Goal: Information Seeking & Learning: Learn about a topic

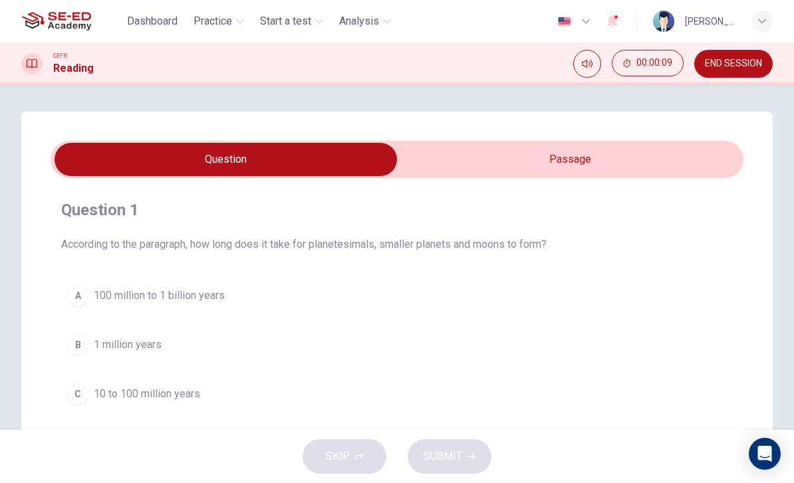
click at [142, 26] on span "Dashboard" at bounding box center [152, 21] width 51 height 16
click at [204, 15] on span "Practice" at bounding box center [213, 21] width 39 height 16
click at [595, 155] on input "checkbox" at bounding box center [225, 159] width 1039 height 33
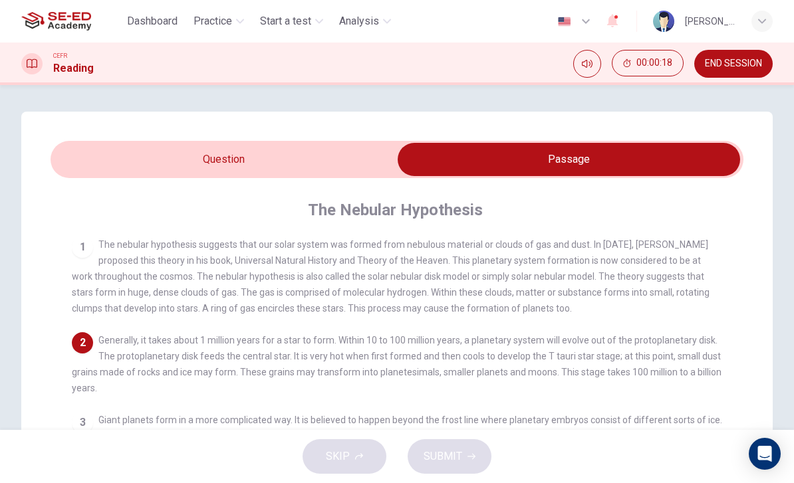
click at [156, 156] on input "checkbox" at bounding box center [568, 159] width 1039 height 33
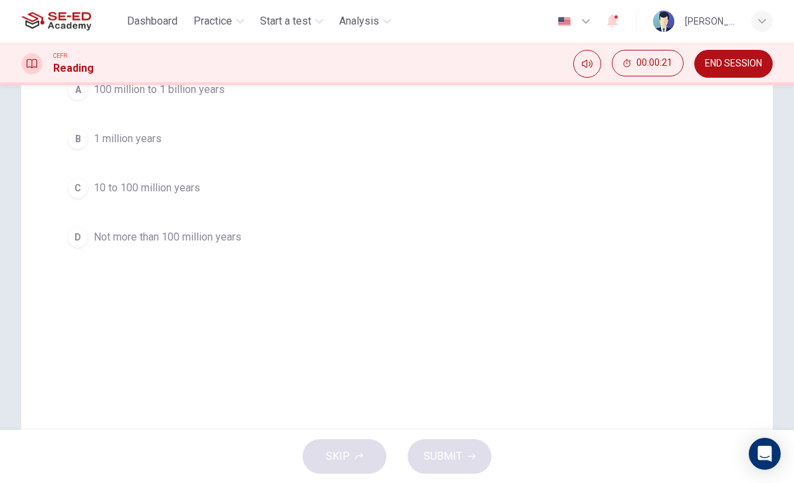
scroll to position [164, 0]
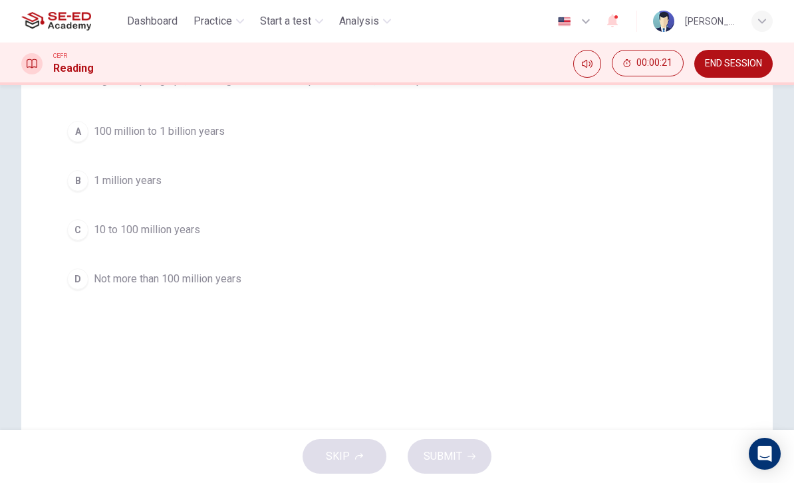
click at [82, 133] on div "A" at bounding box center [77, 131] width 21 height 21
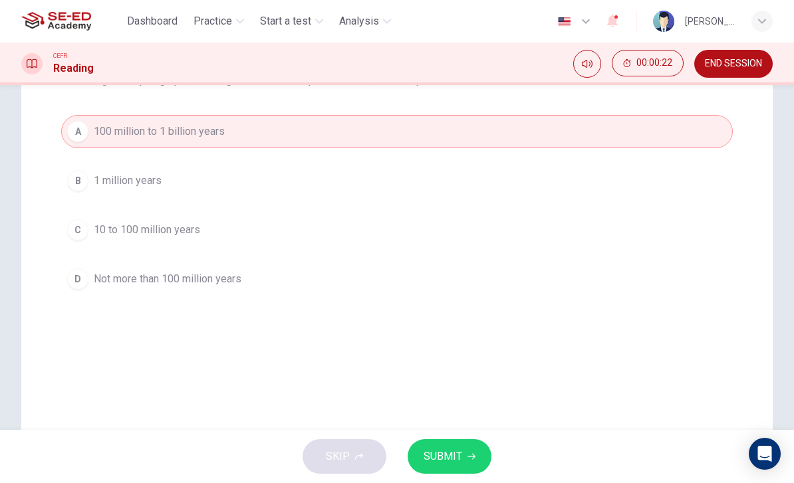
click at [79, 184] on div "B" at bounding box center [77, 180] width 21 height 21
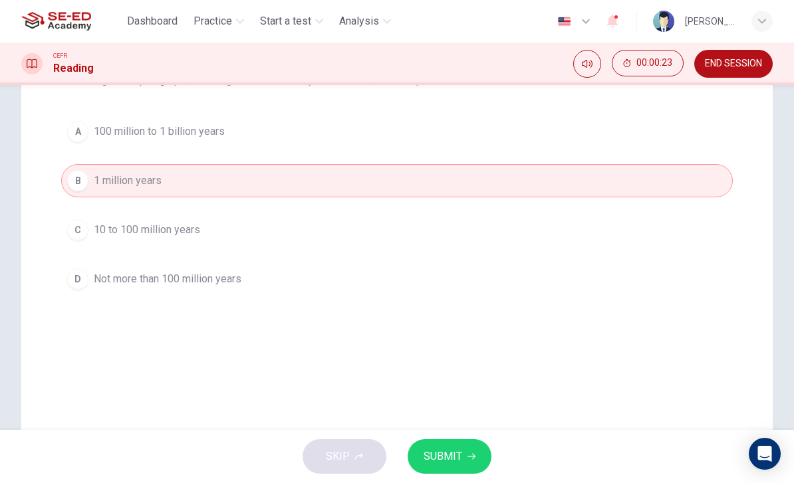
click at [94, 256] on div "A 100 million to 1 billion years B 1 million years C 10 to 100 million years D …" at bounding box center [397, 205] width 672 height 181
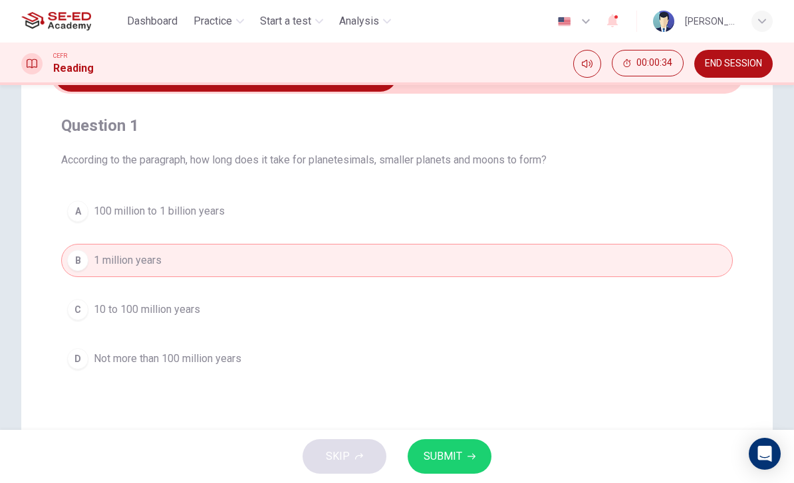
scroll to position [86, 0]
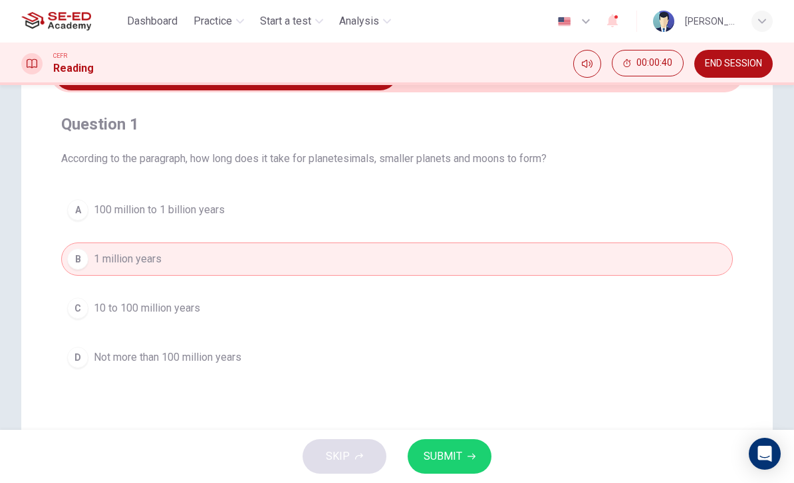
click at [108, 219] on button "A 100 million to 1 billion years" at bounding box center [397, 210] width 672 height 33
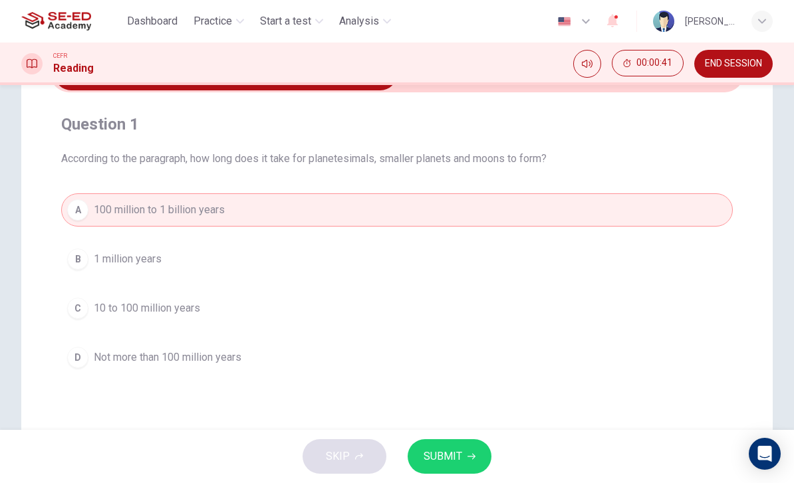
click at [115, 305] on span "10 to 100 million years" at bounding box center [147, 309] width 106 height 16
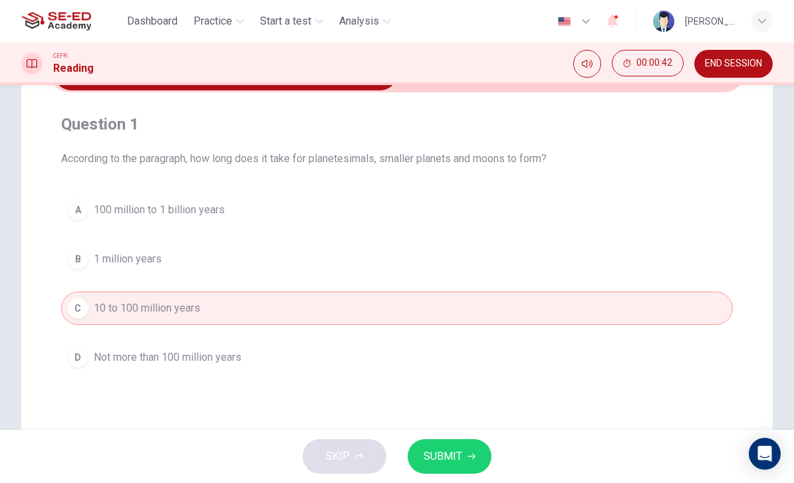
click at [462, 452] on button "SUBMIT" at bounding box center [450, 457] width 84 height 35
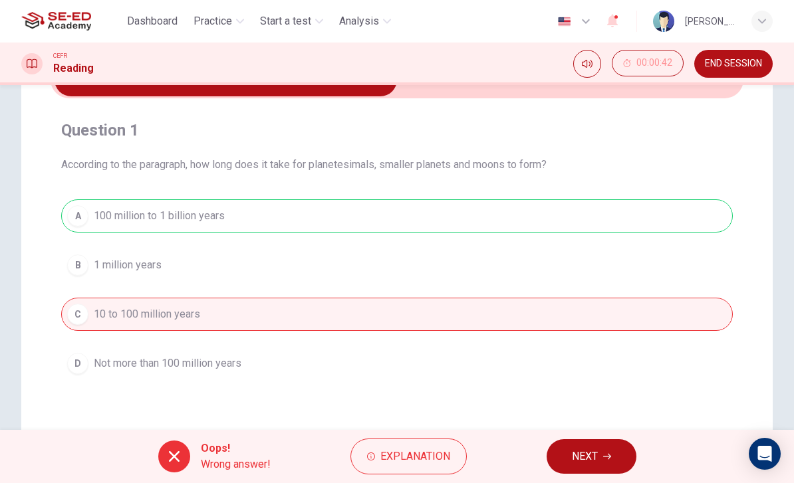
scroll to position [80, 0]
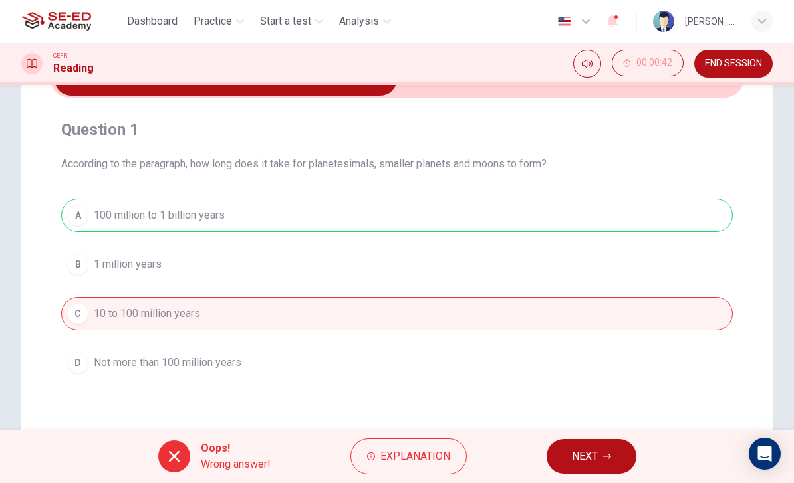
click at [421, 464] on span "Explanation" at bounding box center [415, 457] width 70 height 19
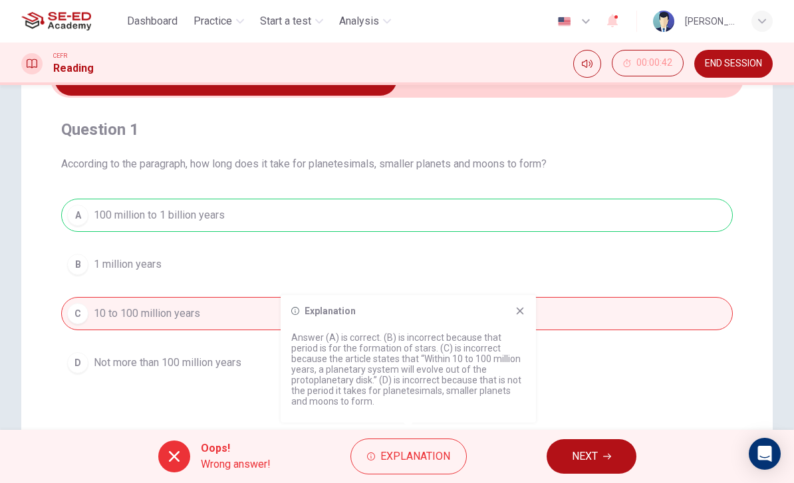
click at [516, 315] on icon at bounding box center [520, 311] width 11 height 11
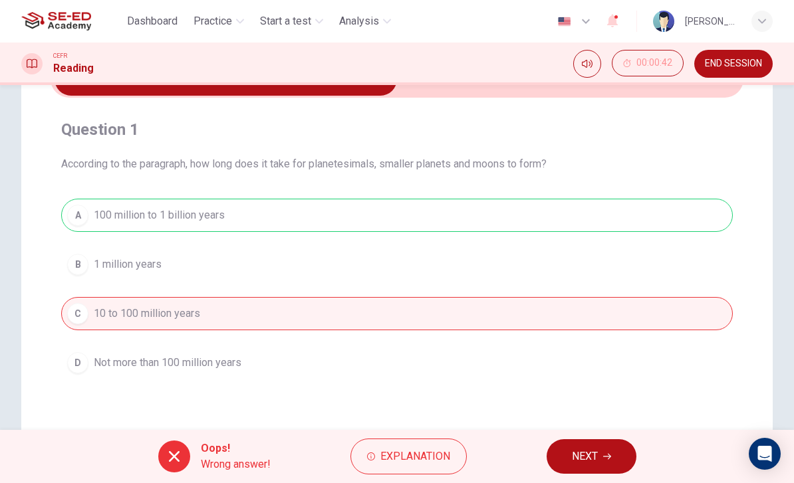
click at [744, 66] on span "END SESSION" at bounding box center [733, 64] width 57 height 11
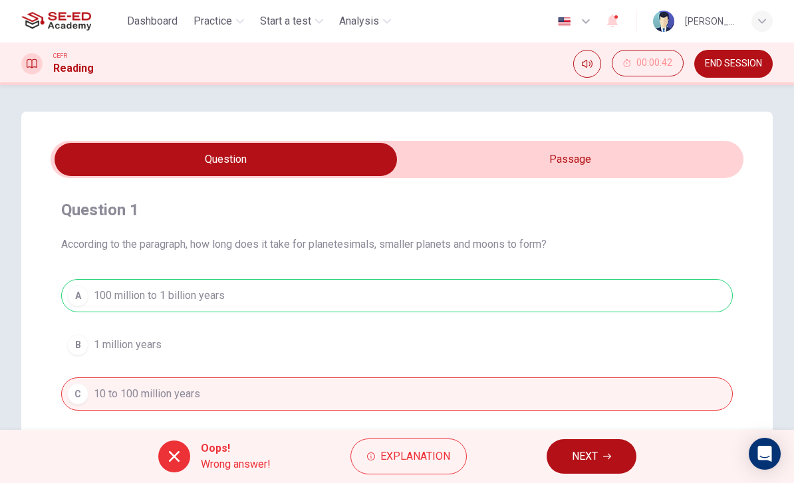
scroll to position [0, 0]
click at [148, 16] on span "Dashboard" at bounding box center [152, 21] width 51 height 16
click at [595, 164] on input "checkbox" at bounding box center [225, 159] width 1039 height 33
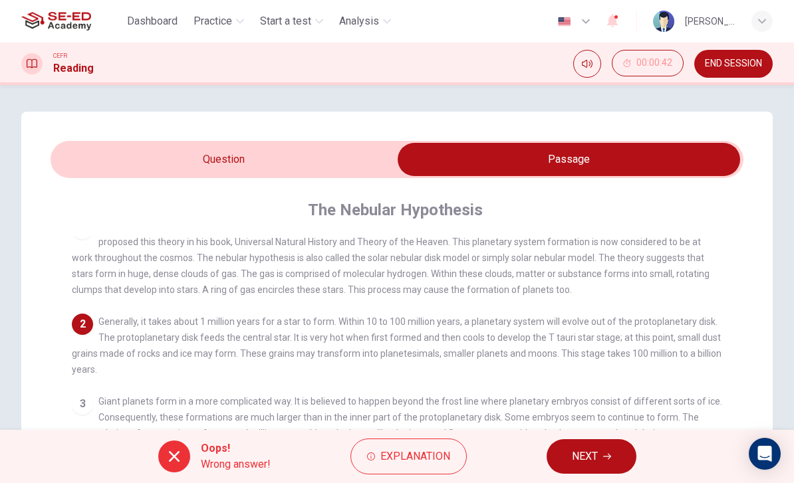
click at [607, 456] on icon "button" at bounding box center [607, 457] width 8 height 8
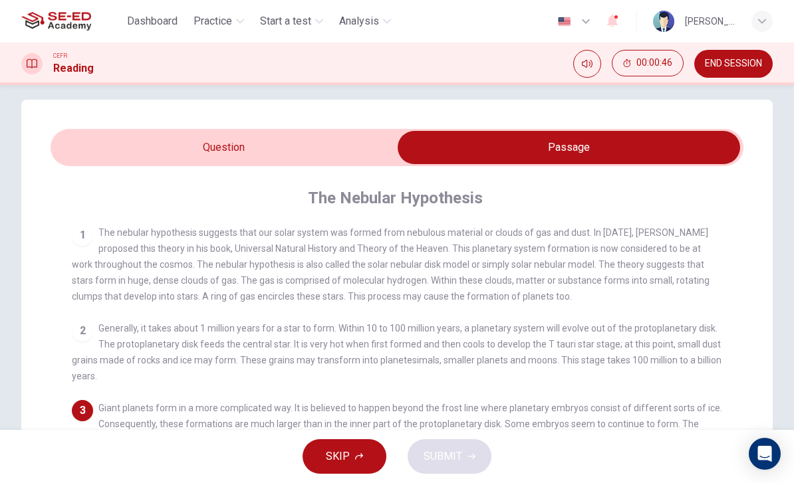
scroll to position [43, 0]
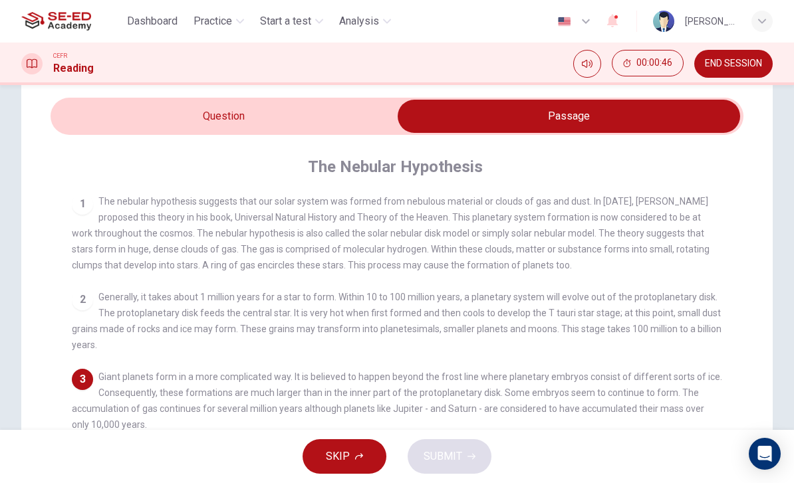
click at [119, 115] on input "checkbox" at bounding box center [568, 116] width 1039 height 33
checkbox input "false"
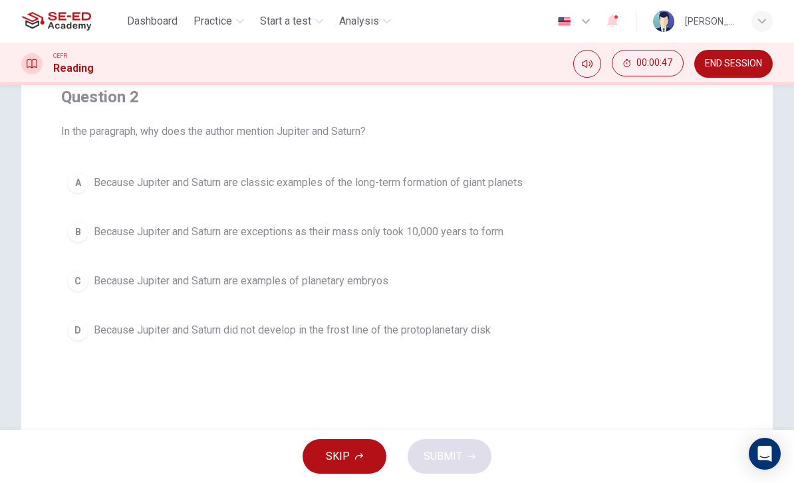
scroll to position [114, 0]
click at [84, 228] on div "B" at bounding box center [77, 231] width 21 height 21
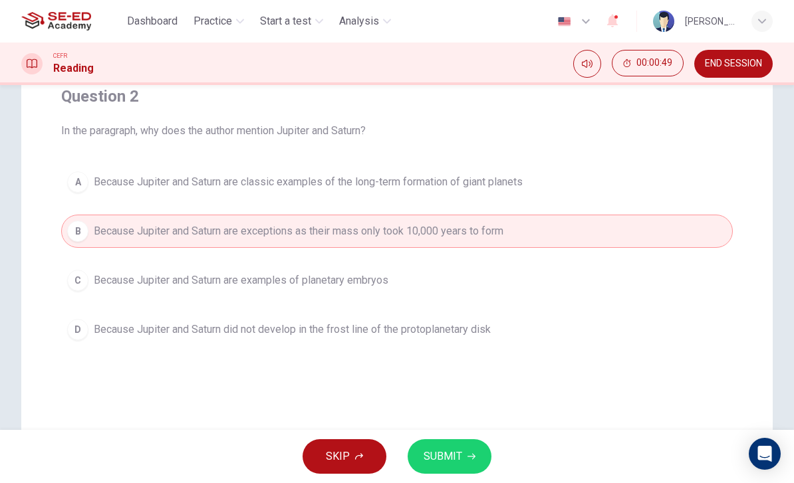
click at [469, 452] on button "SUBMIT" at bounding box center [450, 457] width 84 height 35
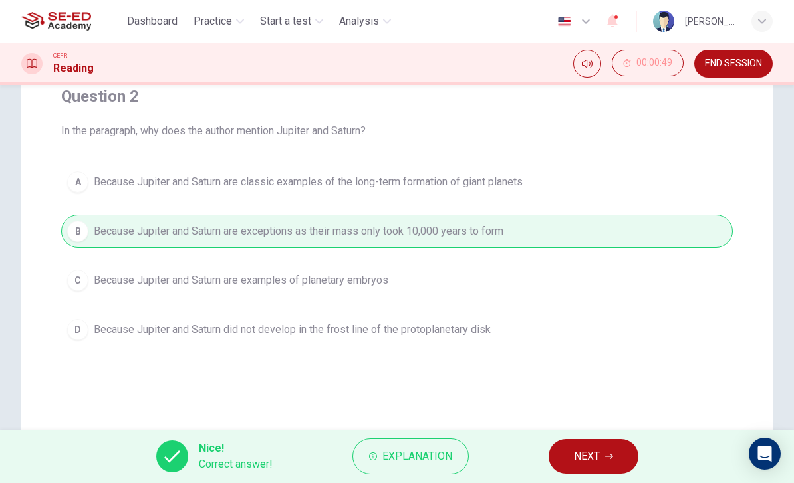
click at [440, 451] on span "Explanation" at bounding box center [417, 457] width 70 height 19
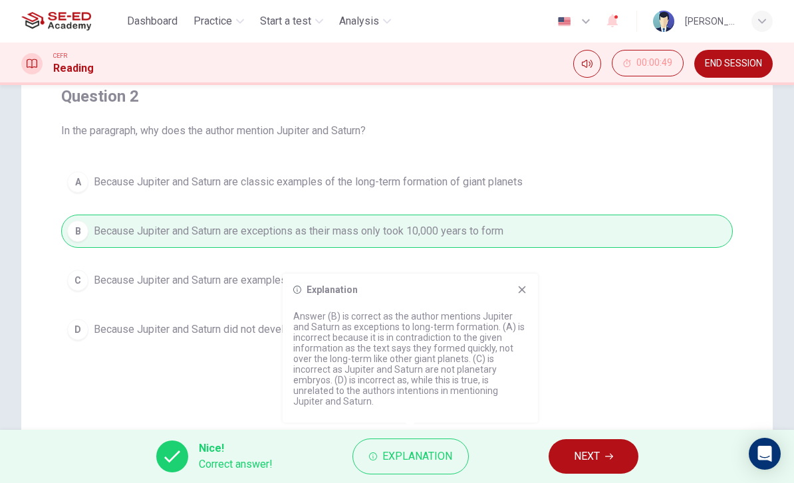
click at [525, 291] on icon at bounding box center [522, 290] width 11 height 11
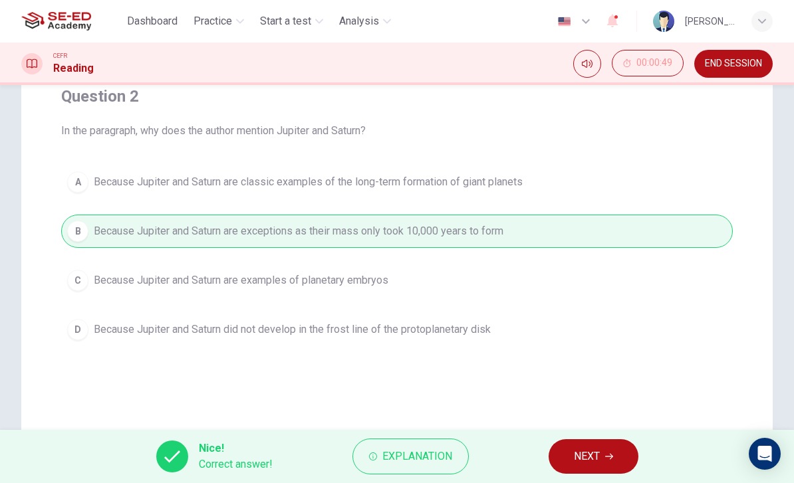
click at [597, 448] on span "NEXT" at bounding box center [587, 457] width 26 height 19
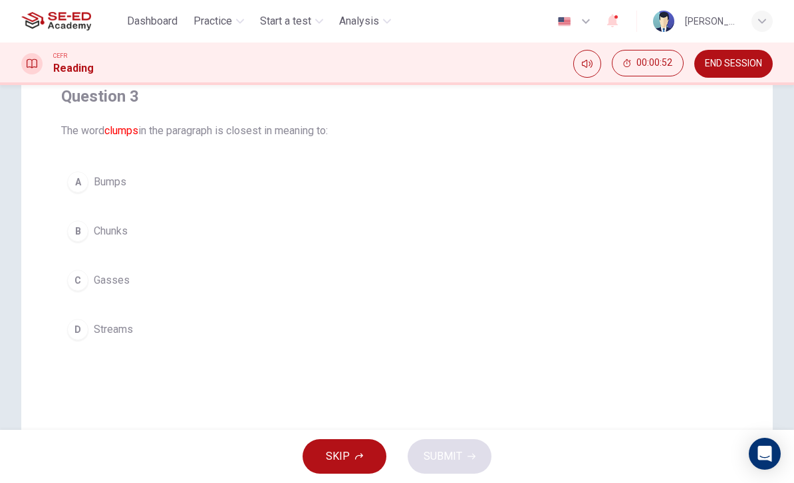
click at [78, 289] on div "C" at bounding box center [77, 280] width 21 height 21
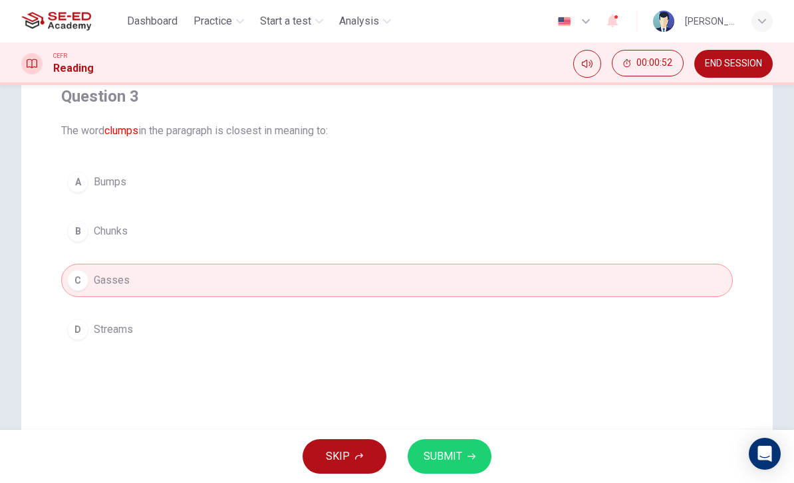
click at [470, 451] on button "SUBMIT" at bounding box center [450, 457] width 84 height 35
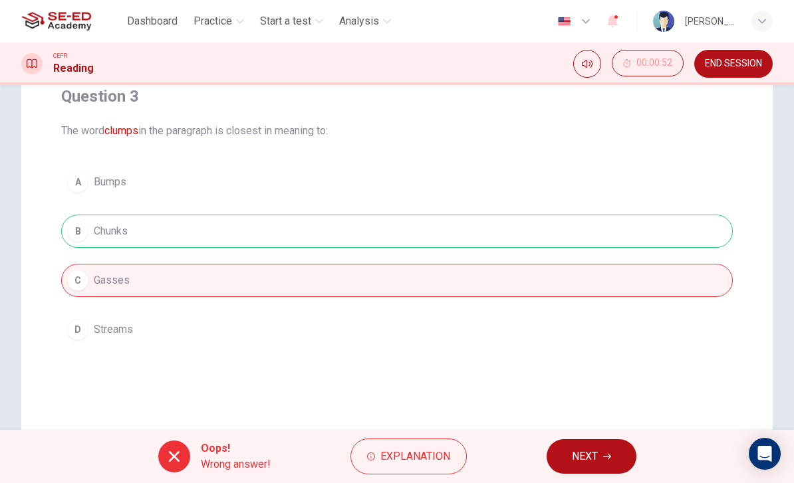
click at [579, 440] on button "NEXT" at bounding box center [592, 457] width 90 height 35
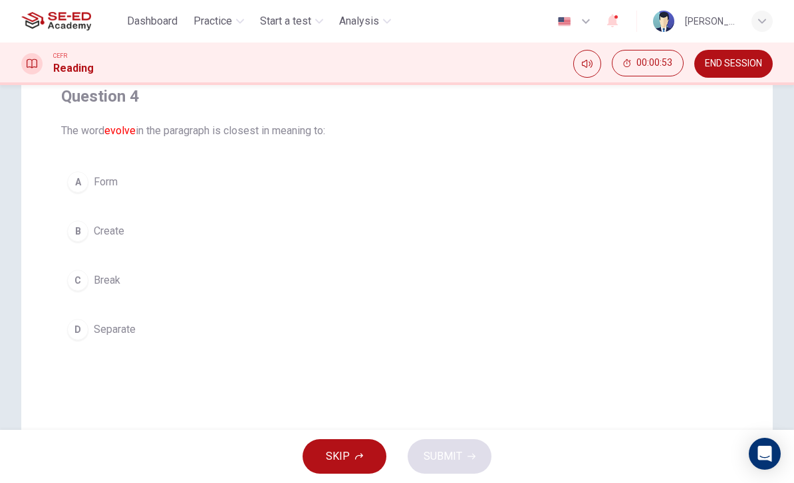
click at [84, 188] on div "A" at bounding box center [77, 182] width 21 height 21
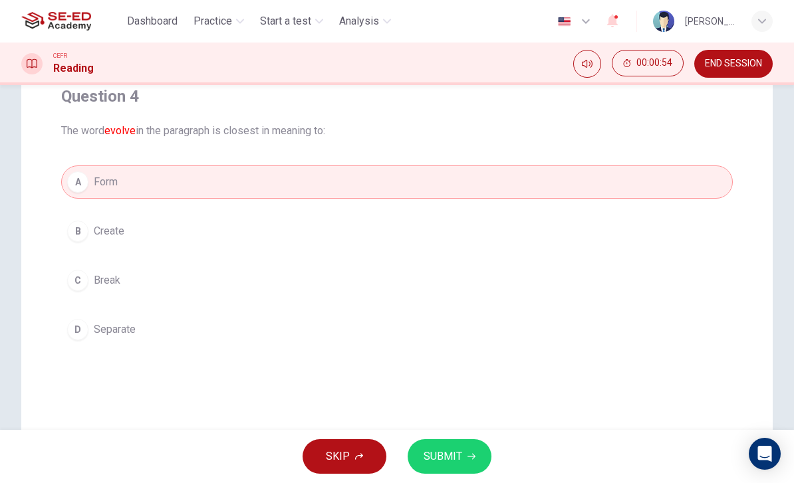
click at [462, 460] on button "SUBMIT" at bounding box center [450, 457] width 84 height 35
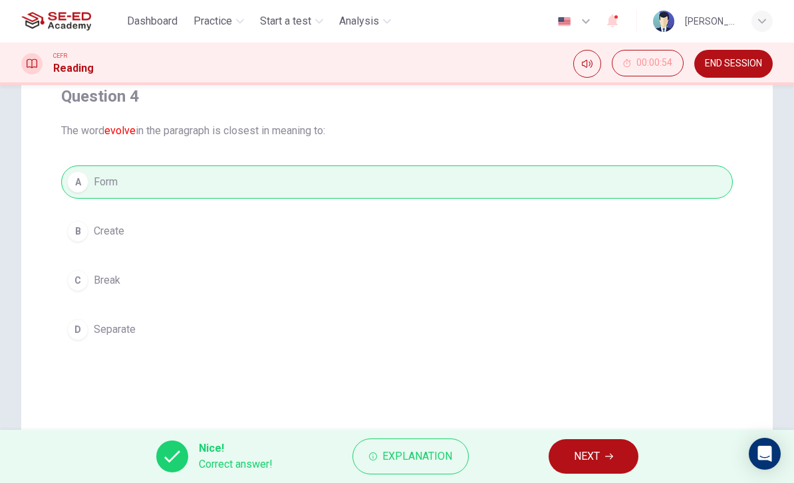
click at [597, 444] on button "NEXT" at bounding box center [594, 457] width 90 height 35
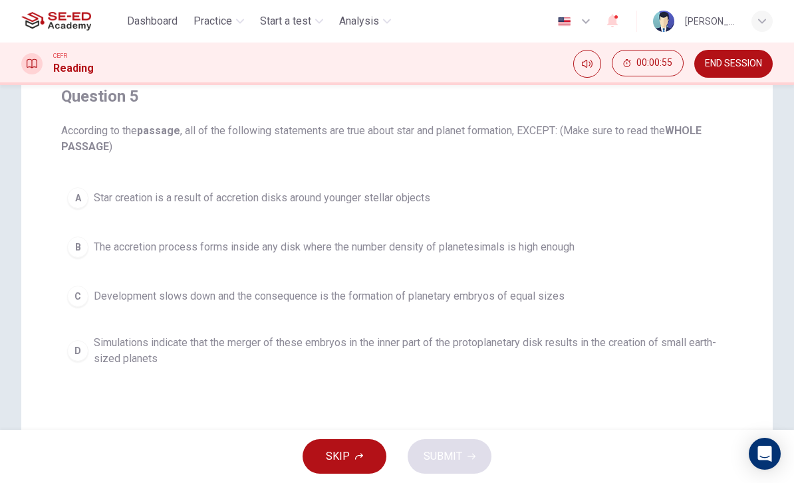
click at [76, 298] on div "C" at bounding box center [77, 296] width 21 height 21
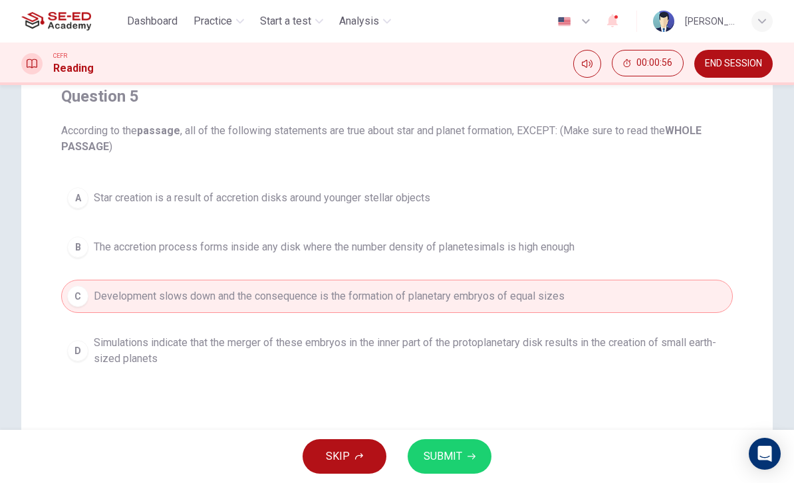
click at [460, 454] on span "SUBMIT" at bounding box center [443, 457] width 39 height 19
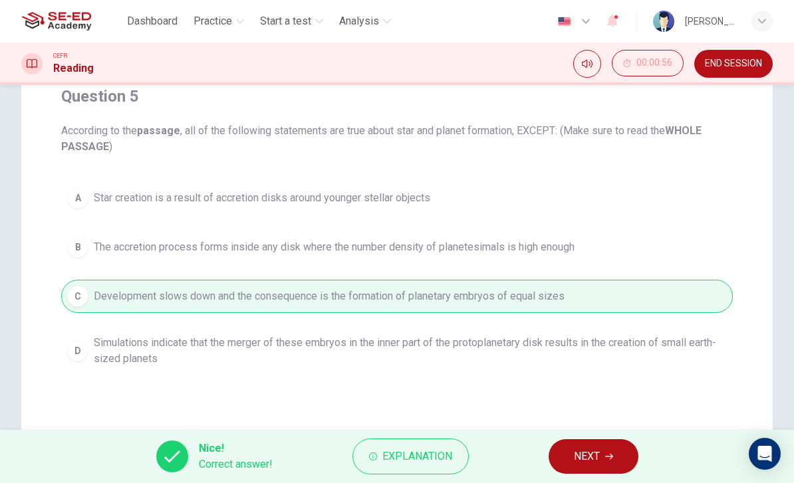
click at [606, 458] on icon "button" at bounding box center [609, 457] width 8 height 8
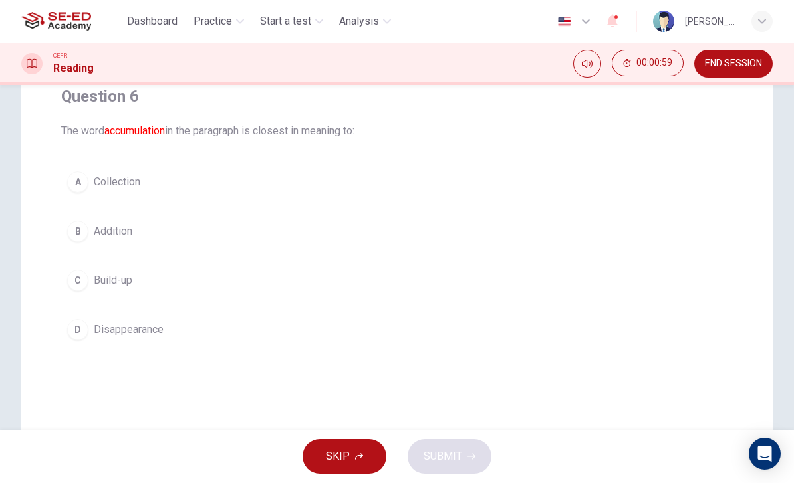
click at [84, 239] on div "B" at bounding box center [77, 231] width 21 height 21
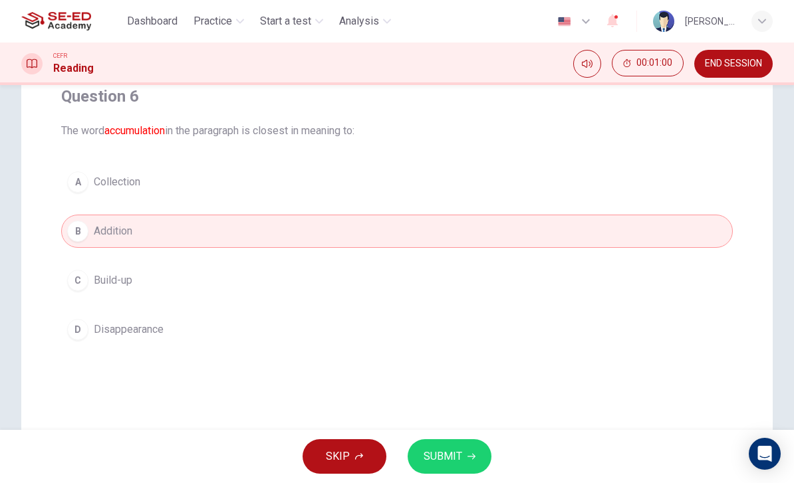
click at [466, 452] on button "SUBMIT" at bounding box center [450, 457] width 84 height 35
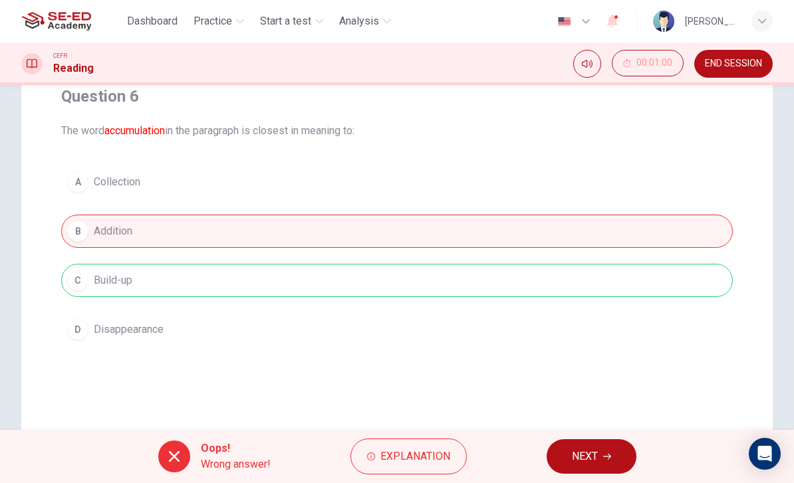
click at [563, 444] on button "NEXT" at bounding box center [592, 457] width 90 height 35
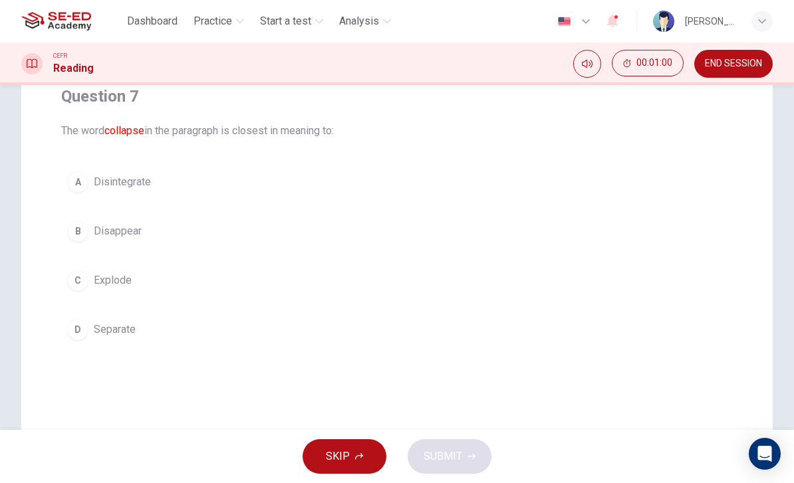
click at [74, 319] on button "D Separate" at bounding box center [397, 329] width 672 height 33
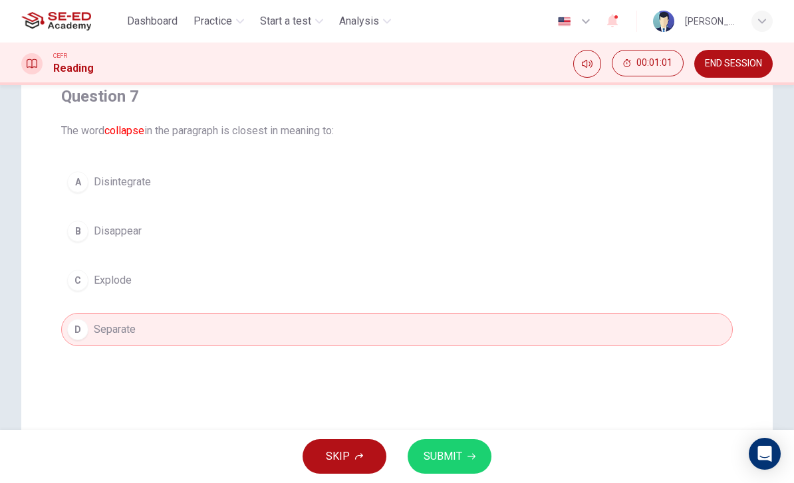
click at [76, 271] on div "C" at bounding box center [77, 280] width 21 height 21
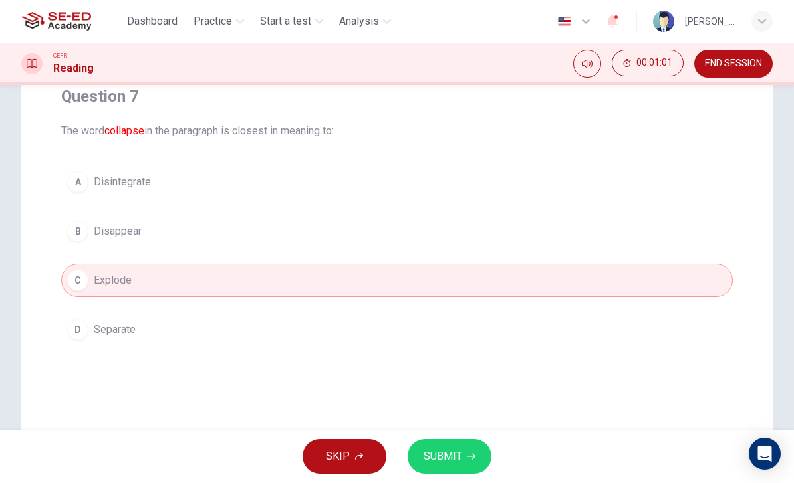
click at [82, 221] on div "B" at bounding box center [77, 231] width 21 height 21
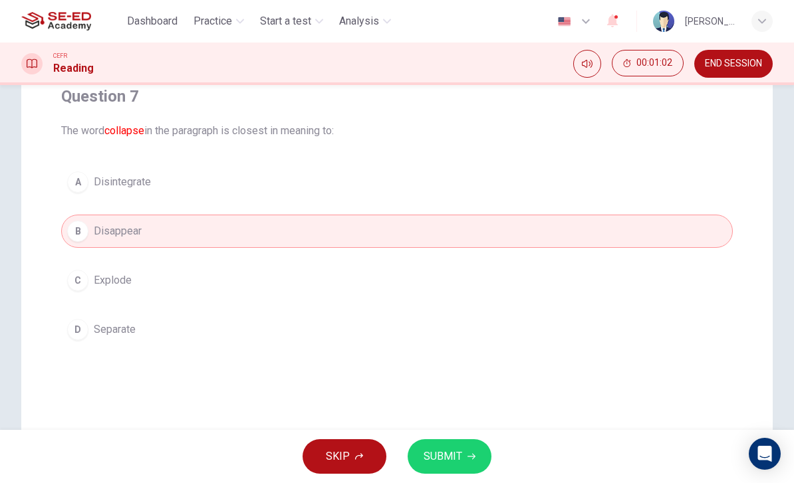
click at [463, 464] on button "SUBMIT" at bounding box center [450, 457] width 84 height 35
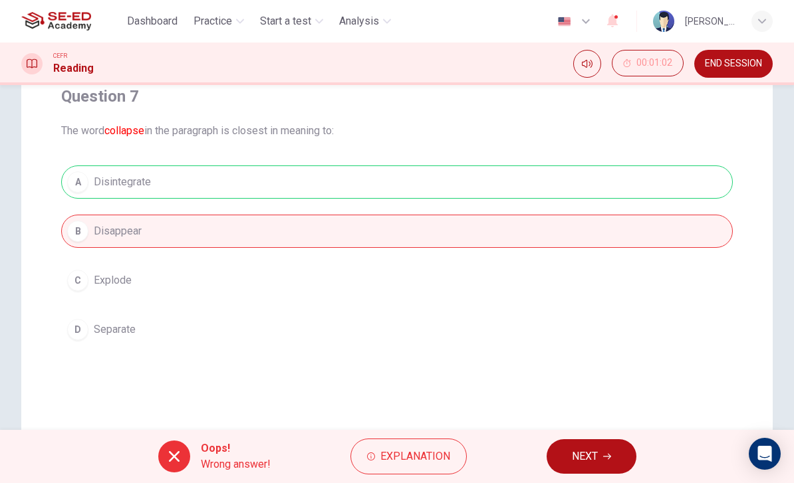
click at [583, 448] on span "NEXT" at bounding box center [585, 457] width 26 height 19
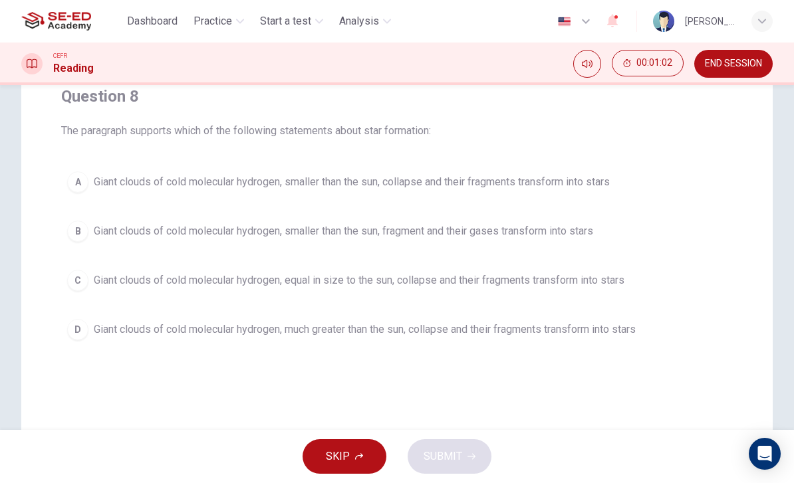
click at [82, 239] on div "B" at bounding box center [77, 231] width 21 height 21
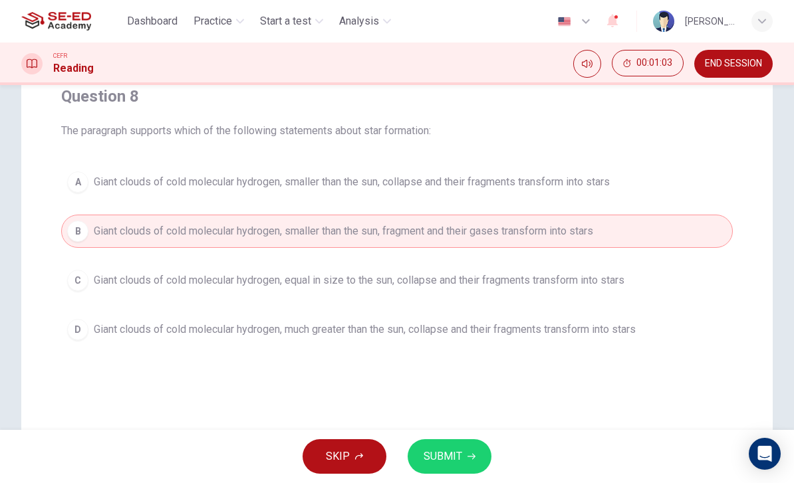
click at [474, 450] on button "SUBMIT" at bounding box center [450, 457] width 84 height 35
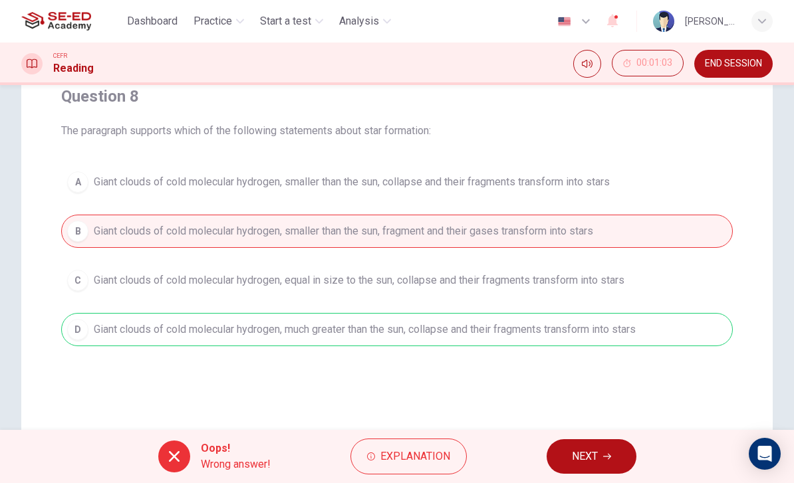
click at [586, 444] on button "NEXT" at bounding box center [592, 457] width 90 height 35
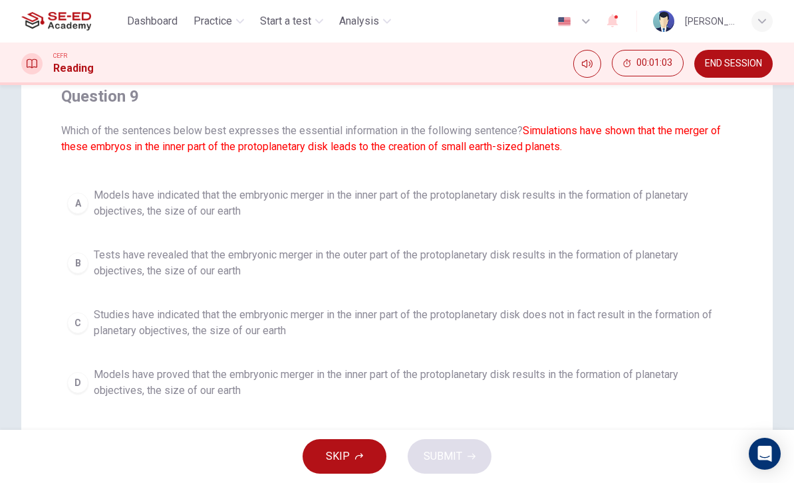
click at [78, 257] on div "B" at bounding box center [77, 263] width 21 height 21
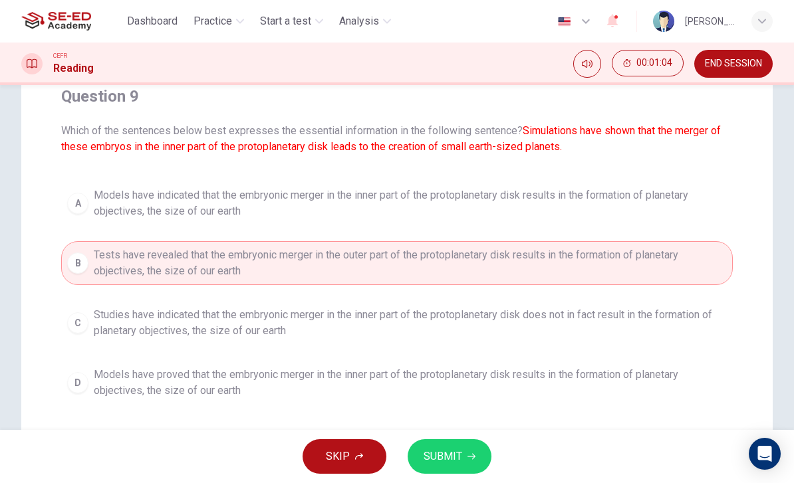
click at [466, 449] on button "SUBMIT" at bounding box center [450, 457] width 84 height 35
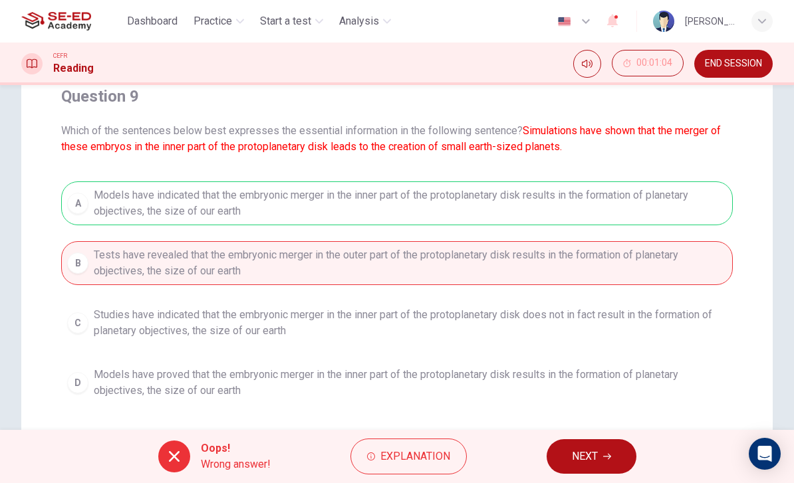
click at [595, 450] on span "NEXT" at bounding box center [585, 457] width 26 height 19
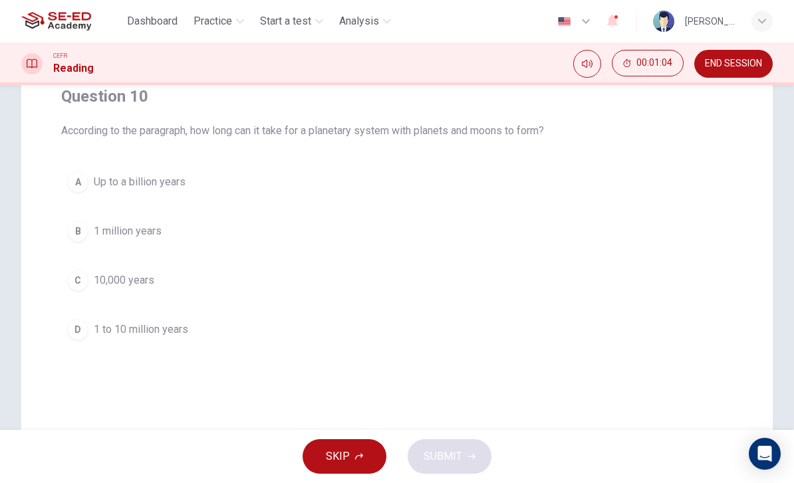
click at [84, 231] on div "B" at bounding box center [77, 231] width 21 height 21
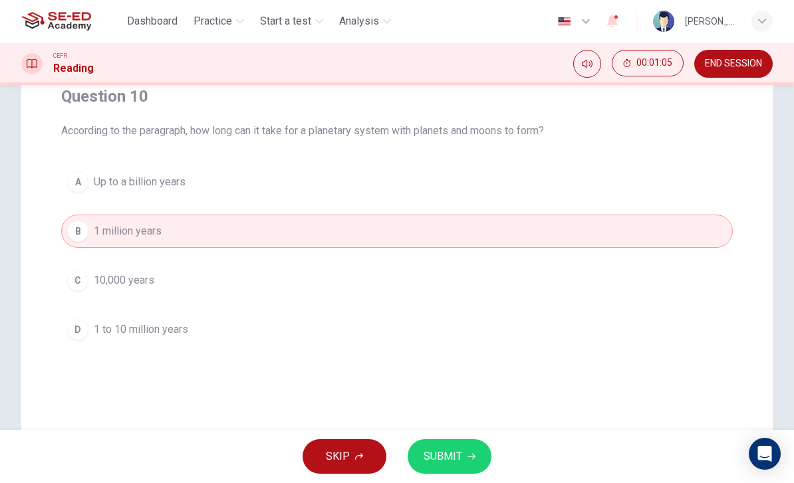
click at [449, 452] on span "SUBMIT" at bounding box center [443, 457] width 39 height 19
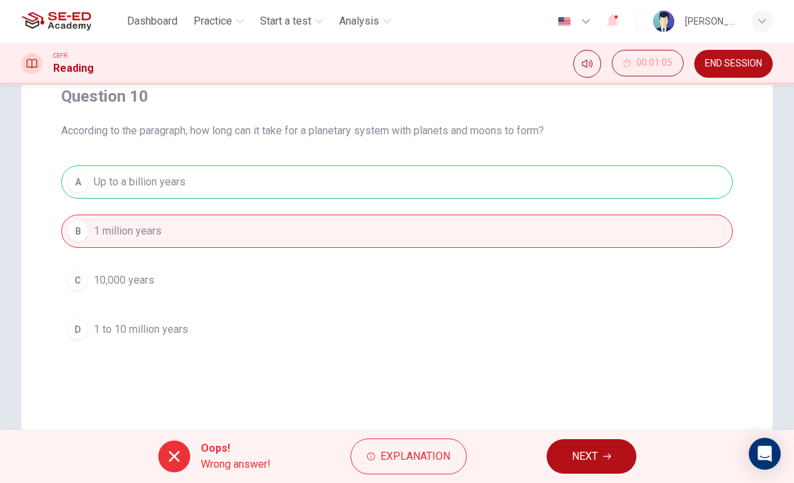
click at [575, 449] on span "NEXT" at bounding box center [585, 457] width 26 height 19
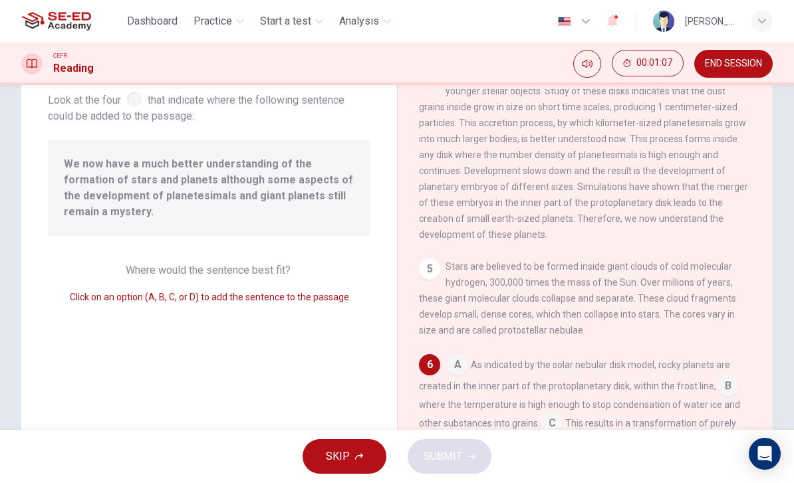
scroll to position [85, 0]
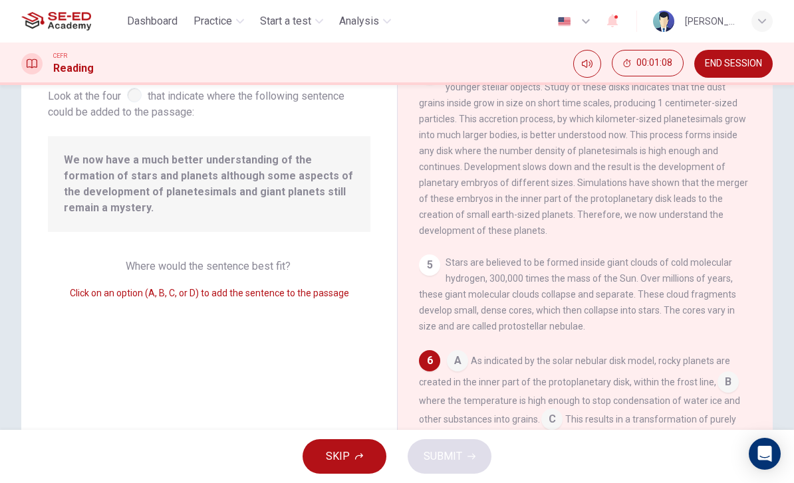
click at [431, 255] on div "5" at bounding box center [429, 265] width 21 height 21
click at [438, 359] on div "6" at bounding box center [429, 360] width 21 height 21
click at [460, 357] on input at bounding box center [457, 362] width 21 height 21
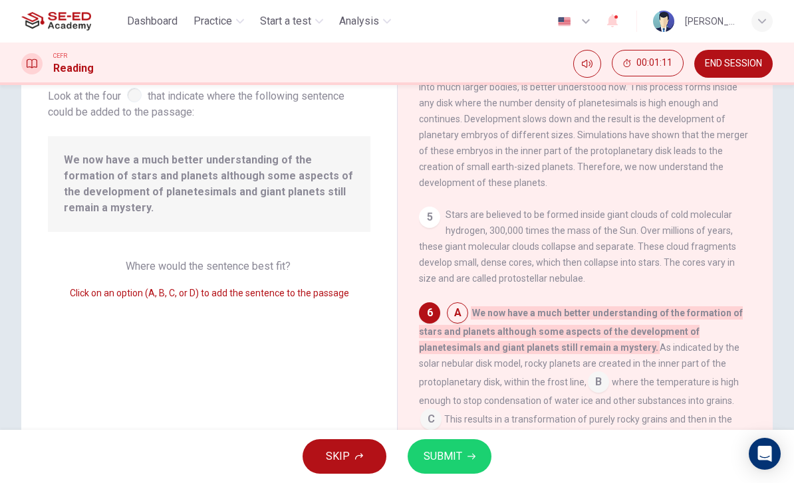
scroll to position [511, 0]
click at [588, 377] on input at bounding box center [598, 383] width 21 height 21
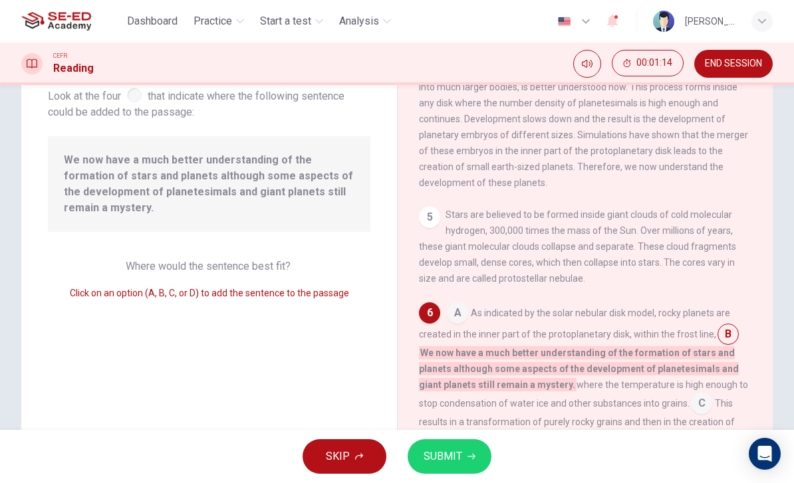
click at [468, 452] on button "SUBMIT" at bounding box center [450, 457] width 84 height 35
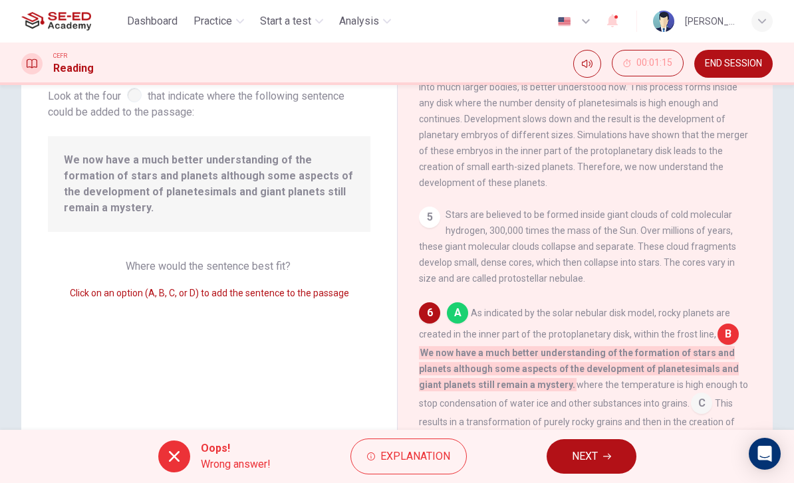
click at [605, 454] on icon "button" at bounding box center [607, 457] width 8 height 8
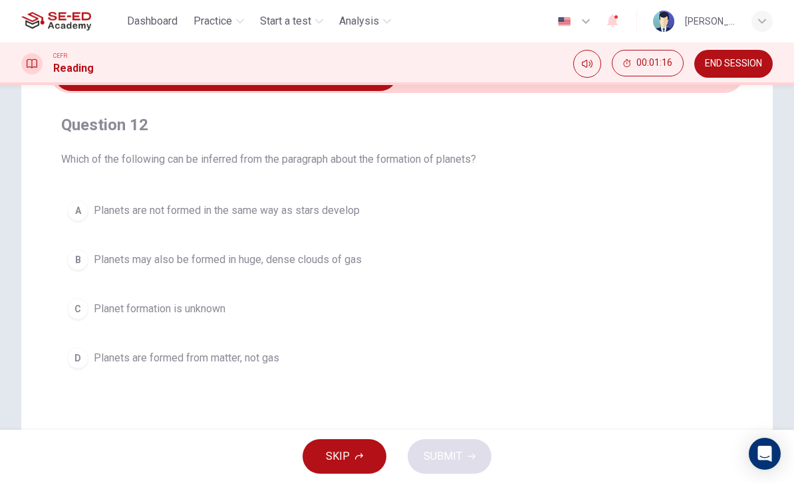
click at [86, 210] on div "A" at bounding box center [77, 210] width 21 height 21
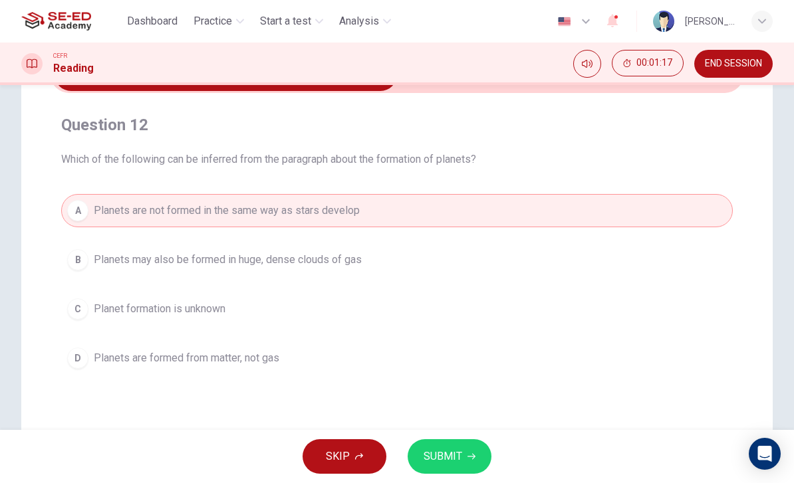
click at [461, 452] on span "SUBMIT" at bounding box center [443, 457] width 39 height 19
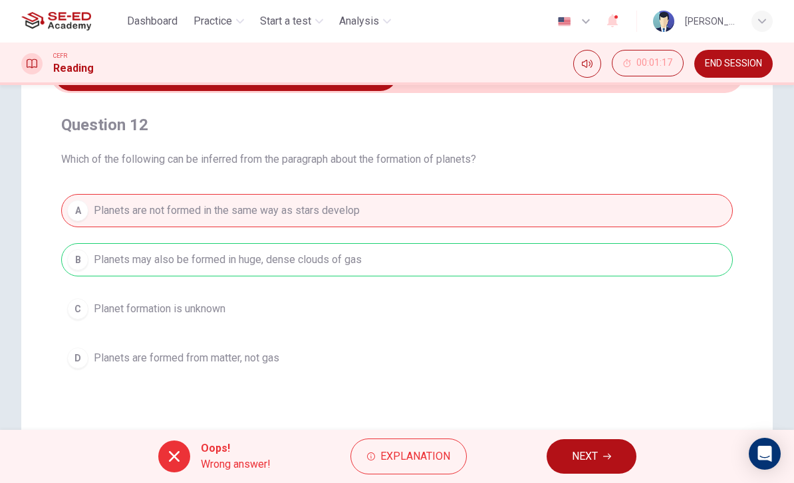
click at [595, 450] on span "NEXT" at bounding box center [585, 457] width 26 height 19
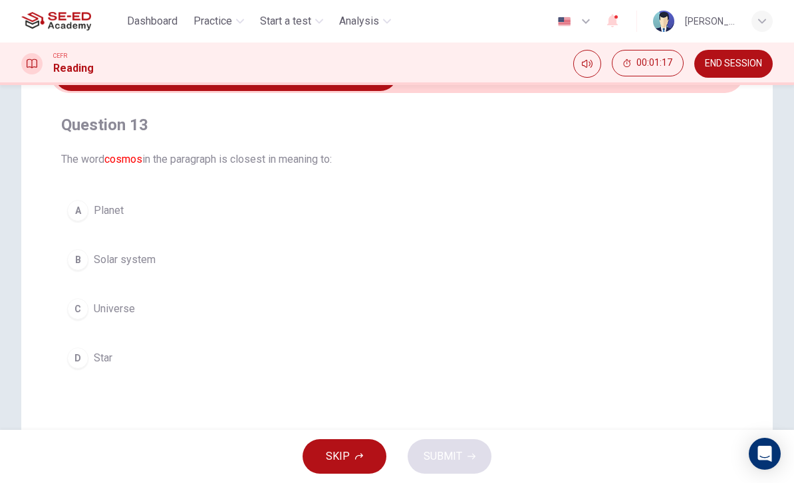
click at [82, 307] on div "C" at bounding box center [77, 309] width 21 height 21
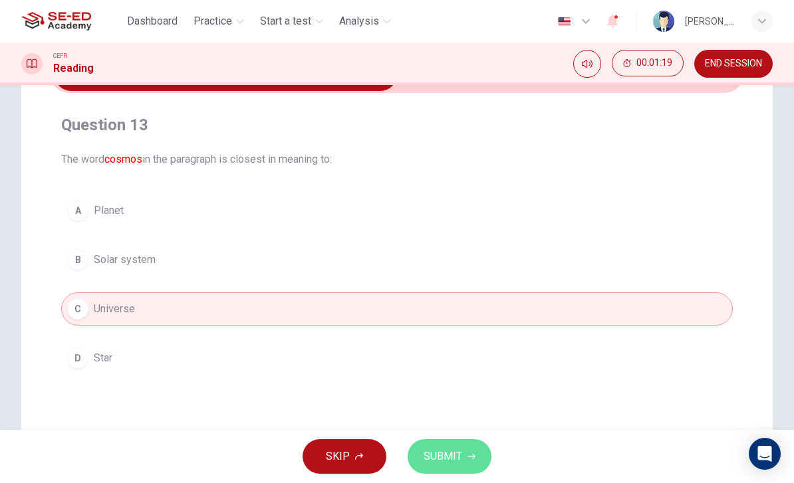
click at [459, 459] on span "SUBMIT" at bounding box center [443, 457] width 39 height 19
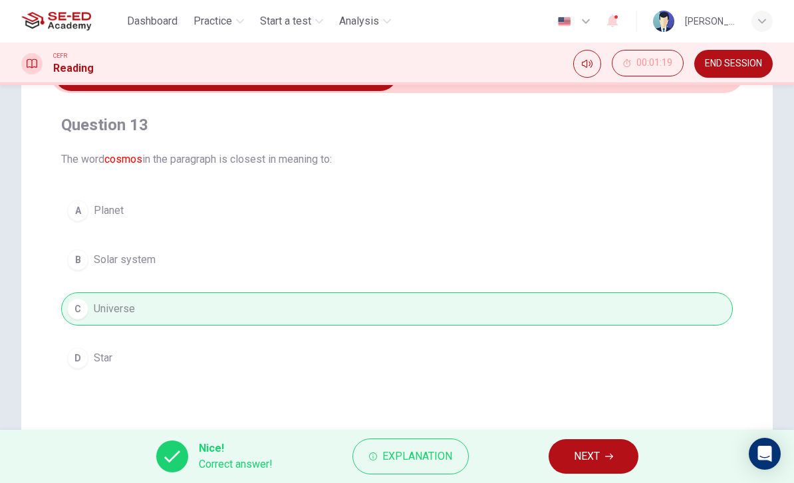
click at [609, 441] on button "NEXT" at bounding box center [594, 457] width 90 height 35
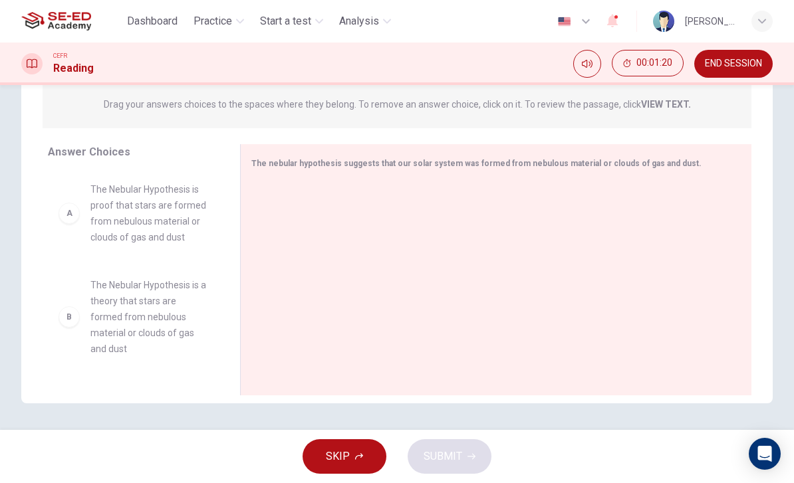
scroll to position [170, 0]
click at [69, 307] on div "B" at bounding box center [69, 317] width 21 height 21
click at [65, 317] on div "B" at bounding box center [69, 317] width 21 height 21
click at [78, 307] on div "B" at bounding box center [69, 317] width 21 height 21
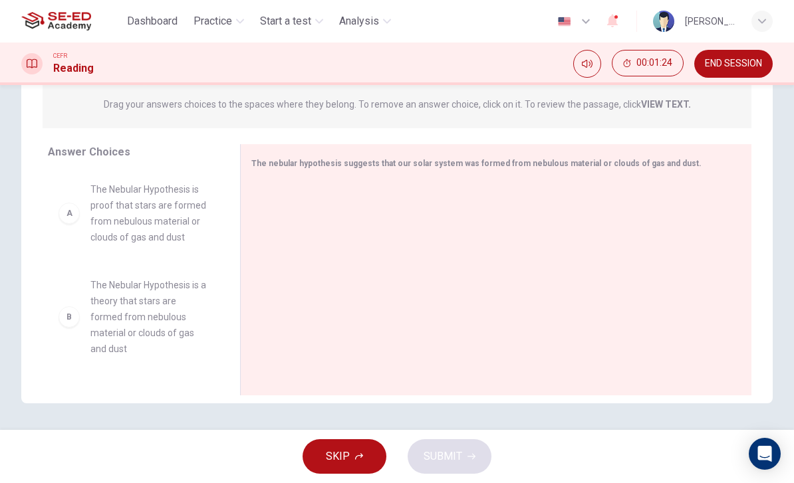
click at [74, 307] on div "B" at bounding box center [69, 317] width 21 height 21
click at [76, 218] on div "A" at bounding box center [69, 213] width 21 height 21
click at [581, 246] on div at bounding box center [490, 271] width 479 height 178
click at [585, 230] on div at bounding box center [490, 271] width 479 height 178
click at [65, 213] on div "A" at bounding box center [69, 213] width 21 height 21
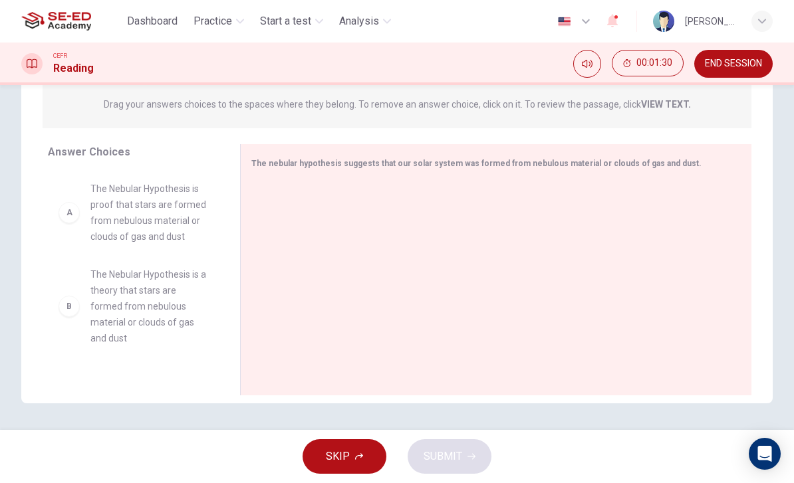
click at [66, 210] on div "B The Nebular Hypothesis is a theory that stars are formed from nebulous materi…" at bounding box center [133, 273] width 171 height 205
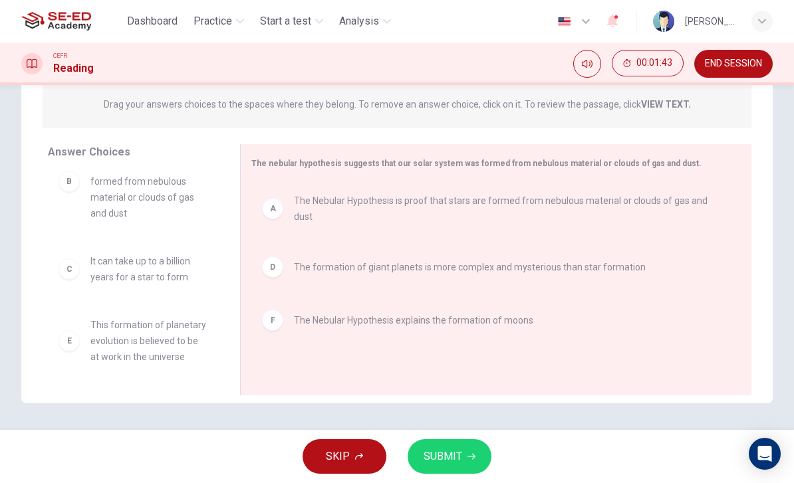
scroll to position [24, 0]
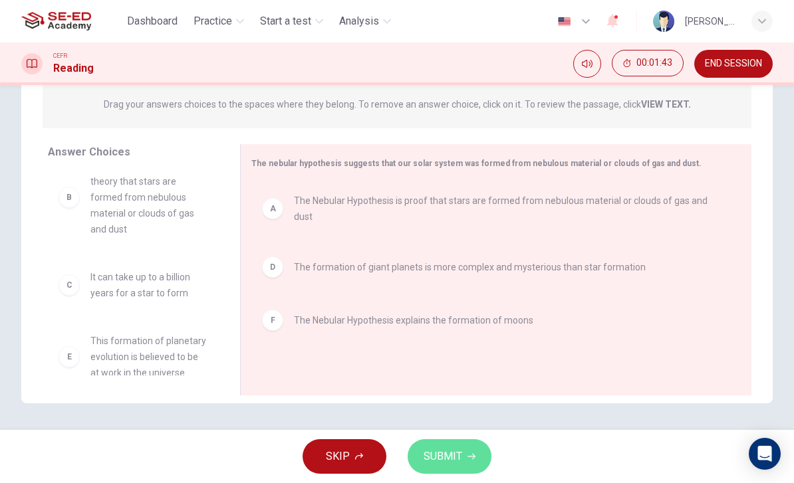
click at [466, 449] on button "SUBMIT" at bounding box center [450, 457] width 84 height 35
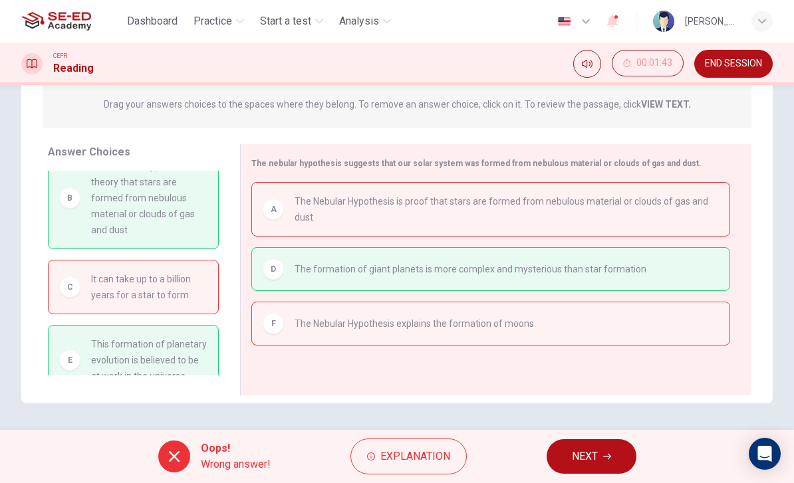
click at [600, 442] on button "NEXT" at bounding box center [592, 457] width 90 height 35
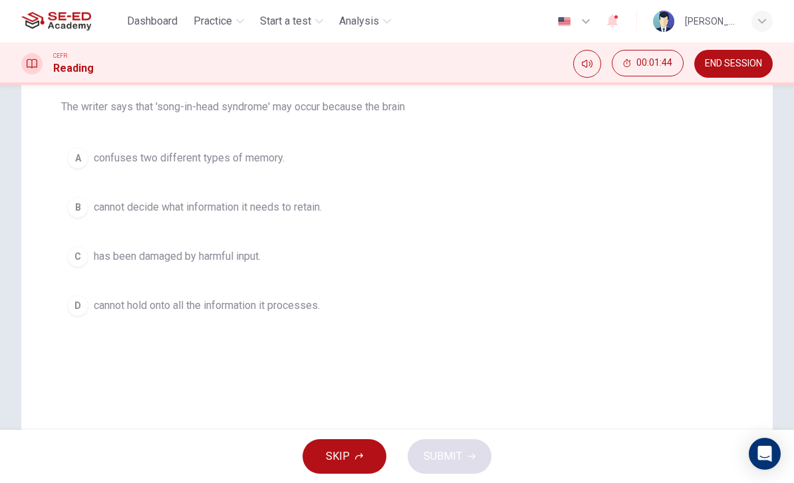
scroll to position [178, 0]
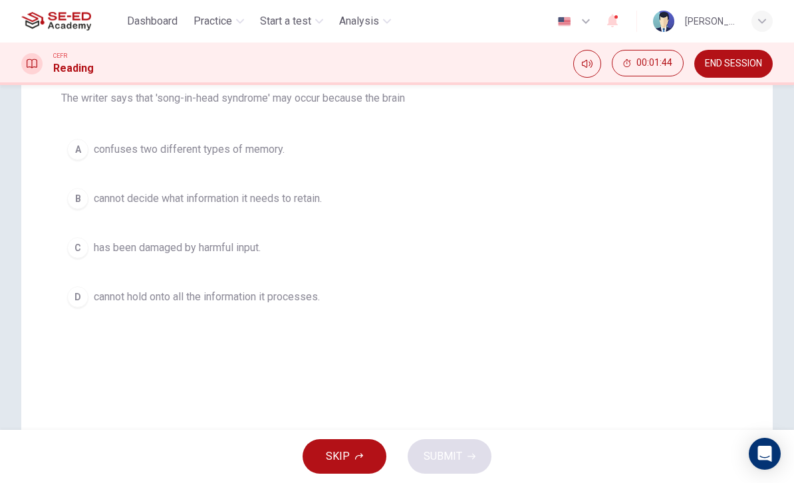
click at [70, 202] on div "B" at bounding box center [77, 198] width 21 height 21
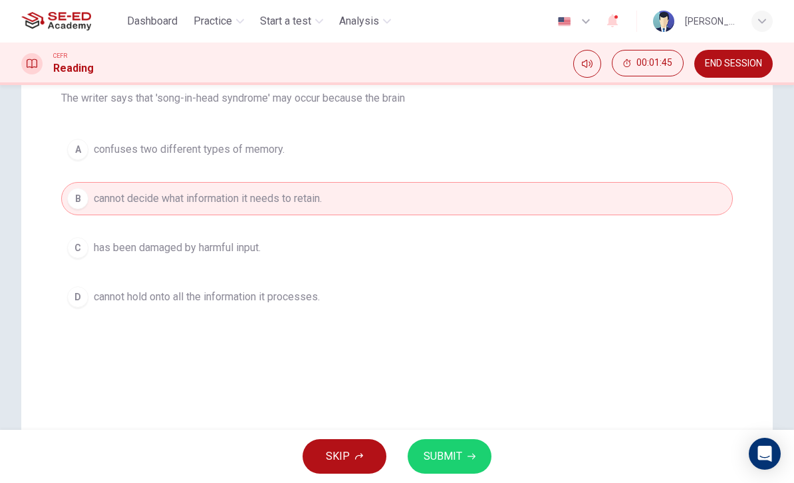
click at [463, 453] on button "SUBMIT" at bounding box center [450, 457] width 84 height 35
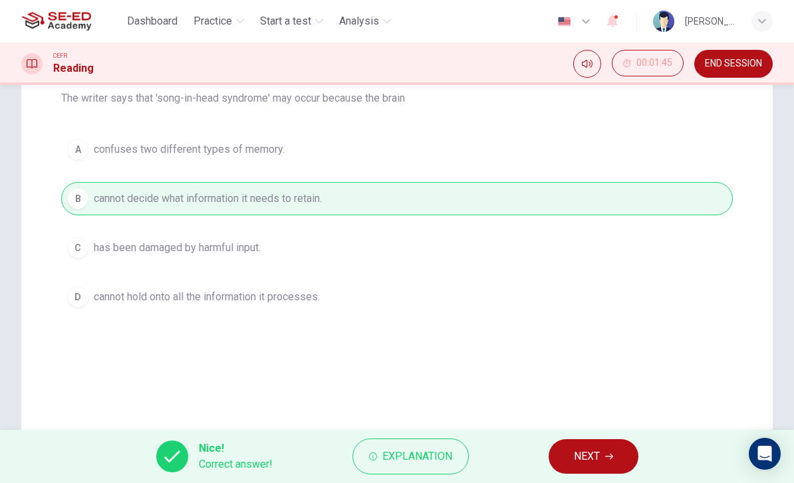
click at [611, 457] on icon "button" at bounding box center [609, 457] width 8 height 6
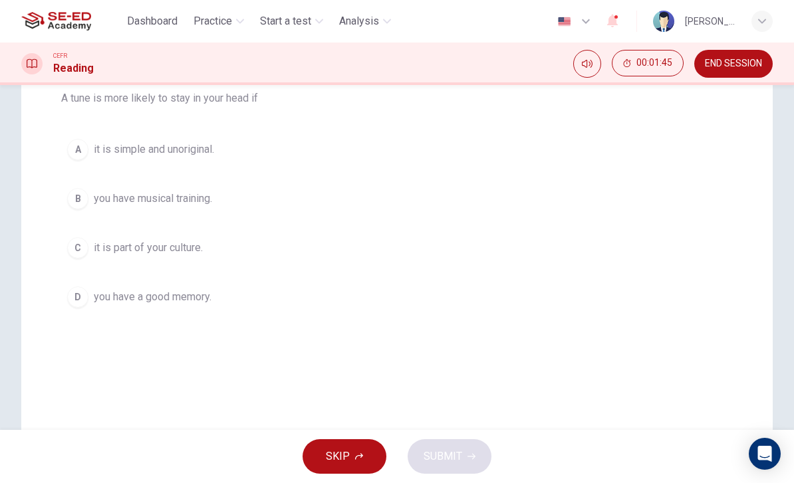
click at [80, 245] on div "C" at bounding box center [77, 247] width 21 height 21
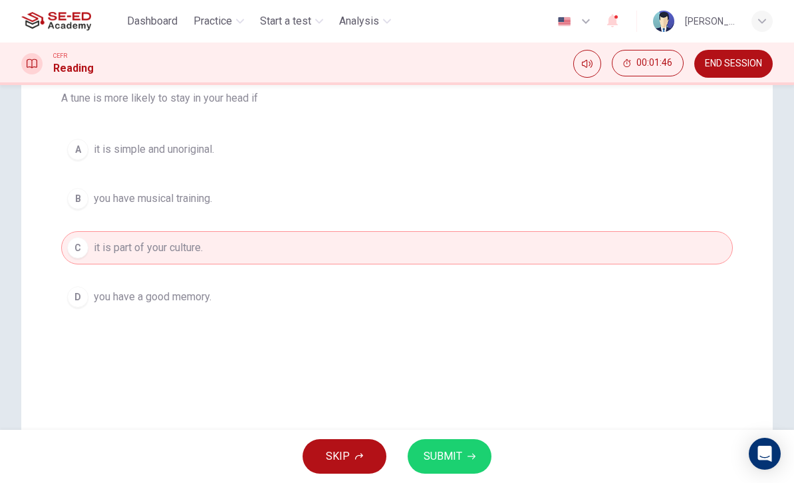
click at [465, 442] on button "SUBMIT" at bounding box center [450, 457] width 84 height 35
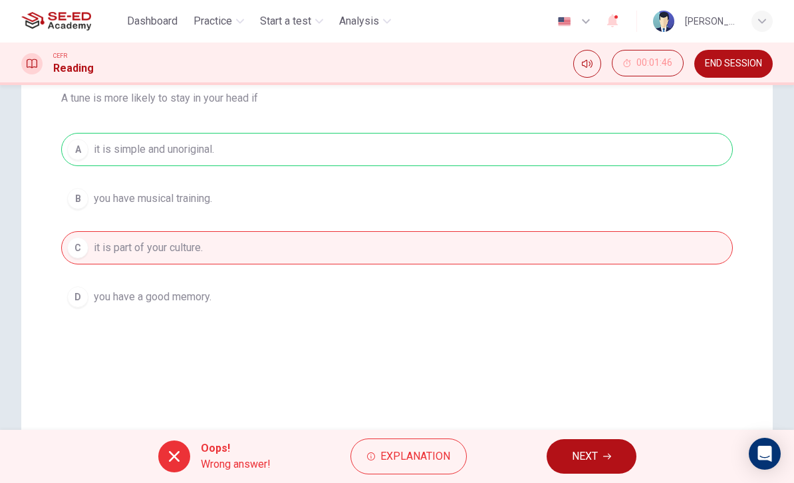
click at [605, 453] on icon "button" at bounding box center [607, 457] width 8 height 8
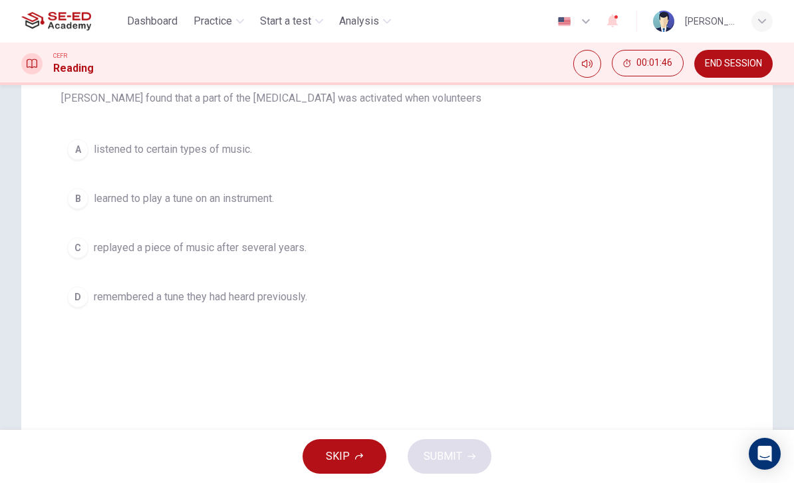
click at [78, 247] on div "C" at bounding box center [77, 247] width 21 height 21
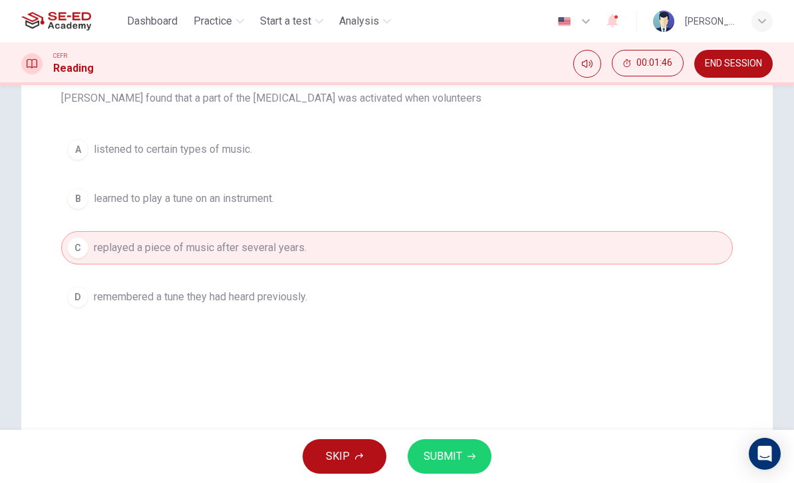
click at [579, 452] on div "SKIP SUBMIT" at bounding box center [397, 456] width 794 height 53
click at [455, 448] on span "SUBMIT" at bounding box center [443, 457] width 39 height 19
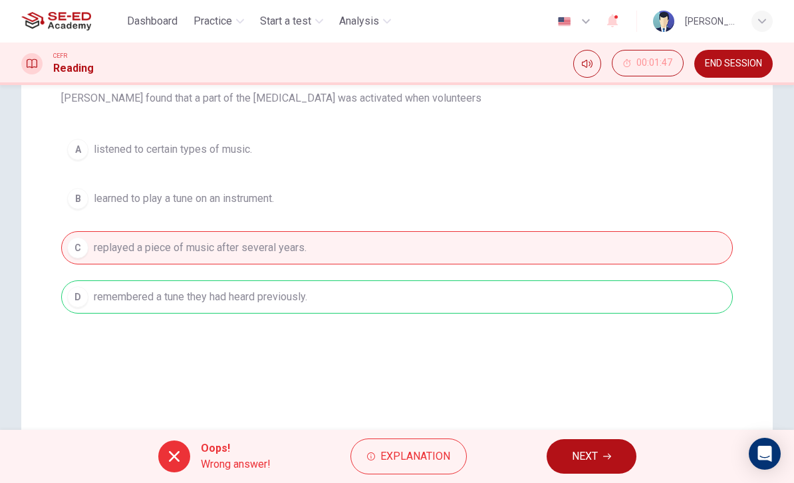
click at [599, 452] on button "NEXT" at bounding box center [592, 457] width 90 height 35
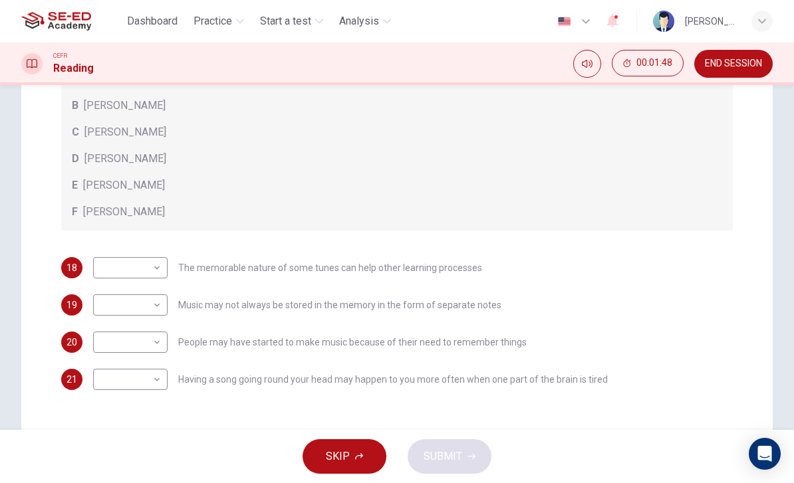
scroll to position [297, 0]
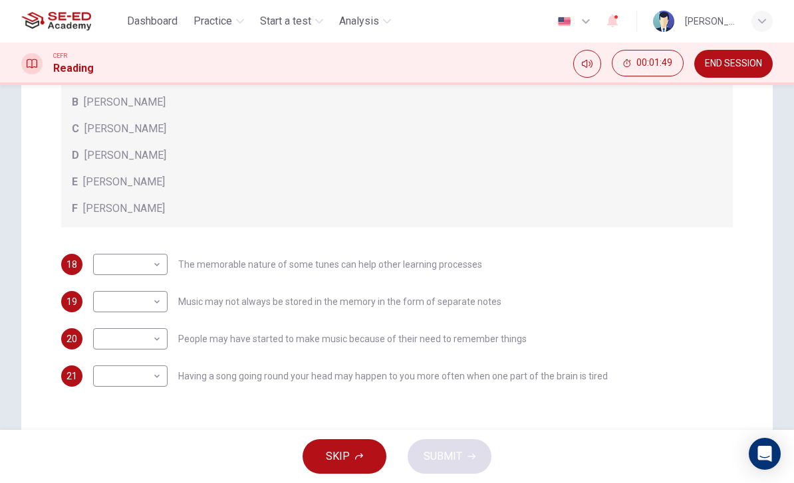
click at [124, 257] on body "This site uses cookies, as explained in our Privacy Policy . If you agree to th…" at bounding box center [397, 241] width 794 height 483
click at [104, 307] on li "B" at bounding box center [130, 307] width 74 height 21
type input "B"
click at [113, 330] on body "This site uses cookies, as explained in our Privacy Policy . If you agree to th…" at bounding box center [397, 241] width 794 height 483
click at [103, 356] on li "A" at bounding box center [130, 355] width 74 height 21
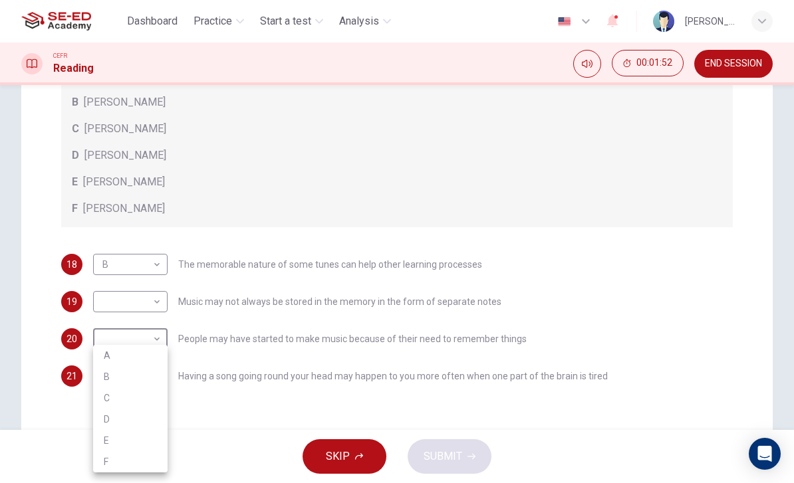
type input "A"
click at [103, 301] on body "This site uses cookies, as explained in our Privacy Policy . If you agree to th…" at bounding box center [397, 241] width 794 height 483
click at [104, 402] on li "E" at bounding box center [130, 408] width 74 height 21
type input "E"
click at [107, 365] on body "This site uses cookies, as explained in our Privacy Policy . If you agree to th…" at bounding box center [397, 241] width 794 height 483
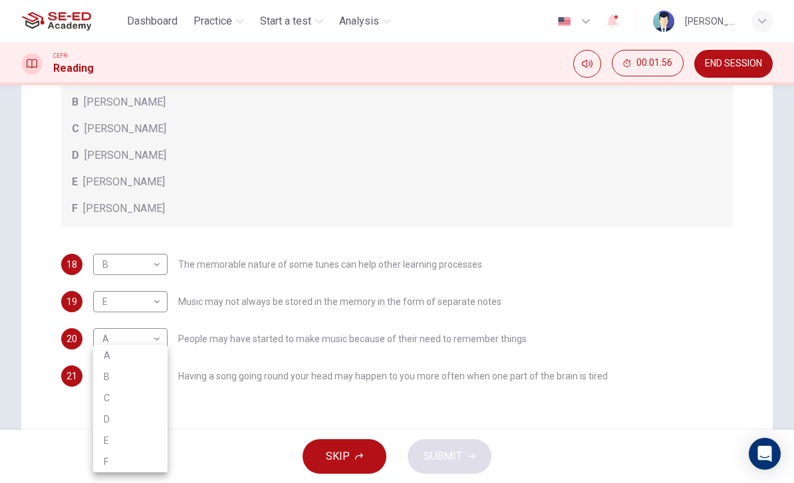
click at [102, 414] on li "D" at bounding box center [130, 419] width 74 height 21
type input "D"
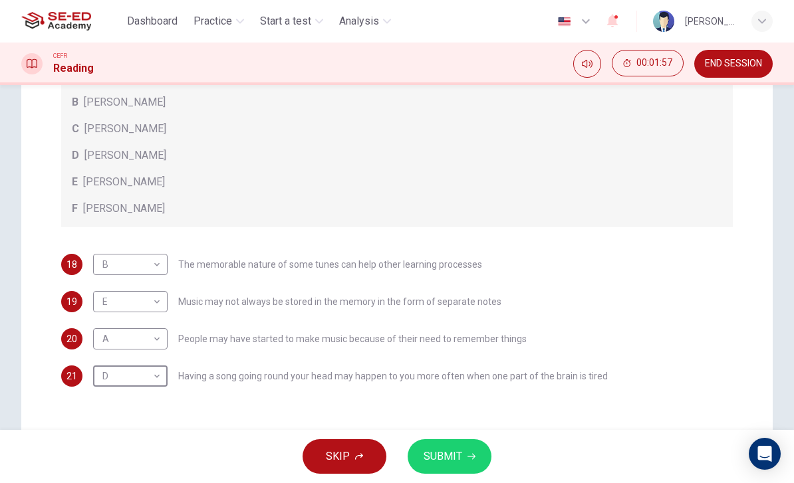
click at [460, 458] on span "SUBMIT" at bounding box center [443, 457] width 39 height 19
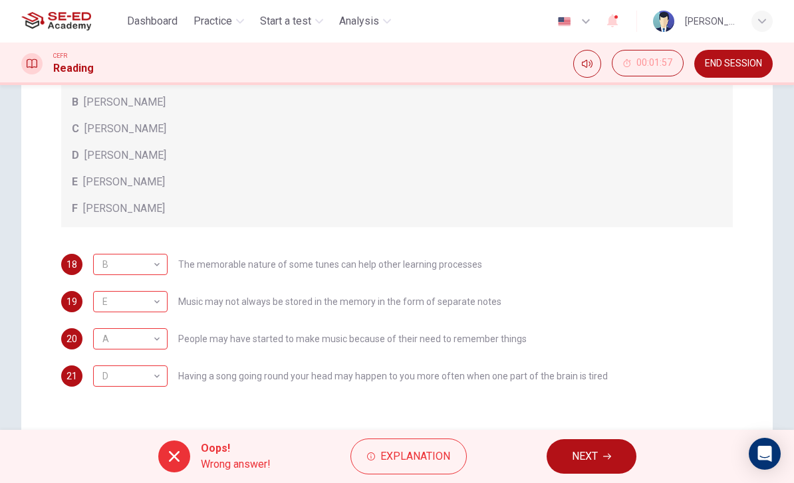
click at [581, 454] on span "NEXT" at bounding box center [585, 457] width 26 height 19
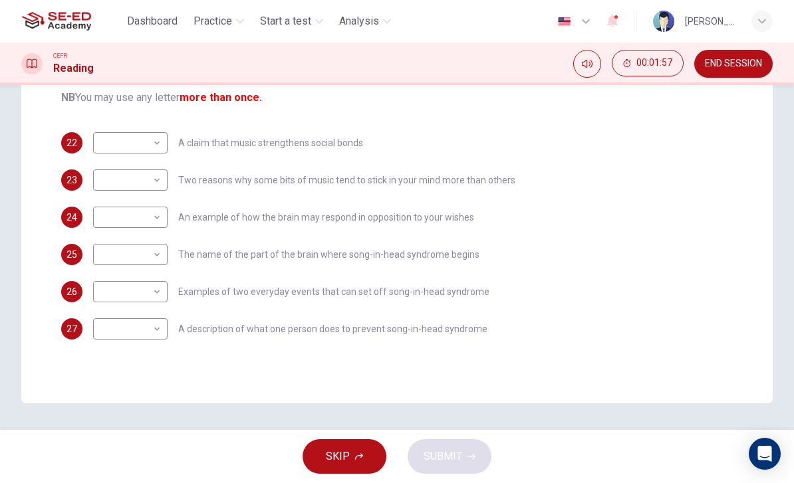
scroll to position [243, 0]
click at [112, 150] on body "This site uses cookies, as explained in our Privacy Policy . If you agree to th…" at bounding box center [397, 241] width 794 height 483
click at [100, 185] on li "B" at bounding box center [130, 185] width 74 height 21
type input "B"
click at [110, 174] on body "This site uses cookies, as explained in our Privacy Policy . If you agree to th…" at bounding box center [397, 241] width 794 height 483
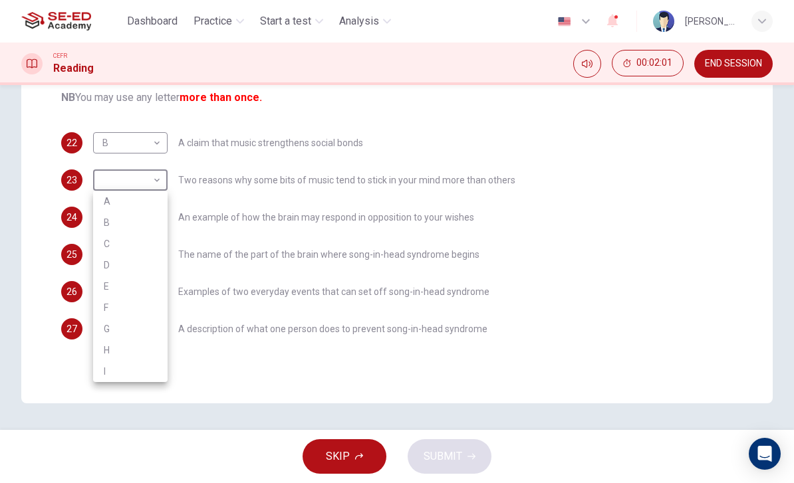
click at [103, 259] on li "D" at bounding box center [130, 265] width 74 height 21
type input "D"
click at [109, 220] on body "This site uses cookies, as explained in our Privacy Policy . If you agree to th…" at bounding box center [397, 241] width 794 height 483
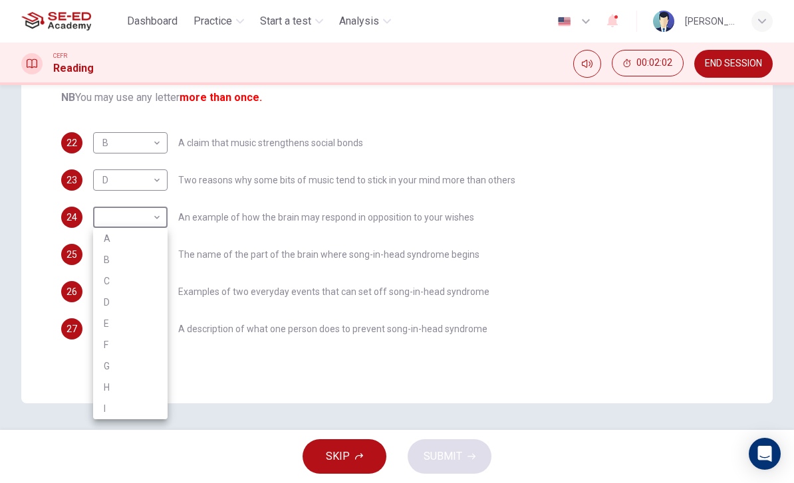
click at [103, 381] on li "H" at bounding box center [130, 387] width 74 height 21
type input "H"
click at [110, 249] on body "This site uses cookies, as explained in our Privacy Policy . If you agree to th…" at bounding box center [397, 241] width 794 height 483
click at [103, 315] on li "C" at bounding box center [130, 318] width 74 height 21
type input "C"
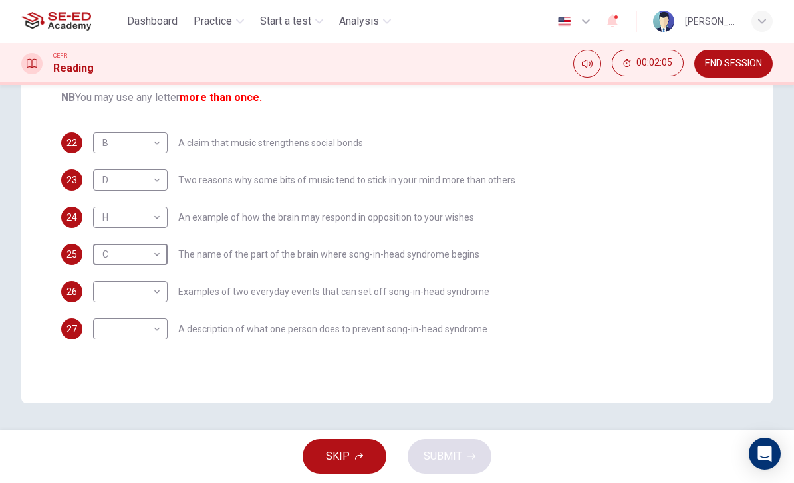
click at [104, 290] on body "This site uses cookies, as explained in our Privacy Policy . If you agree to th…" at bounding box center [397, 241] width 794 height 483
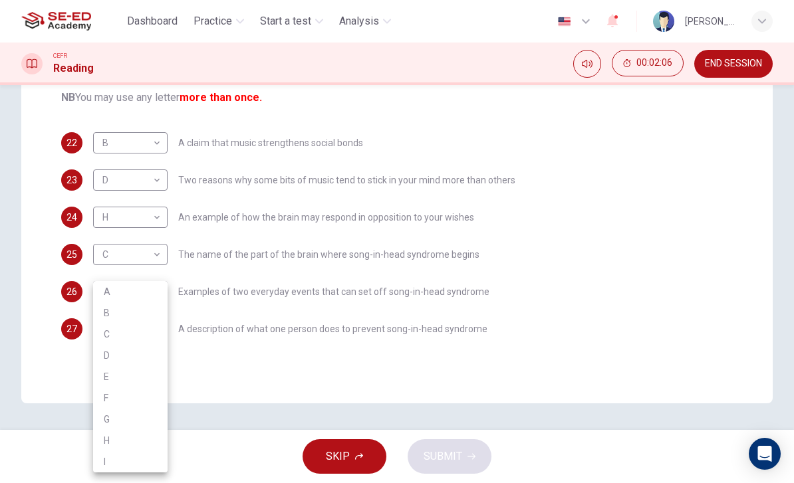
click at [96, 295] on li "A" at bounding box center [130, 291] width 74 height 21
type input "A"
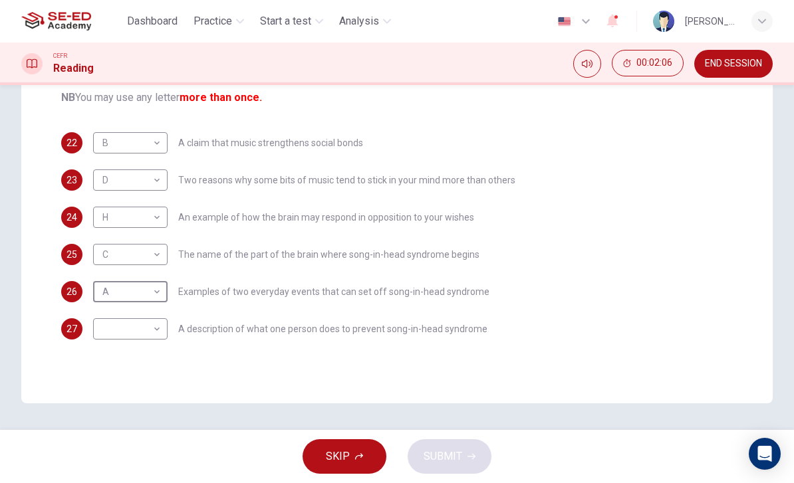
click at [106, 319] on body "This site uses cookies, as explained in our Privacy Policy . If you agree to th…" at bounding box center [397, 241] width 794 height 483
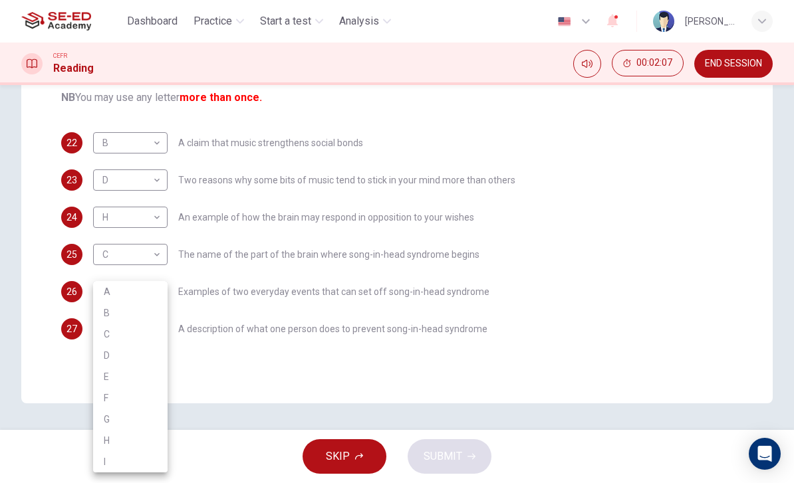
click at [98, 346] on li "D" at bounding box center [130, 355] width 74 height 21
type input "D"
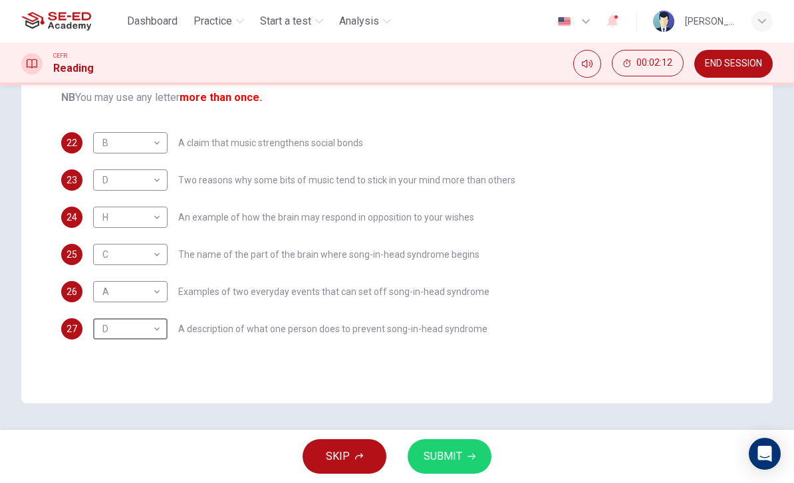
click at [462, 451] on button "SUBMIT" at bounding box center [450, 457] width 84 height 35
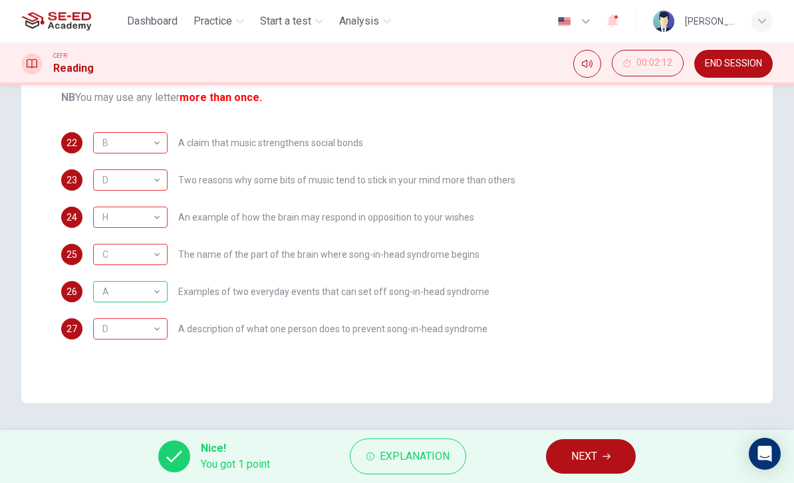
click at [575, 437] on div "Nice! You got 1 point Explanation NEXT" at bounding box center [397, 456] width 794 height 53
click at [608, 444] on button "NEXT" at bounding box center [591, 457] width 90 height 35
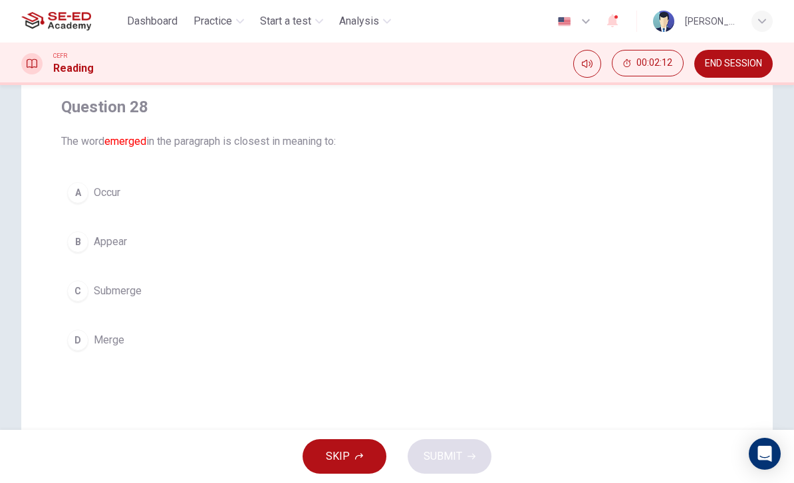
scroll to position [106, 0]
click at [84, 233] on div "B" at bounding box center [77, 239] width 21 height 21
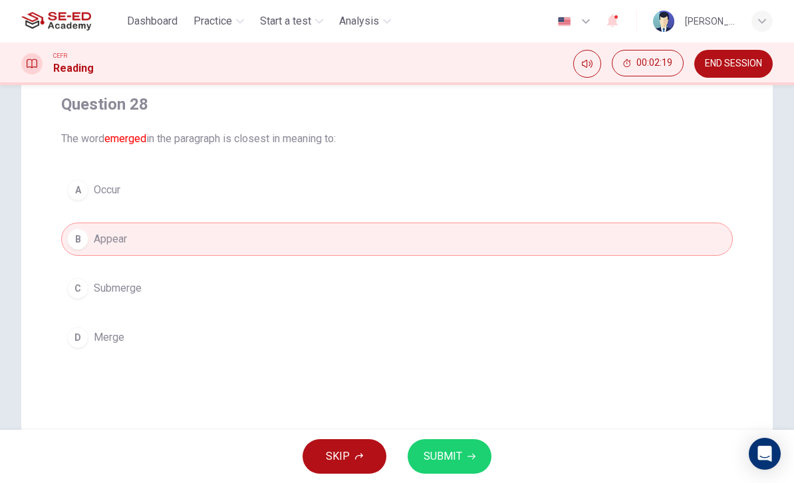
click at [467, 462] on button "SUBMIT" at bounding box center [450, 457] width 84 height 35
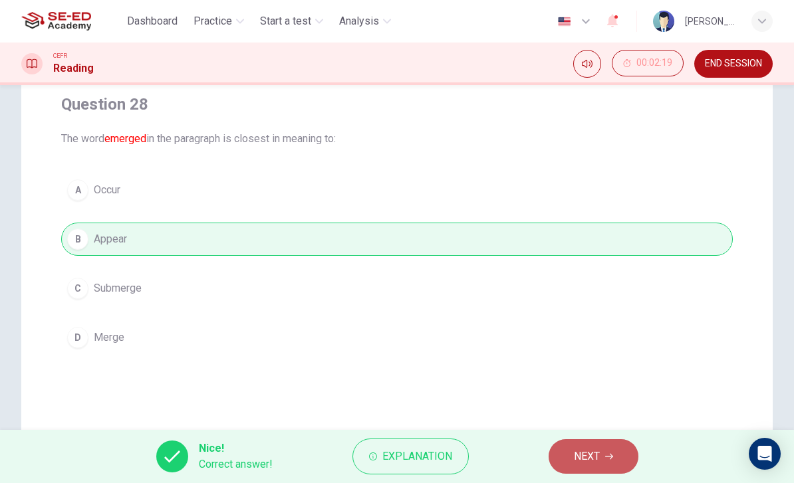
click at [591, 446] on button "NEXT" at bounding box center [594, 457] width 90 height 35
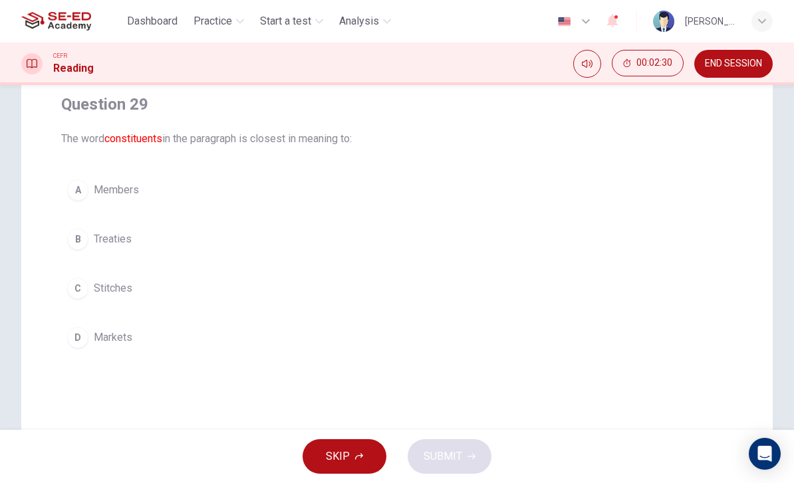
click at [86, 327] on button "D Markets" at bounding box center [397, 337] width 672 height 33
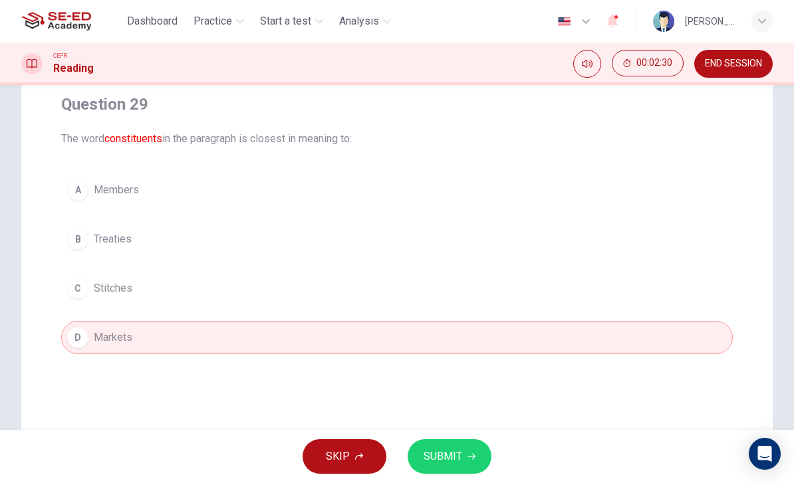
click at [458, 452] on span "SUBMIT" at bounding box center [443, 457] width 39 height 19
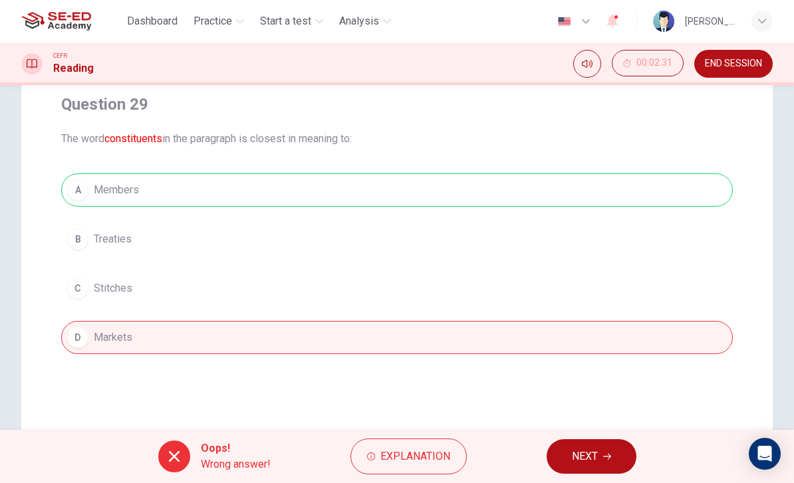
click at [585, 448] on span "NEXT" at bounding box center [585, 457] width 26 height 19
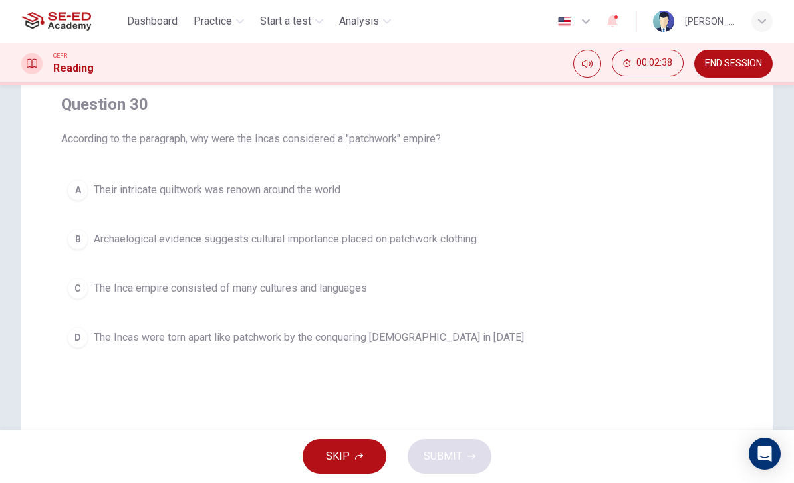
click at [78, 295] on div "C" at bounding box center [77, 288] width 21 height 21
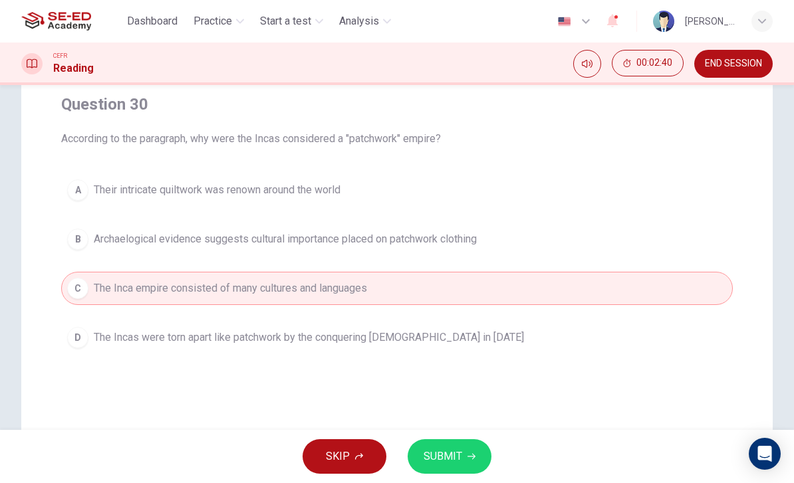
click at [79, 243] on div "B" at bounding box center [77, 239] width 21 height 21
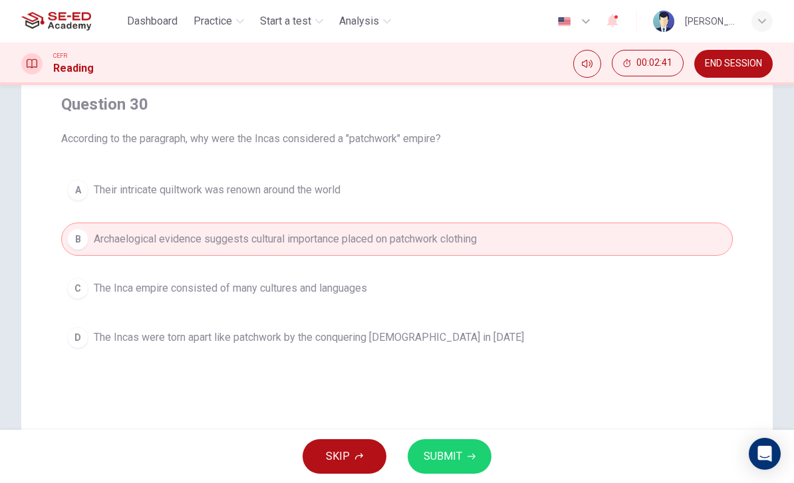
click at [461, 455] on span "SUBMIT" at bounding box center [443, 457] width 39 height 19
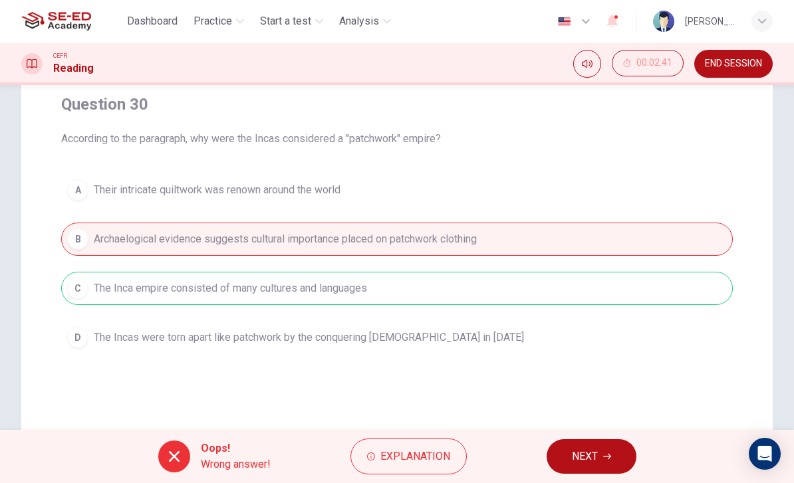
click at [593, 454] on span "NEXT" at bounding box center [585, 457] width 26 height 19
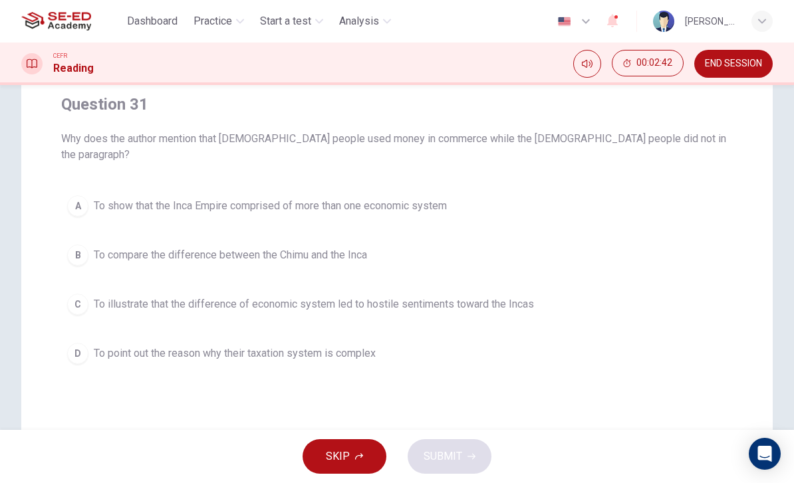
click at [83, 245] on div "B" at bounding box center [77, 255] width 21 height 21
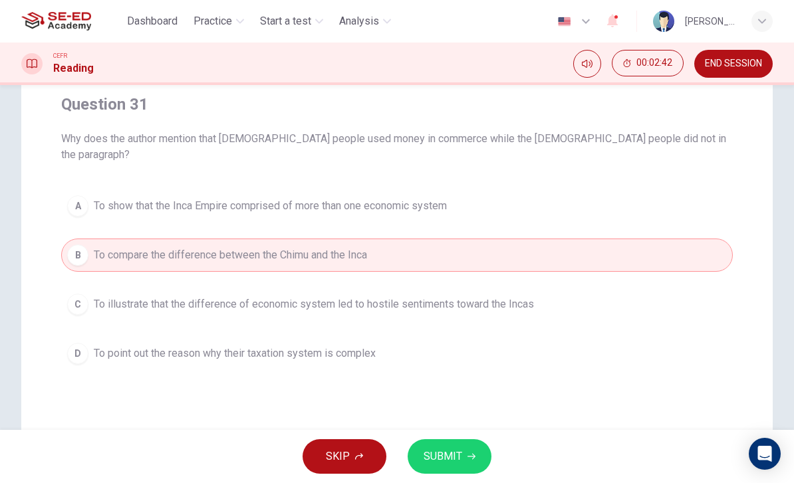
click at [460, 452] on span "SUBMIT" at bounding box center [443, 457] width 39 height 19
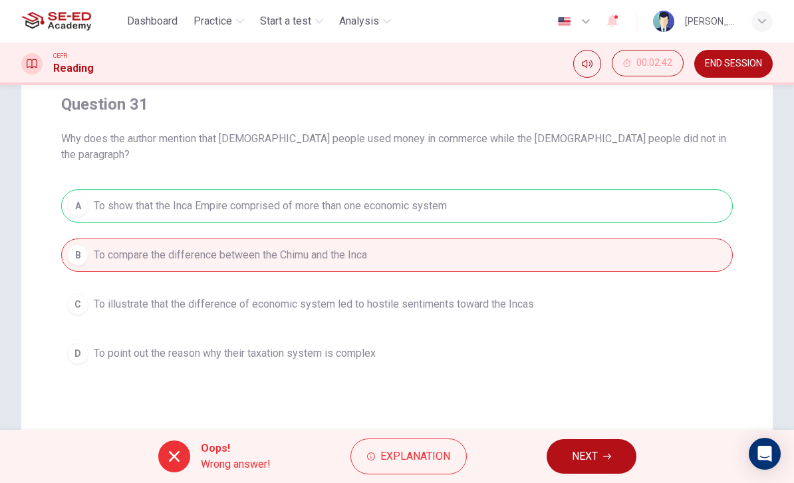
click at [606, 440] on button "NEXT" at bounding box center [592, 457] width 90 height 35
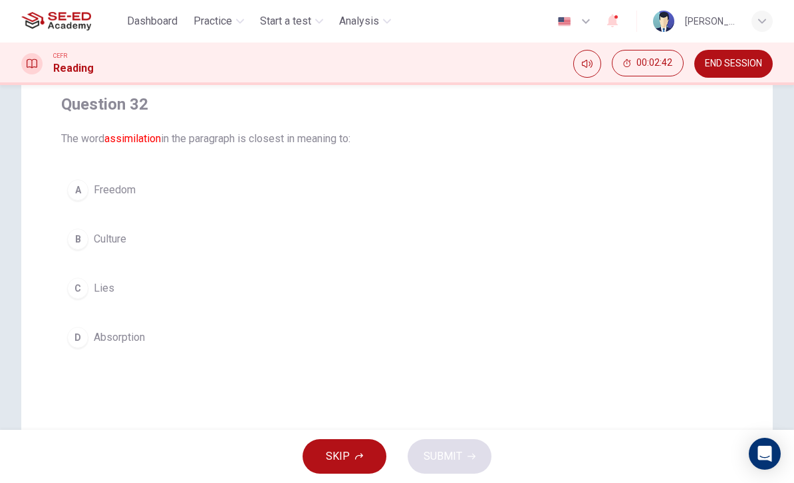
click at [80, 246] on div "B" at bounding box center [77, 239] width 21 height 21
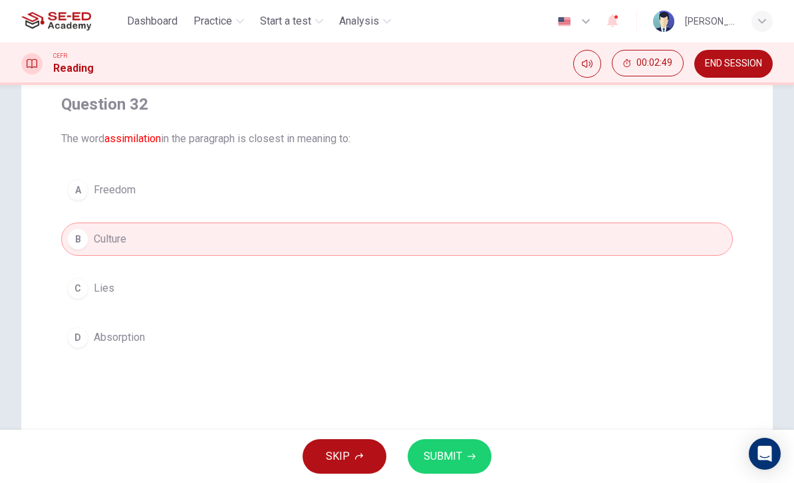
click at [450, 452] on span "SUBMIT" at bounding box center [443, 457] width 39 height 19
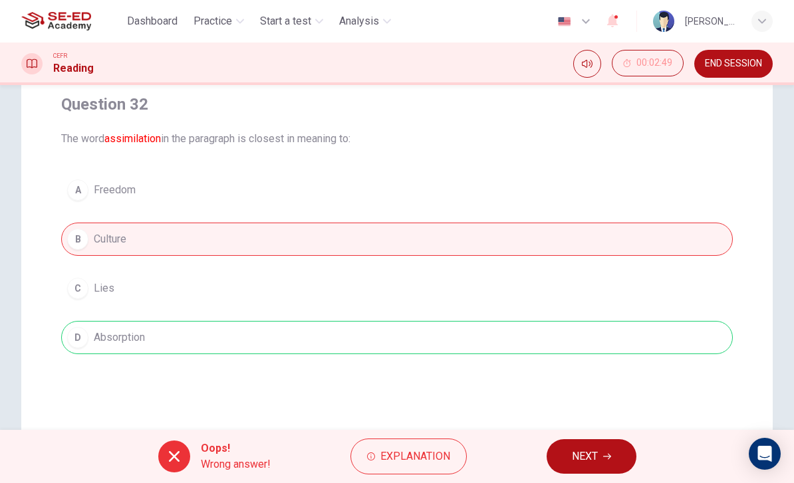
click at [589, 450] on span "NEXT" at bounding box center [585, 457] width 26 height 19
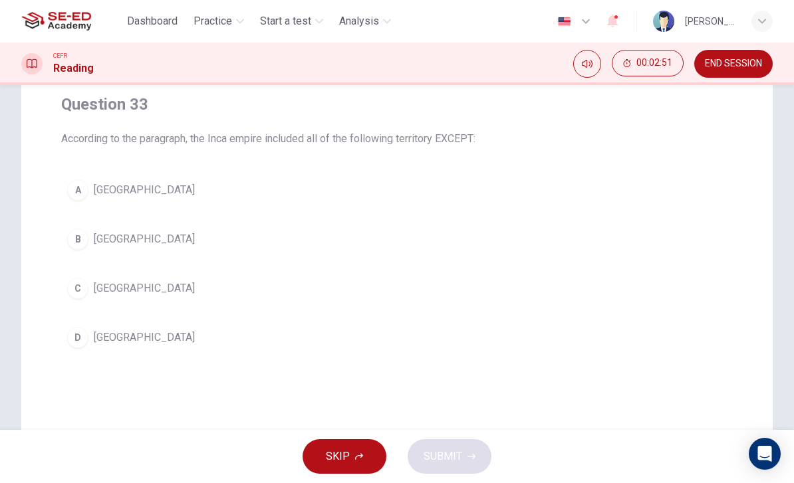
click at [79, 289] on div "C" at bounding box center [77, 288] width 21 height 21
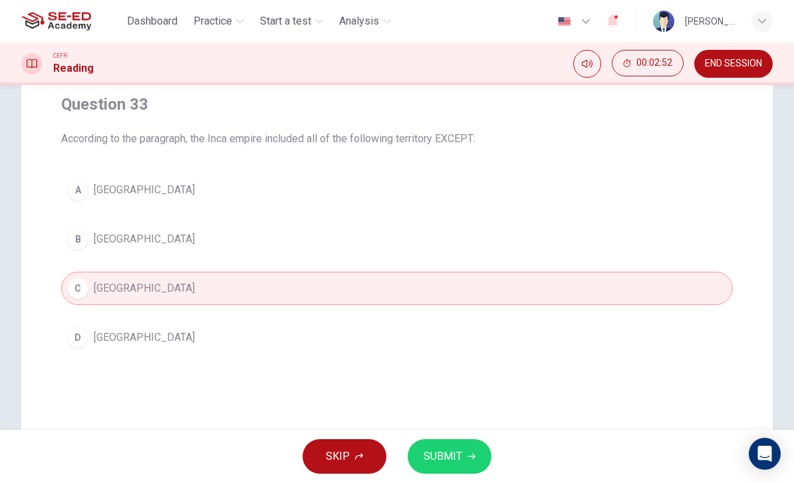
click at [444, 454] on span "SUBMIT" at bounding box center [443, 457] width 39 height 19
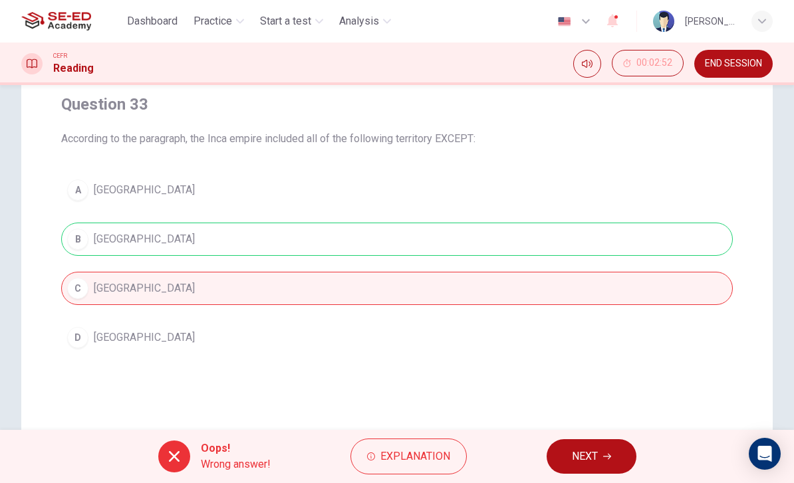
click at [596, 452] on span "NEXT" at bounding box center [585, 457] width 26 height 19
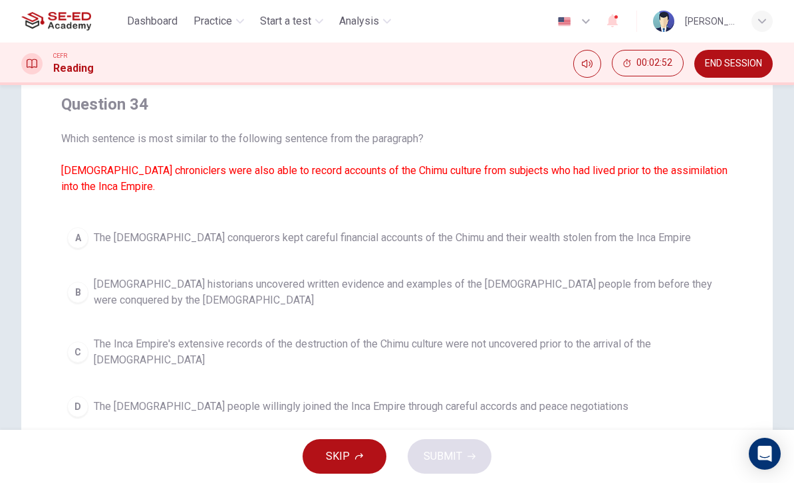
click at [81, 238] on div "A" at bounding box center [77, 237] width 21 height 21
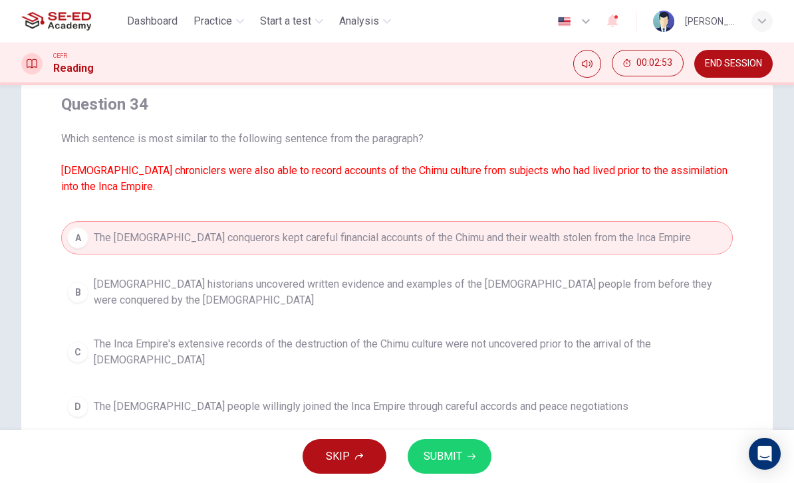
click at [472, 454] on icon "button" at bounding box center [472, 457] width 8 height 8
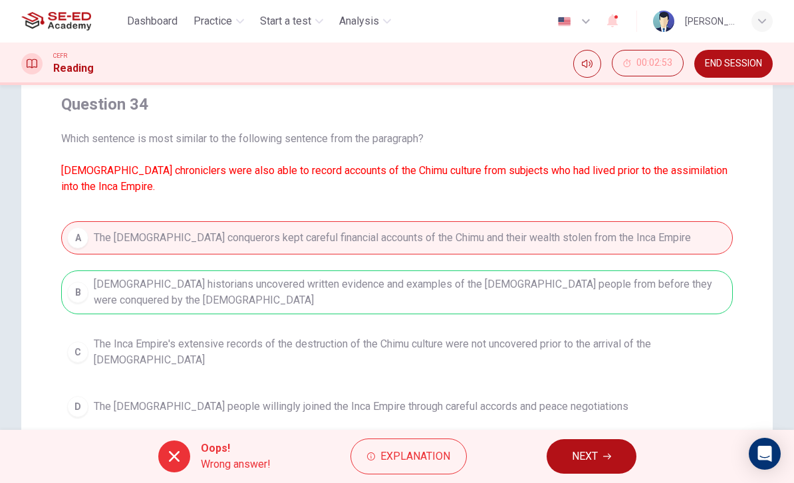
click at [579, 453] on span "NEXT" at bounding box center [585, 457] width 26 height 19
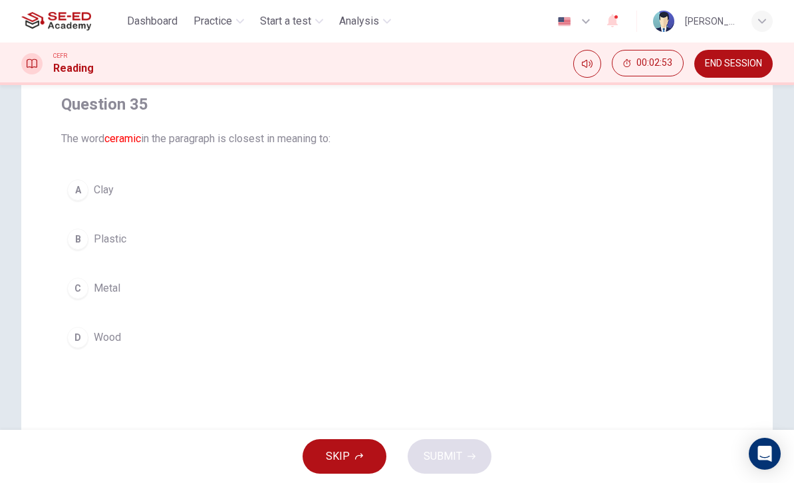
click at [77, 331] on div "D" at bounding box center [77, 337] width 21 height 21
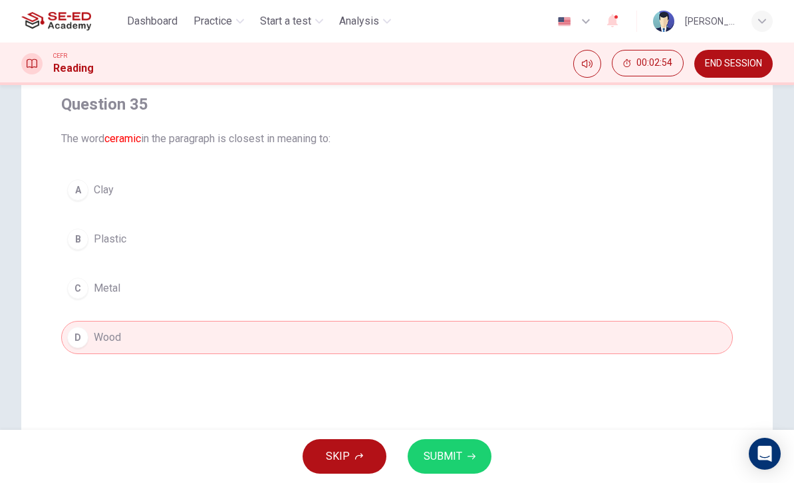
click at [81, 286] on div "C" at bounding box center [77, 288] width 21 height 21
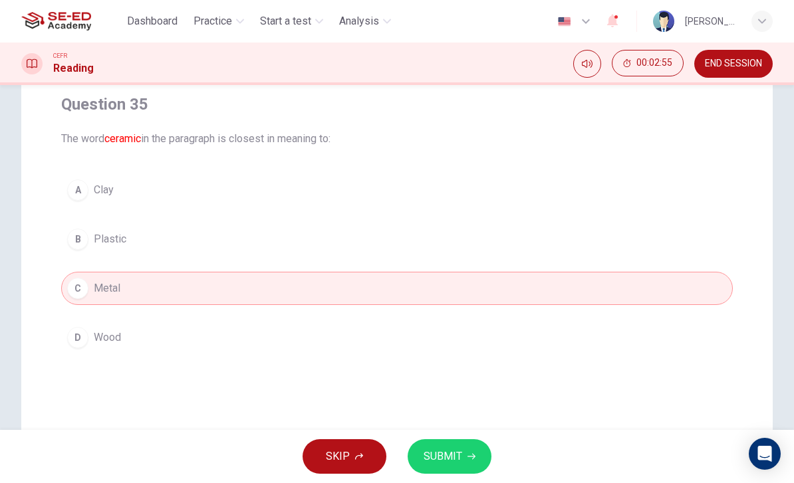
click at [75, 192] on div "A" at bounding box center [77, 190] width 21 height 21
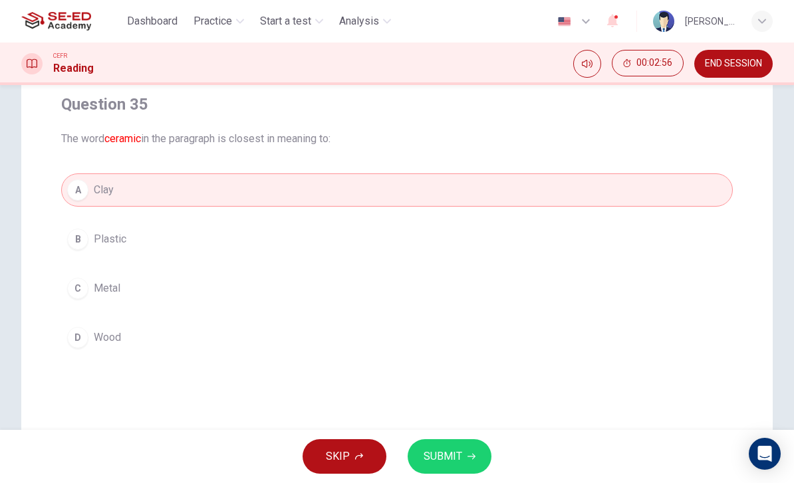
click at [468, 456] on icon "button" at bounding box center [472, 457] width 8 height 8
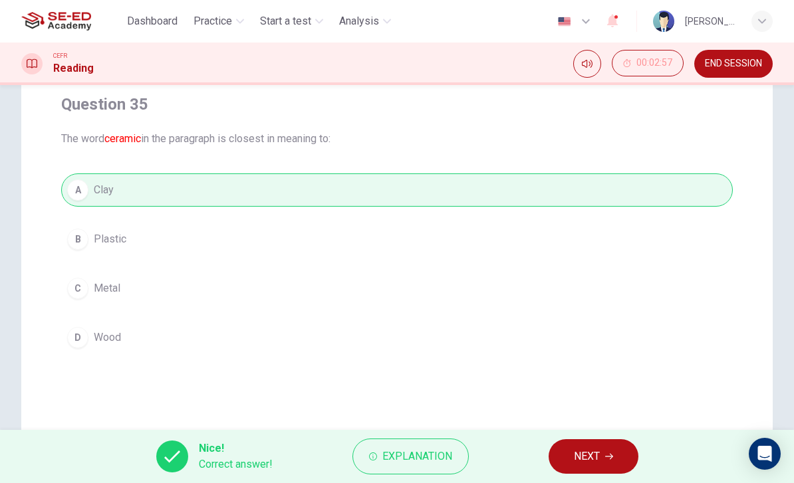
click at [604, 443] on button "NEXT" at bounding box center [594, 457] width 90 height 35
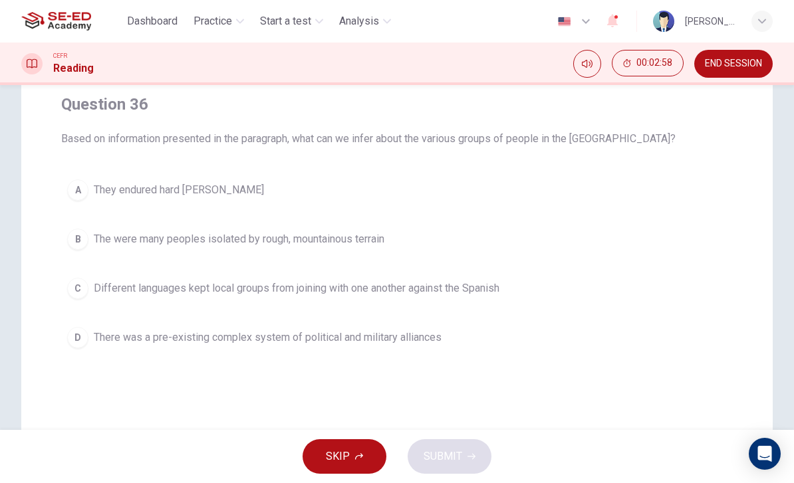
click at [80, 249] on div "B" at bounding box center [77, 239] width 21 height 21
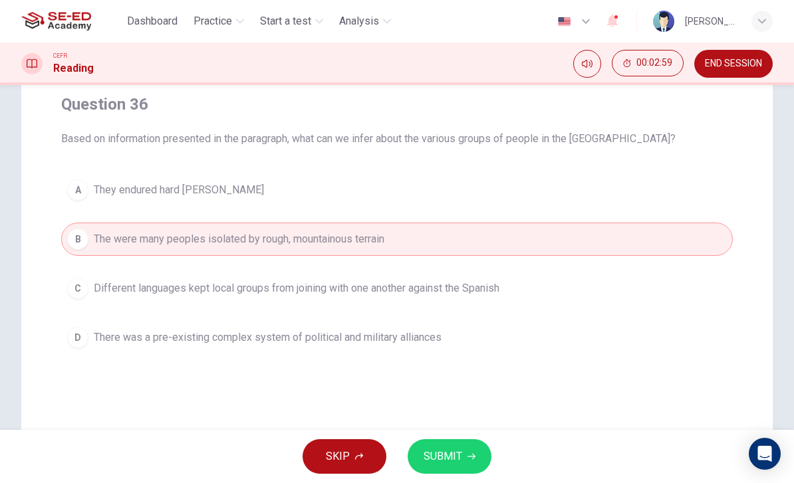
click at [80, 288] on div "C" at bounding box center [77, 288] width 21 height 21
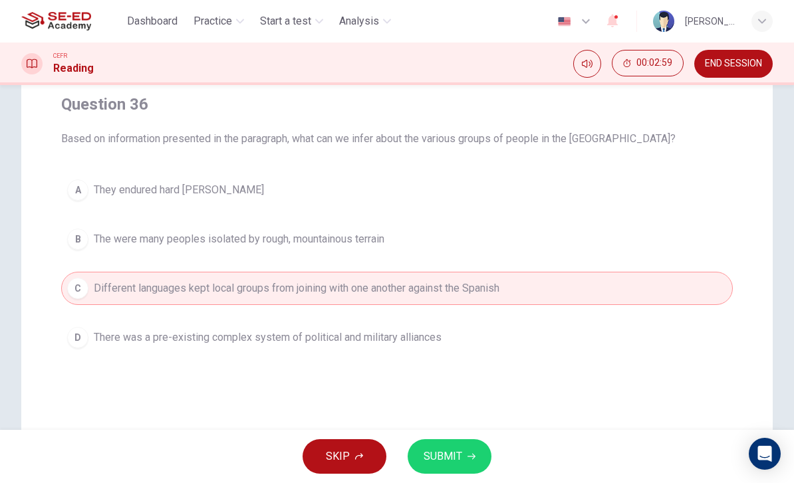
click at [473, 454] on icon "button" at bounding box center [472, 457] width 8 height 8
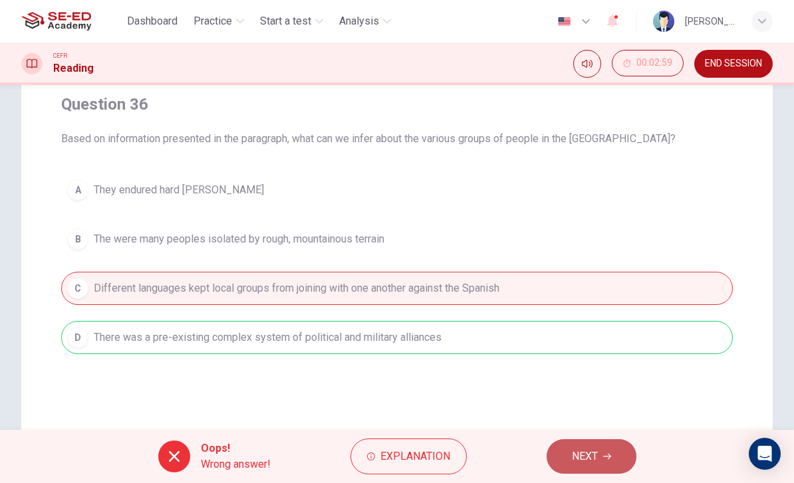
click at [593, 442] on button "NEXT" at bounding box center [592, 457] width 90 height 35
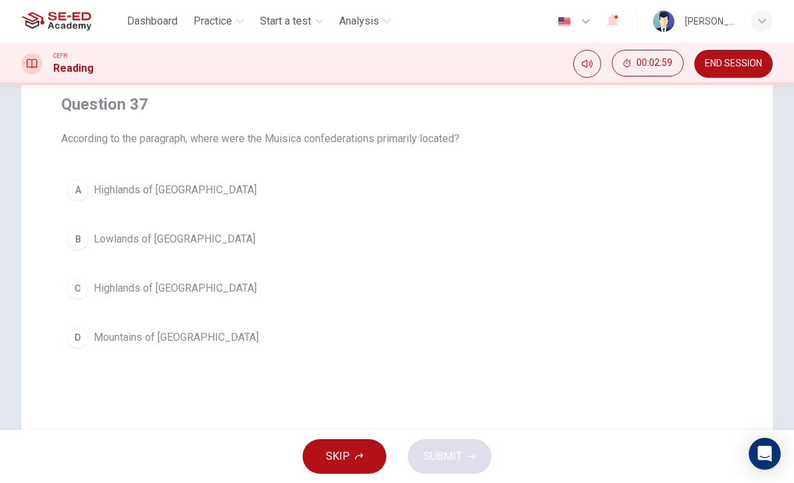
click at [80, 330] on div "D" at bounding box center [77, 337] width 21 height 21
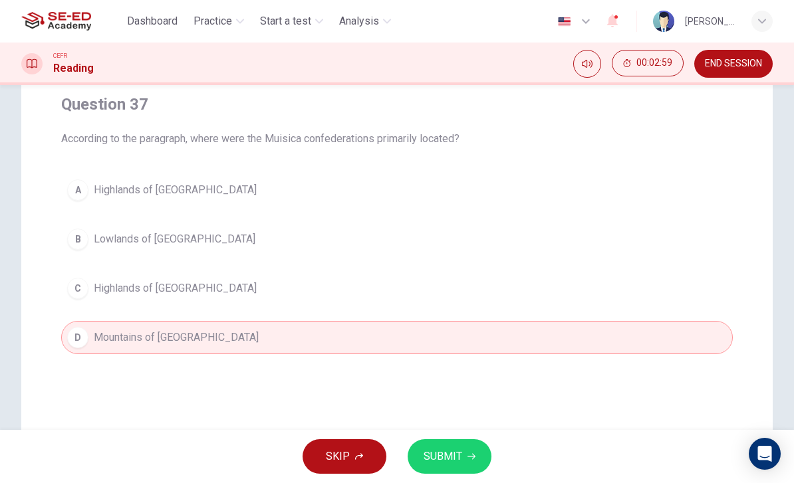
click at [512, 432] on div "SKIP SUBMIT" at bounding box center [397, 456] width 794 height 53
click at [466, 455] on button "SUBMIT" at bounding box center [450, 457] width 84 height 35
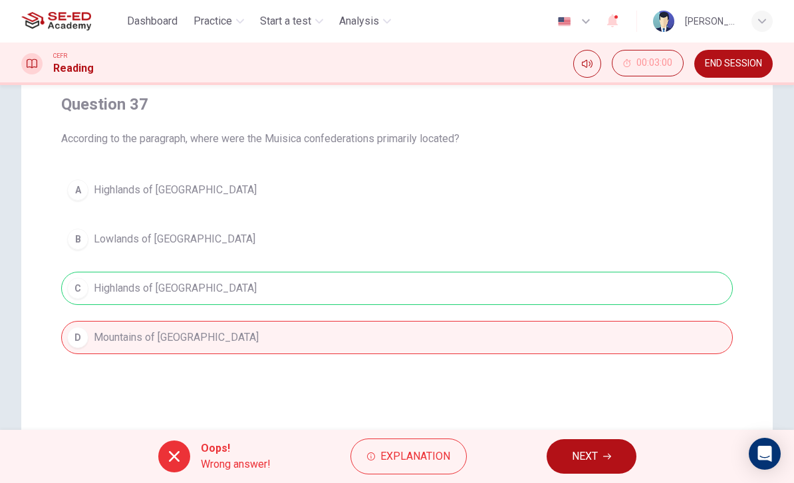
click at [592, 446] on button "NEXT" at bounding box center [592, 457] width 90 height 35
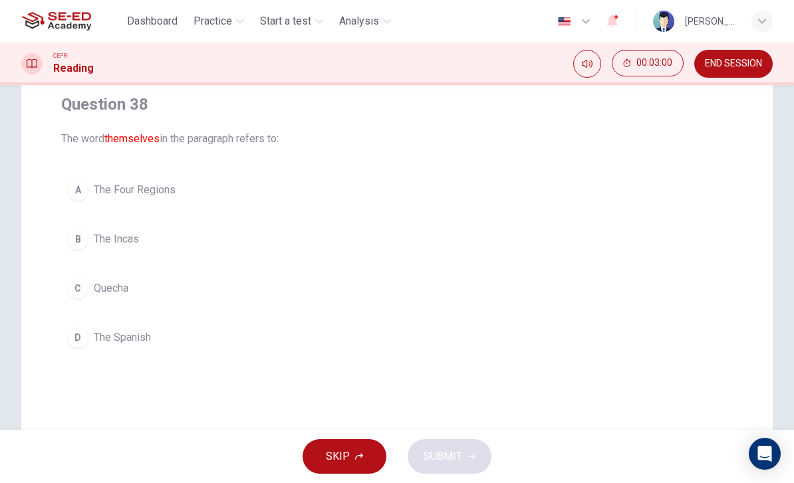
click at [82, 238] on div "B" at bounding box center [77, 239] width 21 height 21
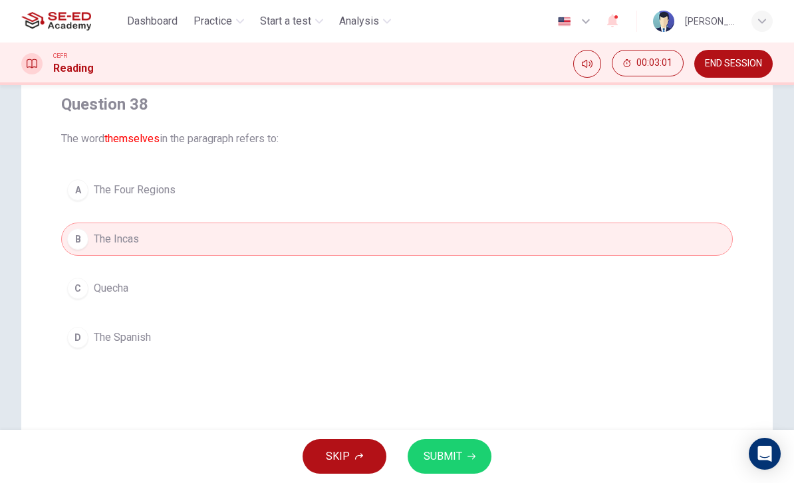
click at [556, 431] on div "SKIP SUBMIT" at bounding box center [397, 456] width 794 height 53
click at [469, 452] on button "SUBMIT" at bounding box center [450, 457] width 84 height 35
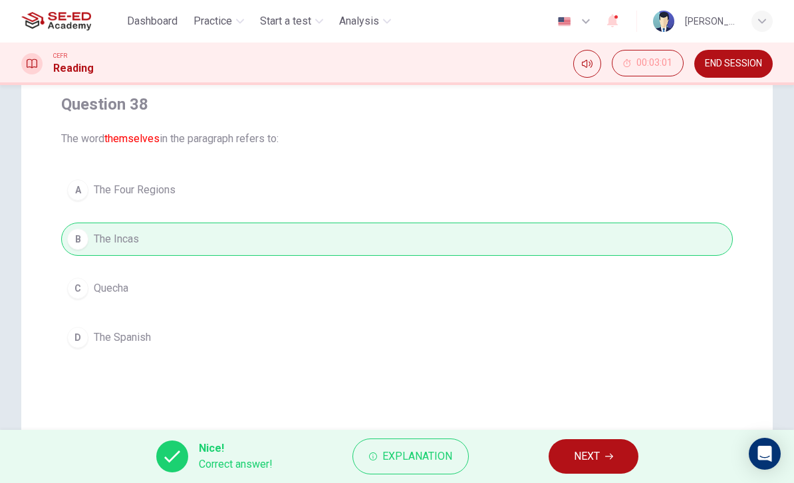
click at [581, 437] on div "Nice! Correct answer! Explanation NEXT" at bounding box center [397, 456] width 794 height 53
click at [602, 442] on button "NEXT" at bounding box center [594, 457] width 90 height 35
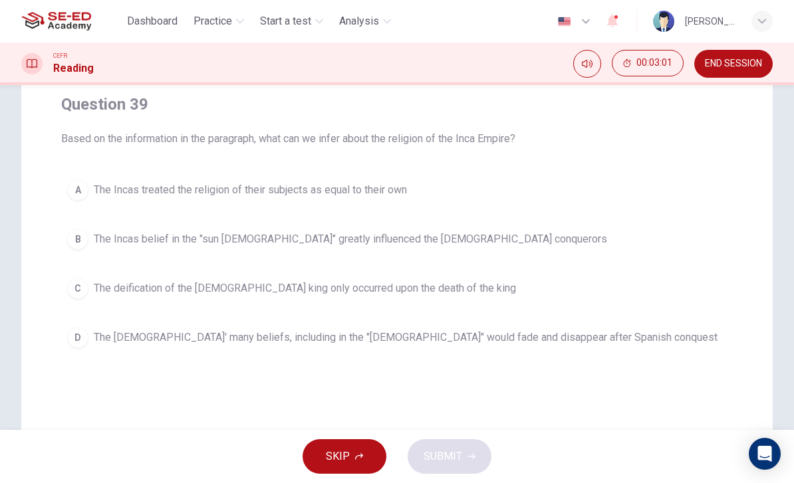
click at [81, 277] on button "C The deification of the [DEMOGRAPHIC_DATA] king only occurred upon the death o…" at bounding box center [397, 288] width 672 height 33
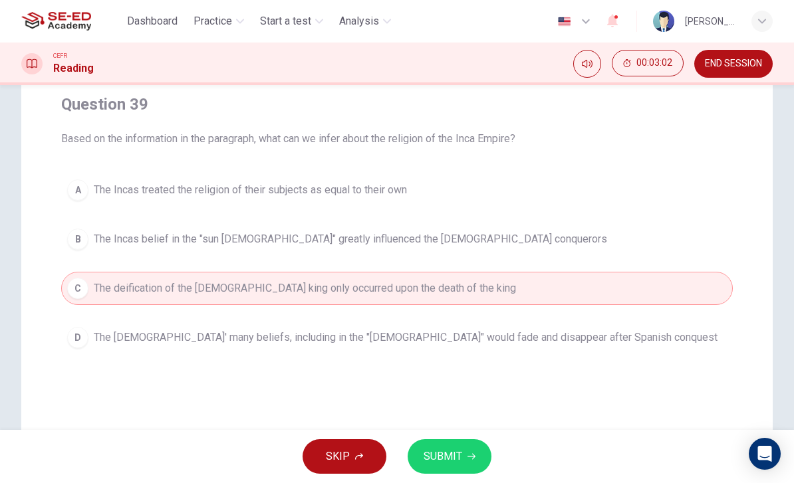
click at [477, 452] on button "SUBMIT" at bounding box center [450, 457] width 84 height 35
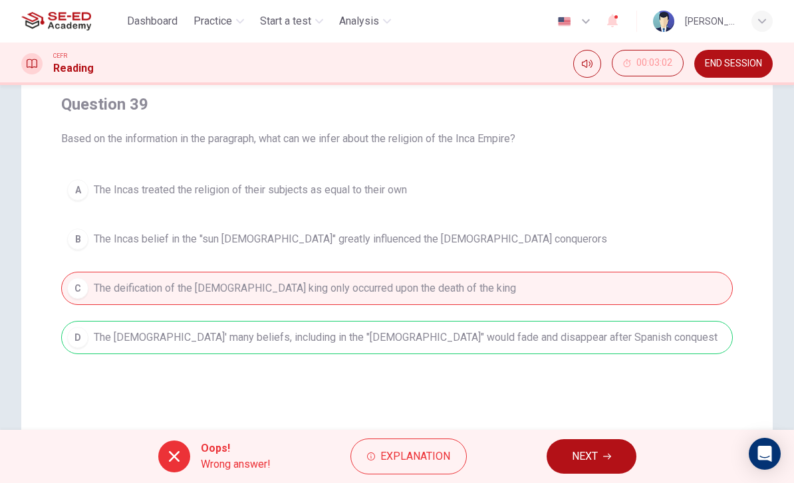
click at [597, 450] on span "NEXT" at bounding box center [585, 457] width 26 height 19
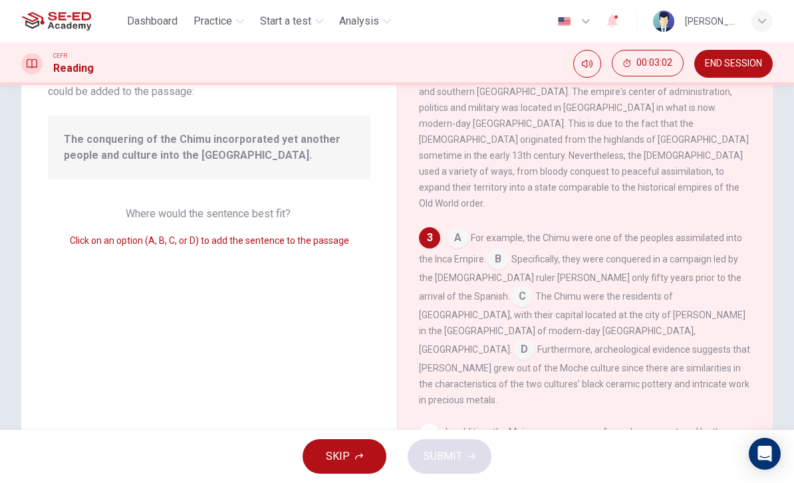
scroll to position [397, 0]
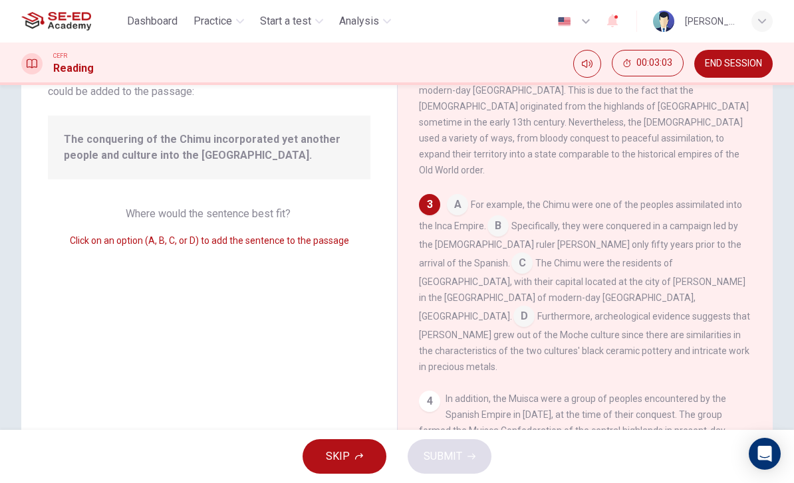
click at [513, 307] on input at bounding box center [523, 317] width 21 height 21
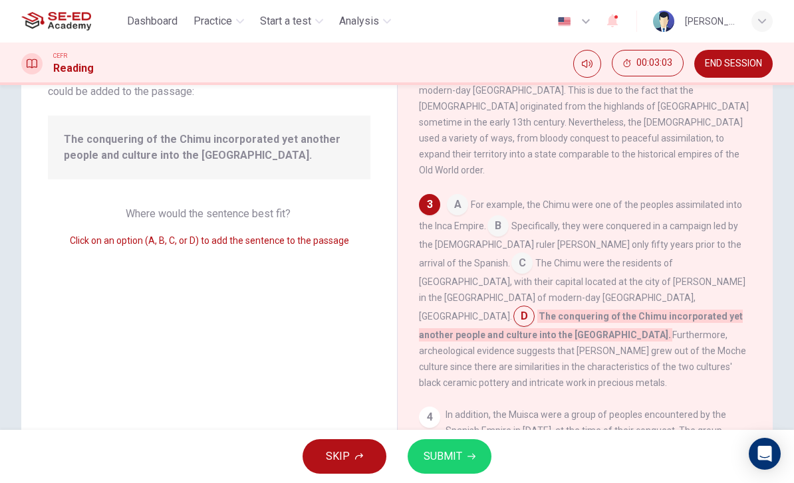
click at [454, 452] on span "SUBMIT" at bounding box center [443, 457] width 39 height 19
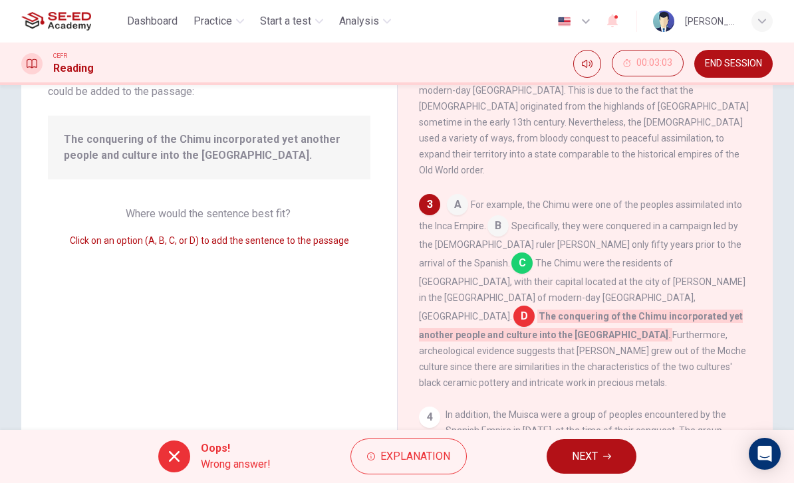
click at [590, 451] on span "NEXT" at bounding box center [585, 457] width 26 height 19
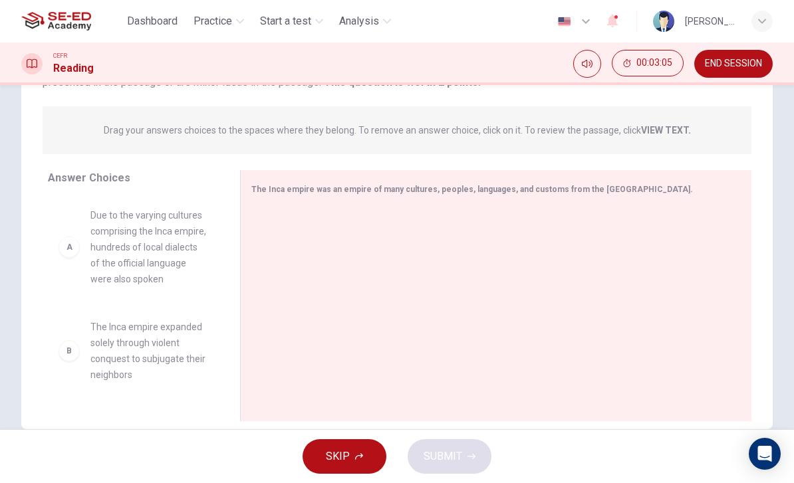
scroll to position [0, 0]
click at [71, 250] on div "A" at bounding box center [69, 247] width 21 height 21
click at [127, 239] on div "B The Inca empire expanded solely through violent conquest to subjugate their n…" at bounding box center [133, 299] width 171 height 205
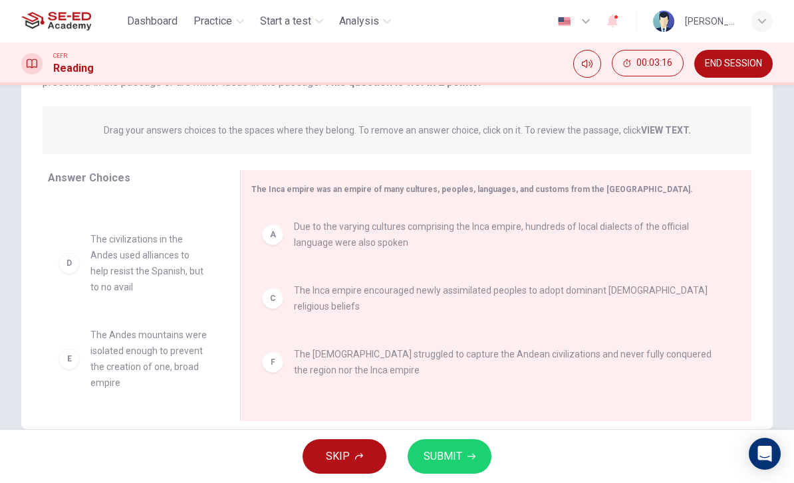
scroll to position [72, 0]
click at [466, 458] on button "SUBMIT" at bounding box center [450, 457] width 84 height 35
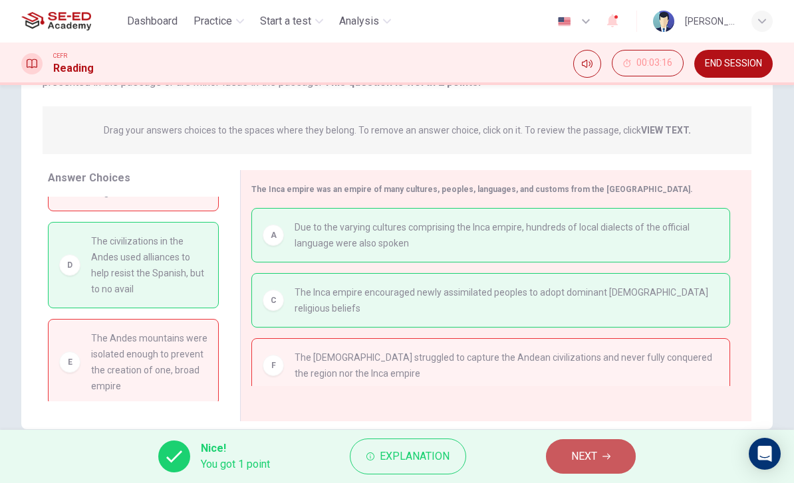
click at [610, 453] on icon "button" at bounding box center [607, 457] width 8 height 8
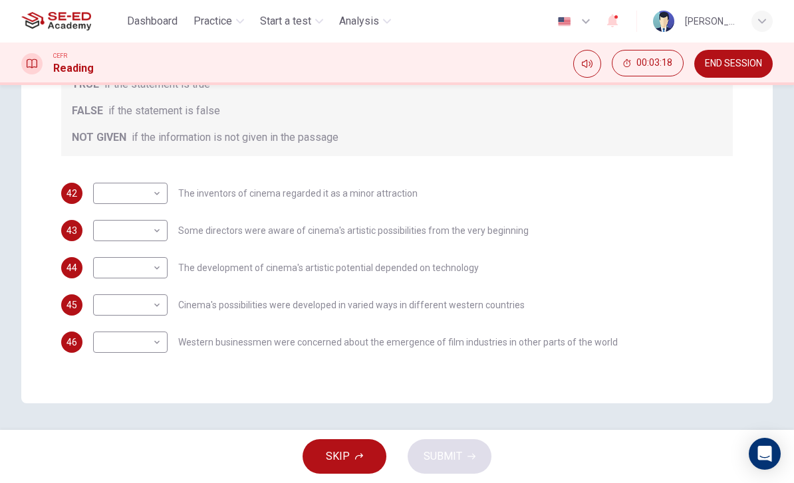
scroll to position [256, 0]
click at [118, 194] on body "This site uses cookies, as explained in our Privacy Policy . If you agree to th…" at bounding box center [397, 241] width 794 height 483
click at [111, 213] on li "TRUE" at bounding box center [130, 214] width 74 height 21
type input "TRUE"
click at [120, 227] on body "This site uses cookies, as explained in our Privacy Policy . If you agree to th…" at bounding box center [397, 241] width 794 height 483
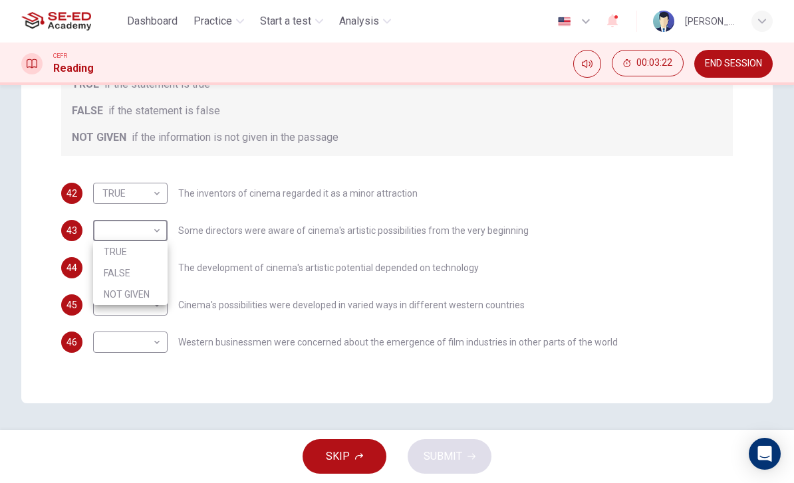
click at [114, 250] on li "TRUE" at bounding box center [130, 251] width 74 height 21
type input "TRUE"
click at [114, 264] on body "This site uses cookies, as explained in our Privacy Policy . If you agree to th…" at bounding box center [397, 241] width 794 height 483
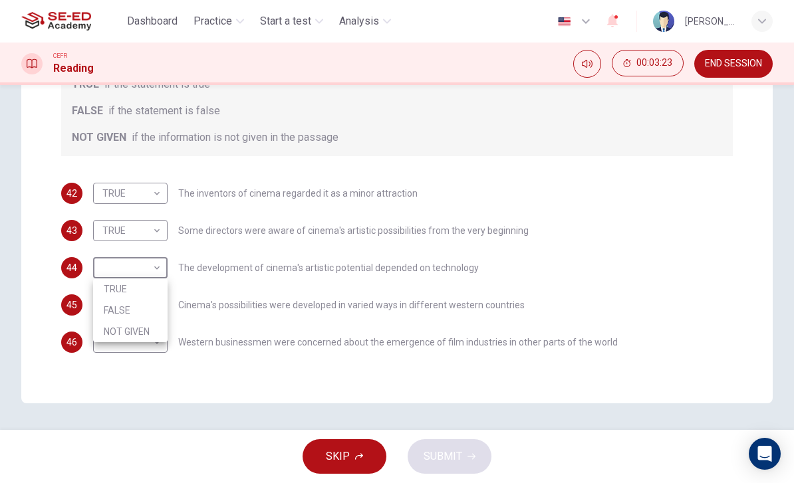
click at [116, 303] on li "FALSE" at bounding box center [130, 310] width 74 height 21
type input "FALSE"
click at [110, 301] on body "This site uses cookies, as explained in our Privacy Policy . If you agree to th…" at bounding box center [397, 241] width 794 height 483
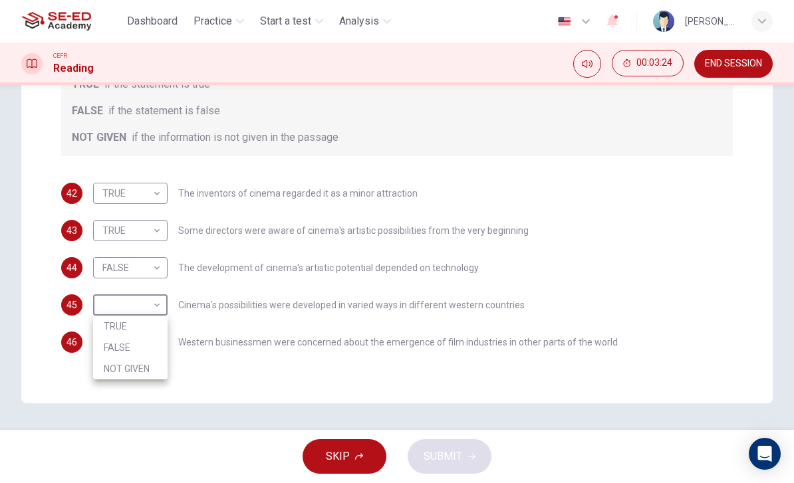
click at [111, 360] on li "NOT GIVEN" at bounding box center [130, 368] width 74 height 21
type input "NOT GIVEN"
click at [117, 334] on body "This site uses cookies, as explained in our Privacy Policy . If you agree to th…" at bounding box center [397, 241] width 794 height 483
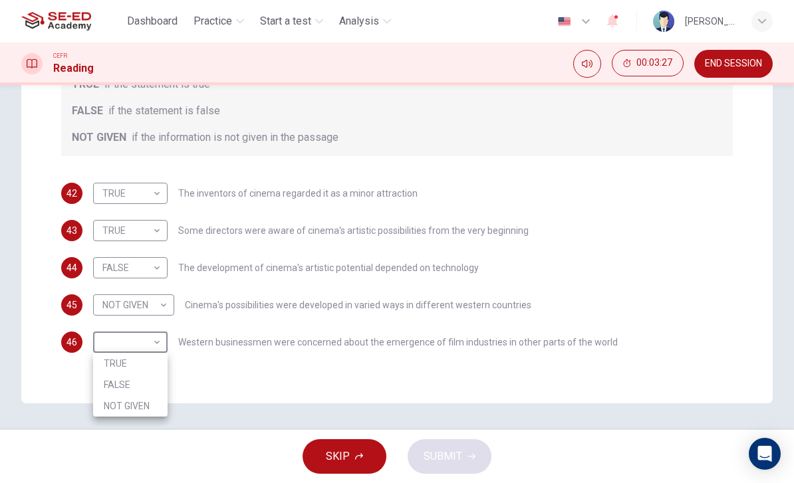
click at [109, 374] on li "FALSE" at bounding box center [130, 384] width 74 height 21
type input "FALSE"
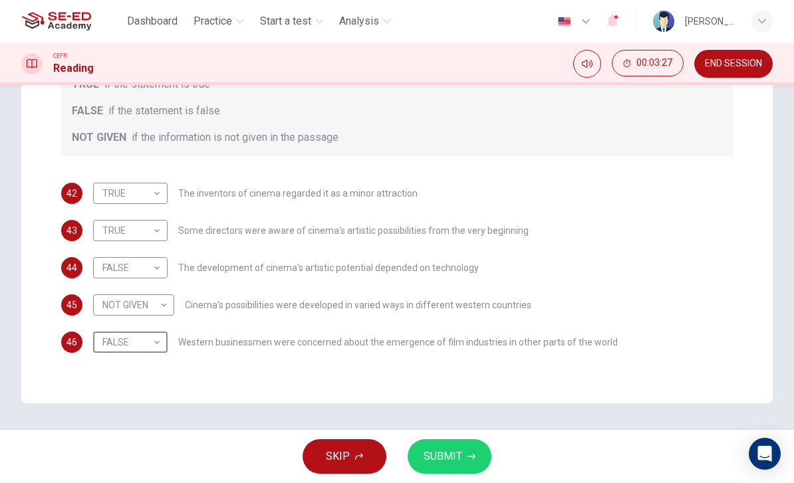
click at [467, 452] on button "SUBMIT" at bounding box center [450, 457] width 84 height 35
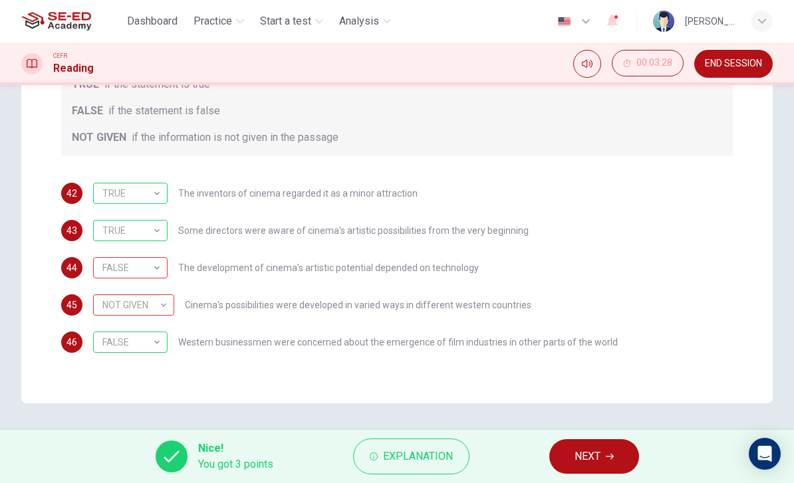
click at [593, 440] on button "NEXT" at bounding box center [594, 457] width 90 height 35
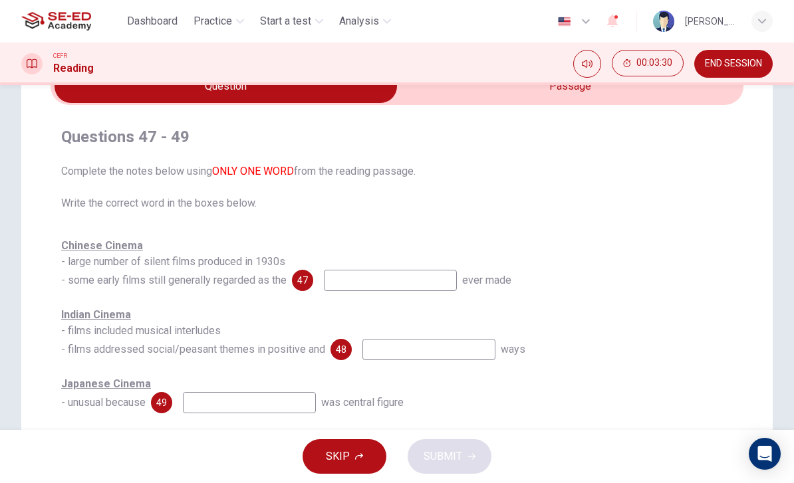
scroll to position [78, 0]
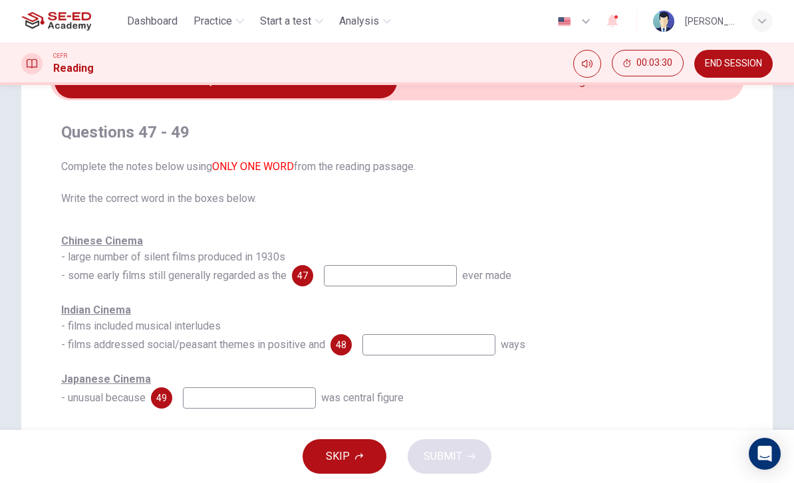
click at [415, 279] on input at bounding box center [390, 275] width 133 height 21
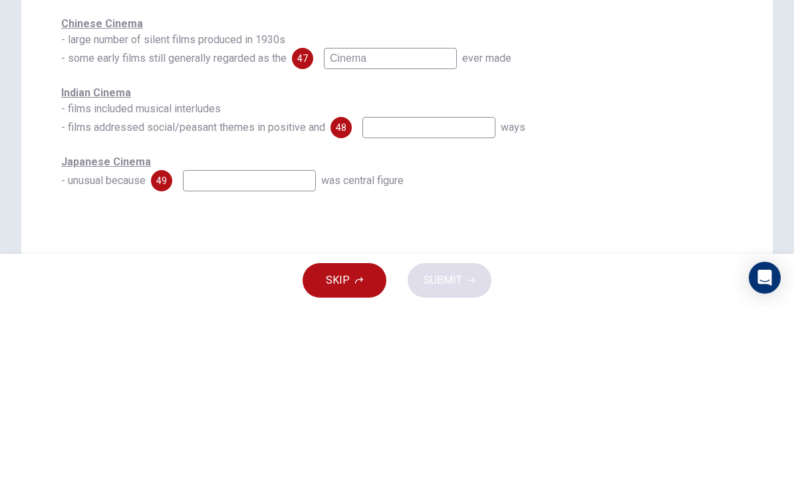
scroll to position [120, 0]
type input "C"
type input "Year"
click at [464, 293] on input at bounding box center [428, 303] width 133 height 21
type input "G"
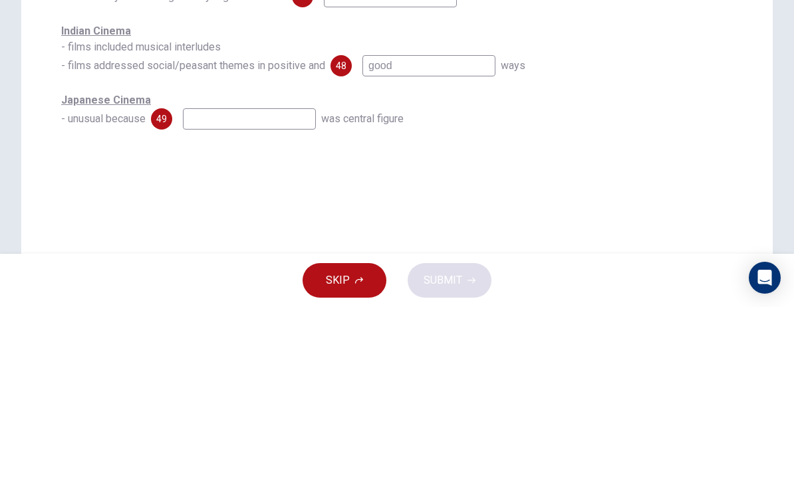
scroll to position [182, 0]
type input "good"
click at [204, 284] on input at bounding box center [249, 294] width 133 height 21
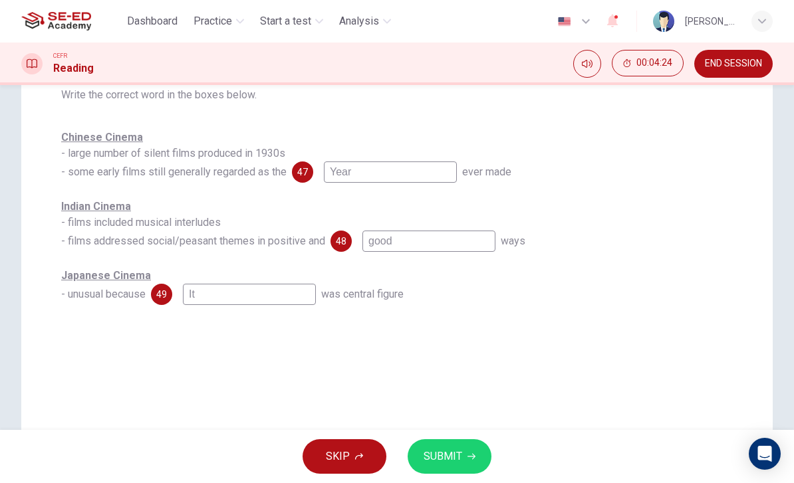
type input "It"
click at [466, 450] on button "SUBMIT" at bounding box center [450, 457] width 84 height 35
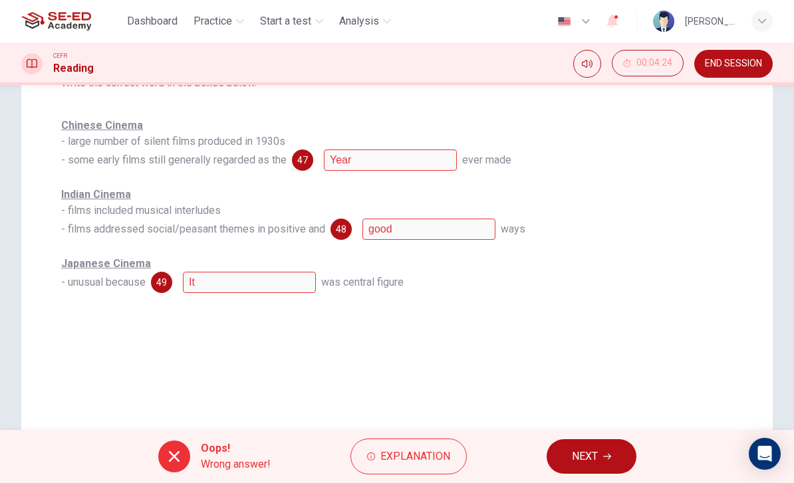
scroll to position [197, 0]
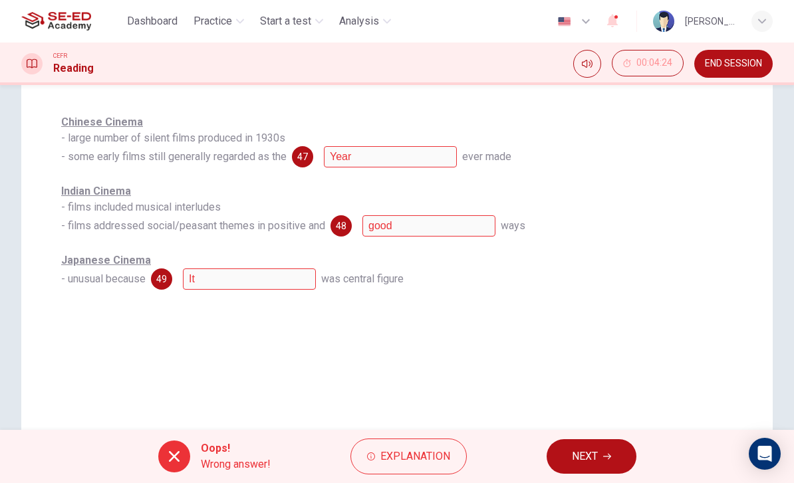
click at [426, 452] on span "Explanation" at bounding box center [415, 457] width 70 height 19
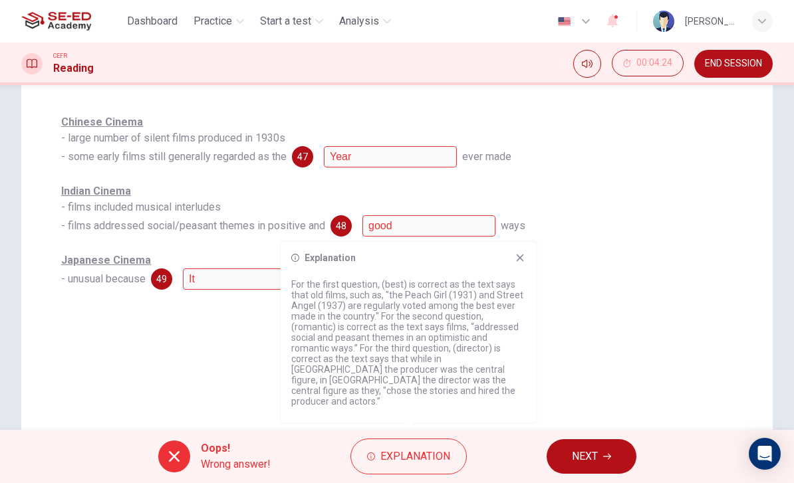
click at [591, 446] on button "NEXT" at bounding box center [592, 457] width 90 height 35
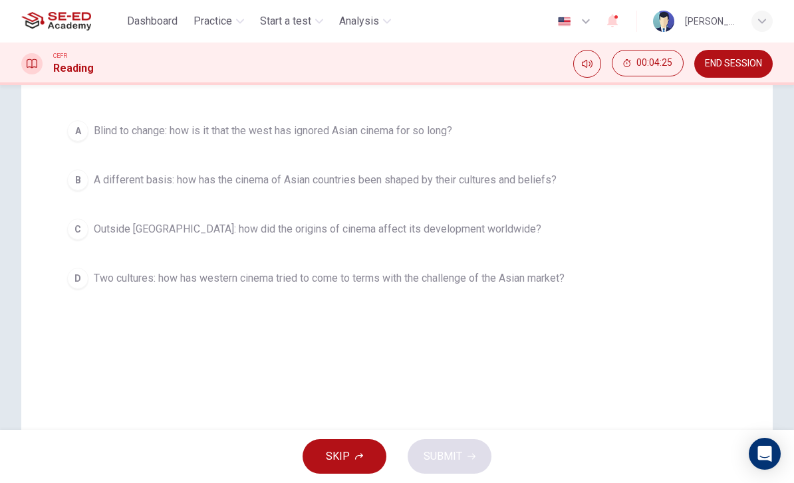
click at [79, 184] on div "B" at bounding box center [77, 180] width 21 height 21
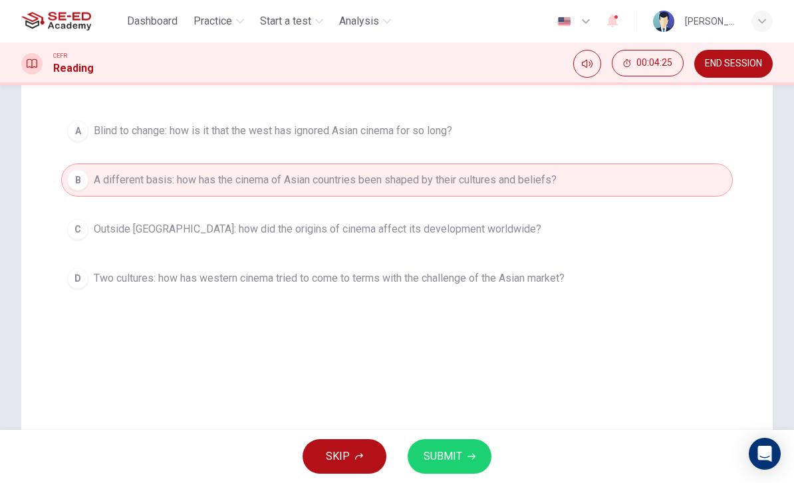
click at [467, 441] on button "SUBMIT" at bounding box center [450, 457] width 84 height 35
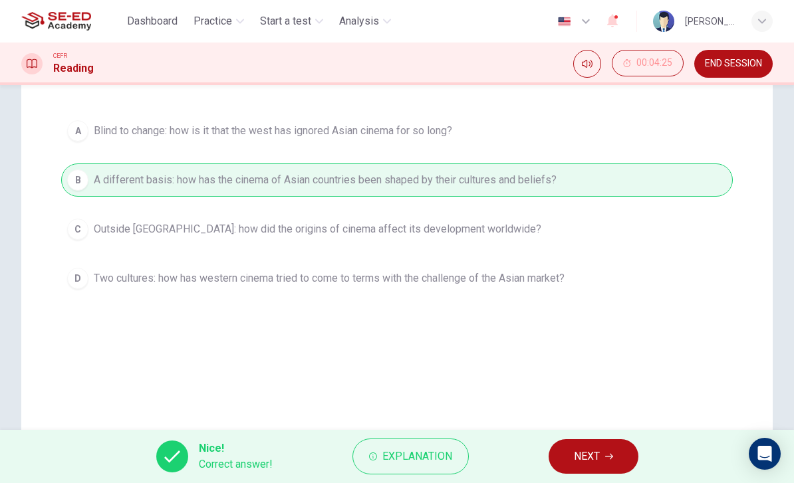
click at [605, 450] on button "NEXT" at bounding box center [594, 457] width 90 height 35
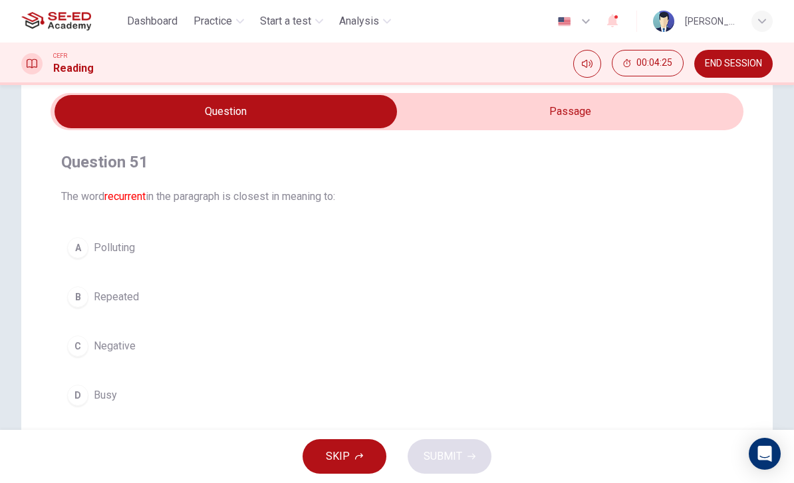
scroll to position [78, 0]
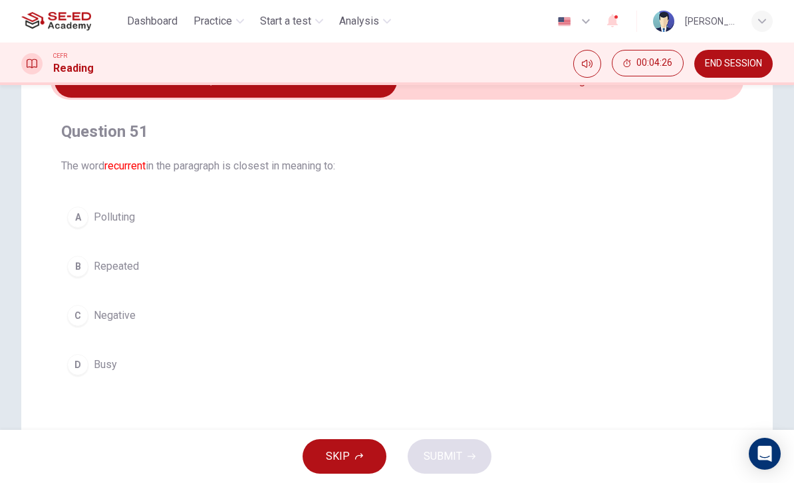
click at [86, 313] on div "C" at bounding box center [77, 315] width 21 height 21
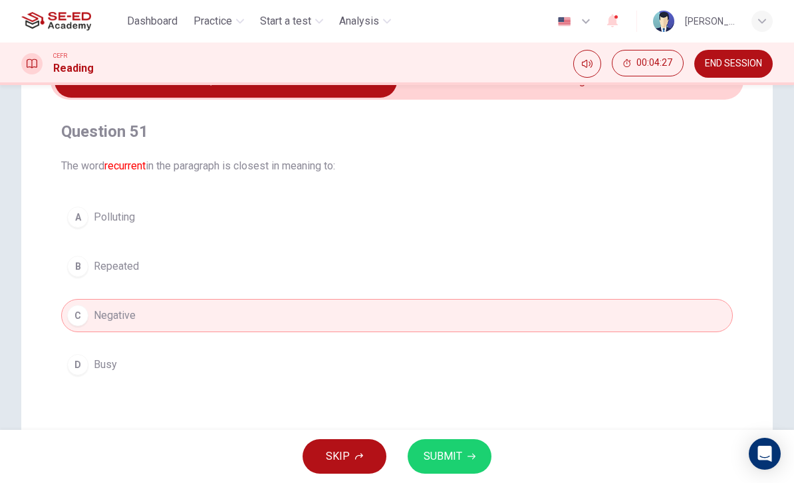
click at [448, 456] on span "SUBMIT" at bounding box center [443, 457] width 39 height 19
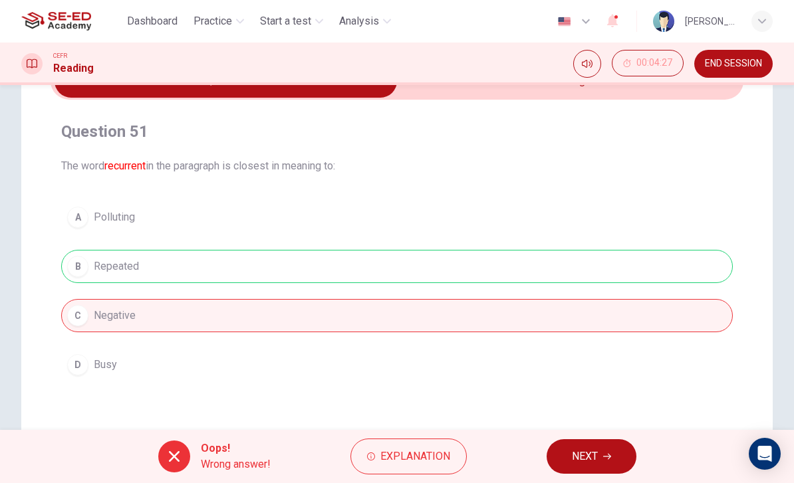
click at [591, 448] on span "NEXT" at bounding box center [585, 457] width 26 height 19
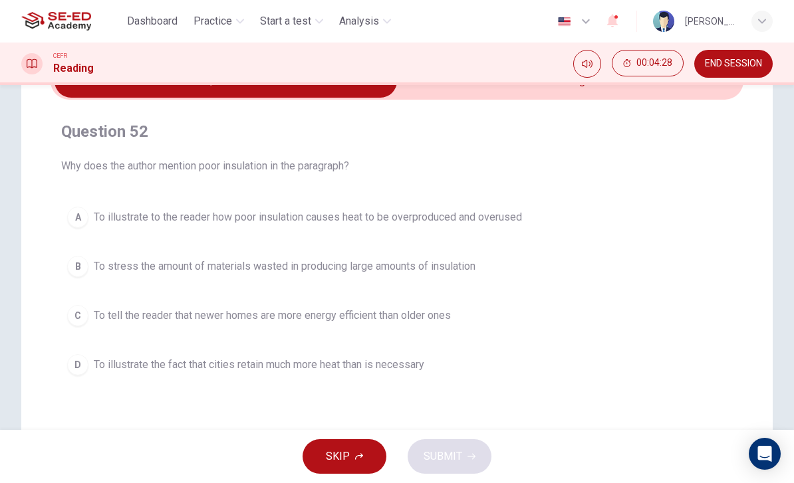
click at [79, 270] on div "B" at bounding box center [77, 266] width 21 height 21
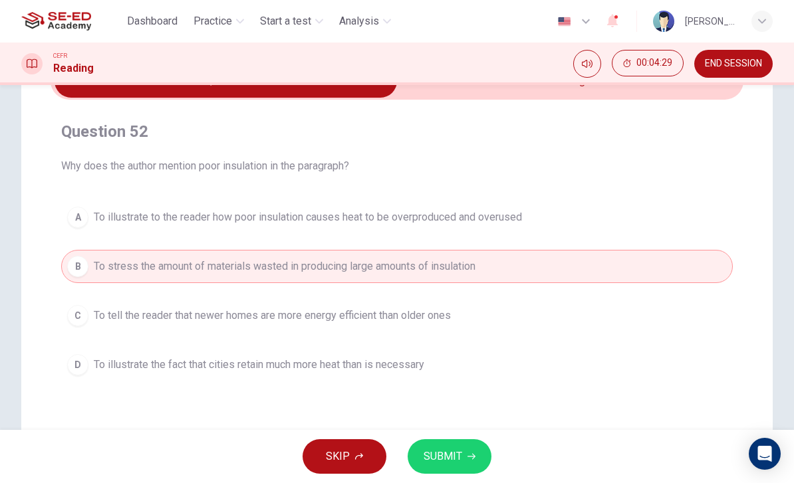
click at [78, 310] on div "C" at bounding box center [77, 315] width 21 height 21
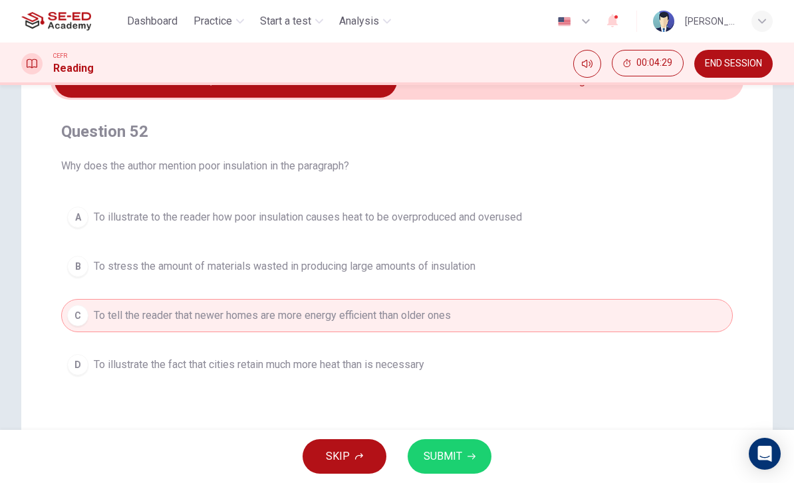
click at [454, 452] on span "SUBMIT" at bounding box center [443, 457] width 39 height 19
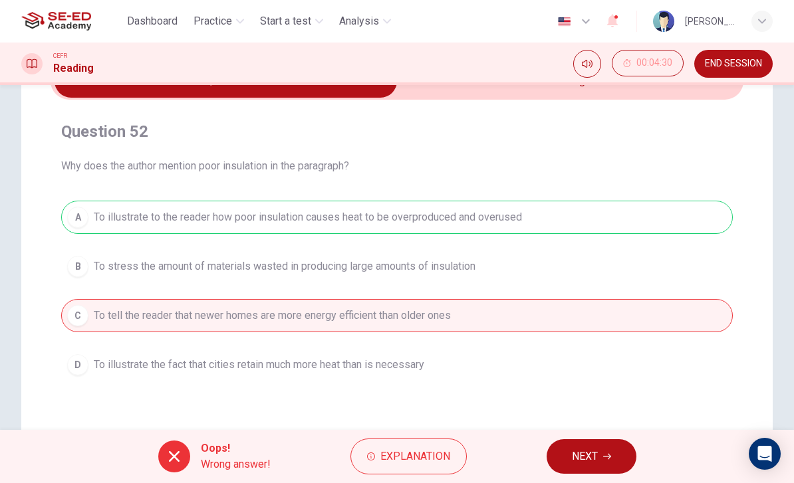
click at [607, 456] on icon "button" at bounding box center [607, 457] width 8 height 8
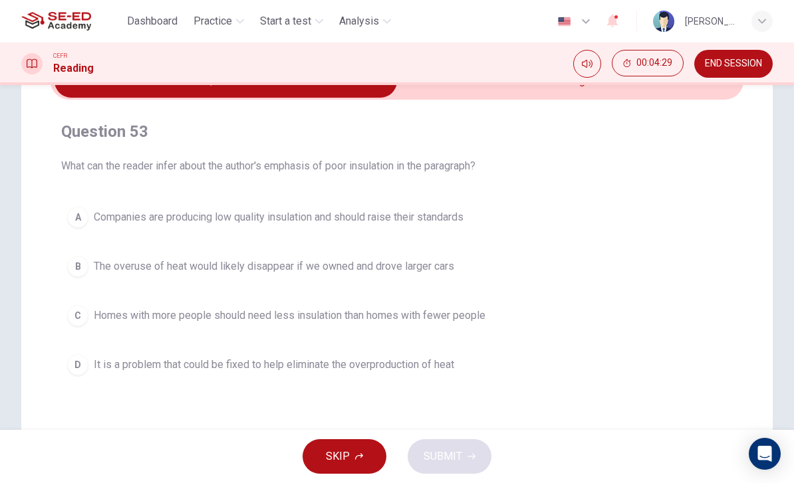
click at [77, 309] on div "C" at bounding box center [77, 315] width 21 height 21
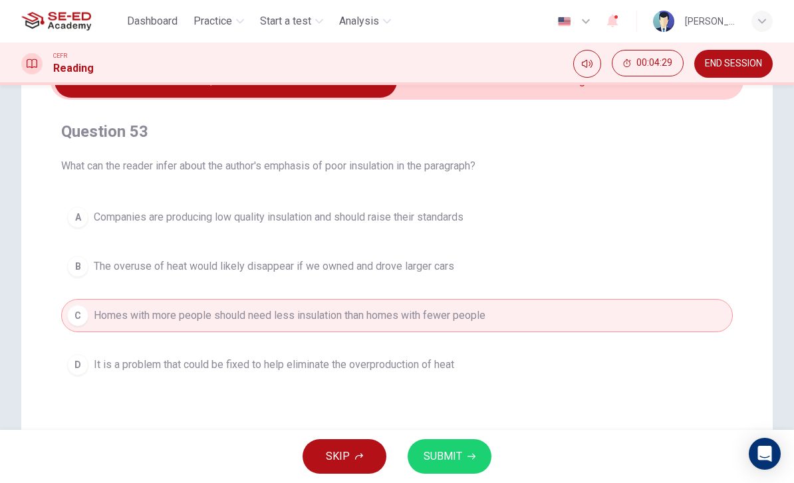
click at [468, 453] on icon "button" at bounding box center [472, 457] width 8 height 8
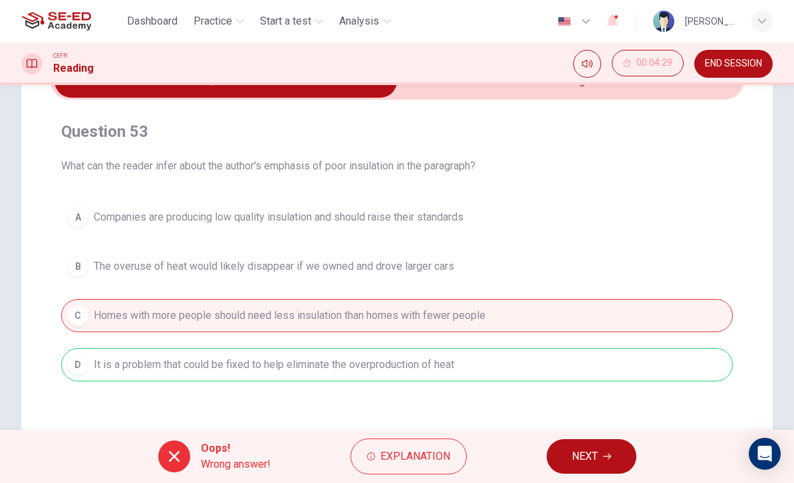
click at [604, 455] on icon "button" at bounding box center [607, 457] width 8 height 8
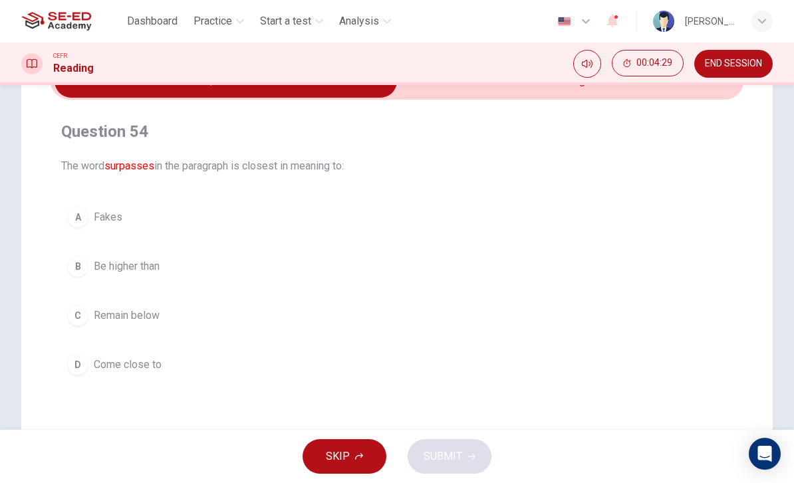
click at [84, 311] on div "C" at bounding box center [77, 315] width 21 height 21
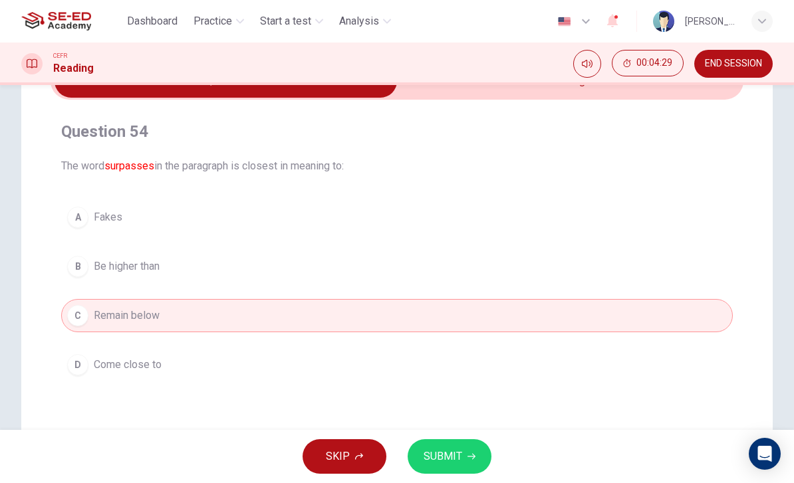
click at [458, 450] on span "SUBMIT" at bounding box center [443, 457] width 39 height 19
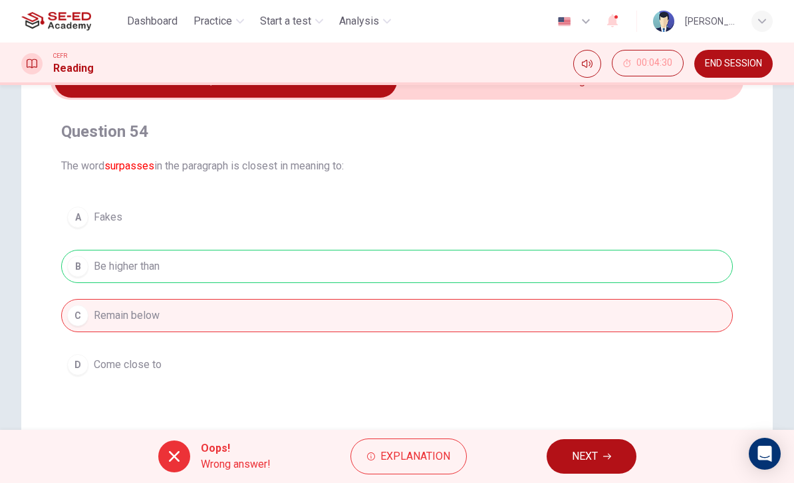
click at [577, 447] on button "NEXT" at bounding box center [592, 457] width 90 height 35
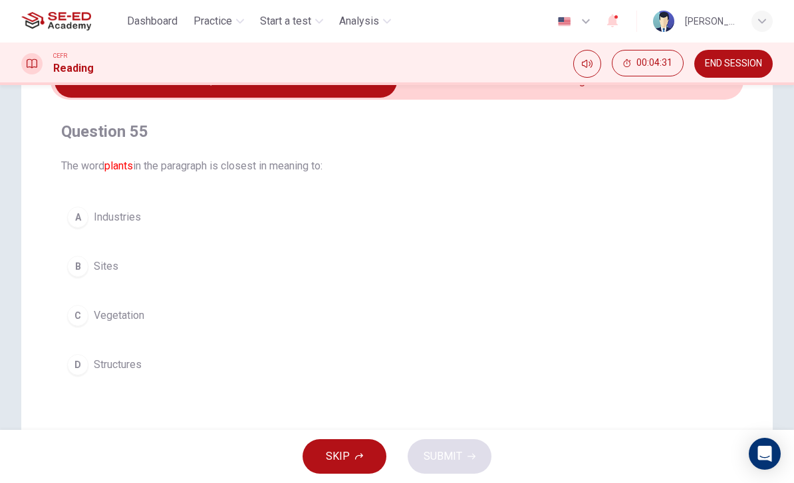
click at [86, 310] on div "C" at bounding box center [77, 315] width 21 height 21
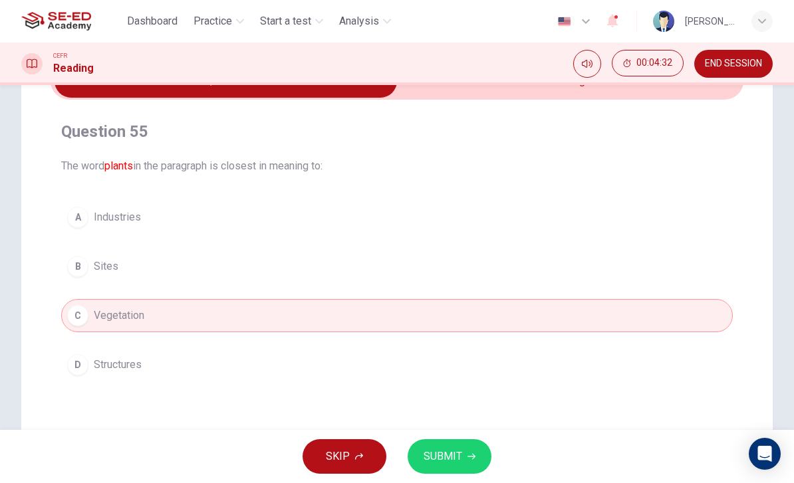
click at [443, 457] on span "SUBMIT" at bounding box center [443, 457] width 39 height 19
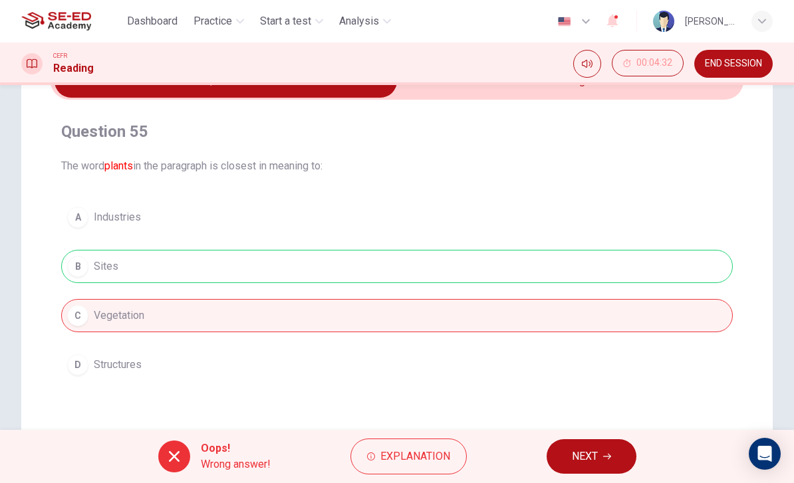
click at [589, 443] on button "NEXT" at bounding box center [592, 457] width 90 height 35
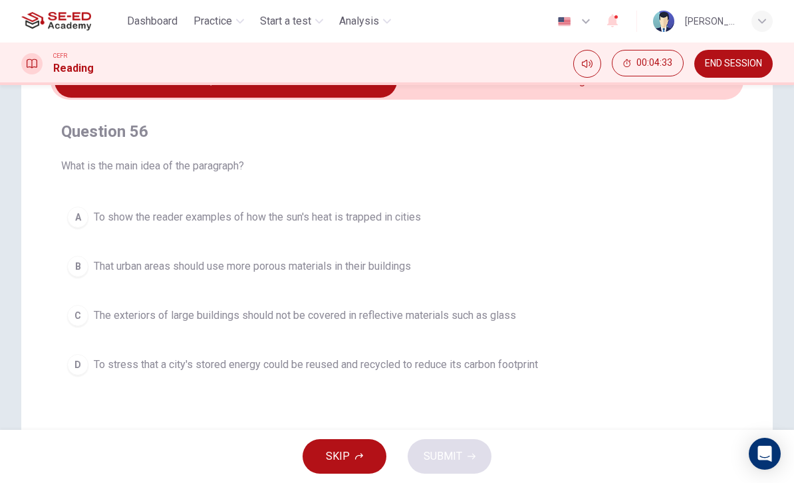
click at [86, 270] on div "B" at bounding box center [77, 266] width 21 height 21
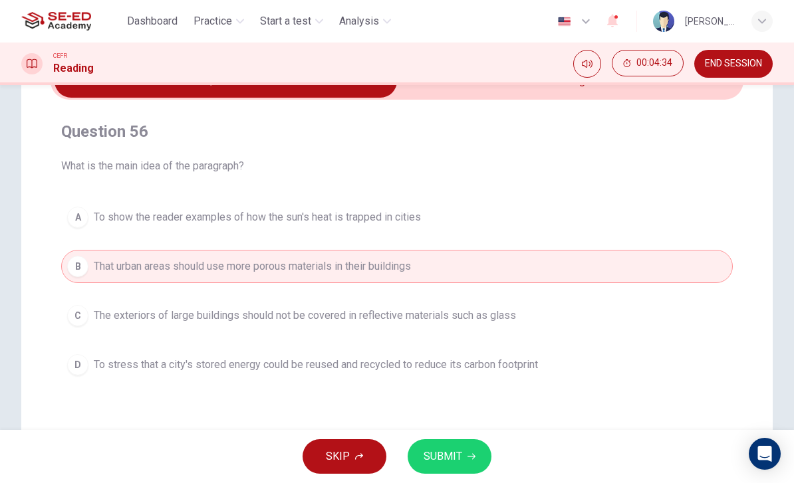
click at [79, 316] on div "C" at bounding box center [77, 315] width 21 height 21
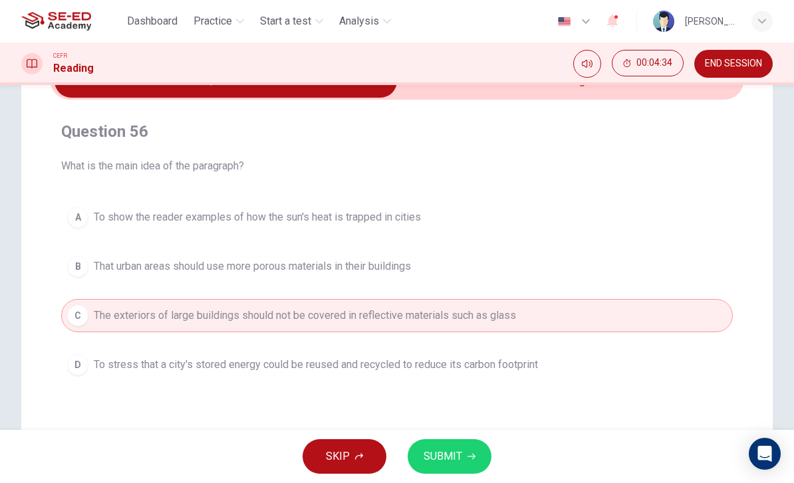
click at [472, 447] on button "SUBMIT" at bounding box center [450, 457] width 84 height 35
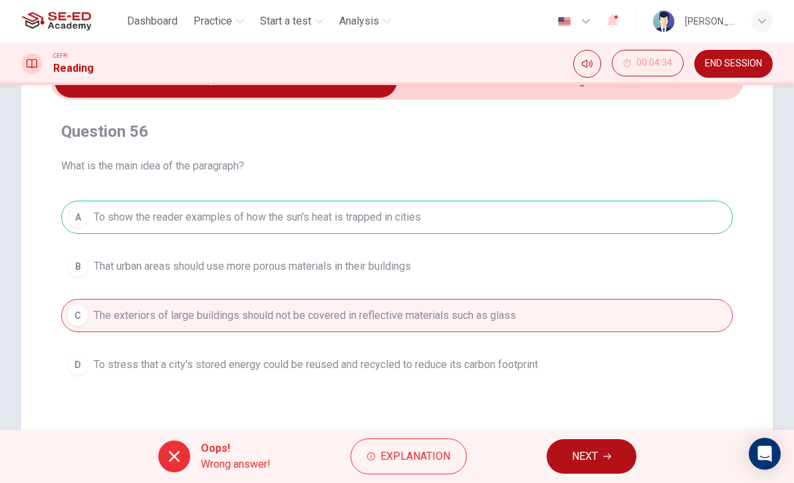
click at [569, 436] on div "Oops! Wrong answer! Explanation NEXT" at bounding box center [397, 456] width 794 height 53
click at [581, 436] on div "Oops! Wrong answer! Explanation NEXT" at bounding box center [397, 456] width 794 height 53
click at [590, 440] on button "NEXT" at bounding box center [592, 457] width 90 height 35
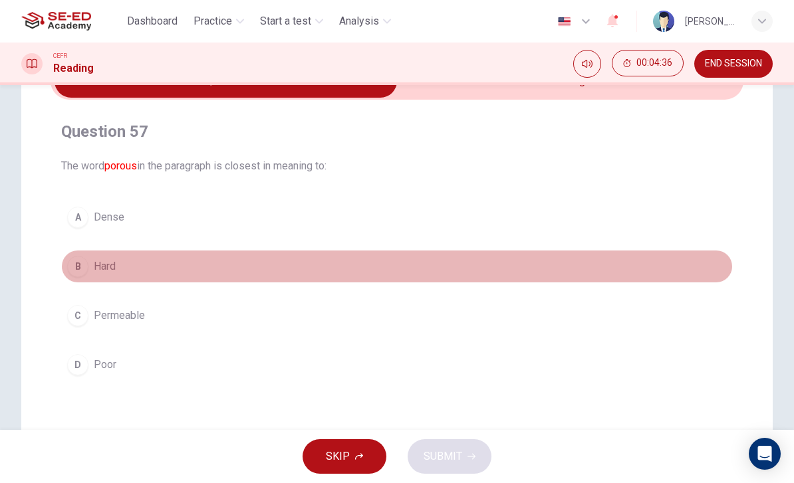
click at [80, 268] on div "B" at bounding box center [77, 266] width 21 height 21
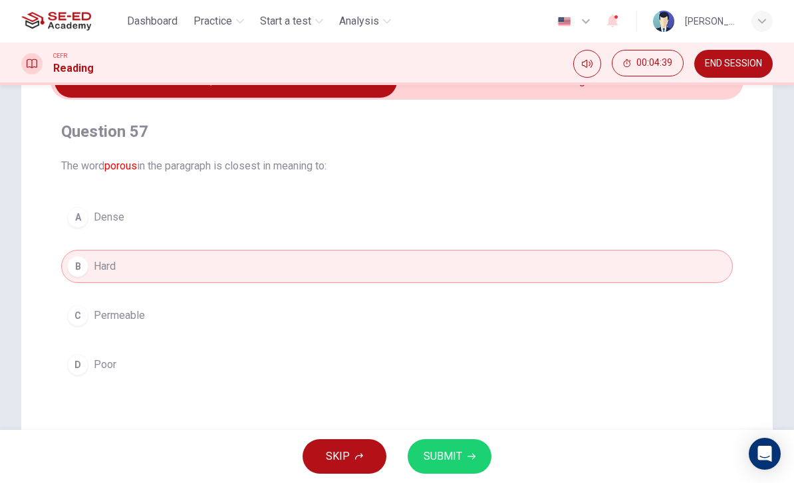
click at [88, 221] on button "A Dense" at bounding box center [397, 217] width 672 height 33
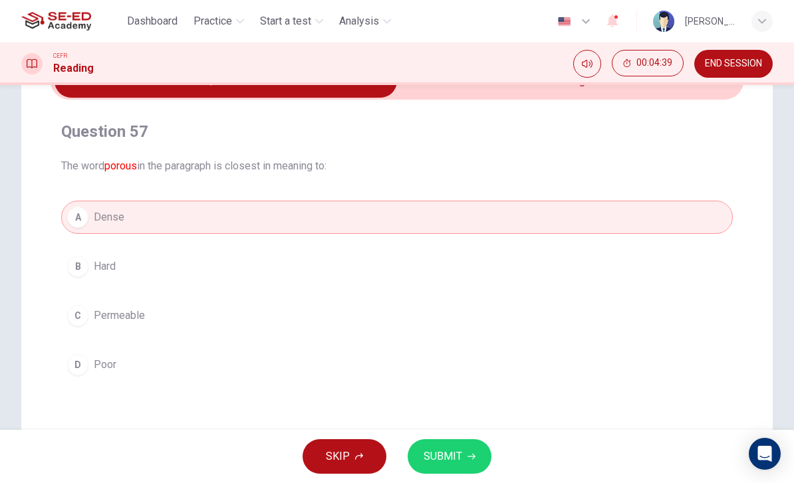
click at [466, 455] on button "SUBMIT" at bounding box center [450, 457] width 84 height 35
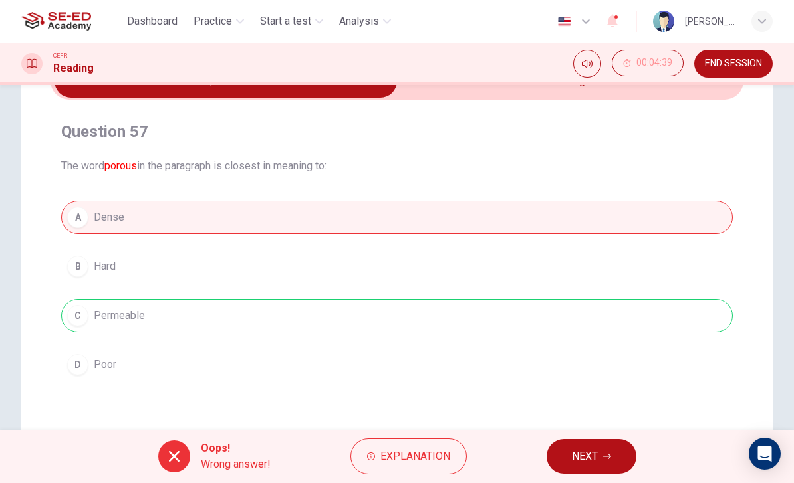
click at [600, 442] on button "NEXT" at bounding box center [592, 457] width 90 height 35
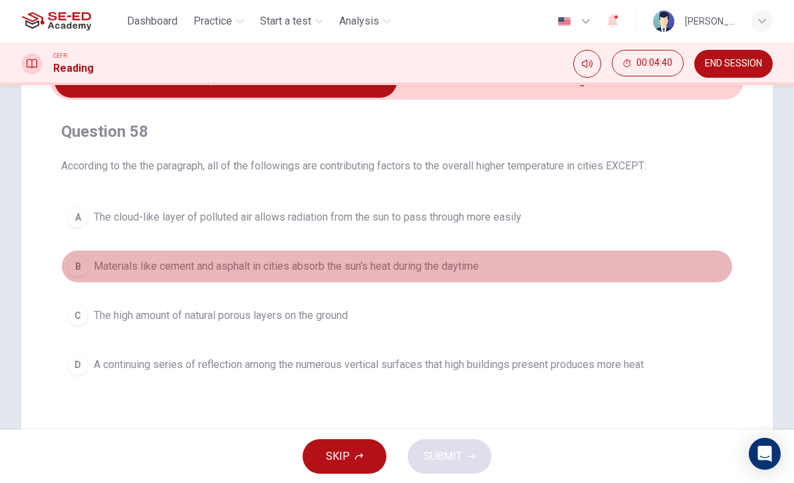
click at [85, 263] on div "B" at bounding box center [77, 266] width 21 height 21
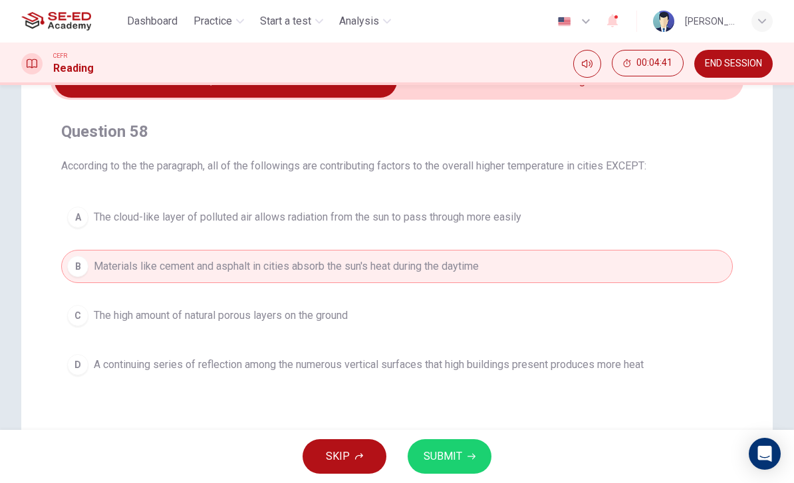
click at [80, 217] on div "A" at bounding box center [77, 217] width 21 height 21
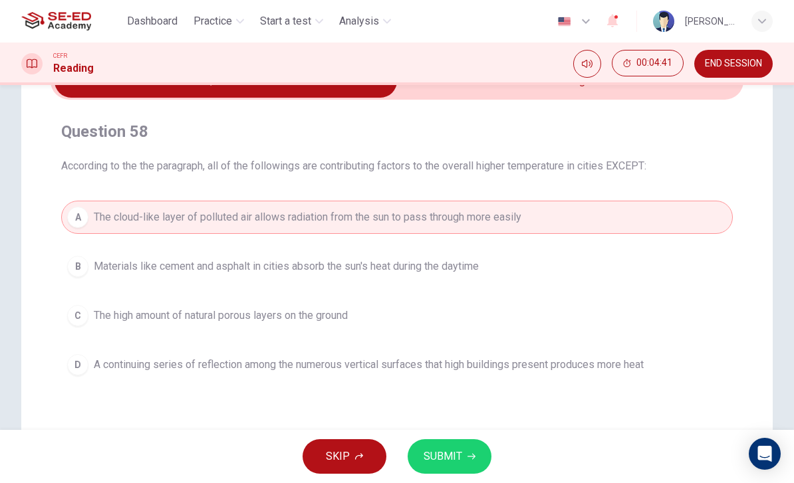
click at [87, 360] on div "D" at bounding box center [77, 364] width 21 height 21
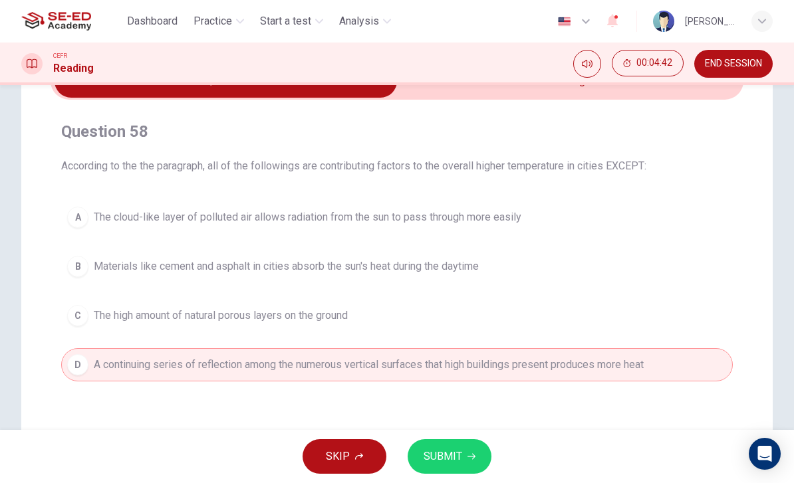
click at [475, 451] on button "SUBMIT" at bounding box center [450, 457] width 84 height 35
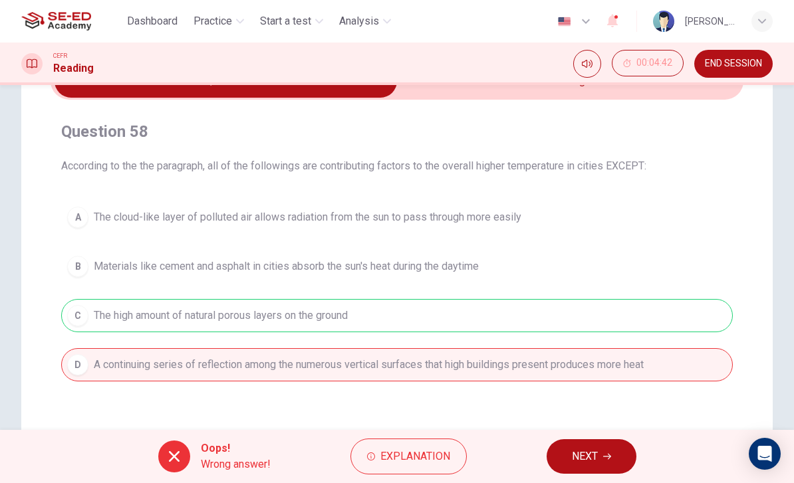
click at [592, 448] on span "NEXT" at bounding box center [585, 457] width 26 height 19
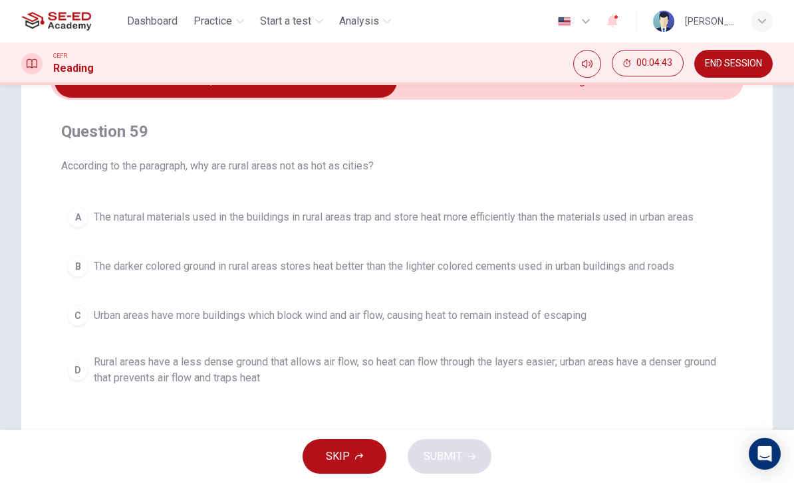
click at [82, 368] on div "D" at bounding box center [77, 370] width 21 height 21
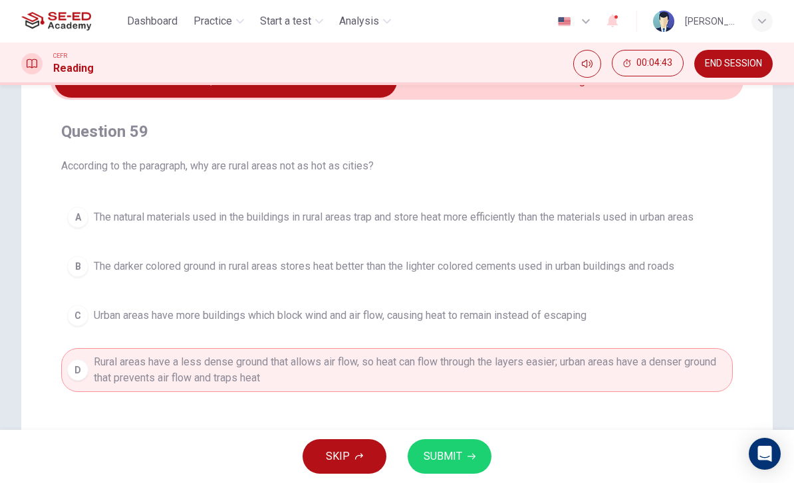
click at [485, 445] on button "SUBMIT" at bounding box center [450, 457] width 84 height 35
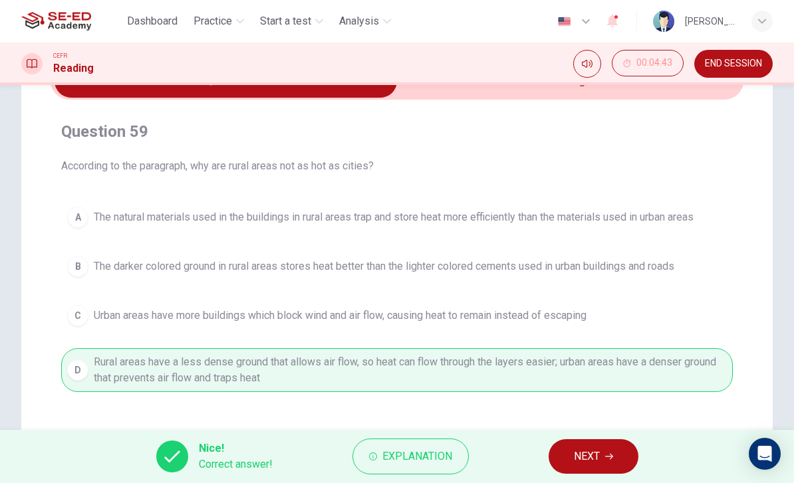
click at [599, 454] on span "NEXT" at bounding box center [587, 457] width 26 height 19
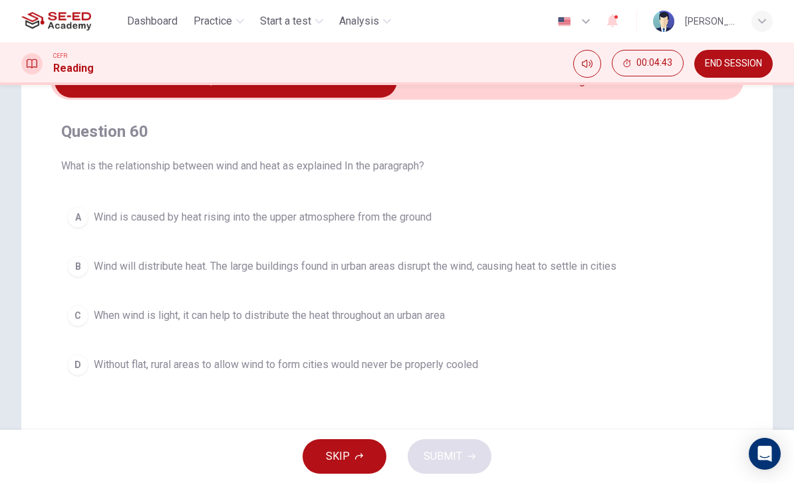
click at [86, 212] on div "A" at bounding box center [77, 217] width 21 height 21
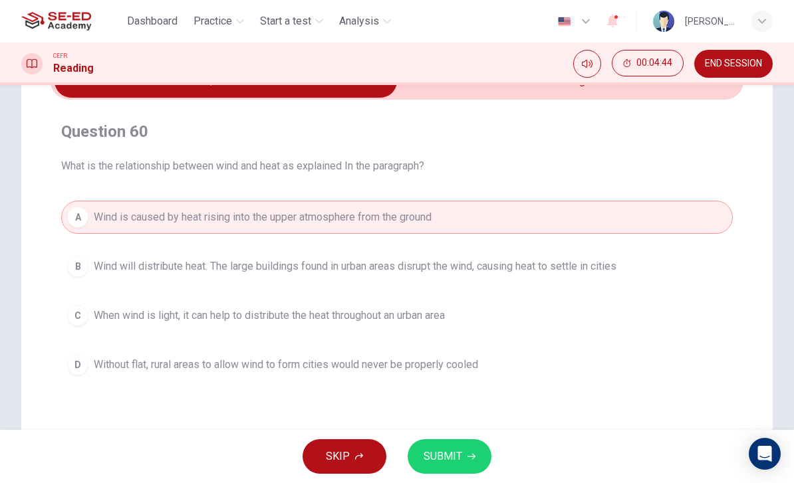
click at [84, 278] on button "B Wind will distribute heat. The large buildings found in urban areas disrupt t…" at bounding box center [397, 266] width 672 height 33
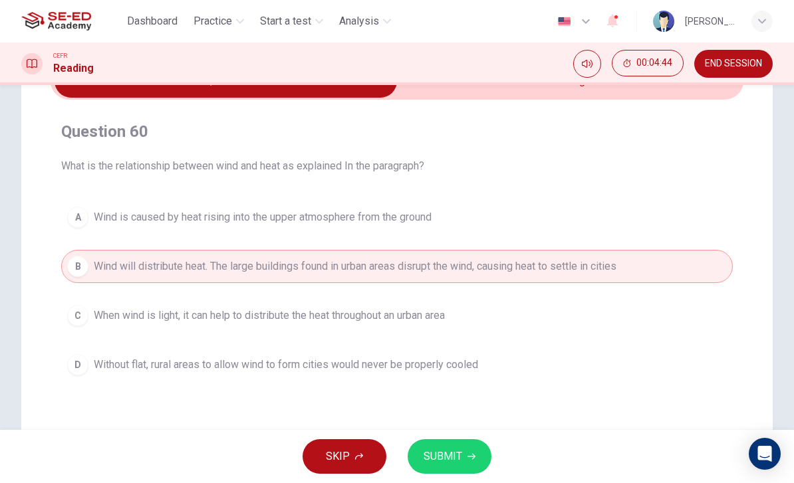
click at [470, 448] on button "SUBMIT" at bounding box center [450, 457] width 84 height 35
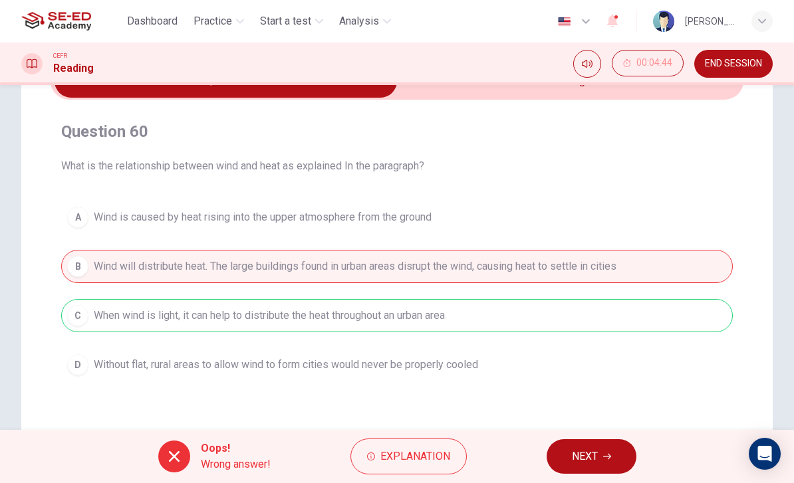
click at [595, 454] on span "NEXT" at bounding box center [585, 457] width 26 height 19
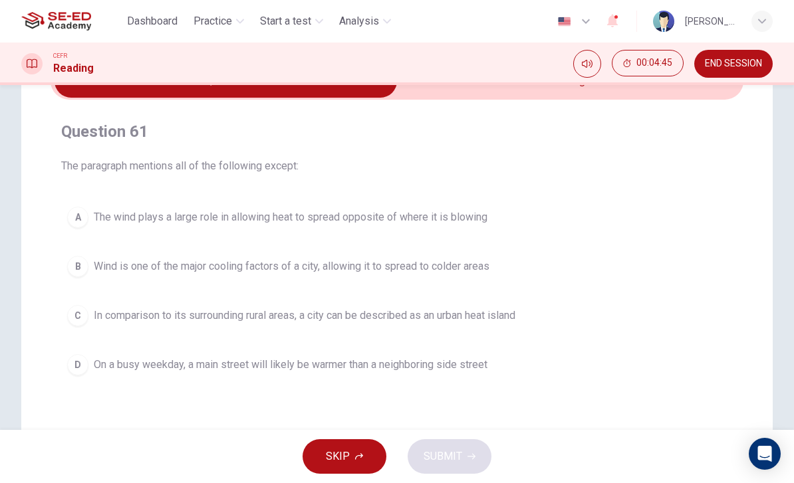
click at [88, 265] on button "B Wind is one of the major cooling factors of a city, allowing it to spread to …" at bounding box center [397, 266] width 672 height 33
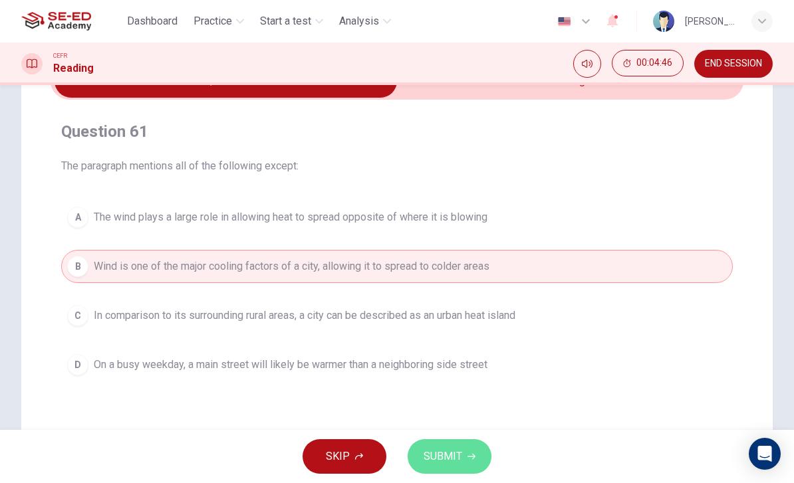
click at [455, 460] on span "SUBMIT" at bounding box center [443, 457] width 39 height 19
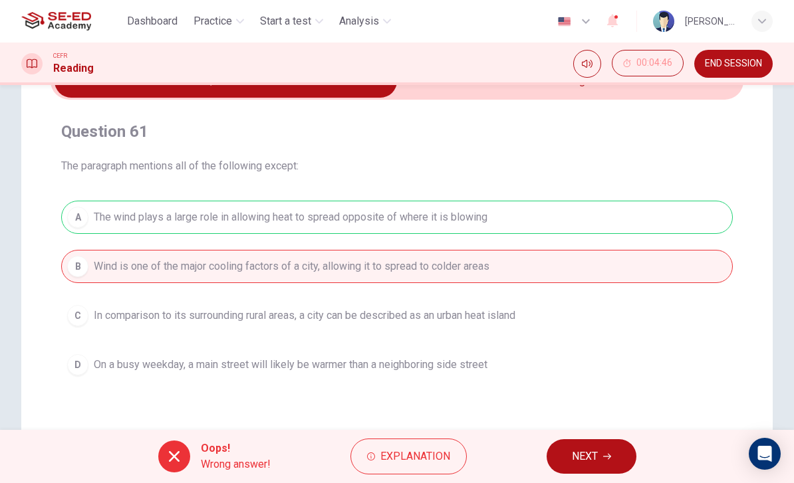
click at [606, 456] on icon "button" at bounding box center [607, 457] width 8 height 8
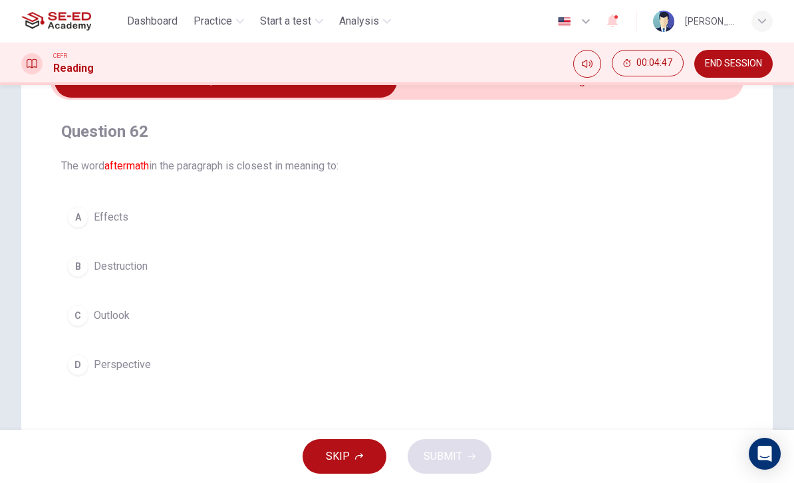
click at [81, 320] on div "C" at bounding box center [77, 315] width 21 height 21
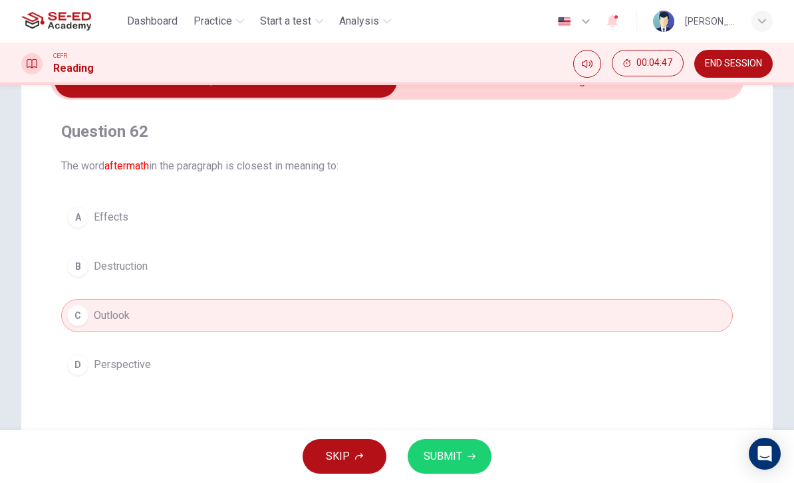
click at [460, 450] on span "SUBMIT" at bounding box center [443, 457] width 39 height 19
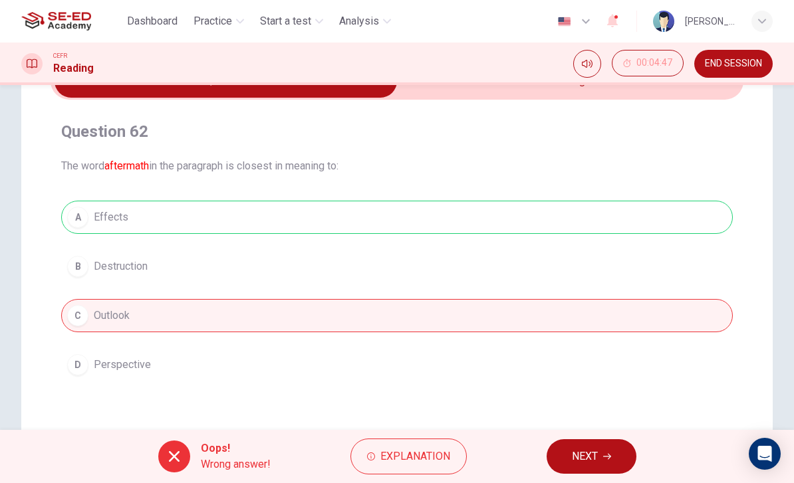
click at [575, 447] on button "NEXT" at bounding box center [592, 457] width 90 height 35
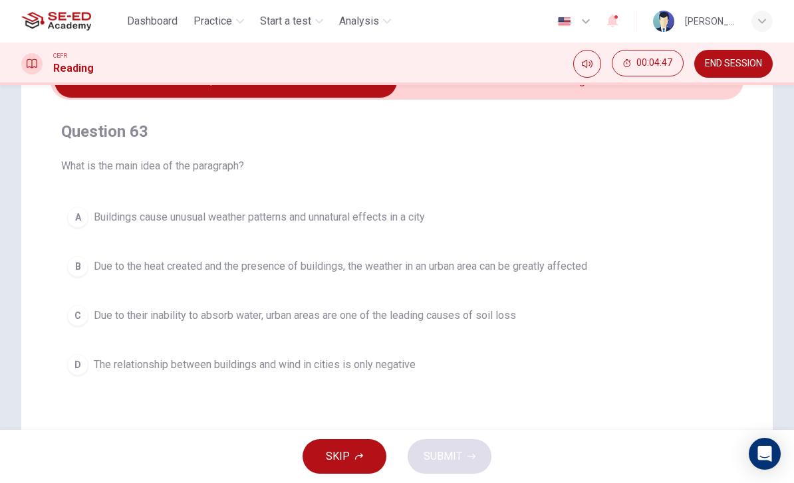
click at [81, 256] on div "B" at bounding box center [77, 266] width 21 height 21
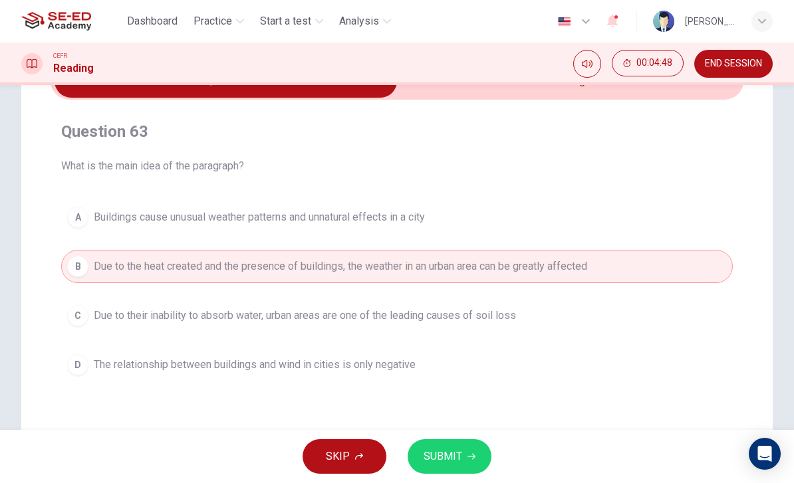
click at [461, 452] on span "SUBMIT" at bounding box center [443, 457] width 39 height 19
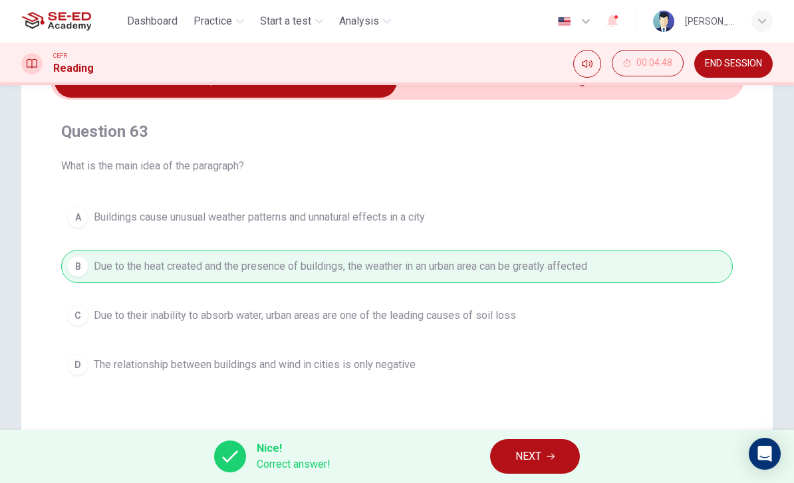
click at [504, 452] on button "NEXT" at bounding box center [535, 457] width 90 height 35
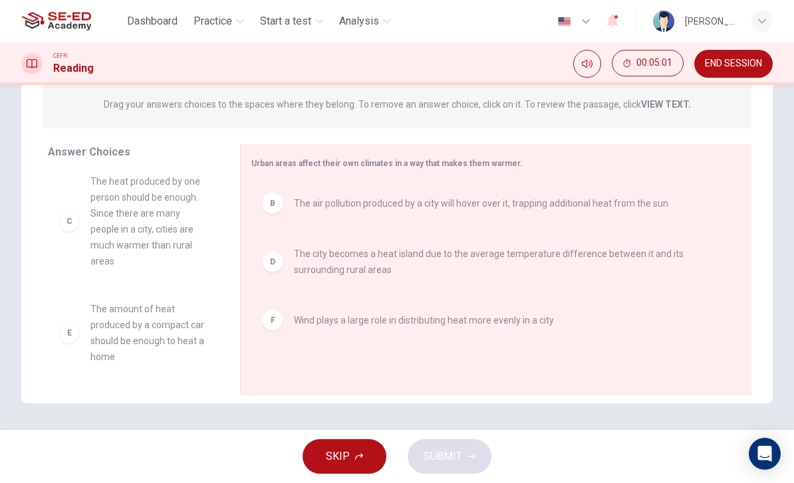
scroll to position [104, 0]
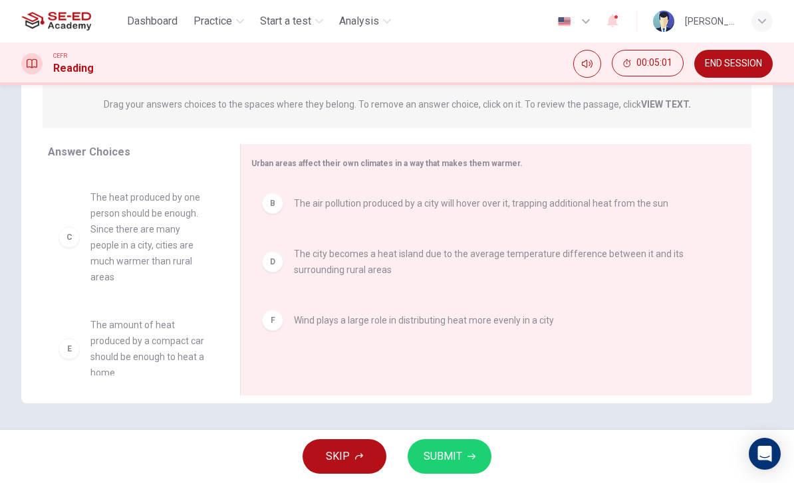
click at [456, 454] on span "SUBMIT" at bounding box center [443, 457] width 39 height 19
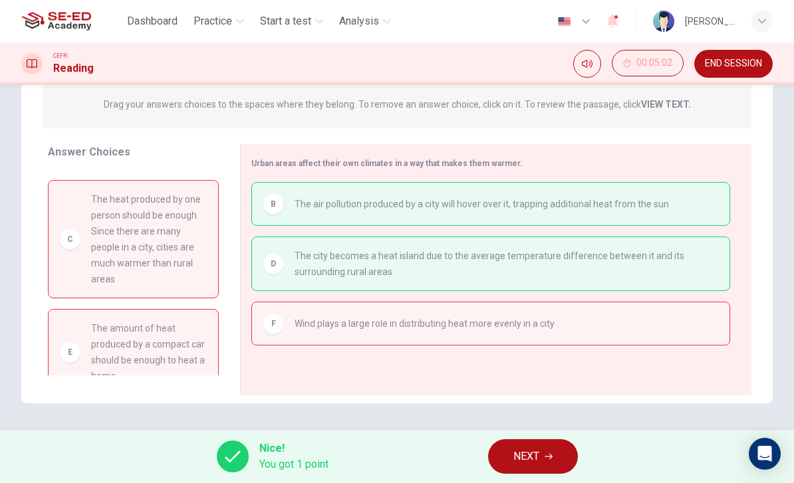
click at [511, 449] on button "NEXT" at bounding box center [533, 457] width 90 height 35
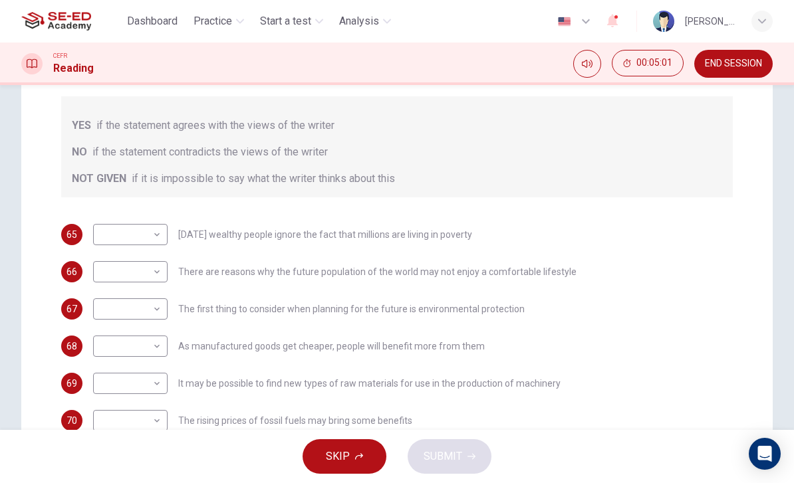
scroll to position [220, 0]
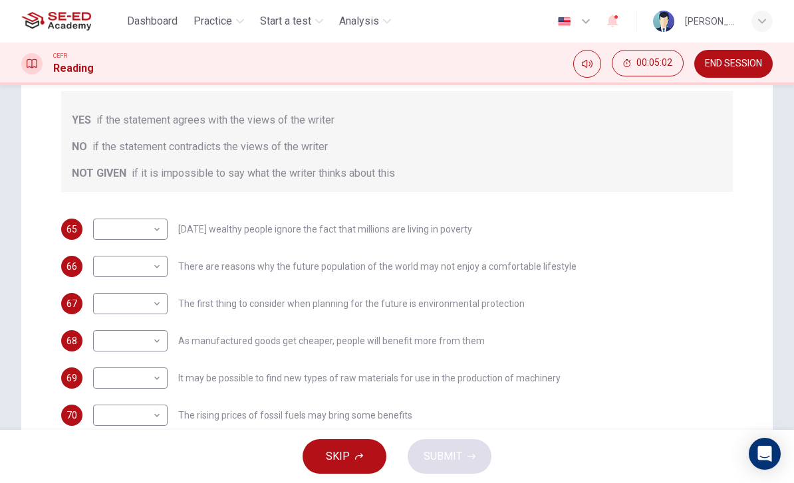
click at [115, 234] on body "This site uses cookies, as explained in our Privacy Policy . If you agree to th…" at bounding box center [397, 241] width 794 height 483
click at [114, 249] on li "YES" at bounding box center [130, 250] width 74 height 21
type input "YES"
click at [111, 276] on body "This site uses cookies, as explained in our Privacy Policy . If you agree to th…" at bounding box center [397, 241] width 794 height 483
click at [110, 284] on li "YES" at bounding box center [130, 287] width 74 height 21
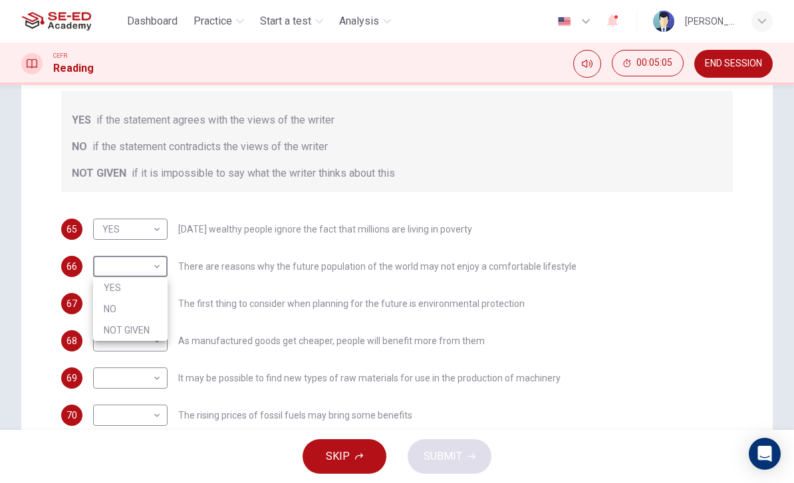
type input "YES"
click at [108, 303] on body "This site uses cookies, as explained in our Privacy Policy . If you agree to th…" at bounding box center [397, 241] width 794 height 483
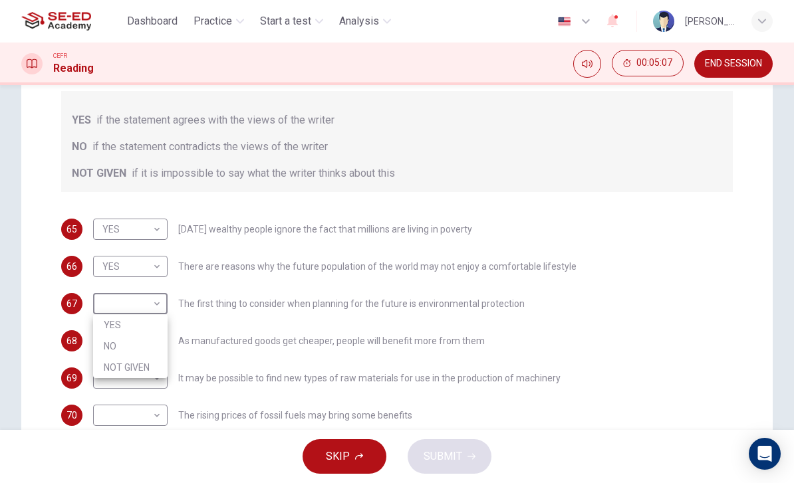
click at [110, 343] on li "NO" at bounding box center [130, 346] width 74 height 21
type input "NO"
click at [108, 343] on body "This site uses cookies, as explained in our Privacy Policy . If you agree to th…" at bounding box center [397, 241] width 794 height 483
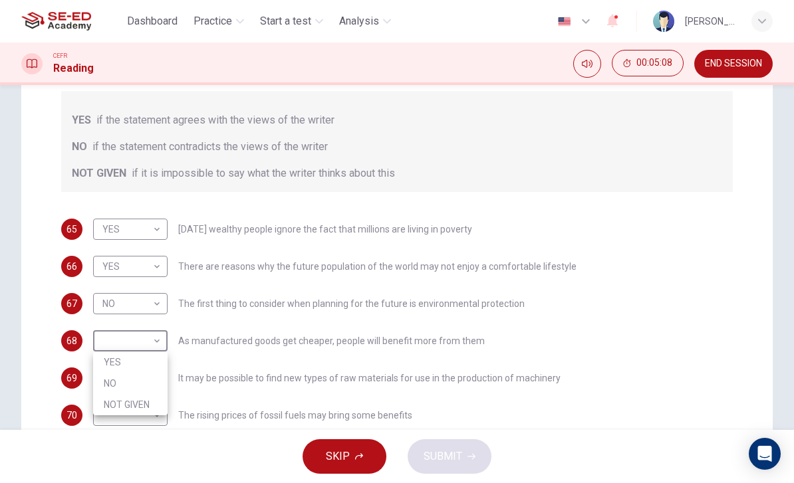
click at [110, 356] on li "YES" at bounding box center [130, 362] width 74 height 21
type input "YES"
click at [114, 376] on body "This site uses cookies, as explained in our Privacy Policy . If you agree to th…" at bounding box center [397, 241] width 794 height 483
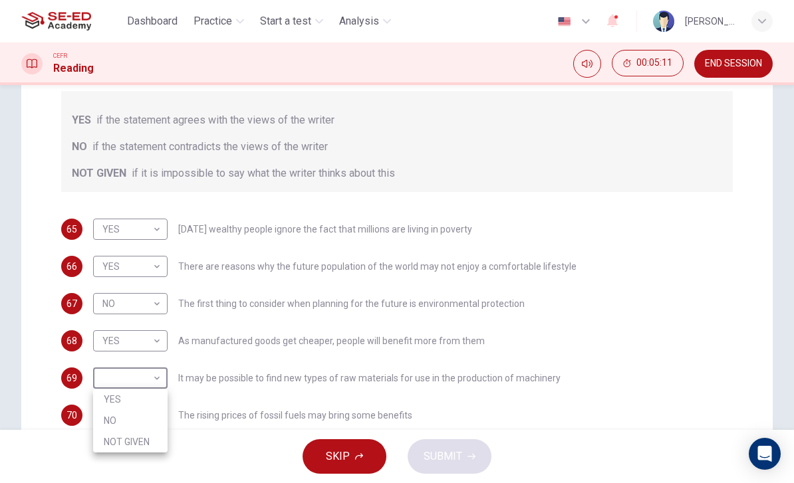
click at [112, 432] on li "NOT GIVEN" at bounding box center [130, 442] width 74 height 21
type input "NOT GIVEN"
click at [114, 412] on body "This site uses cookies, as explained in our Privacy Policy . If you agree to th…" at bounding box center [397, 241] width 794 height 483
click at [109, 432] on li "NO" at bounding box center [130, 440] width 74 height 21
type input "NO"
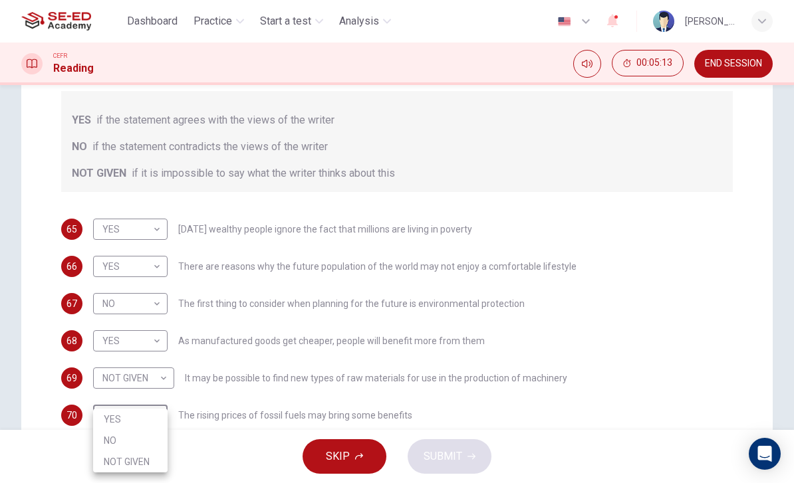
scroll to position [225, 0]
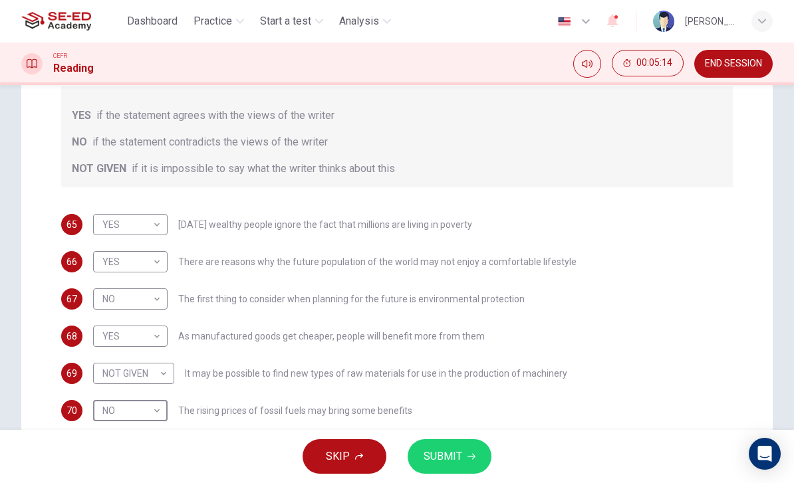
click at [454, 461] on span "SUBMIT" at bounding box center [443, 457] width 39 height 19
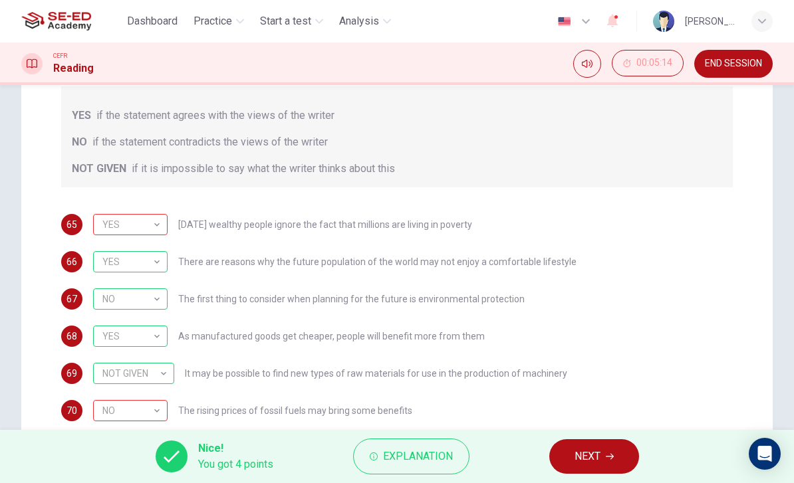
click at [590, 450] on span "NEXT" at bounding box center [588, 457] width 26 height 19
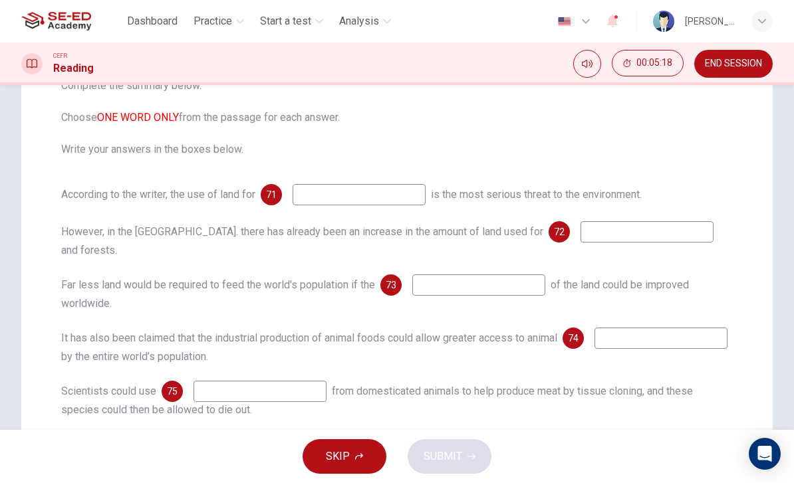
scroll to position [163, 0]
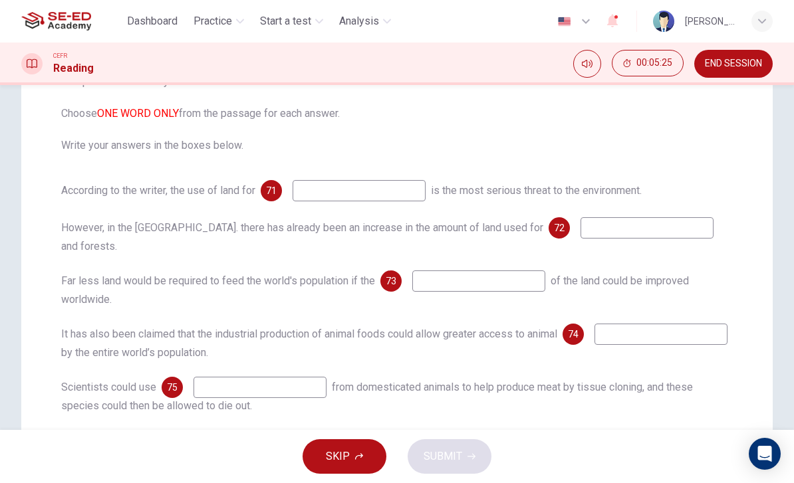
click at [396, 190] on input at bounding box center [359, 190] width 133 height 21
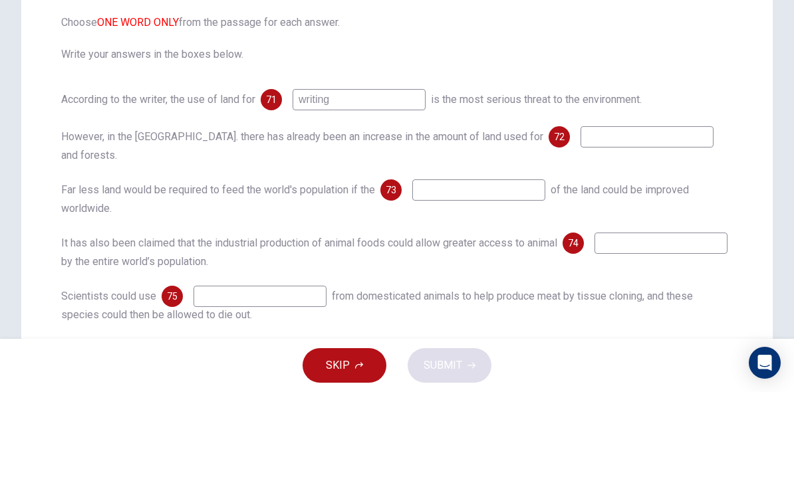
type input "writing"
click at [620, 217] on input at bounding box center [647, 227] width 133 height 21
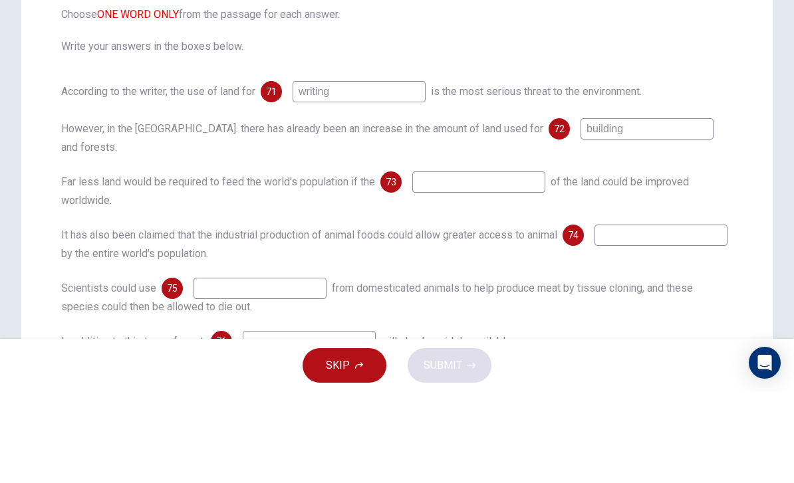
scroll to position [188, 0]
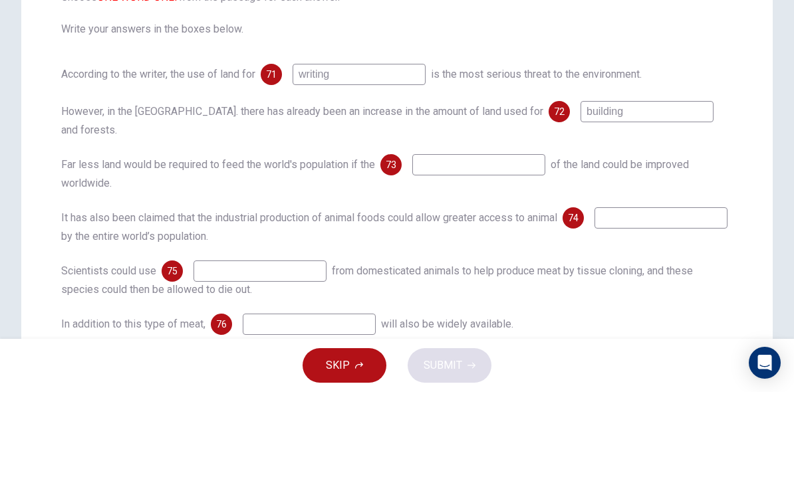
type input "building"
click at [448, 245] on input at bounding box center [478, 255] width 133 height 21
type input "C"
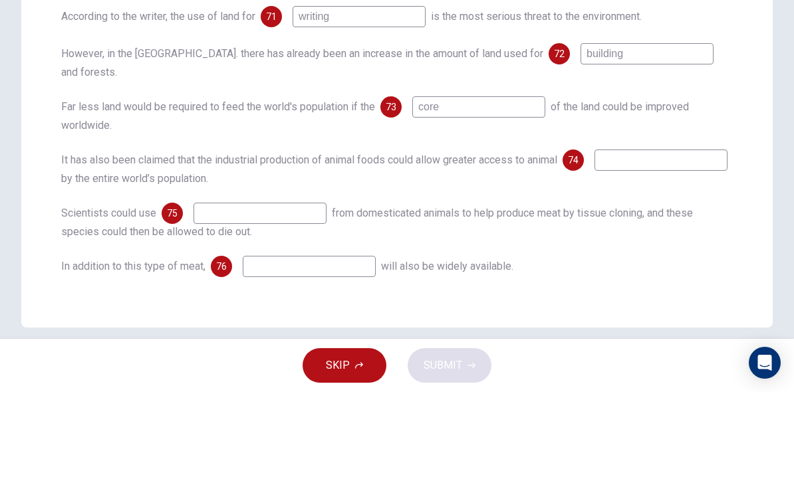
scroll to position [245, 0]
type input "core"
click at [595, 241] on input at bounding box center [661, 251] width 133 height 21
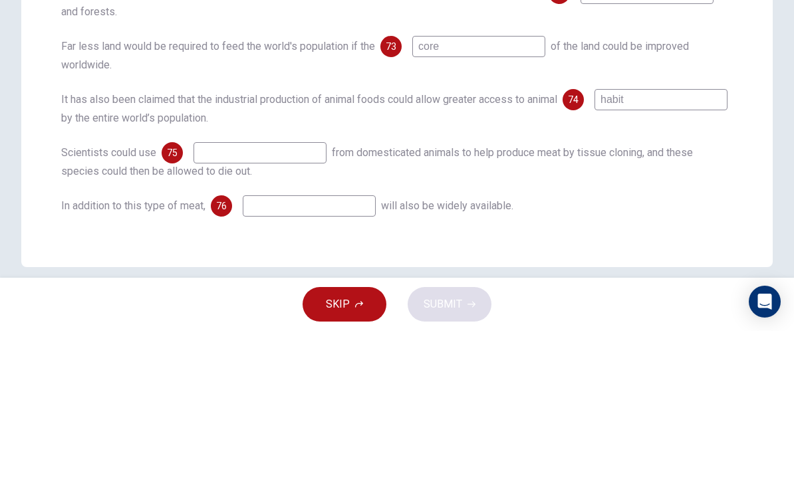
type input "habit"
click at [204, 295] on input at bounding box center [260, 305] width 133 height 21
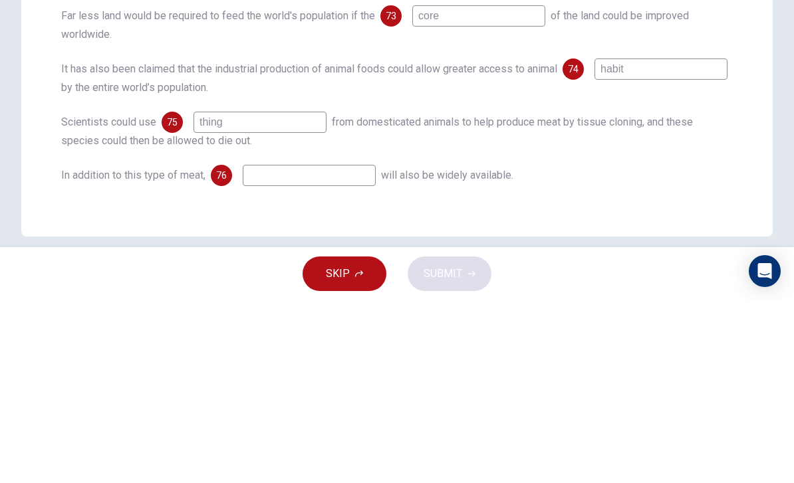
type input "thing"
click at [357, 348] on input at bounding box center [309, 358] width 133 height 21
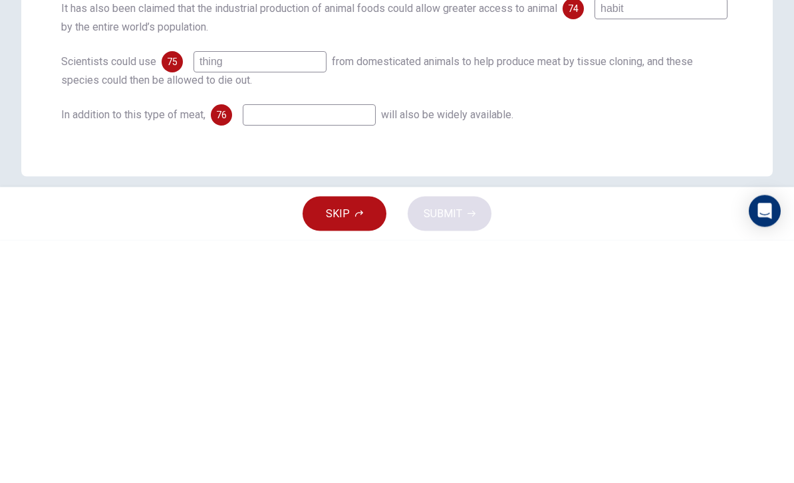
type input "H"
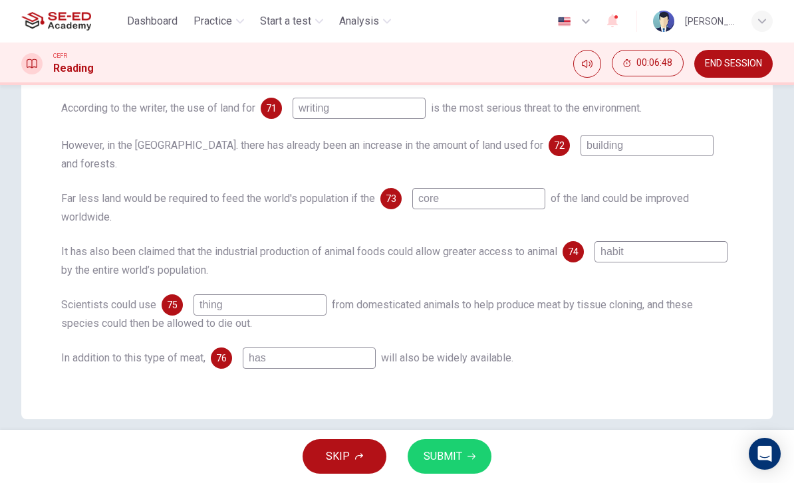
type input "has"
click at [467, 446] on button "SUBMIT" at bounding box center [450, 457] width 84 height 35
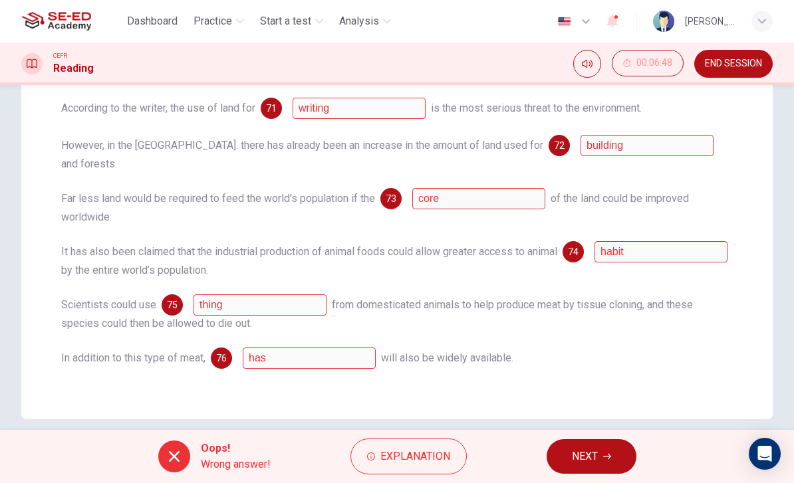
click at [591, 450] on span "NEXT" at bounding box center [585, 457] width 26 height 19
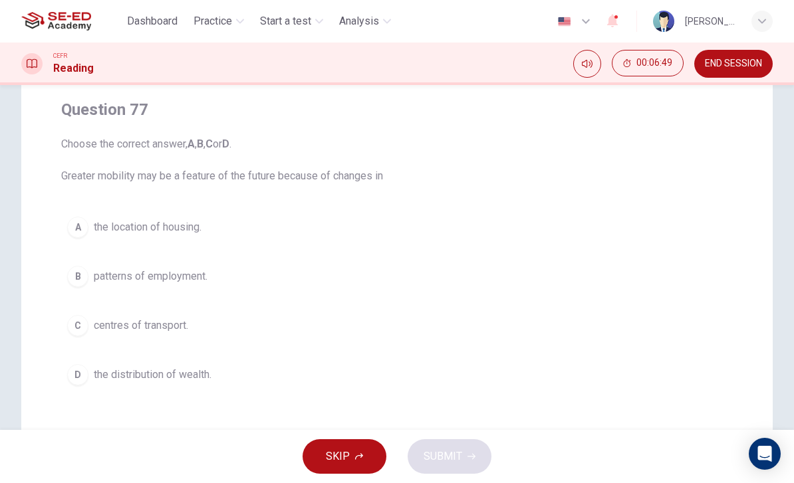
scroll to position [115, 0]
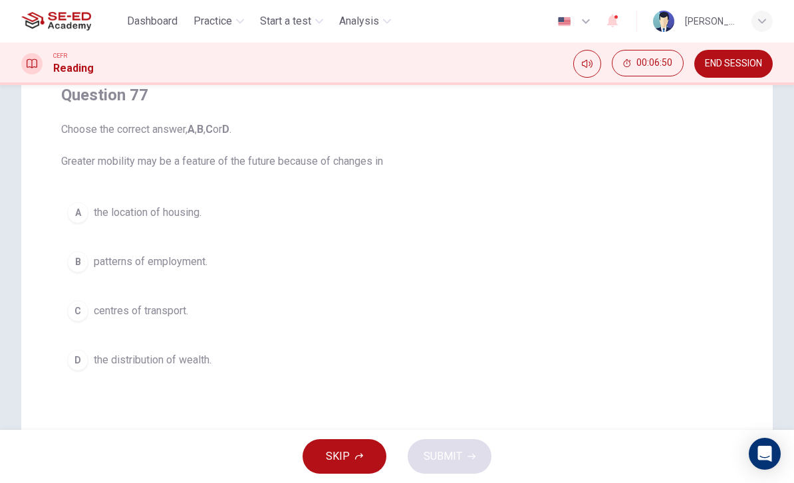
click at [83, 213] on div "A" at bounding box center [77, 212] width 21 height 21
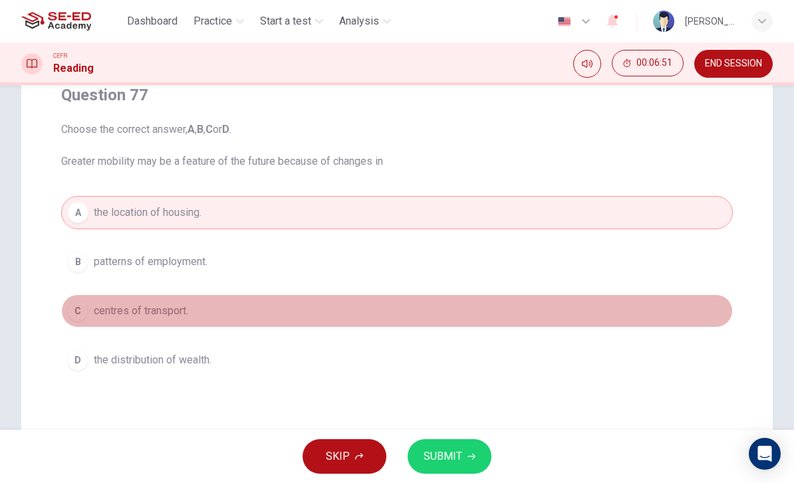
click at [79, 306] on div "C" at bounding box center [77, 311] width 21 height 21
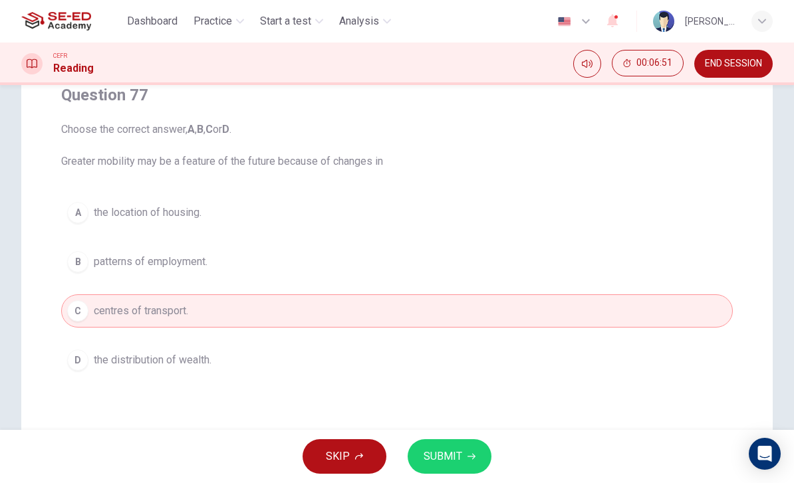
click at [85, 211] on div "A" at bounding box center [77, 212] width 21 height 21
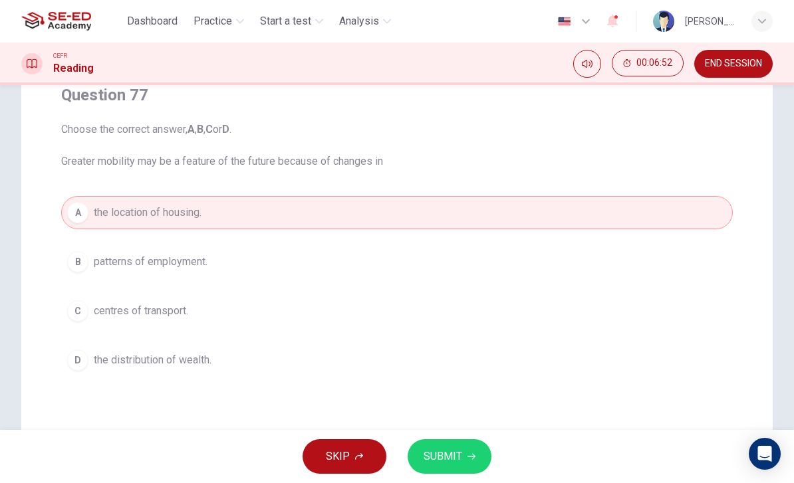
click at [438, 446] on button "SUBMIT" at bounding box center [450, 457] width 84 height 35
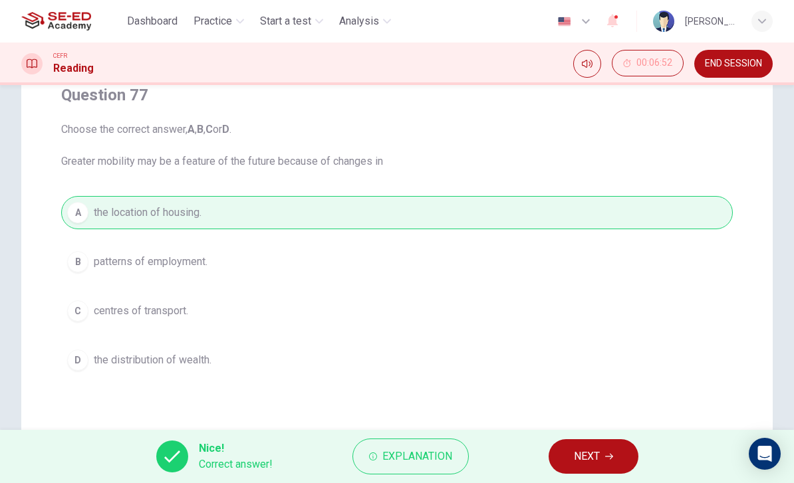
click at [589, 443] on button "NEXT" at bounding box center [594, 457] width 90 height 35
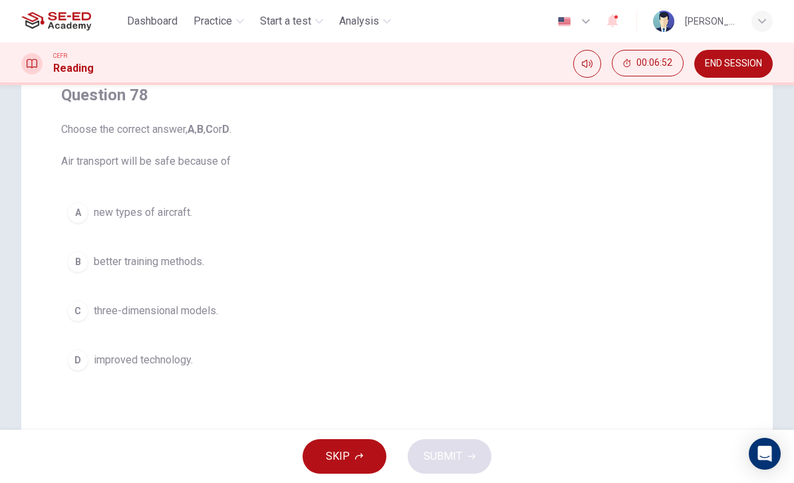
click at [89, 270] on button "B better training methods." at bounding box center [397, 261] width 672 height 33
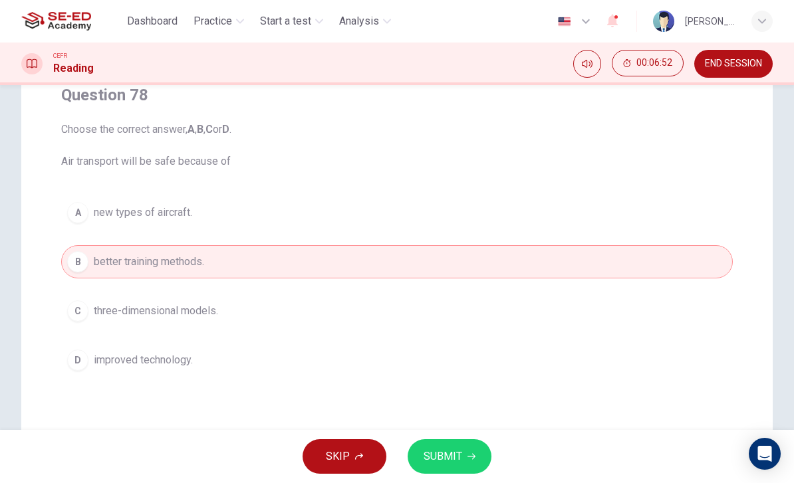
click at [91, 315] on button "C three-dimensional models." at bounding box center [397, 311] width 672 height 33
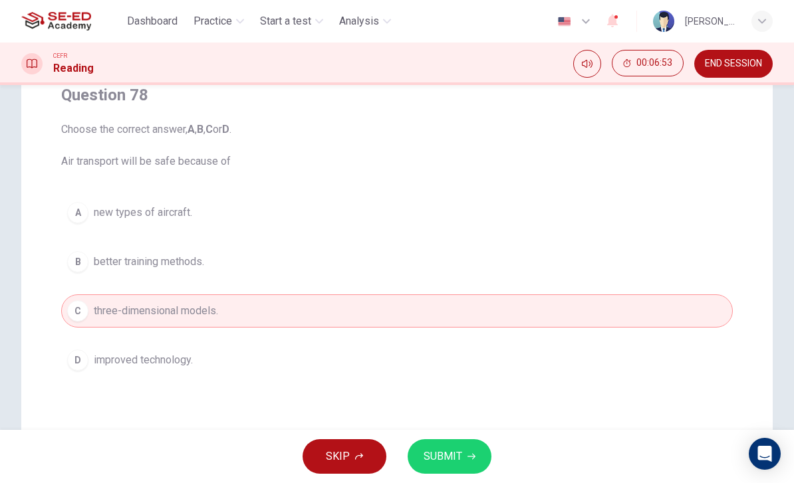
click at [448, 452] on span "SUBMIT" at bounding box center [443, 457] width 39 height 19
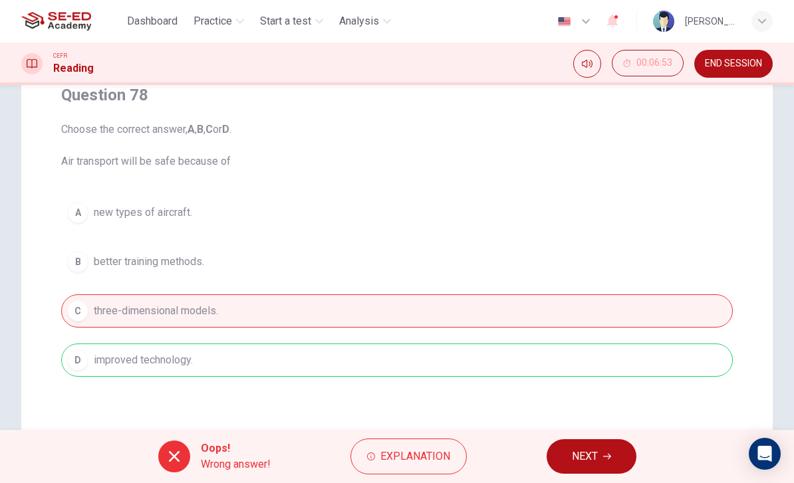
click at [585, 440] on button "NEXT" at bounding box center [592, 457] width 90 height 35
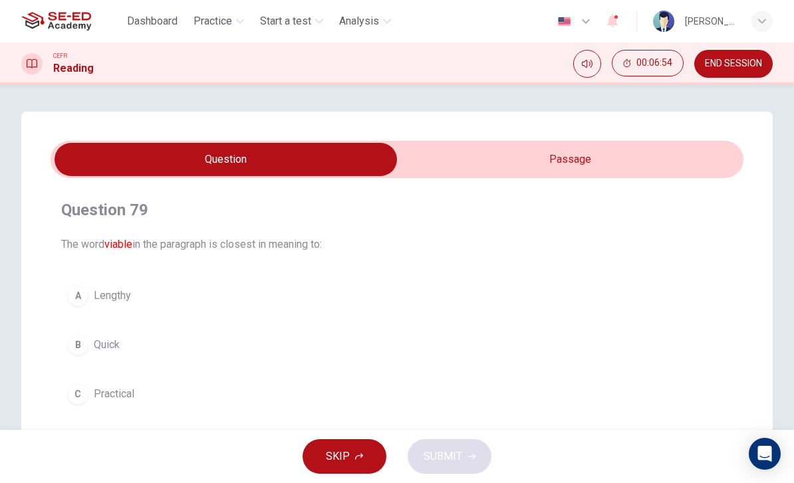
click at [84, 342] on div "B" at bounding box center [77, 345] width 21 height 21
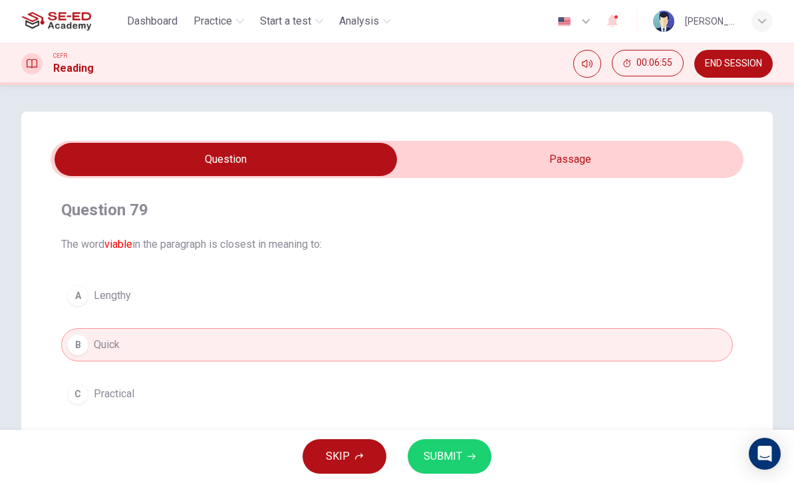
click at [458, 452] on span "SUBMIT" at bounding box center [443, 457] width 39 height 19
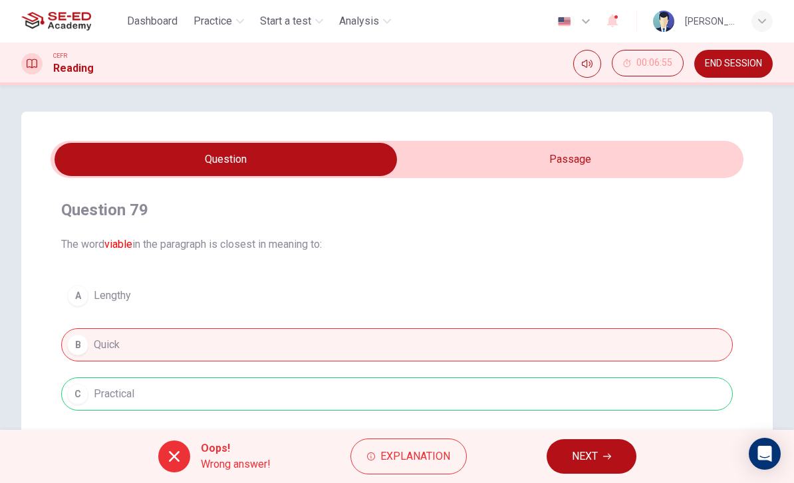
click at [575, 437] on div "Oops! Wrong answer! Explanation NEXT" at bounding box center [397, 456] width 794 height 53
click at [598, 448] on span "NEXT" at bounding box center [585, 457] width 26 height 19
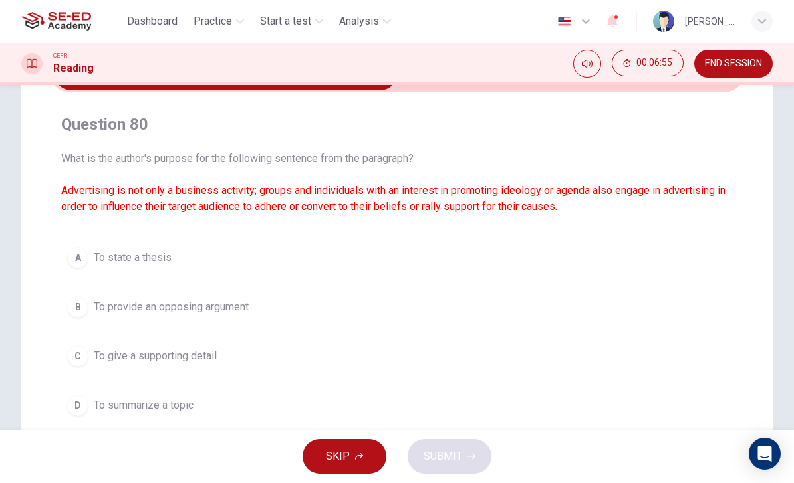
scroll to position [122, 0]
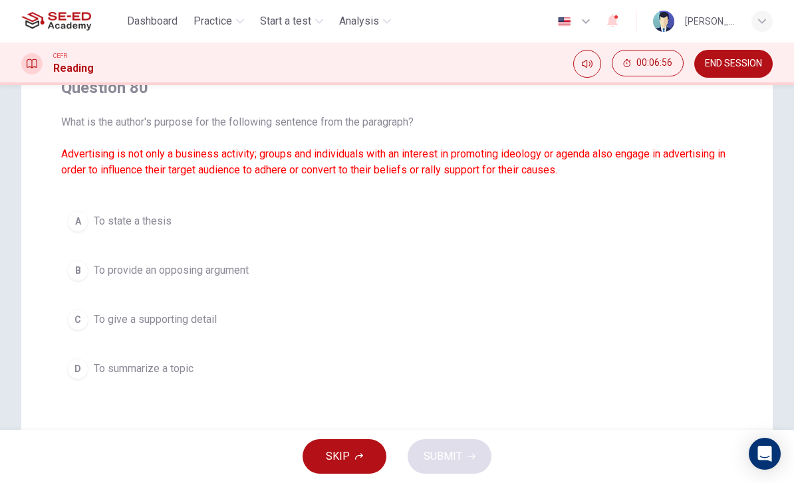
click at [96, 329] on button "C To give a supporting detail" at bounding box center [397, 319] width 672 height 33
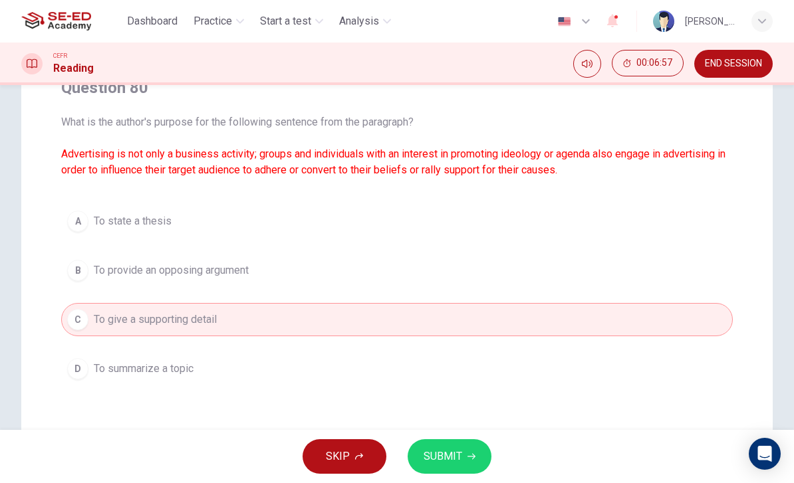
click at [469, 442] on button "SUBMIT" at bounding box center [450, 457] width 84 height 35
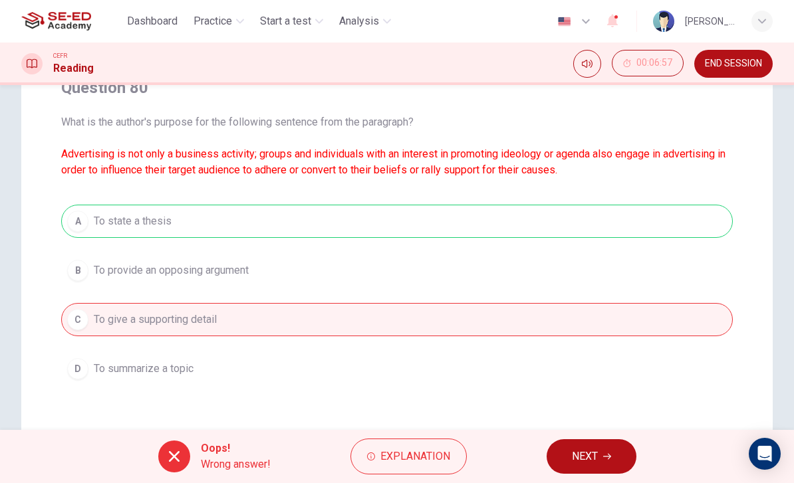
click at [634, 458] on button "NEXT" at bounding box center [592, 457] width 90 height 35
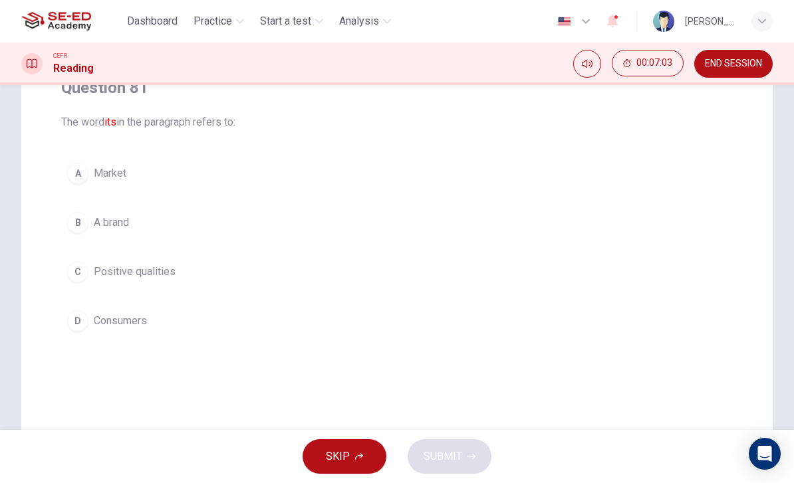
click at [86, 228] on div "B" at bounding box center [77, 222] width 21 height 21
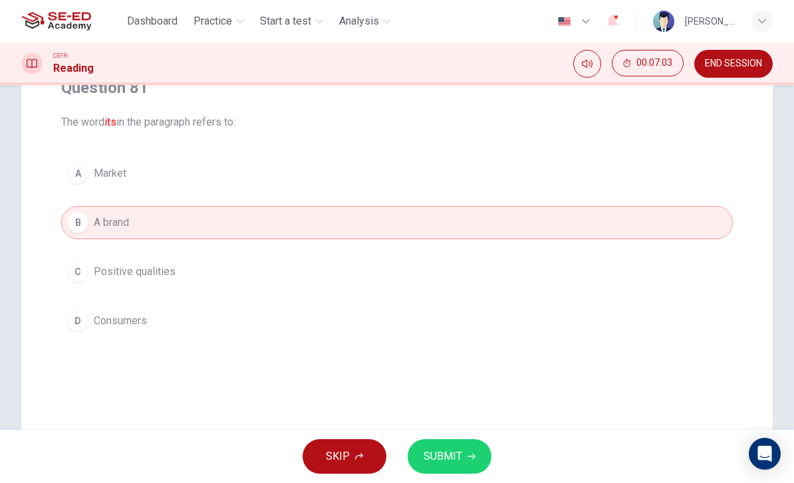
click at [446, 456] on span "SUBMIT" at bounding box center [443, 457] width 39 height 19
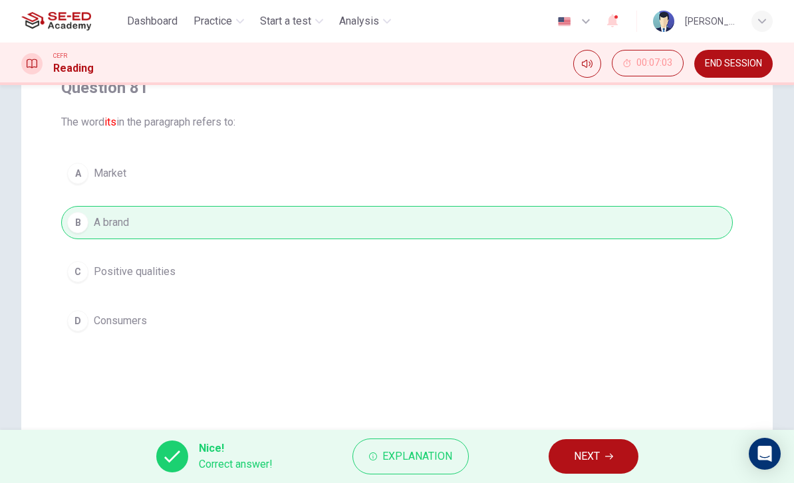
click at [585, 446] on button "NEXT" at bounding box center [594, 457] width 90 height 35
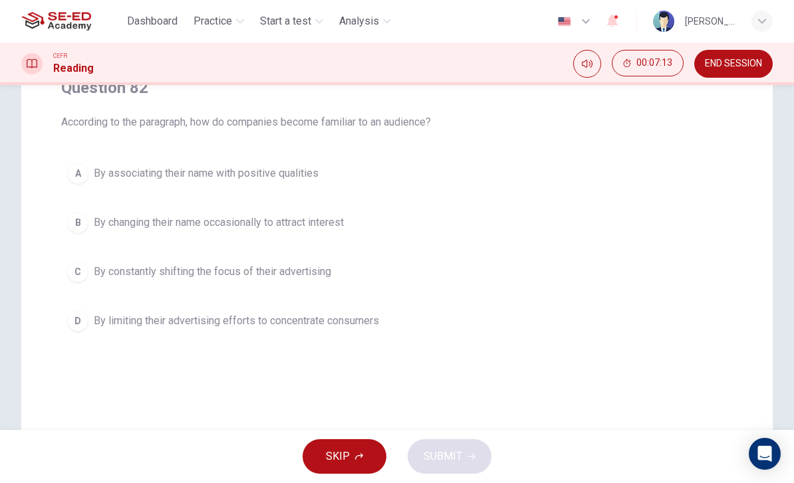
click at [81, 321] on div "D" at bounding box center [77, 321] width 21 height 21
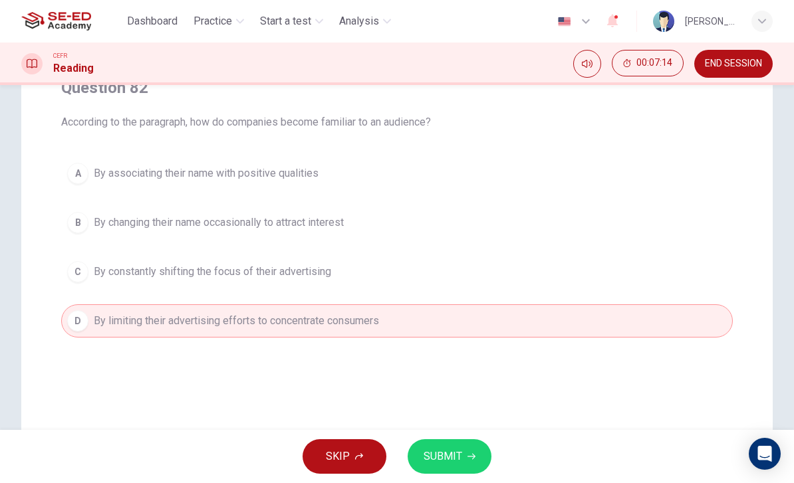
click at [90, 269] on button "C By constantly shifting the focus of their advertising" at bounding box center [397, 271] width 672 height 33
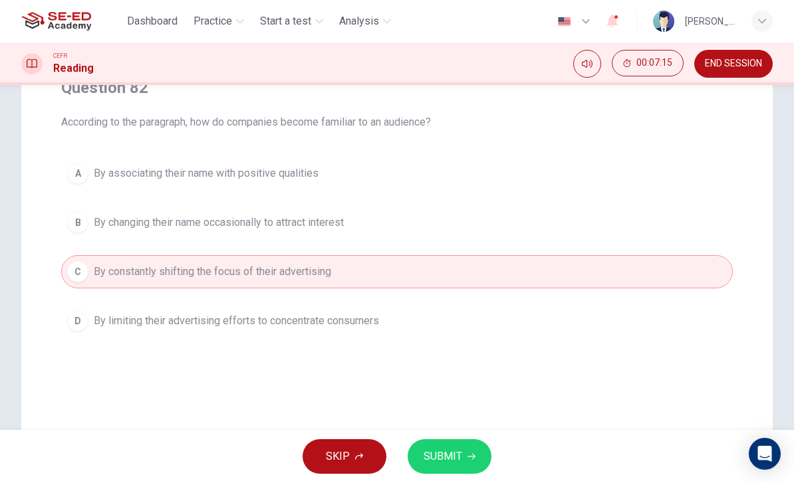
click at [453, 457] on span "SUBMIT" at bounding box center [443, 457] width 39 height 19
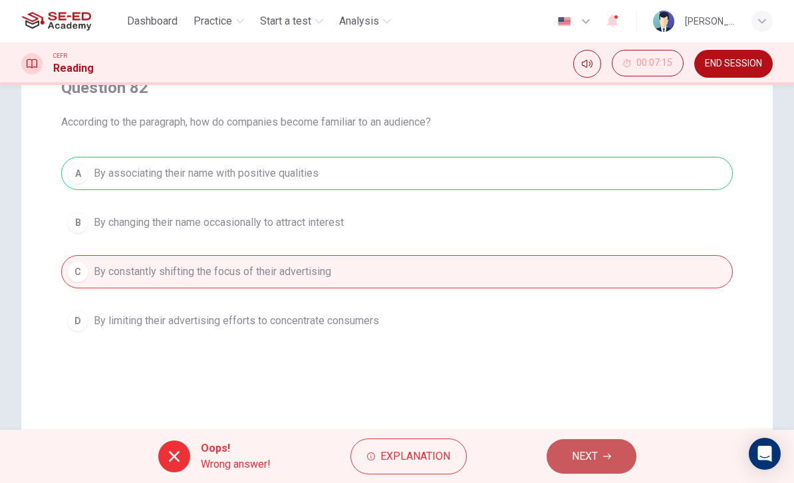
click at [595, 452] on span "NEXT" at bounding box center [585, 457] width 26 height 19
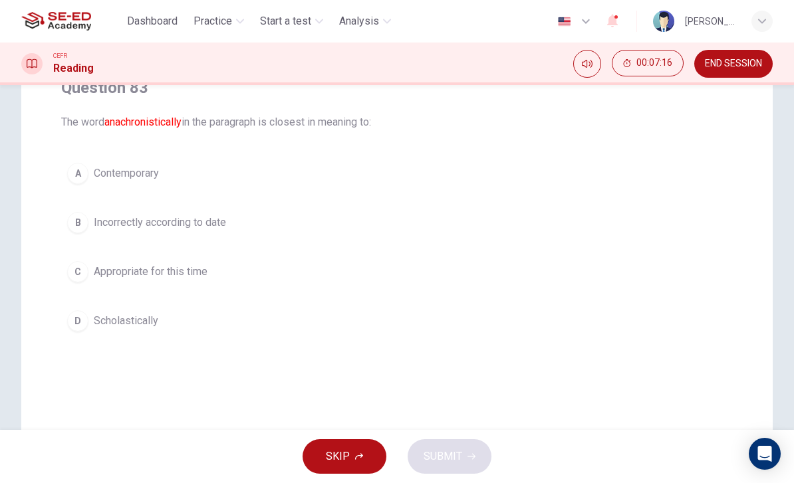
click at [82, 227] on div "B" at bounding box center [77, 222] width 21 height 21
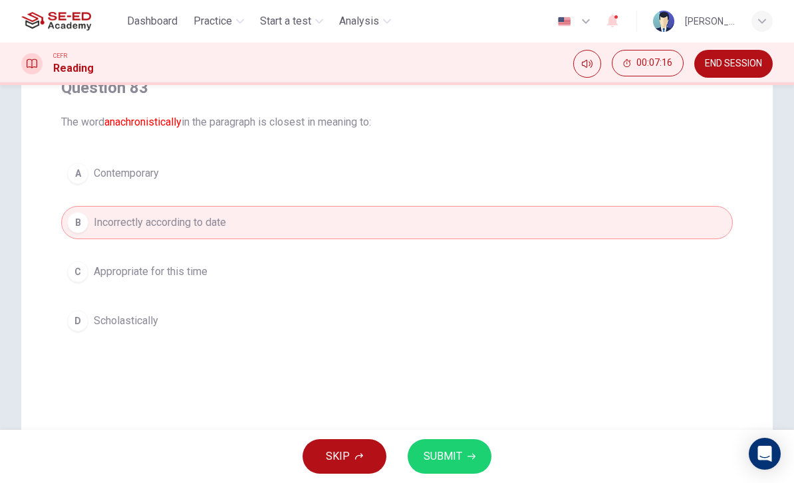
click at [453, 449] on span "SUBMIT" at bounding box center [443, 457] width 39 height 19
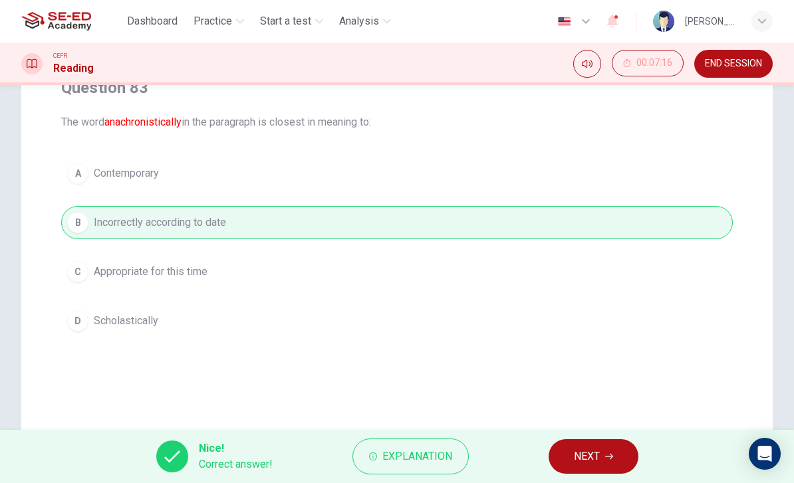
click at [590, 443] on button "NEXT" at bounding box center [594, 457] width 90 height 35
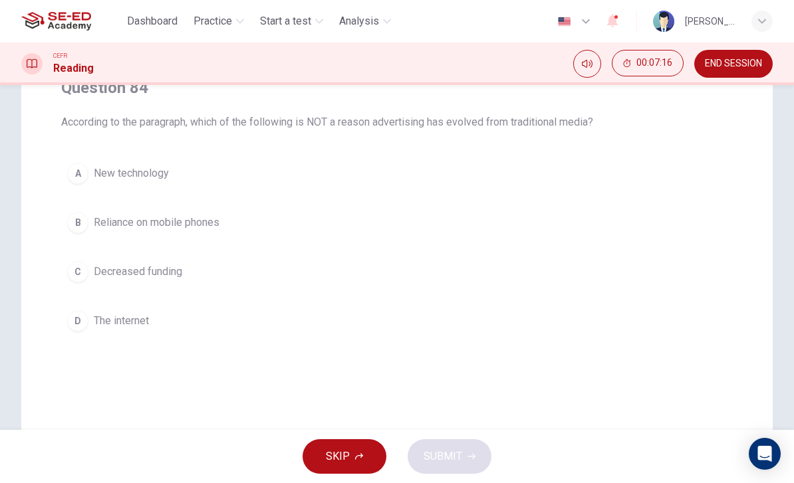
click at [84, 273] on div "C" at bounding box center [77, 271] width 21 height 21
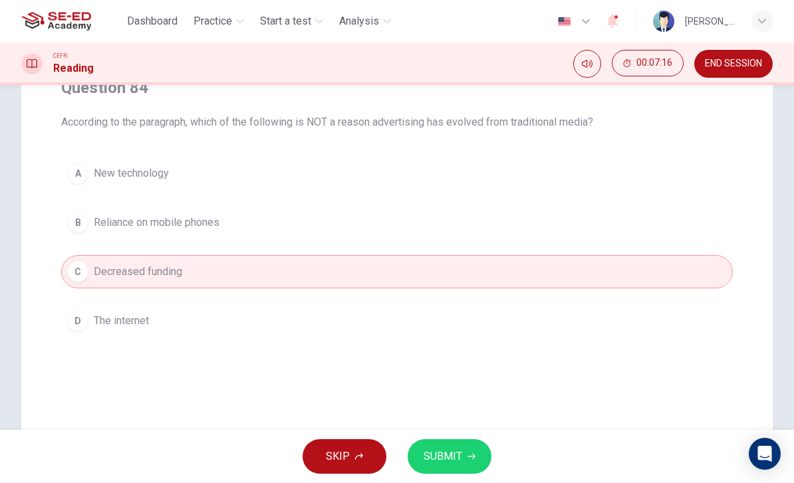
click at [479, 456] on button "SUBMIT" at bounding box center [450, 457] width 84 height 35
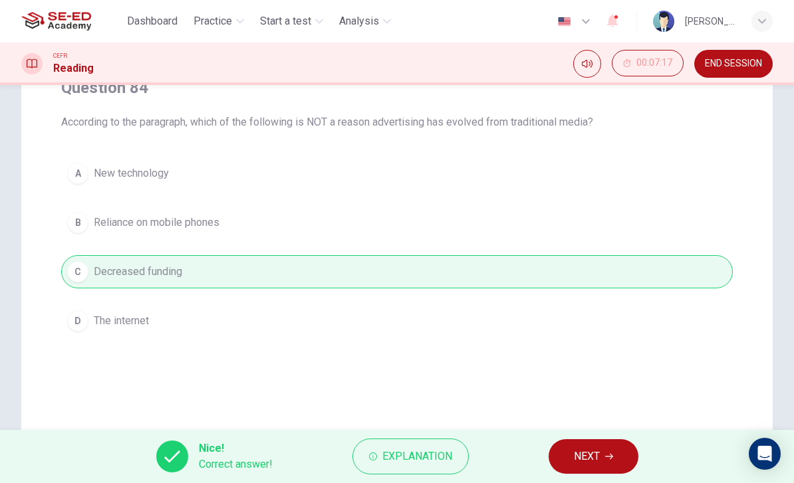
click at [586, 440] on button "NEXT" at bounding box center [594, 457] width 90 height 35
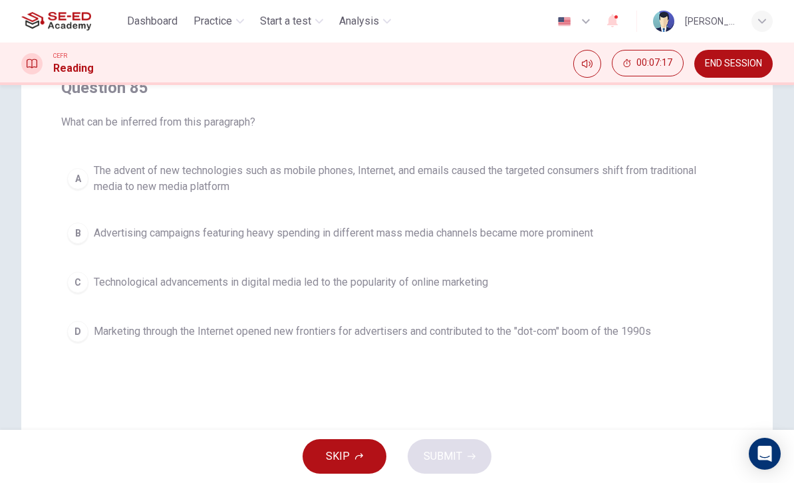
click at [89, 174] on button "A The advent of new technologies such as mobile phones, Internet, and emails ca…" at bounding box center [397, 179] width 672 height 44
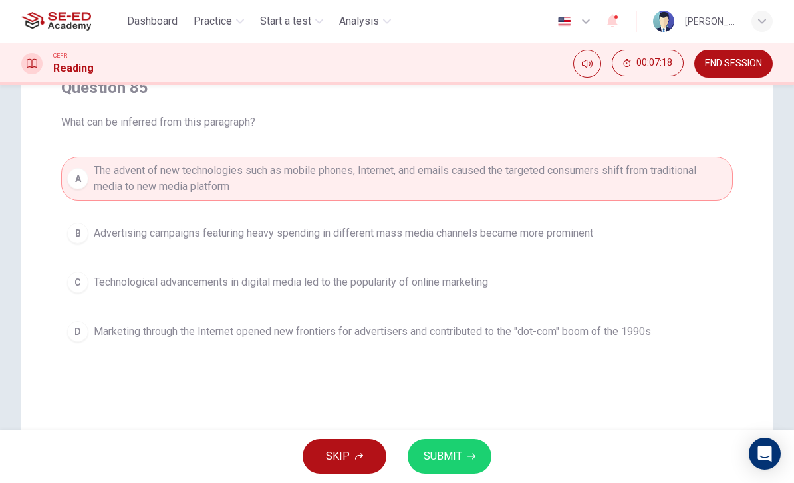
click at [464, 453] on button "SUBMIT" at bounding box center [450, 457] width 84 height 35
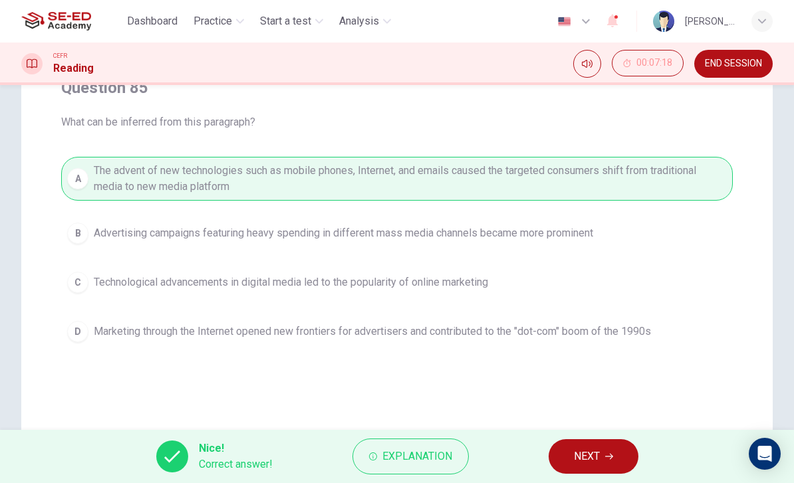
click at [588, 446] on button "NEXT" at bounding box center [594, 457] width 90 height 35
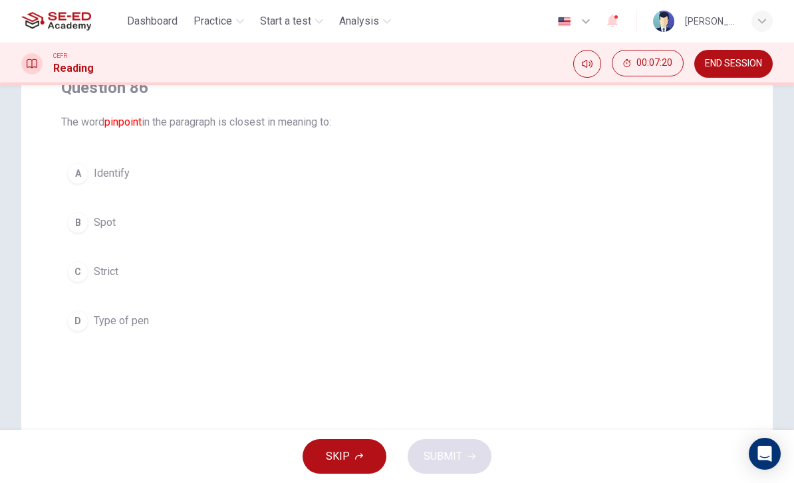
click at [93, 225] on button "B Spot" at bounding box center [397, 222] width 672 height 33
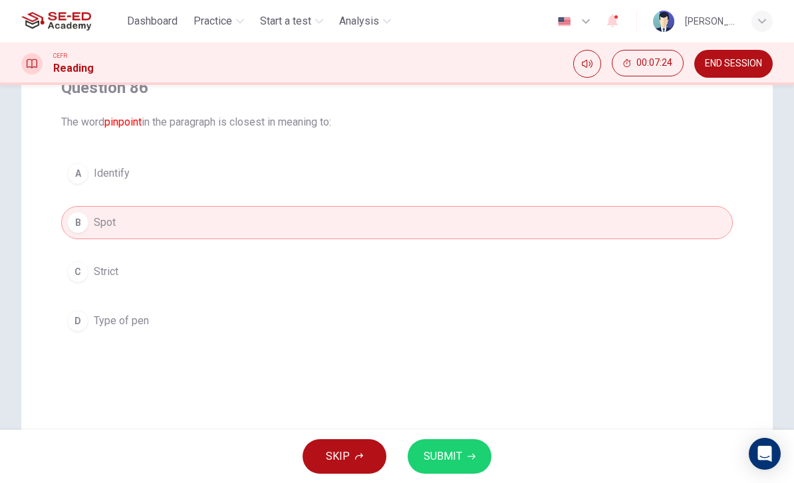
click at [456, 456] on span "SUBMIT" at bounding box center [443, 457] width 39 height 19
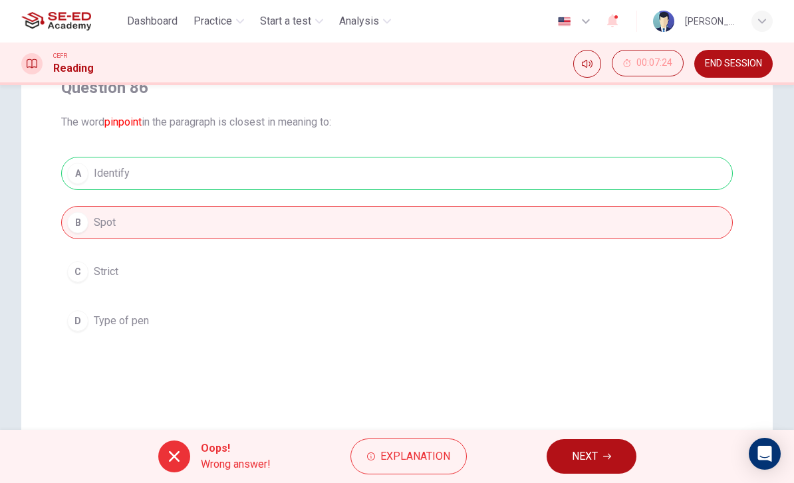
click at [591, 448] on span "NEXT" at bounding box center [585, 457] width 26 height 19
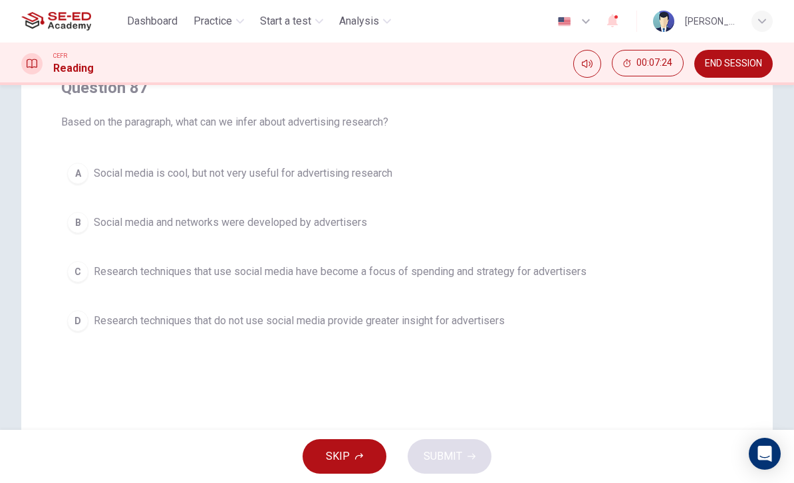
click at [90, 316] on button "D Research techniques that do not use social media provide greater insight for …" at bounding box center [397, 321] width 672 height 33
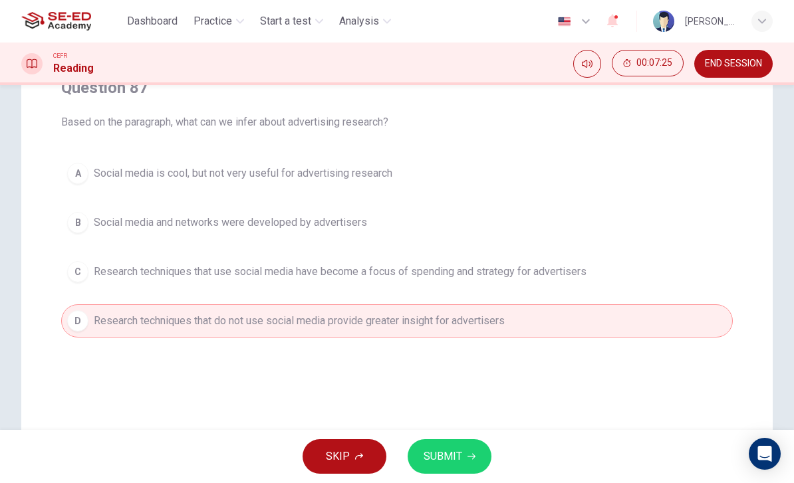
click at [469, 449] on button "SUBMIT" at bounding box center [450, 457] width 84 height 35
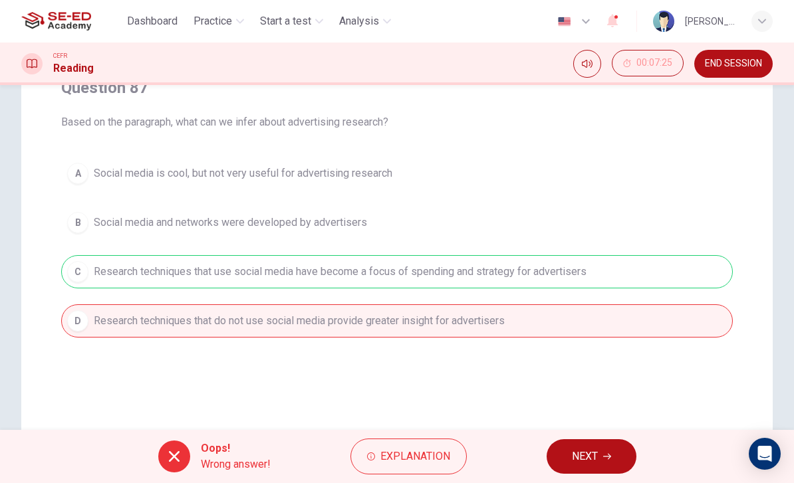
click at [591, 446] on button "NEXT" at bounding box center [592, 457] width 90 height 35
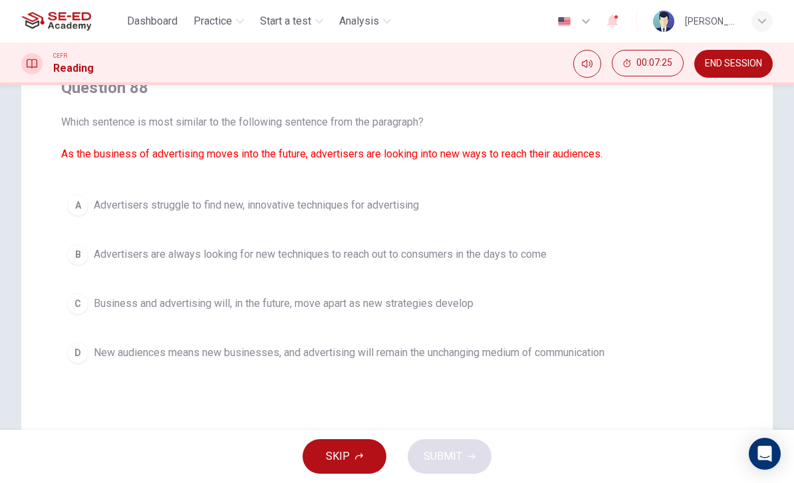
click at [79, 303] on div "C" at bounding box center [77, 303] width 21 height 21
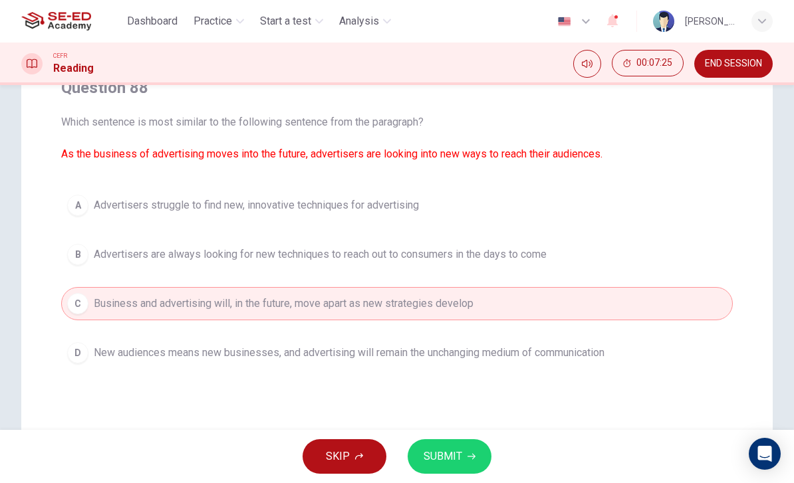
click at [454, 458] on span "SUBMIT" at bounding box center [443, 457] width 39 height 19
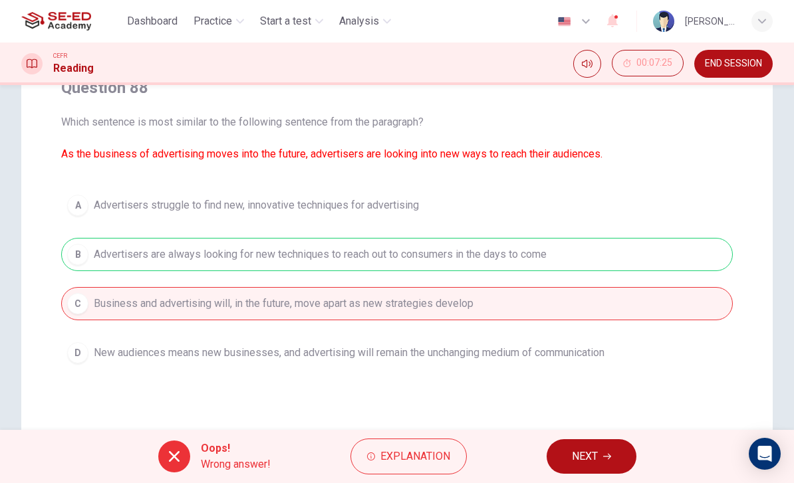
click at [595, 441] on button "NEXT" at bounding box center [592, 457] width 90 height 35
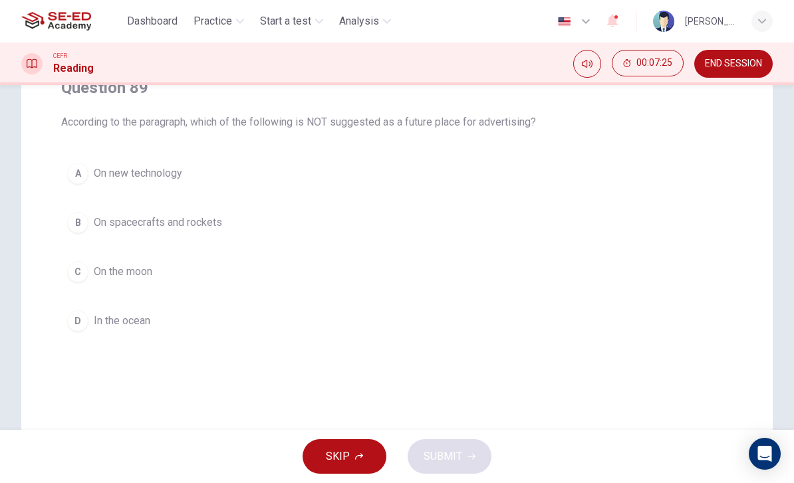
click at [83, 181] on div "A" at bounding box center [77, 173] width 21 height 21
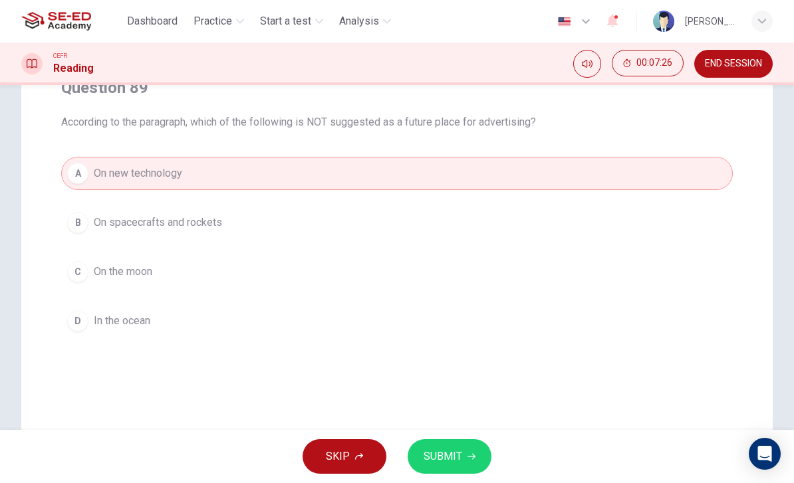
click at [477, 452] on button "SUBMIT" at bounding box center [450, 457] width 84 height 35
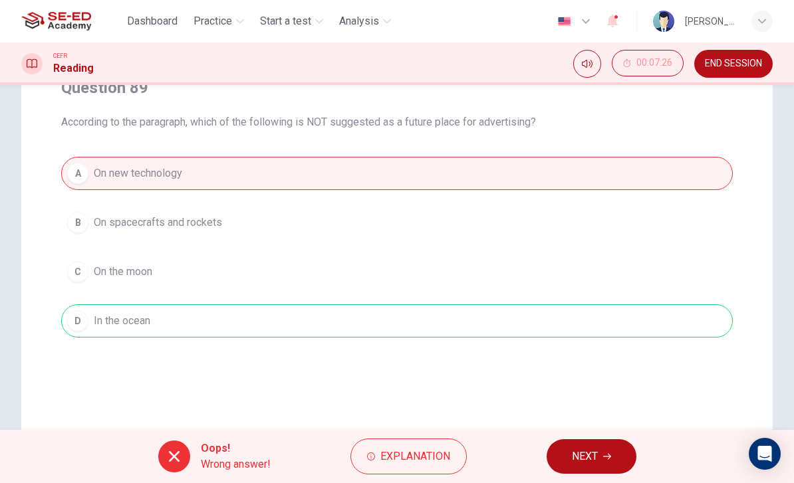
click at [581, 444] on button "NEXT" at bounding box center [592, 457] width 90 height 35
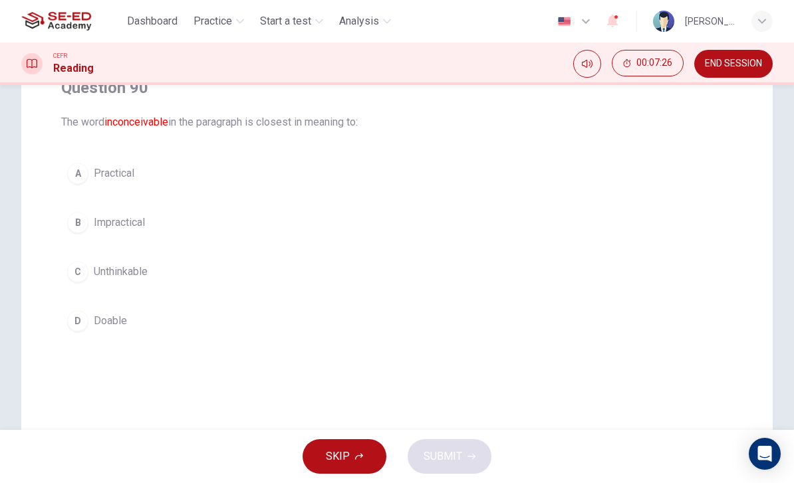
click at [90, 223] on button "B Impractical" at bounding box center [397, 222] width 672 height 33
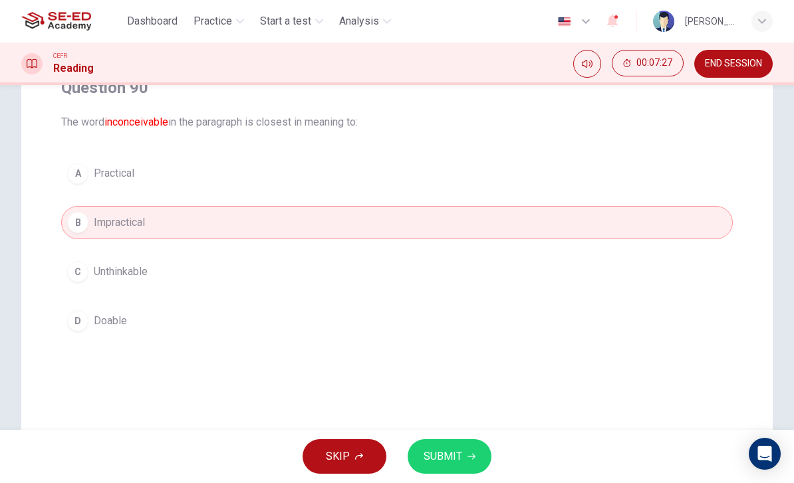
click at [468, 453] on icon "button" at bounding box center [472, 457] width 8 height 8
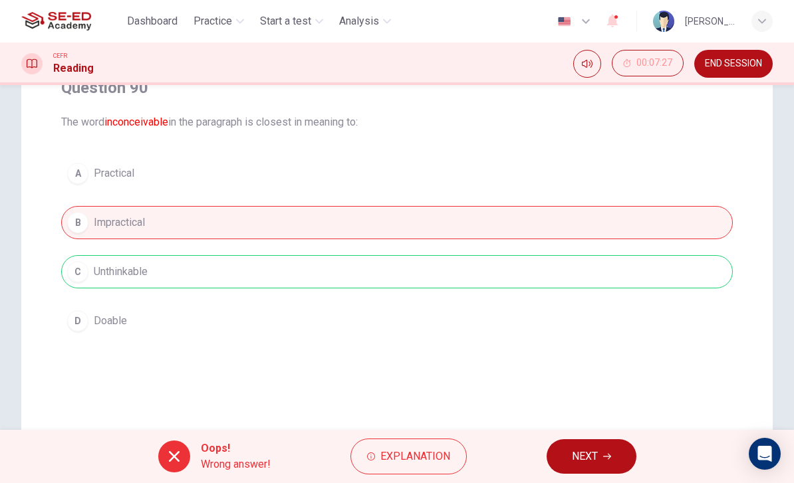
click at [595, 442] on button "NEXT" at bounding box center [592, 457] width 90 height 35
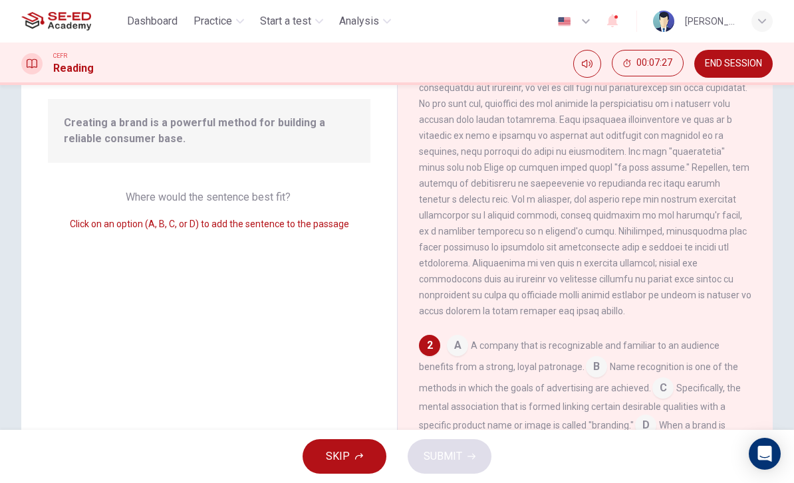
scroll to position [166, 0]
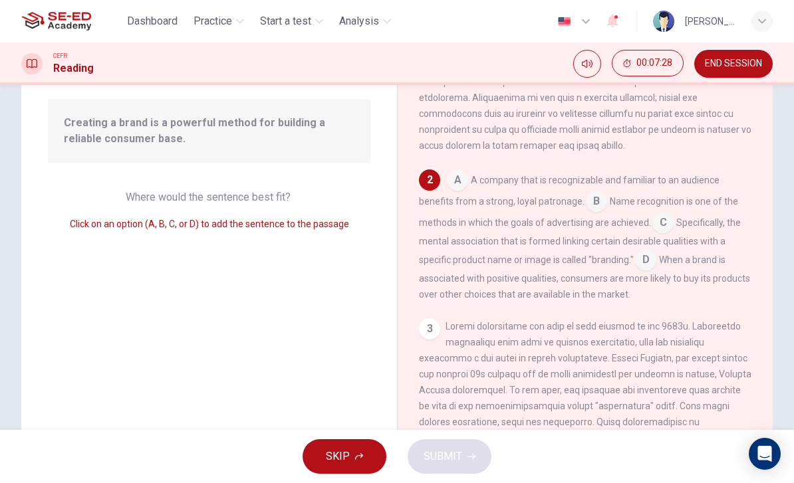
click at [648, 259] on input at bounding box center [645, 261] width 21 height 21
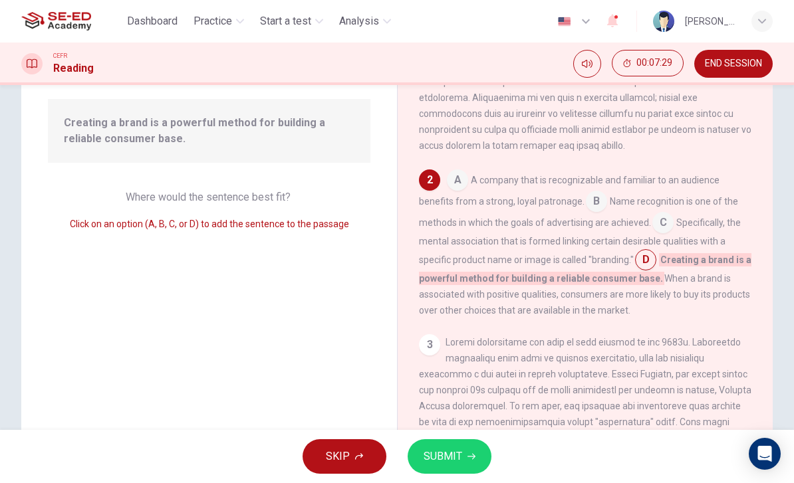
click at [444, 460] on span "SUBMIT" at bounding box center [443, 457] width 39 height 19
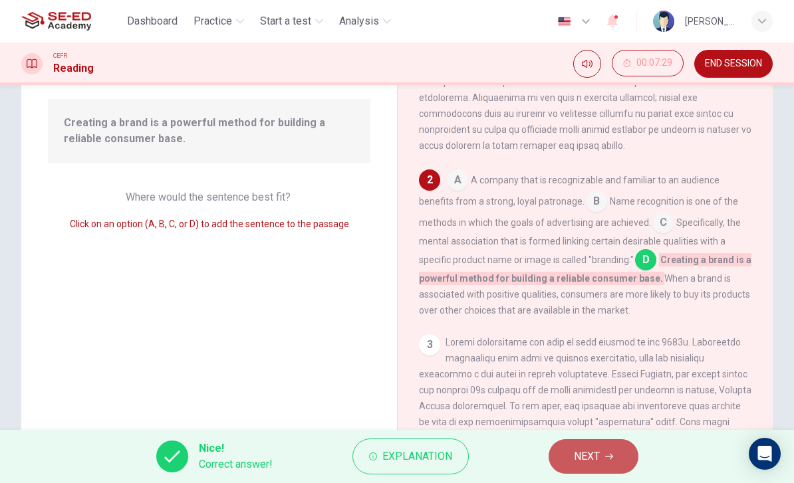
click at [605, 456] on button "NEXT" at bounding box center [594, 457] width 90 height 35
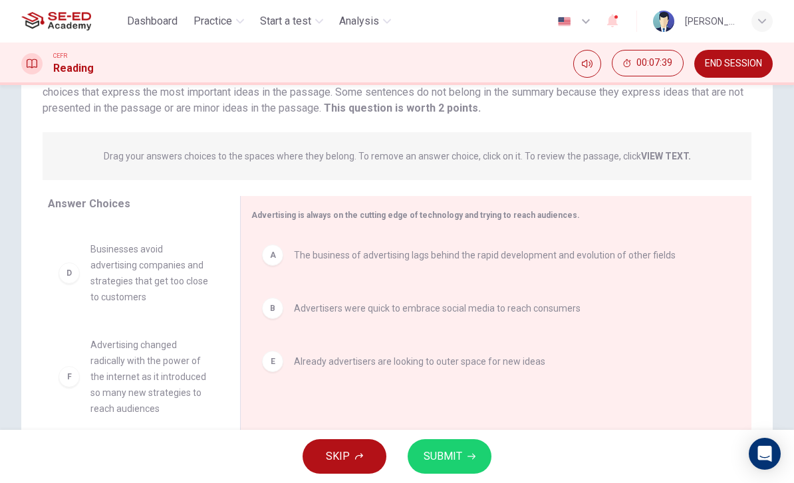
scroll to position [72, 0]
click at [449, 448] on span "SUBMIT" at bounding box center [443, 457] width 39 height 19
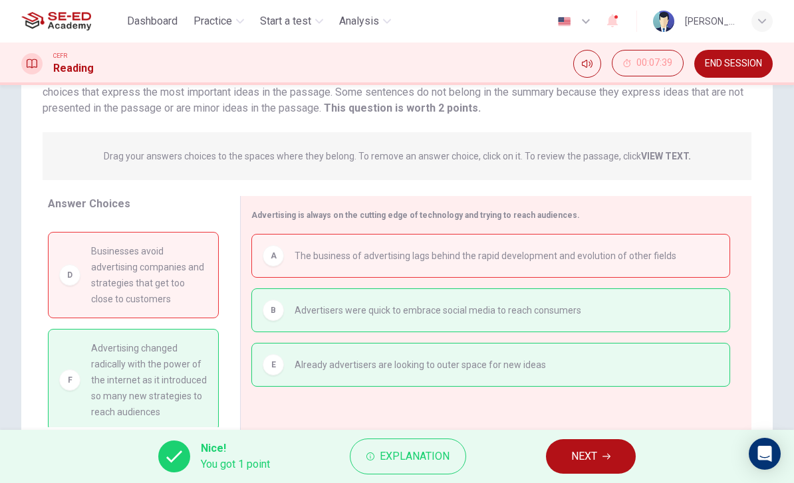
click at [592, 454] on span "NEXT" at bounding box center [584, 457] width 26 height 19
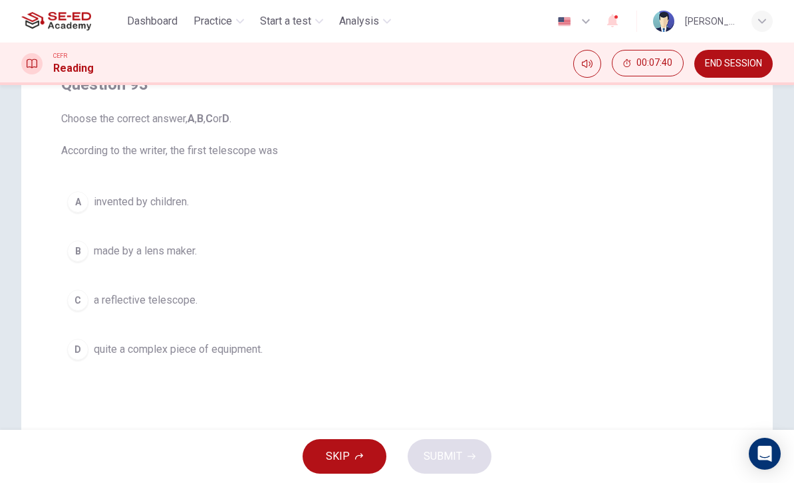
scroll to position [134, 0]
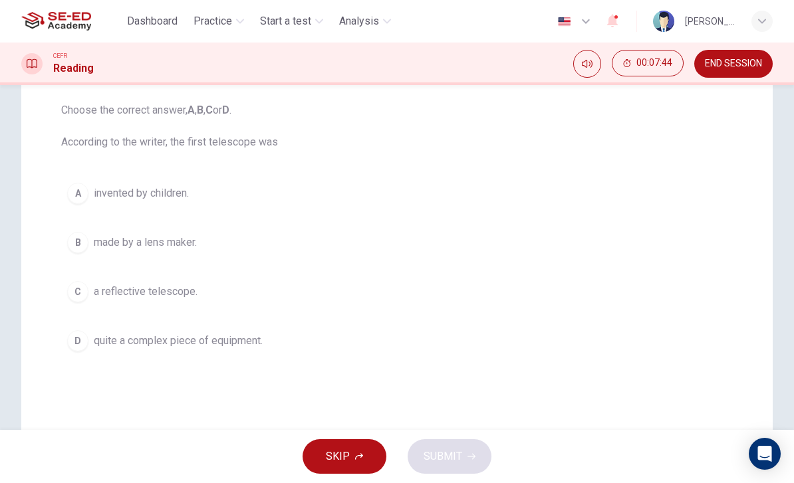
click at [75, 238] on div "B" at bounding box center [77, 242] width 21 height 21
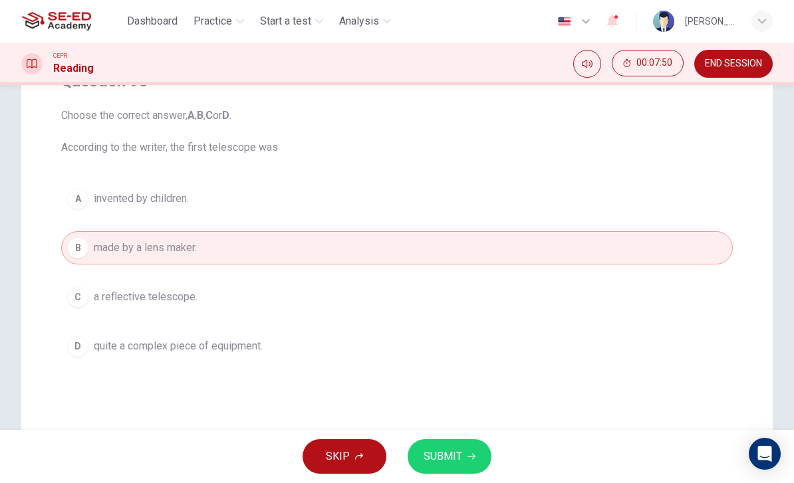
scroll to position [151, 0]
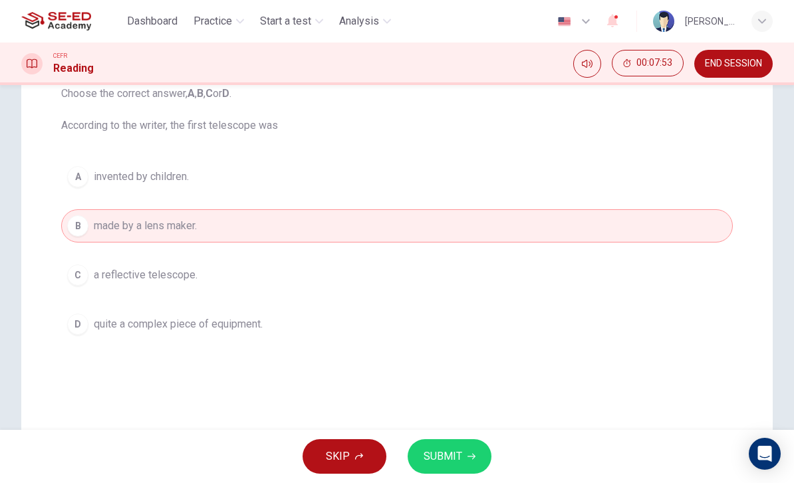
click at [440, 450] on span "SUBMIT" at bounding box center [443, 457] width 39 height 19
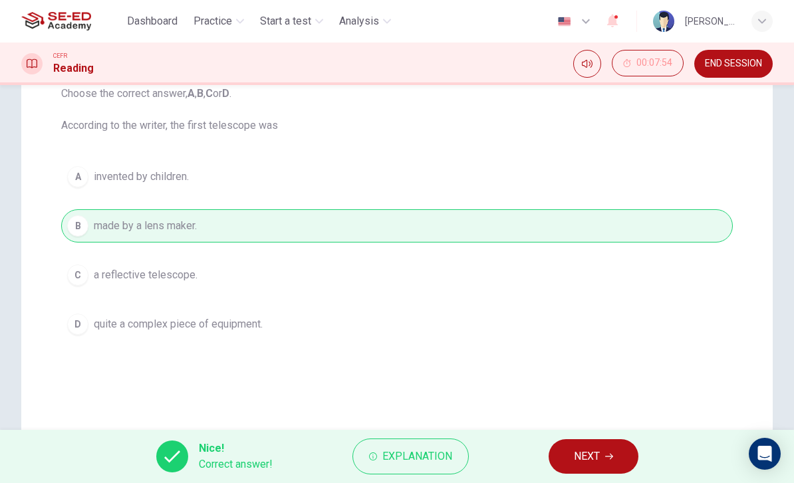
click at [583, 442] on button "NEXT" at bounding box center [594, 457] width 90 height 35
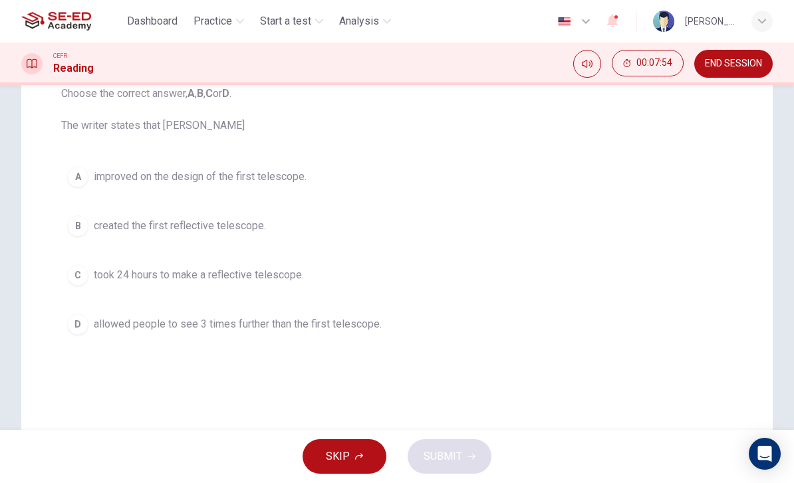
click at [93, 271] on button "C took 24 hours to make a reflective telescope." at bounding box center [397, 275] width 672 height 33
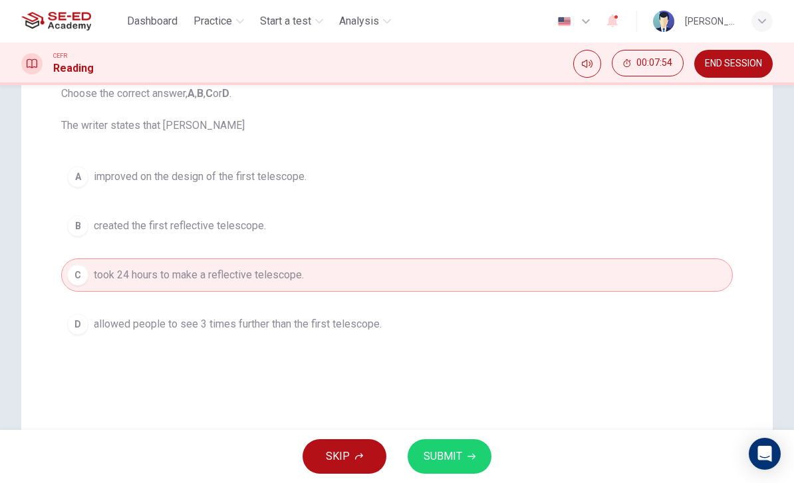
click at [454, 459] on span "SUBMIT" at bounding box center [443, 457] width 39 height 19
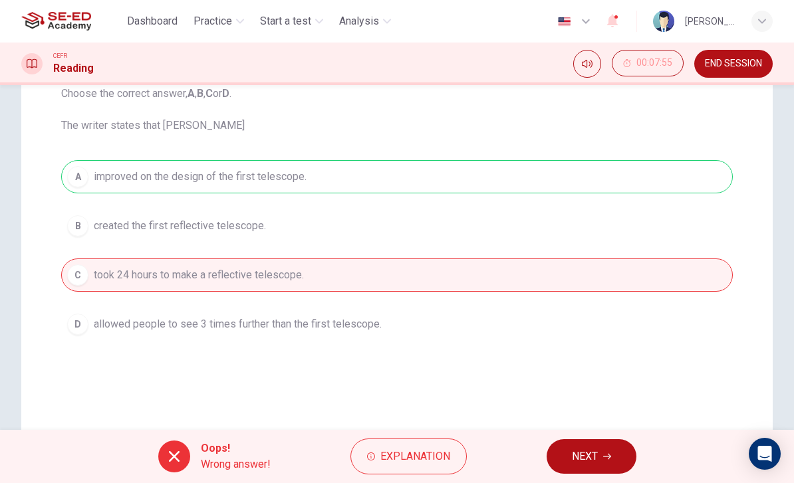
click at [592, 441] on button "NEXT" at bounding box center [592, 457] width 90 height 35
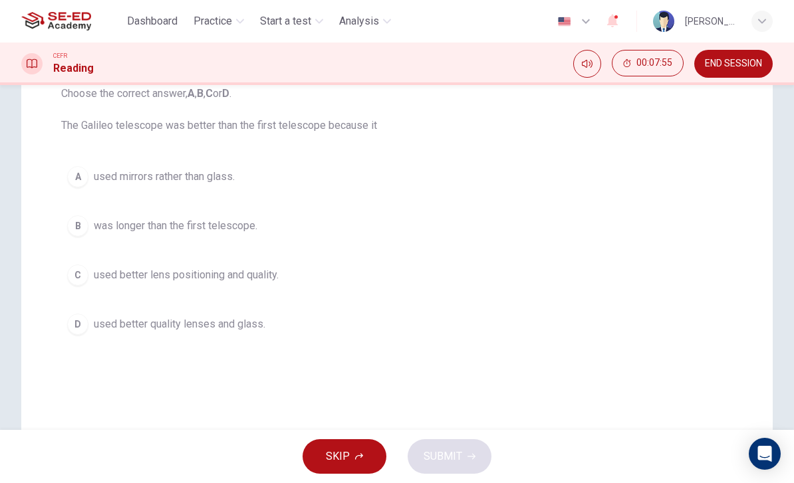
click at [95, 171] on span "used mirrors rather than glass." at bounding box center [164, 177] width 141 height 16
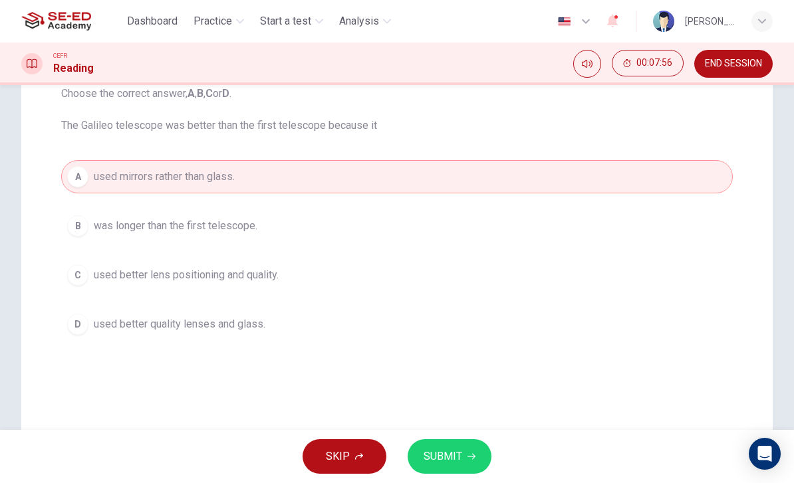
click at [86, 263] on button "C used better lens positioning and quality." at bounding box center [397, 275] width 672 height 33
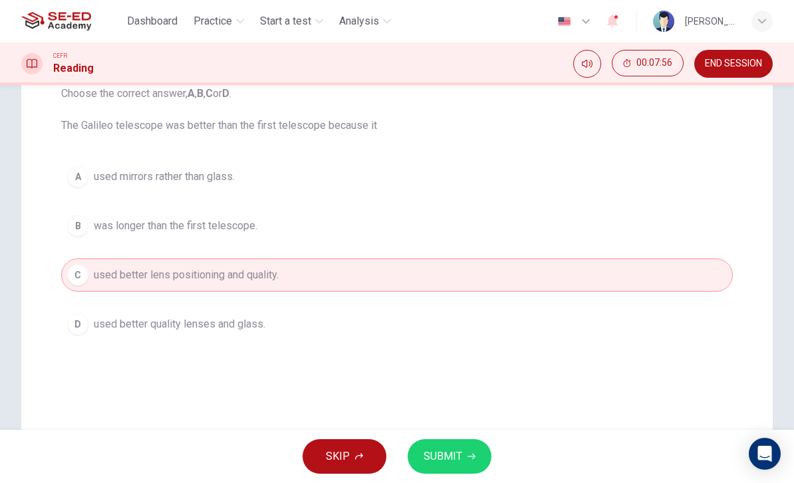
click at [467, 446] on button "SUBMIT" at bounding box center [450, 457] width 84 height 35
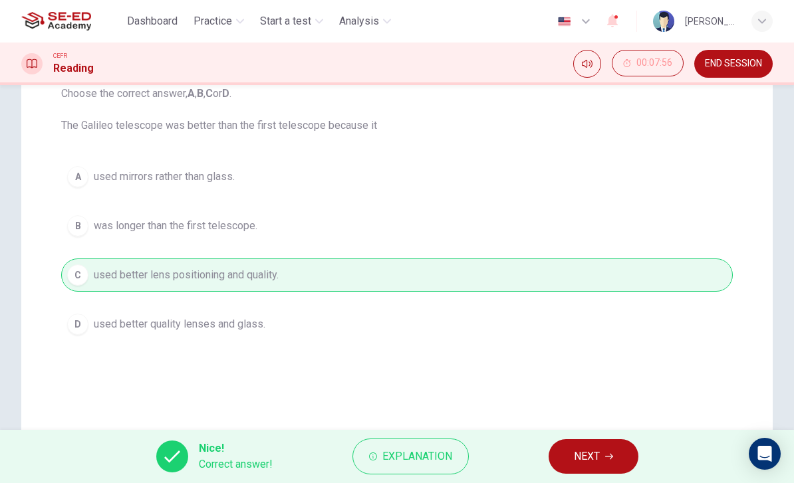
click at [439, 456] on span "Explanation" at bounding box center [417, 457] width 70 height 19
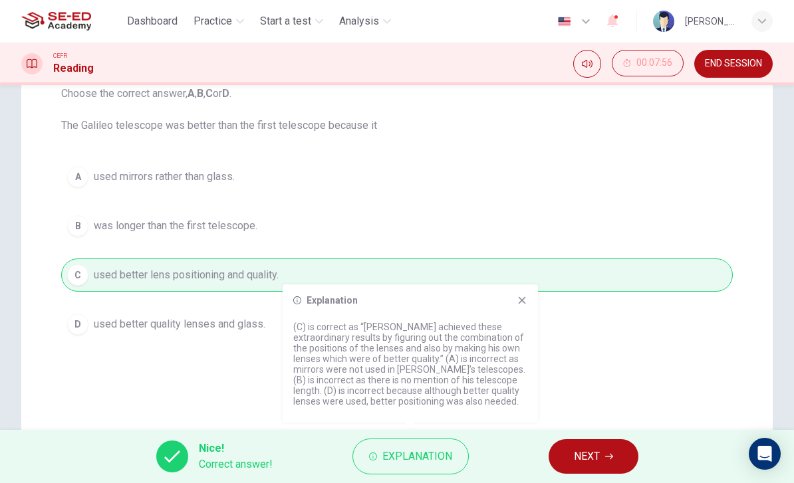
click at [526, 299] on icon at bounding box center [522, 300] width 11 height 11
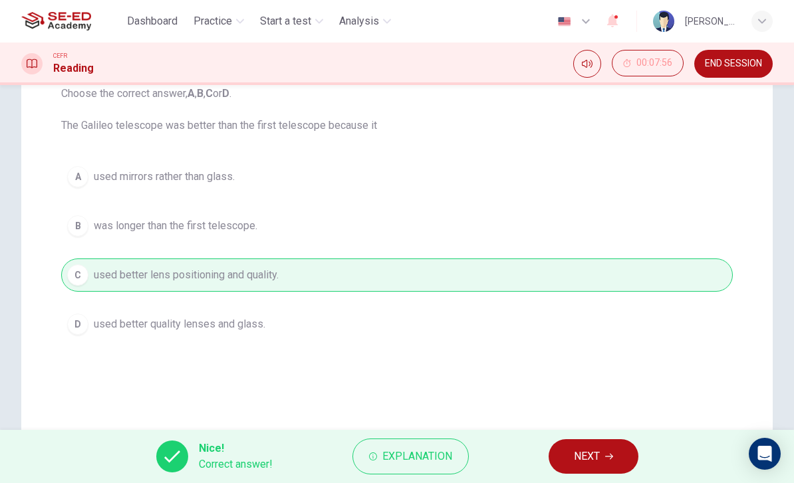
click at [585, 448] on span "NEXT" at bounding box center [587, 457] width 26 height 19
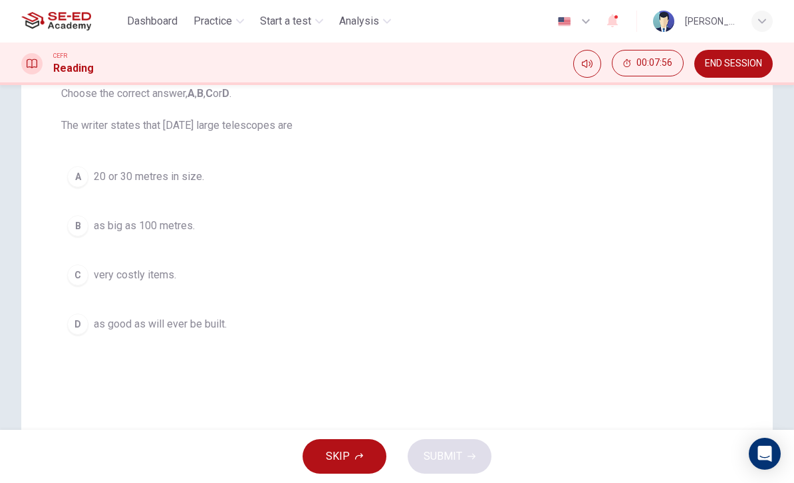
click at [95, 317] on span "as good as will ever be built." at bounding box center [160, 325] width 133 height 16
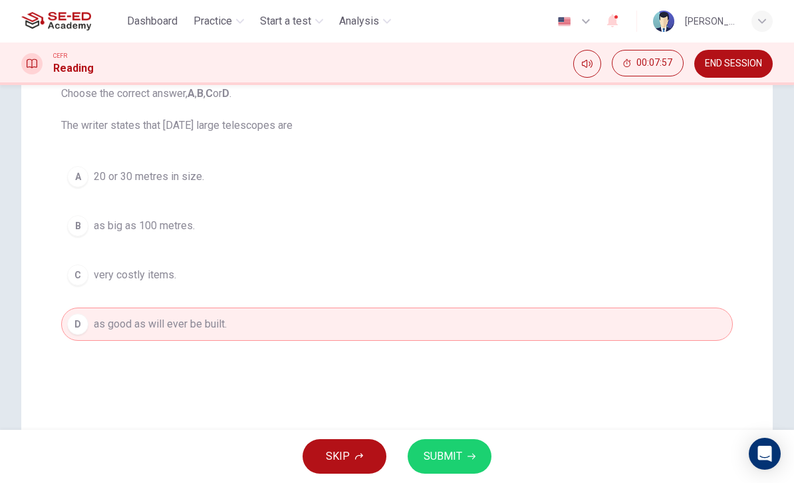
click at [100, 177] on span "20 or 30 metres in size." at bounding box center [149, 177] width 110 height 16
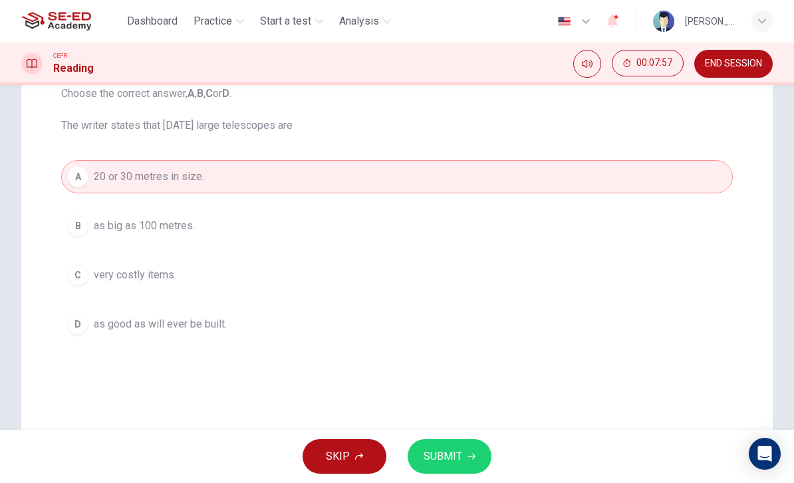
click at [463, 447] on button "SUBMIT" at bounding box center [450, 457] width 84 height 35
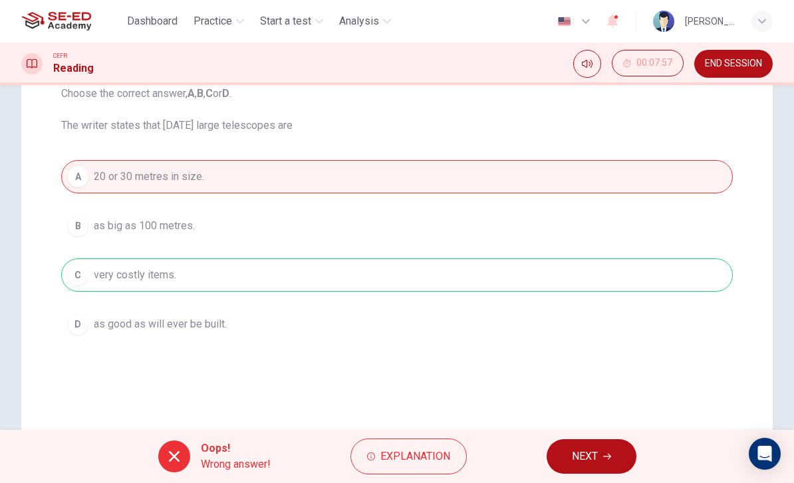
click at [608, 440] on button "NEXT" at bounding box center [592, 457] width 90 height 35
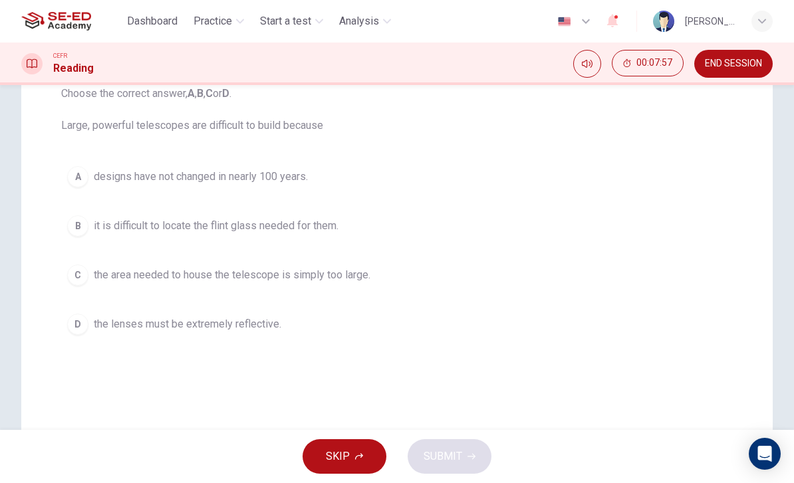
click at [105, 319] on span "the lenses must be extremely reflective." at bounding box center [188, 325] width 188 height 16
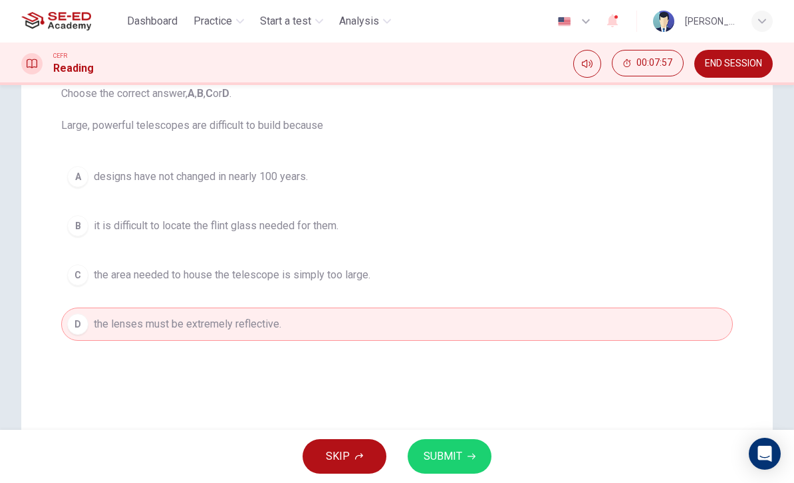
click at [466, 452] on button "SUBMIT" at bounding box center [450, 457] width 84 height 35
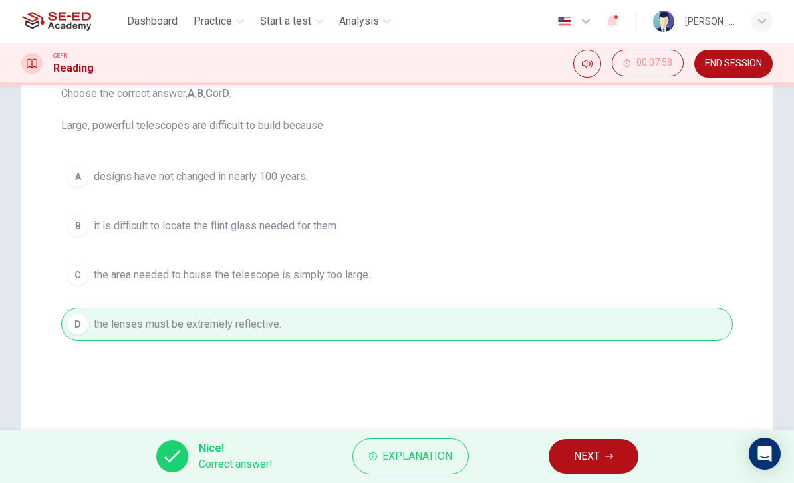
click at [601, 448] on button "NEXT" at bounding box center [594, 457] width 90 height 35
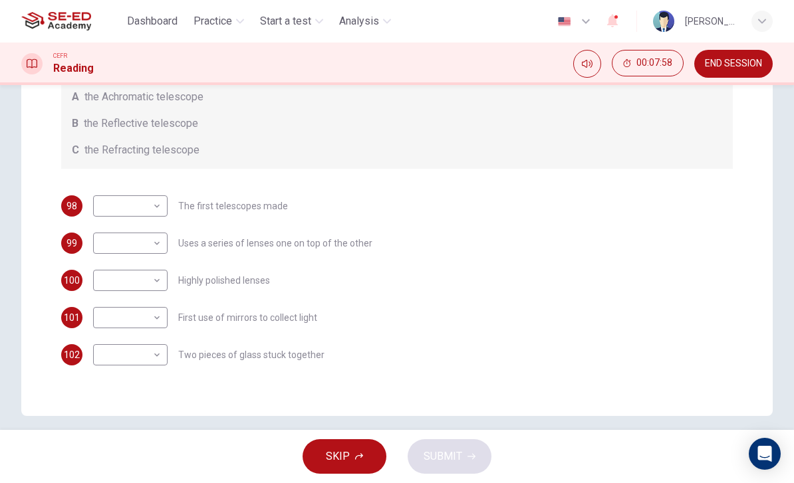
scroll to position [243, 0]
click at [106, 199] on body "This site uses cookies, as explained in our Privacy Policy . If you agree to th…" at bounding box center [397, 241] width 794 height 483
click at [106, 248] on li "B" at bounding box center [130, 249] width 74 height 21
type input "B"
click at [110, 235] on body "This site uses cookies, as explained in our Privacy Policy . If you agree to th…" at bounding box center [397, 241] width 794 height 483
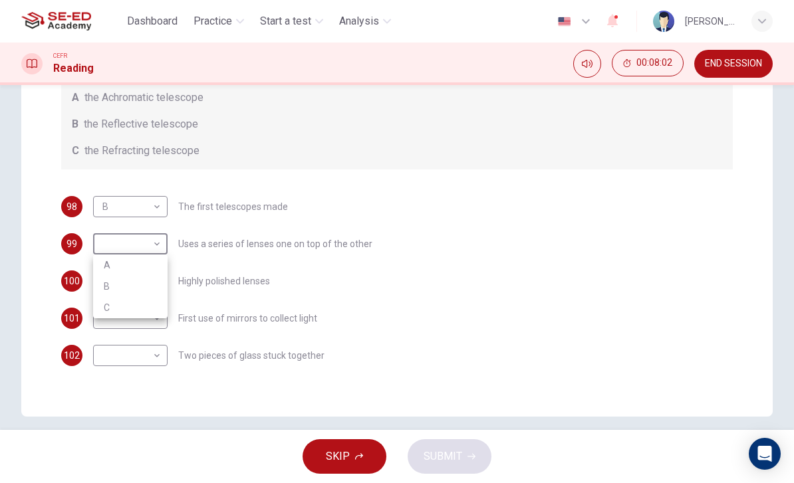
click at [110, 265] on li "A" at bounding box center [130, 265] width 74 height 21
type input "A"
click at [116, 285] on body "This site uses cookies, as explained in our Privacy Policy . If you agree to th…" at bounding box center [397, 241] width 794 height 483
click at [103, 293] on li "A" at bounding box center [130, 302] width 74 height 21
type input "A"
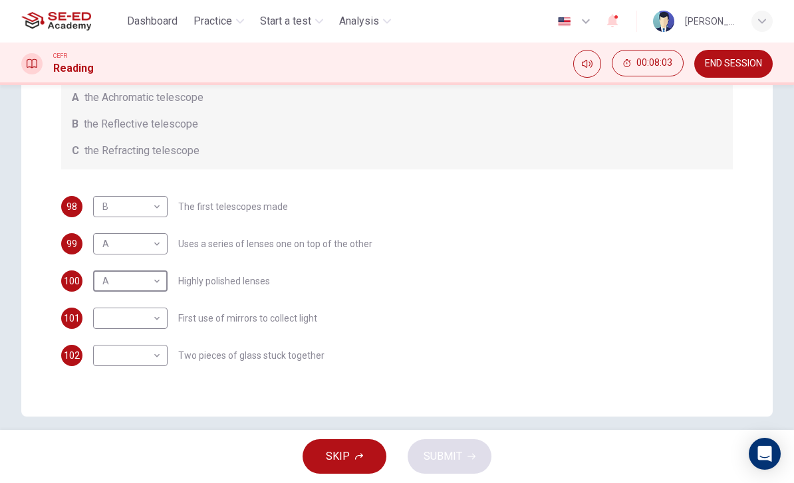
click at [108, 309] on body "This site uses cookies, as explained in our Privacy Policy . If you agree to th…" at bounding box center [397, 241] width 794 height 483
click at [106, 375] on li "C" at bounding box center [130, 382] width 74 height 21
type input "C"
click at [111, 356] on body "This site uses cookies, as explained in our Privacy Policy . If you agree to th…" at bounding box center [397, 241] width 794 height 483
click at [108, 386] on li "A" at bounding box center [130, 376] width 74 height 21
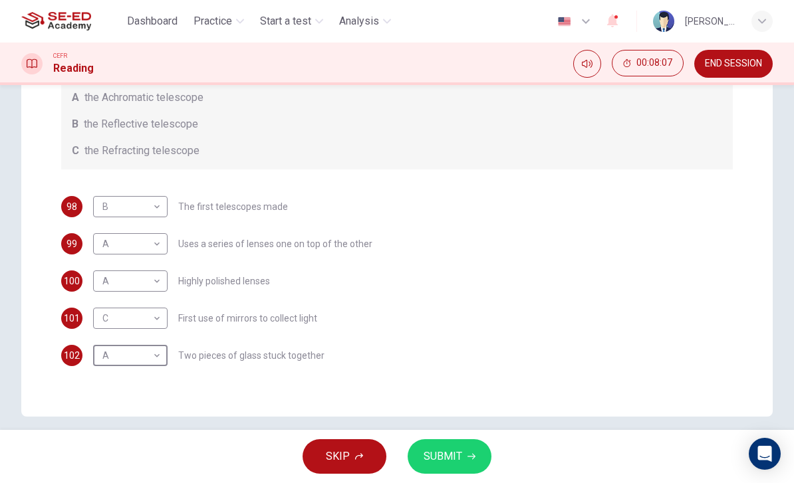
click at [104, 354] on body "This site uses cookies, as explained in our Privacy Policy . If you agree to th…" at bounding box center [397, 241] width 794 height 483
click at [113, 394] on li "B" at bounding box center [130, 398] width 74 height 21
type input "B"
click at [454, 456] on span "SUBMIT" at bounding box center [443, 457] width 39 height 19
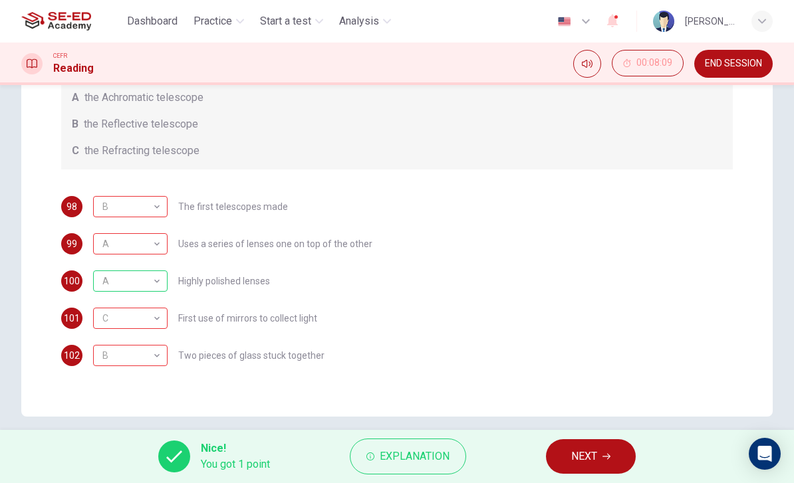
click at [597, 446] on button "NEXT" at bounding box center [591, 457] width 90 height 35
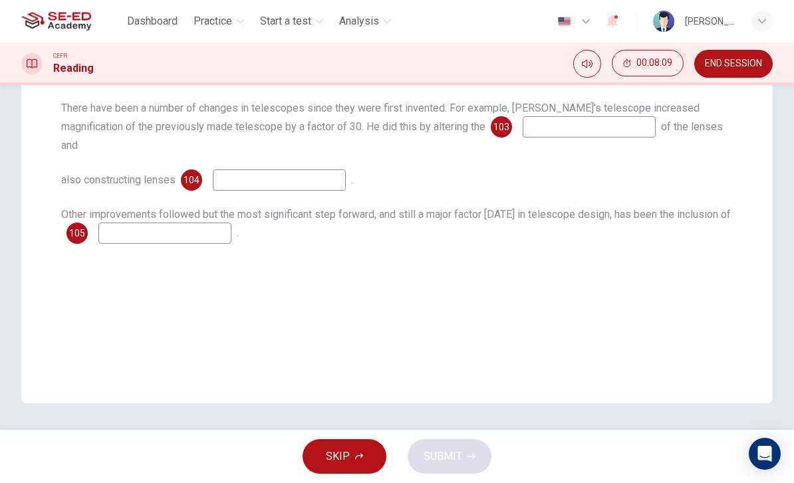
click at [549, 130] on input at bounding box center [589, 126] width 133 height 21
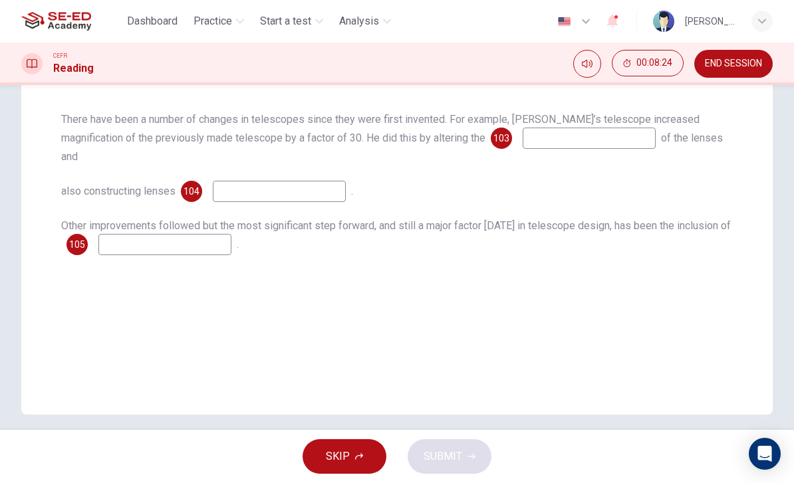
scroll to position [229, 0]
type input "factor"
click at [251, 183] on input at bounding box center [279, 193] width 133 height 21
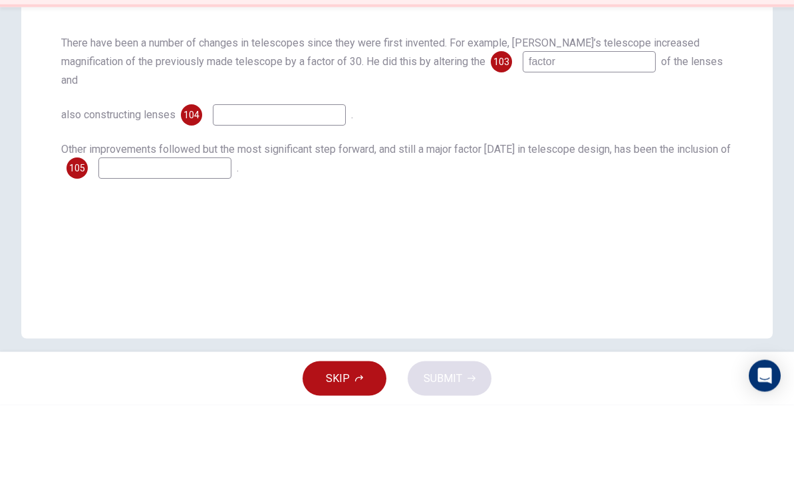
type input "U"
type input "uses"
click at [130, 236] on input at bounding box center [164, 246] width 133 height 21
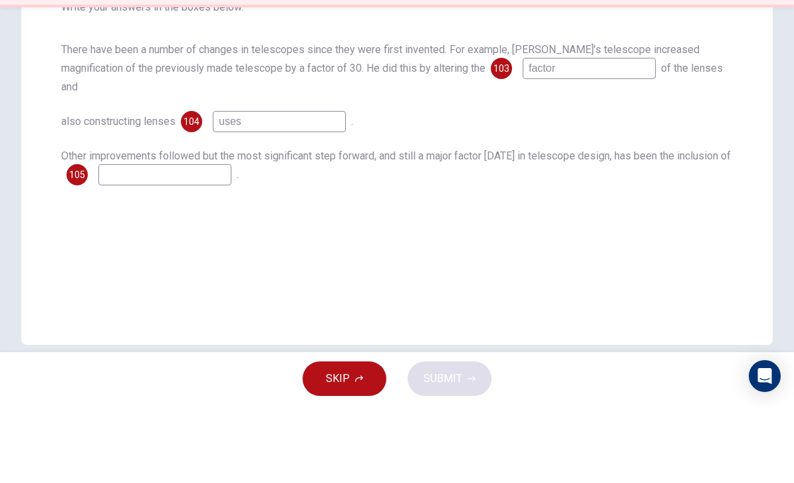
scroll to position [222, 0]
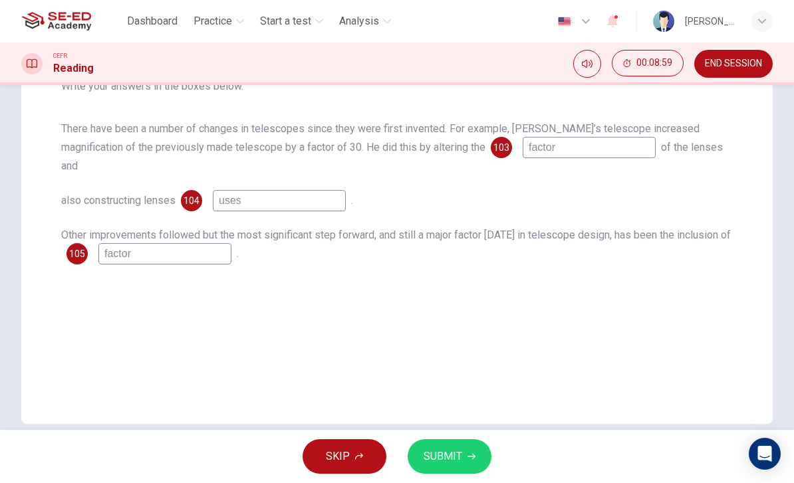
type input "factor"
click at [454, 452] on span "SUBMIT" at bounding box center [443, 457] width 39 height 19
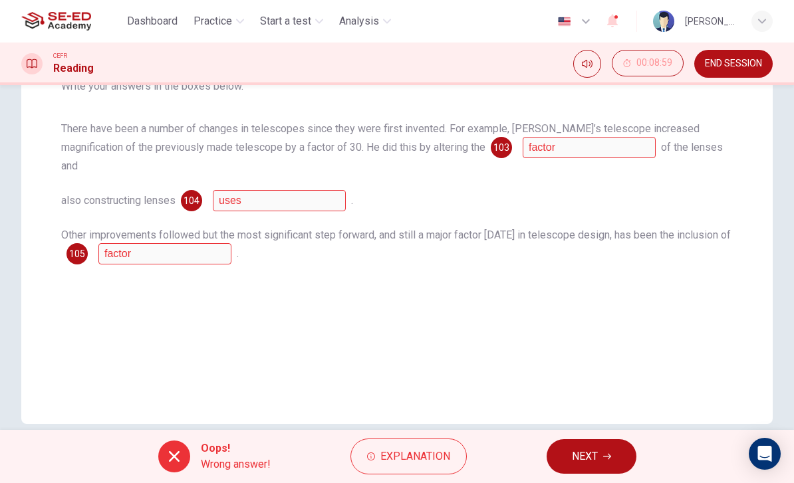
click at [624, 454] on button "NEXT" at bounding box center [592, 457] width 90 height 35
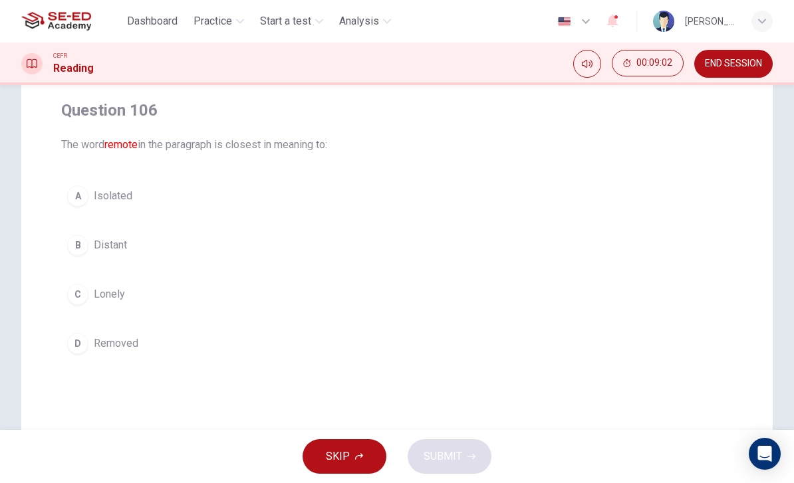
scroll to position [116, 0]
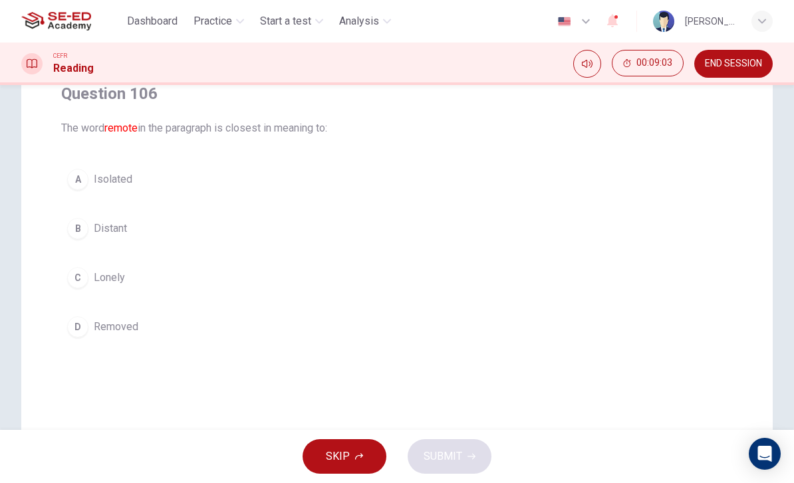
click at [81, 170] on div "A" at bounding box center [77, 179] width 21 height 21
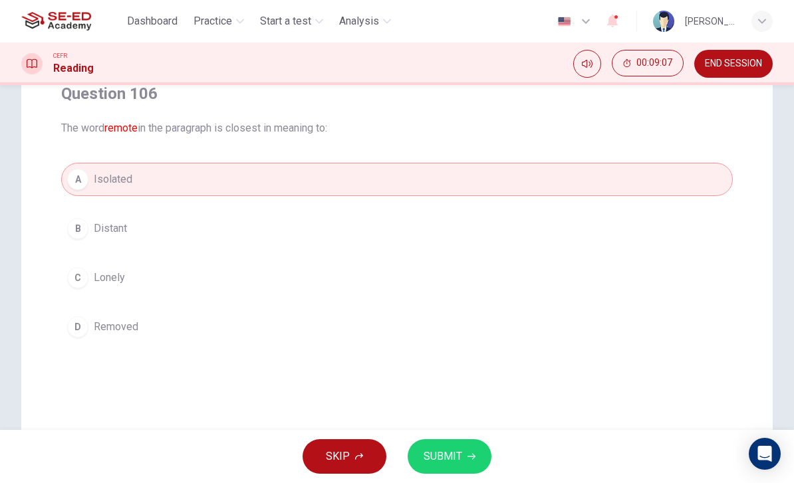
click at [463, 454] on button "SUBMIT" at bounding box center [450, 457] width 84 height 35
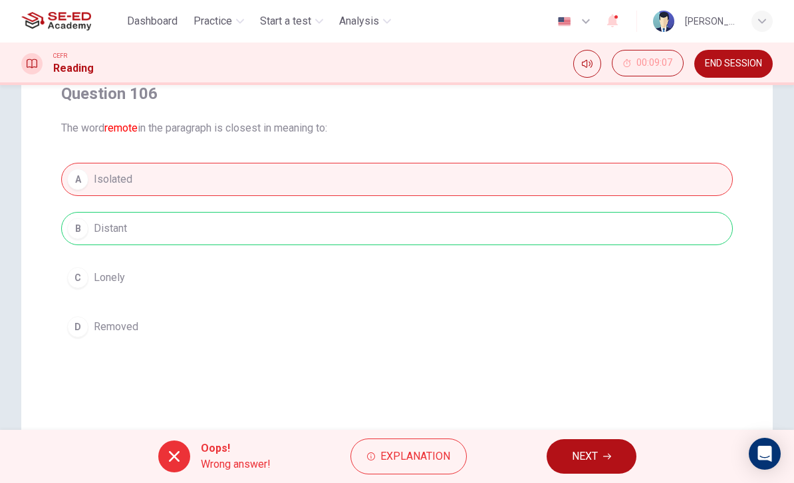
click at [575, 441] on button "NEXT" at bounding box center [592, 457] width 90 height 35
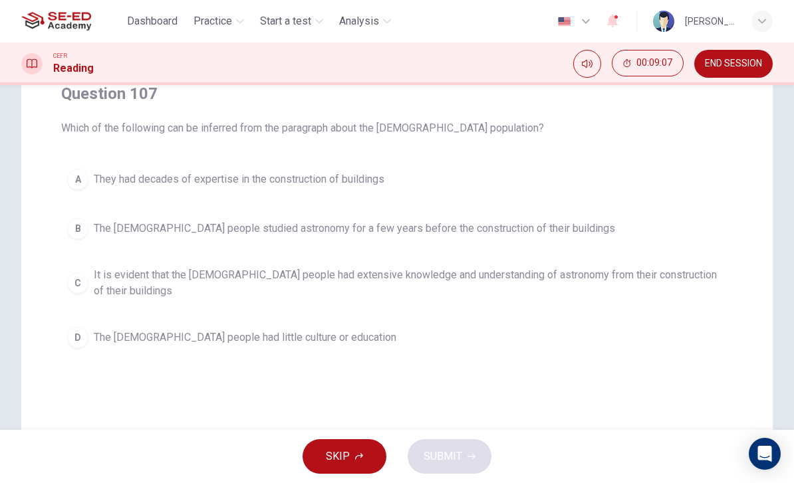
click at [87, 257] on div "A They had decades of expertise in the construction of buildings B The [DEMOGRA…" at bounding box center [397, 259] width 672 height 192
click at [88, 289] on button "C It is evident that the [DEMOGRAPHIC_DATA] people had extensive knowledge and …" at bounding box center [397, 283] width 672 height 44
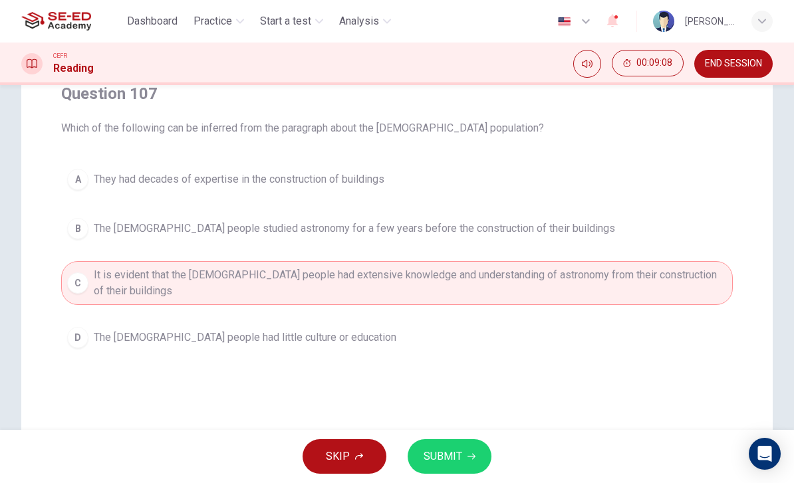
click at [476, 444] on button "SUBMIT" at bounding box center [450, 457] width 84 height 35
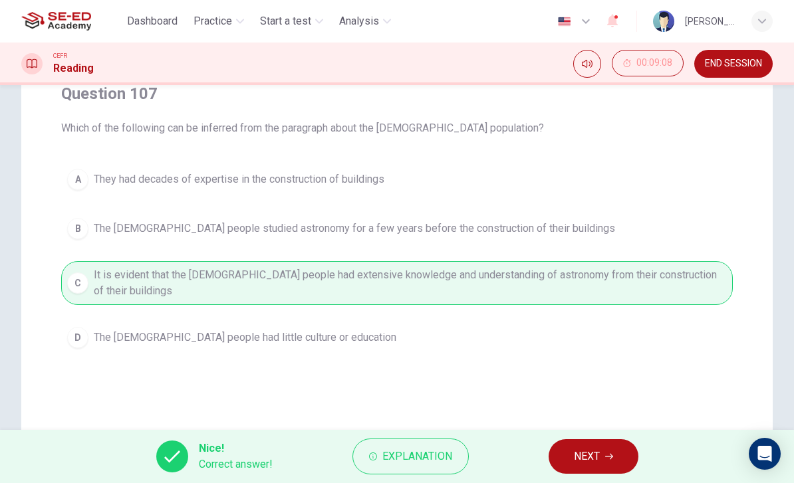
click at [596, 453] on span "NEXT" at bounding box center [587, 457] width 26 height 19
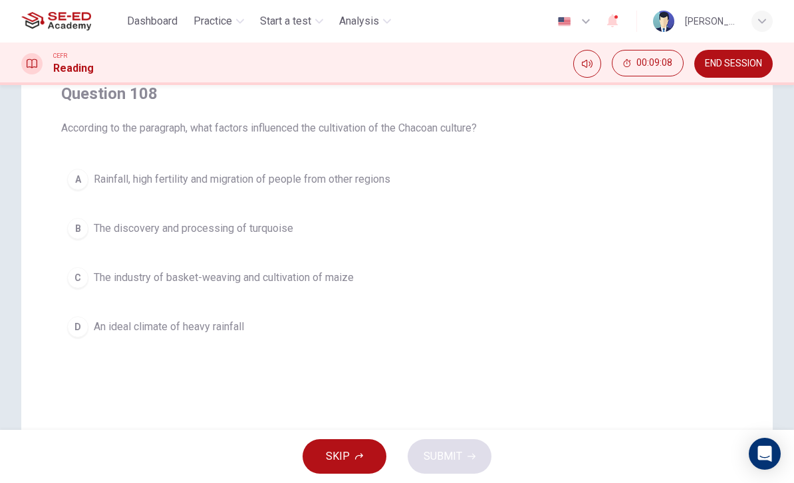
click at [99, 182] on span "Rainfall, high fertility and migration of people from other regions" at bounding box center [242, 180] width 297 height 16
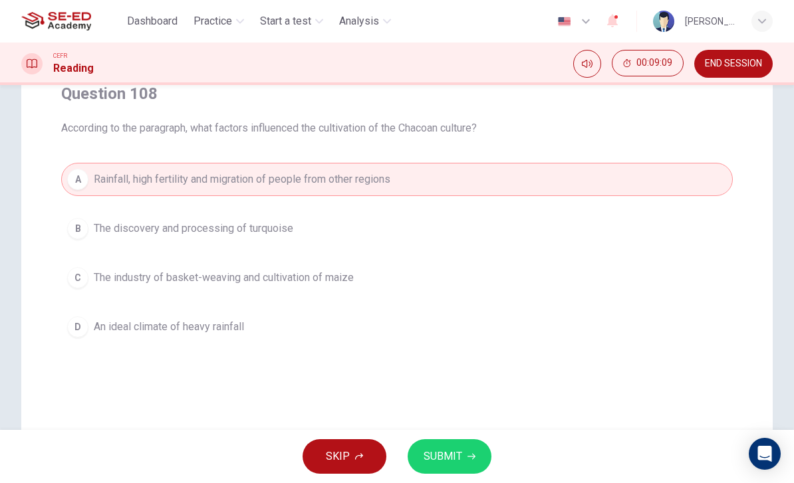
click at [468, 444] on button "SUBMIT" at bounding box center [450, 457] width 84 height 35
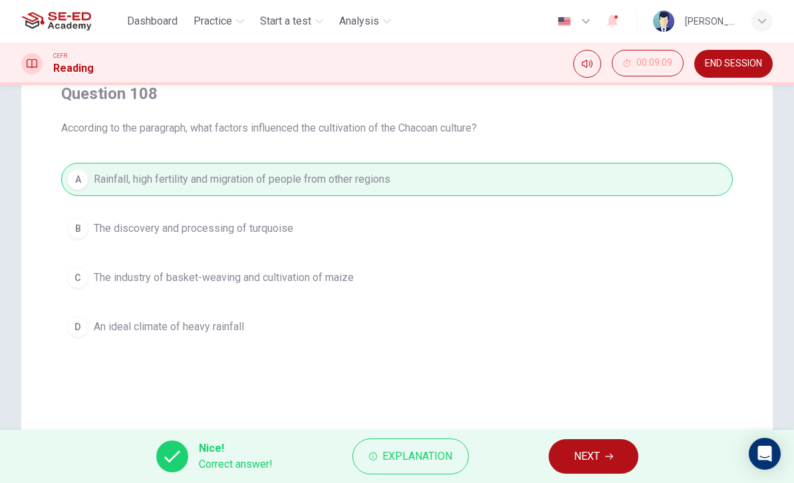
click at [607, 442] on button "NEXT" at bounding box center [594, 457] width 90 height 35
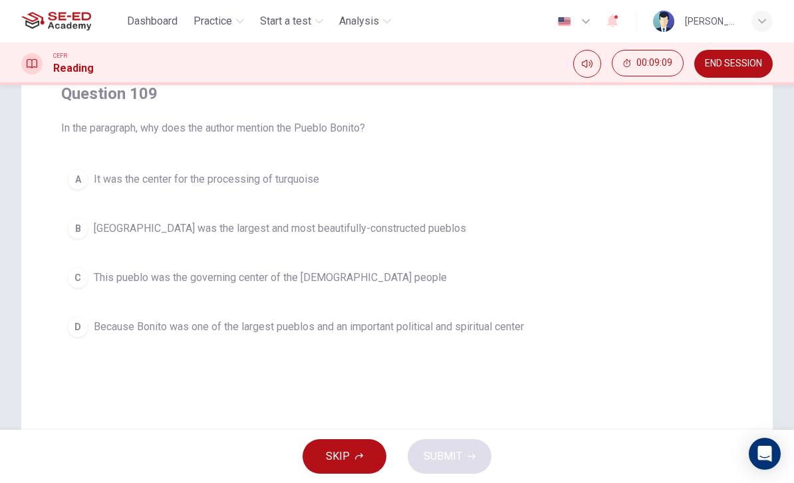
click at [107, 322] on span "Because Bonito was one of the largest pueblos and an important political and sp…" at bounding box center [309, 327] width 430 height 16
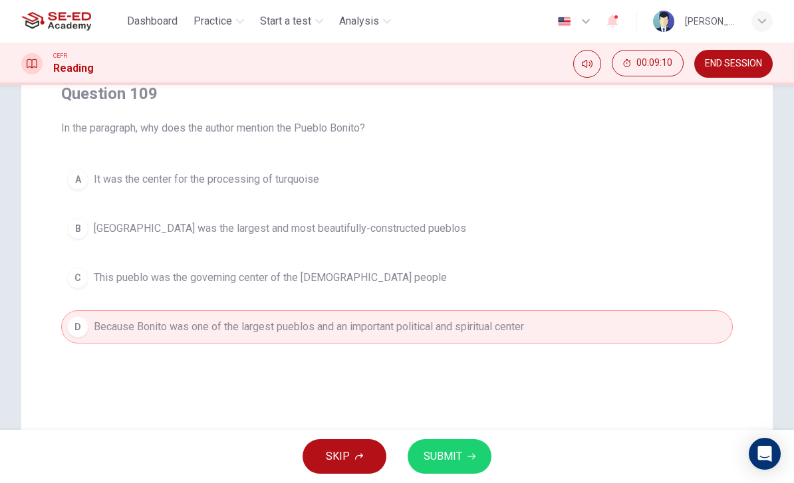
click at [102, 272] on span "This pueblo was the governing center of the [DEMOGRAPHIC_DATA] people" at bounding box center [270, 278] width 353 height 16
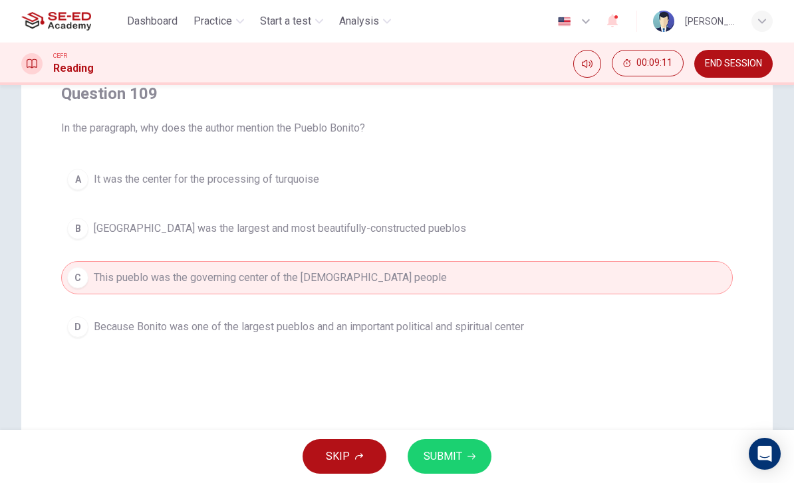
click at [102, 318] on button "D Because Bonito was one of the largest pueblos and an important political and …" at bounding box center [397, 327] width 672 height 33
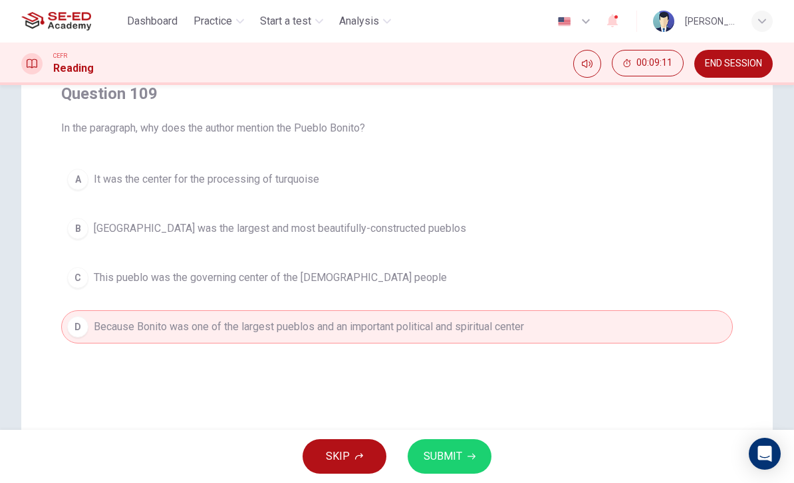
click at [466, 452] on button "SUBMIT" at bounding box center [450, 457] width 84 height 35
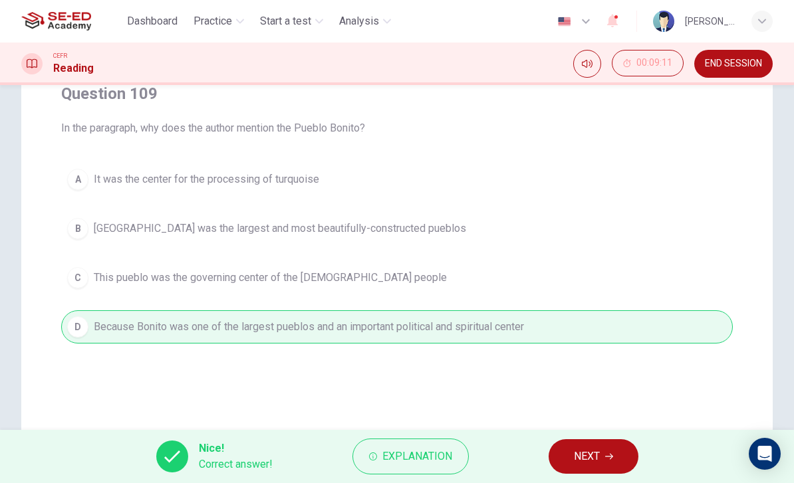
click at [581, 457] on span "NEXT" at bounding box center [587, 457] width 26 height 19
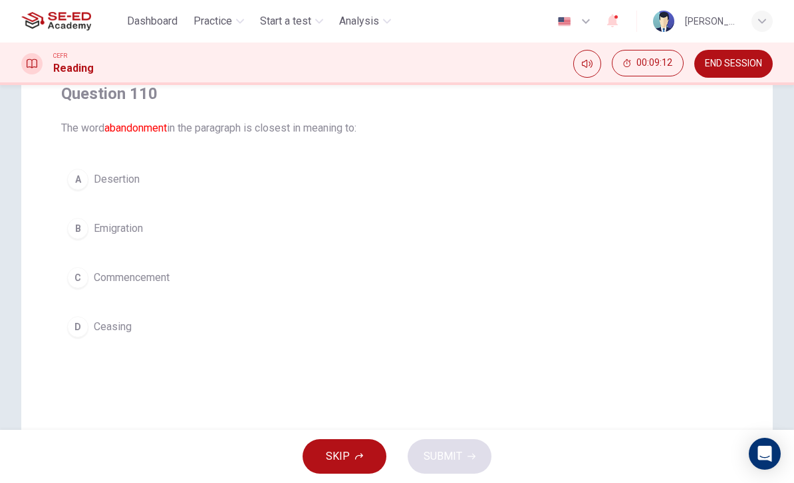
click at [105, 278] on span "Commencement" at bounding box center [132, 278] width 76 height 16
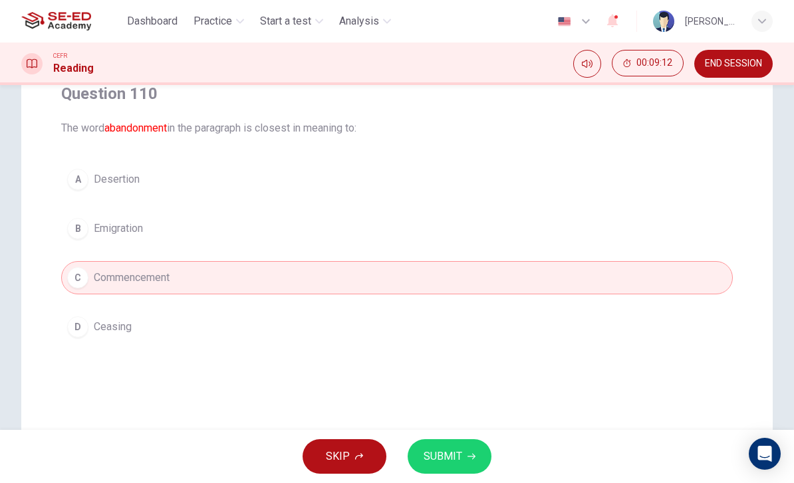
click at [468, 458] on icon "button" at bounding box center [472, 457] width 8 height 8
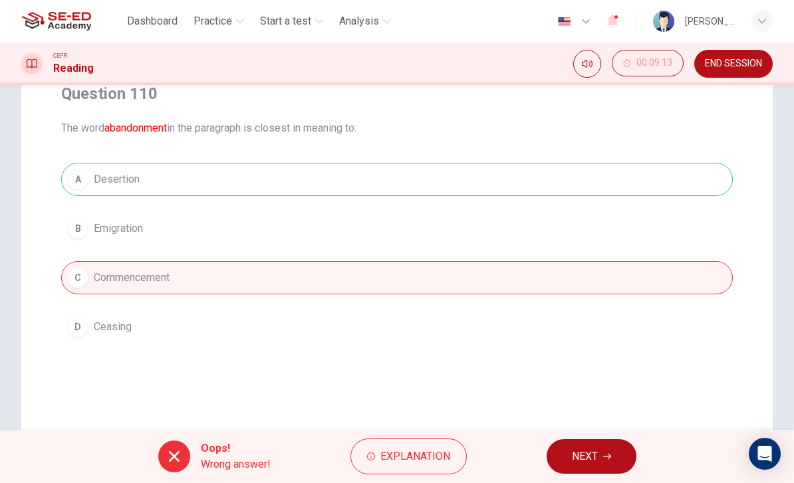
click at [597, 443] on button "NEXT" at bounding box center [592, 457] width 90 height 35
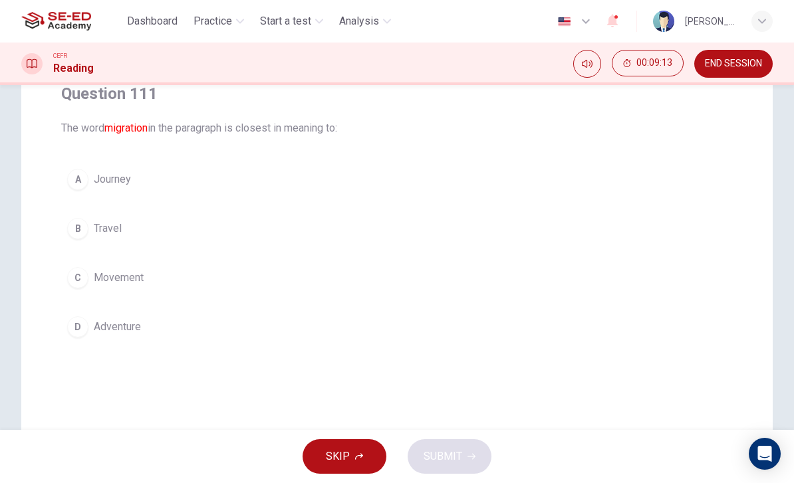
click at [100, 227] on span "Travel" at bounding box center [108, 229] width 28 height 16
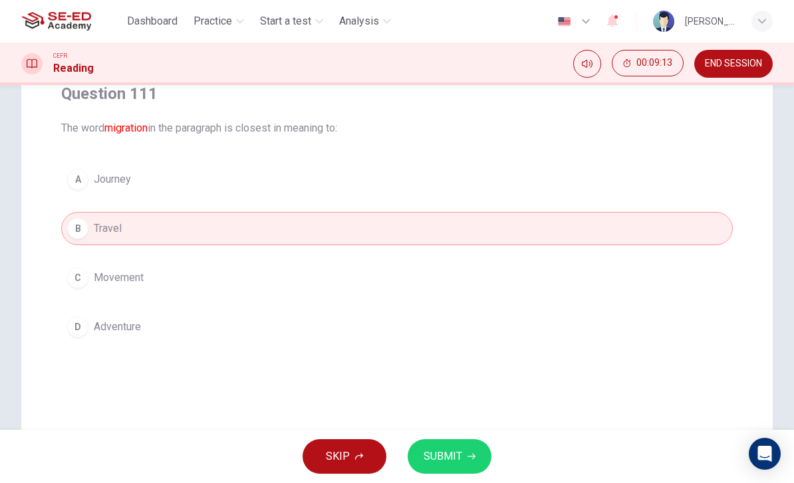
click at [478, 450] on button "SUBMIT" at bounding box center [450, 457] width 84 height 35
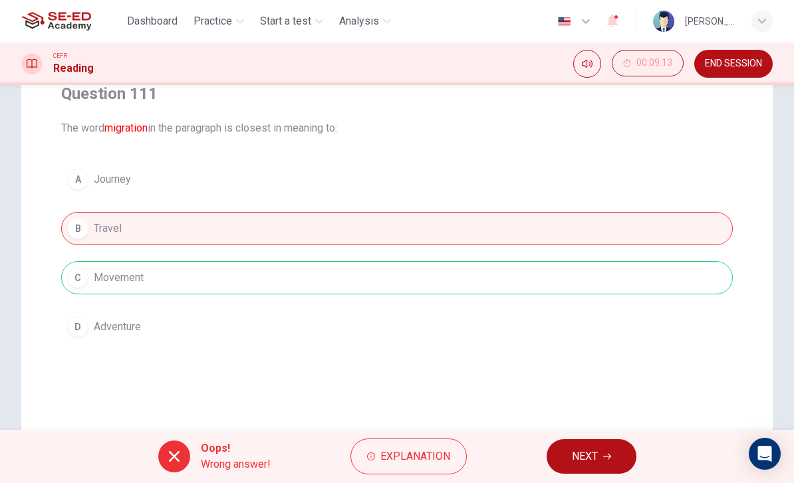
click at [571, 440] on button "NEXT" at bounding box center [592, 457] width 90 height 35
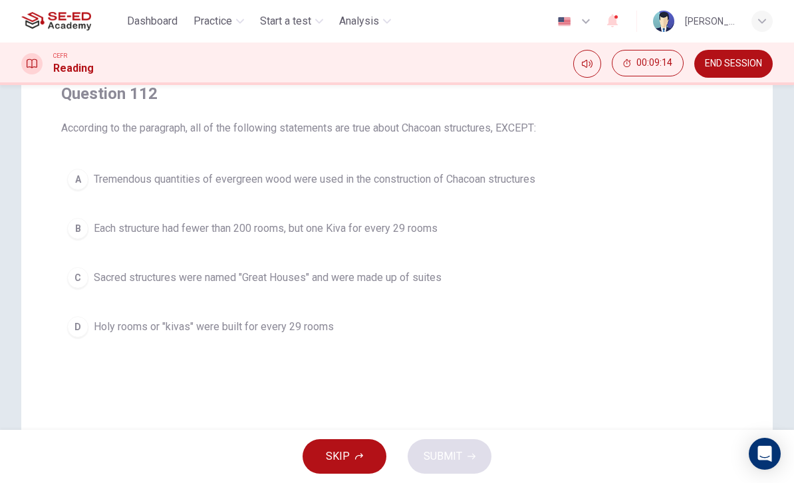
click at [92, 237] on button "B Each structure had fewer than 200 rooms, but one Kiva for every 29 rooms" at bounding box center [397, 228] width 672 height 33
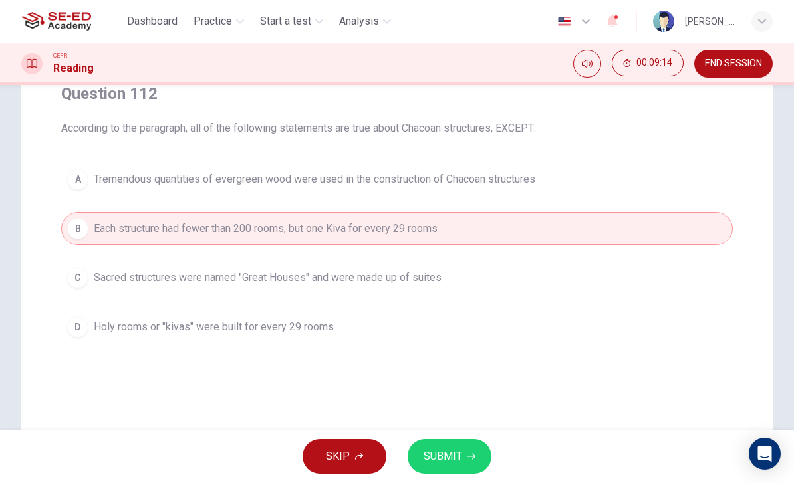
click at [458, 450] on span "SUBMIT" at bounding box center [443, 457] width 39 height 19
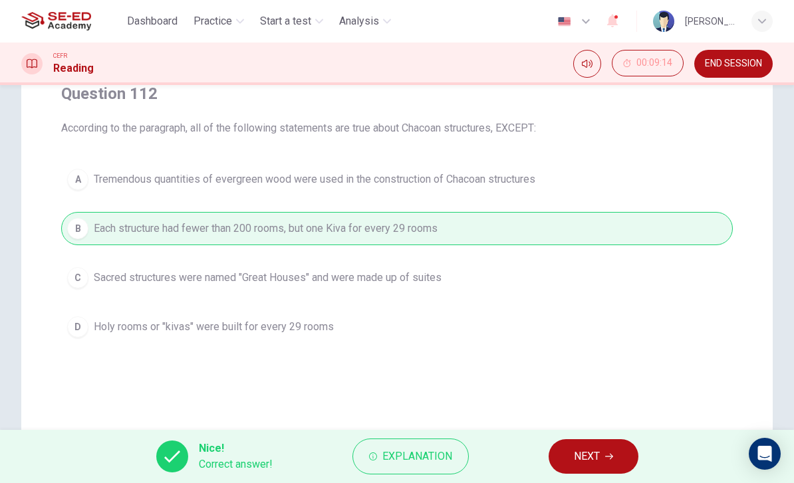
click at [575, 444] on button "NEXT" at bounding box center [594, 457] width 90 height 35
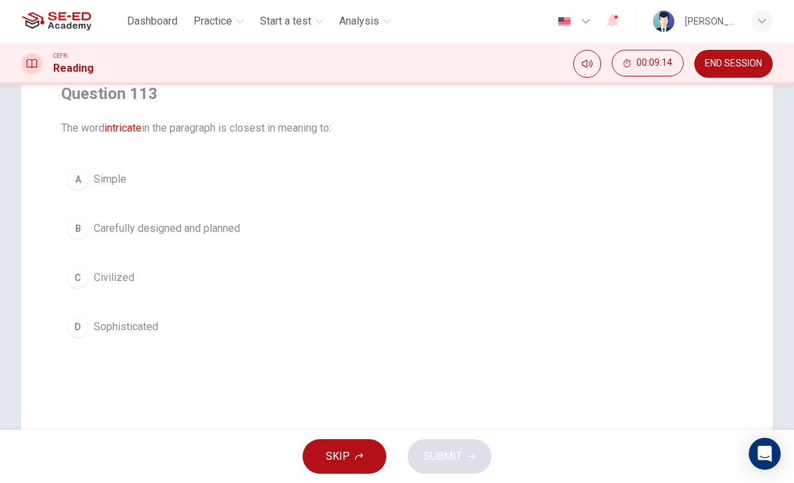
click at [106, 315] on button "D Sophisticated" at bounding box center [397, 327] width 672 height 33
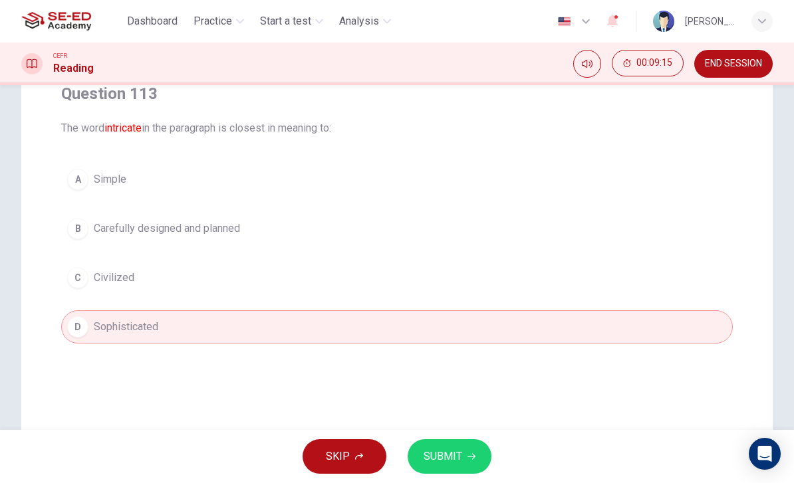
click at [101, 287] on button "C Civilized" at bounding box center [397, 277] width 672 height 33
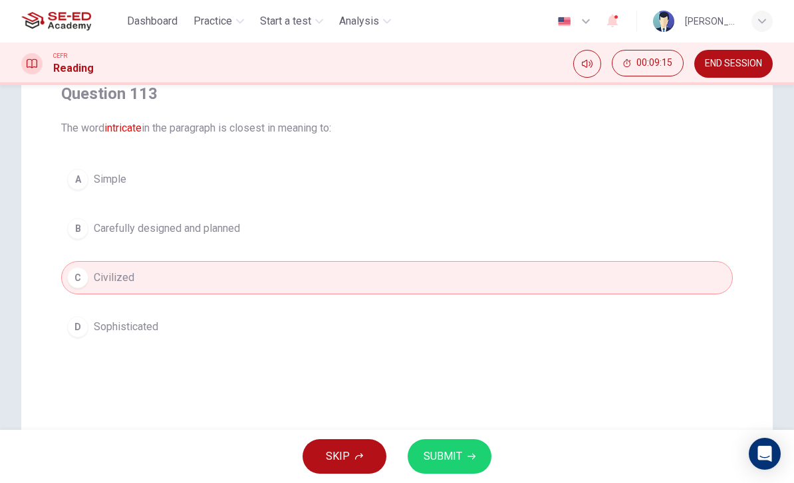
click at [480, 450] on button "SUBMIT" at bounding box center [450, 457] width 84 height 35
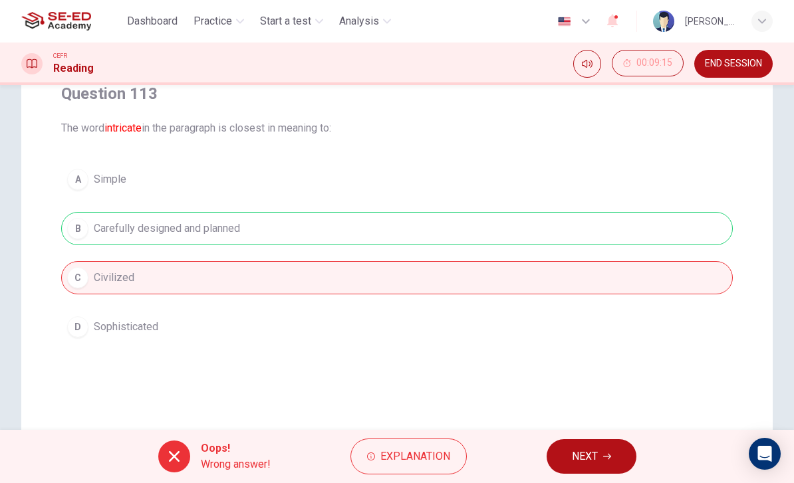
click at [572, 450] on span "NEXT" at bounding box center [585, 457] width 26 height 19
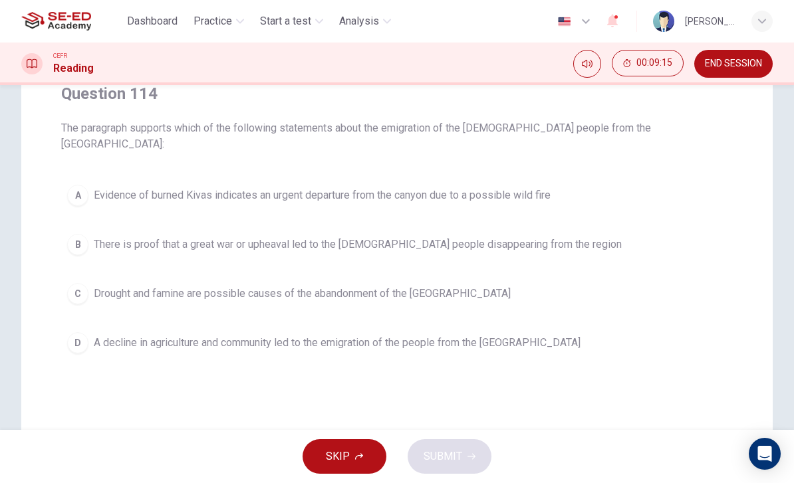
click at [98, 188] on span "Evidence of burned Kivas indicates an urgent departure from the canyon due to a…" at bounding box center [322, 196] width 457 height 16
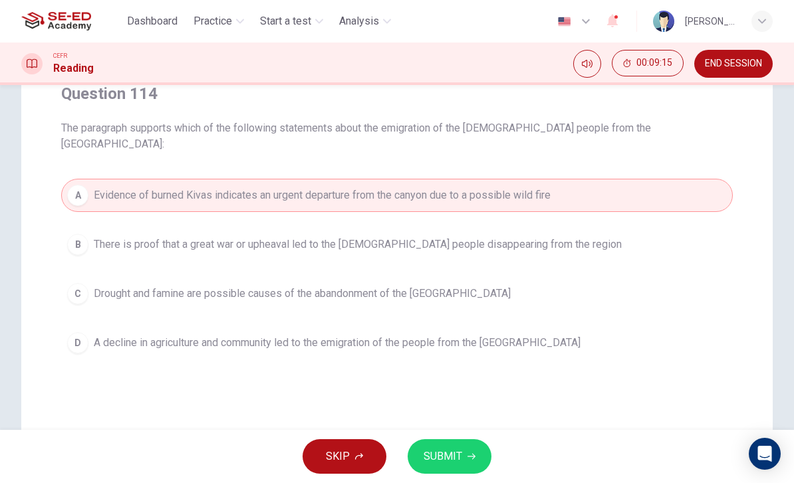
click at [460, 447] on button "SUBMIT" at bounding box center [450, 457] width 84 height 35
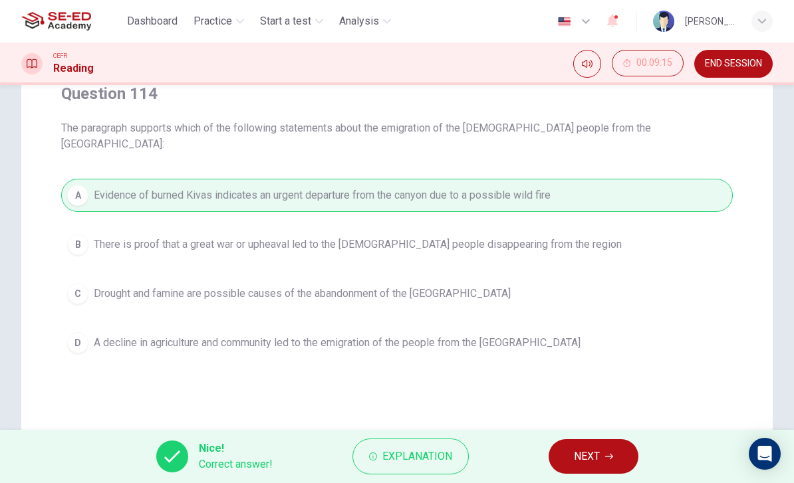
click at [609, 455] on icon "button" at bounding box center [609, 457] width 8 height 8
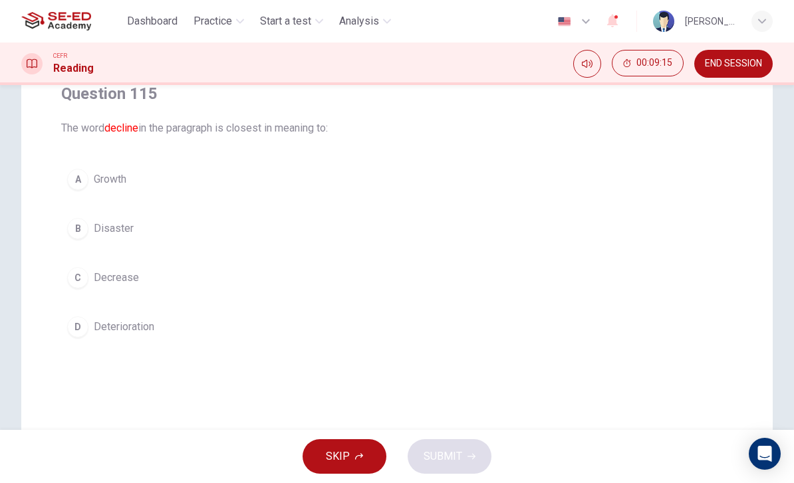
click at [101, 275] on span "Decrease" at bounding box center [116, 278] width 45 height 16
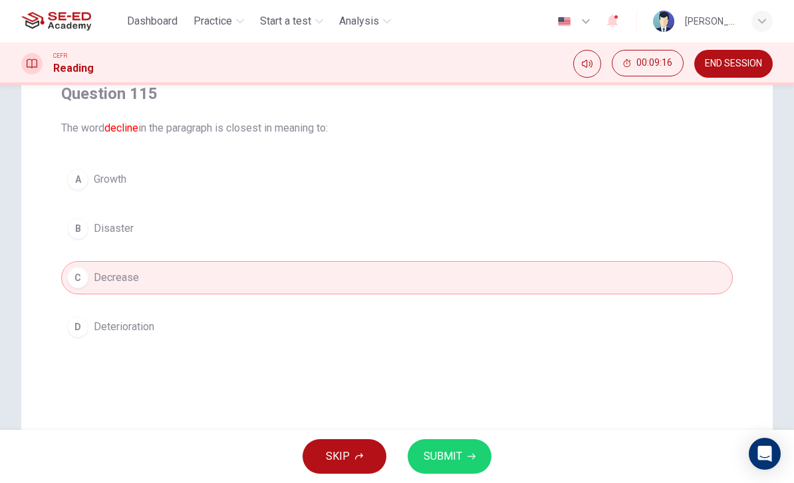
click at [459, 456] on span "SUBMIT" at bounding box center [443, 457] width 39 height 19
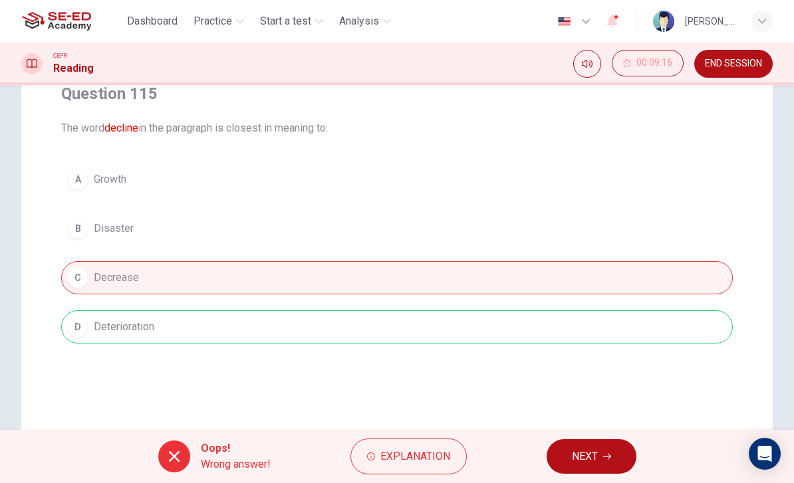
click at [548, 450] on button "NEXT" at bounding box center [592, 457] width 90 height 35
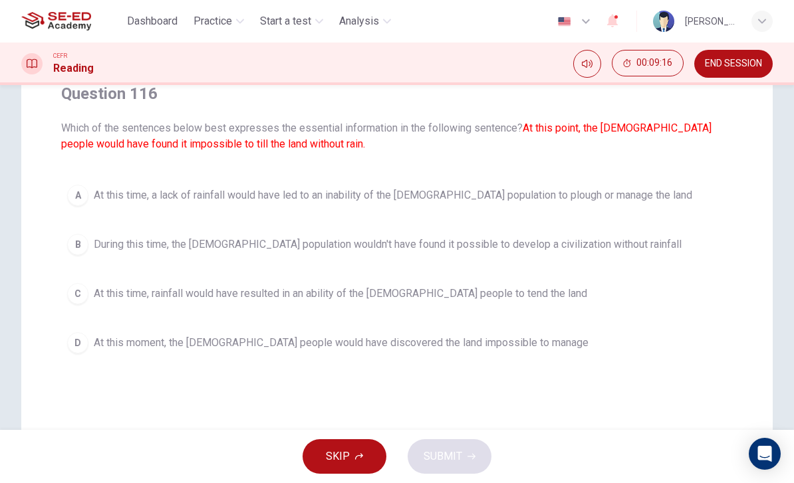
click at [96, 295] on span "At this time, rainfall would have resulted in an ability of the [DEMOGRAPHIC_DA…" at bounding box center [340, 294] width 493 height 16
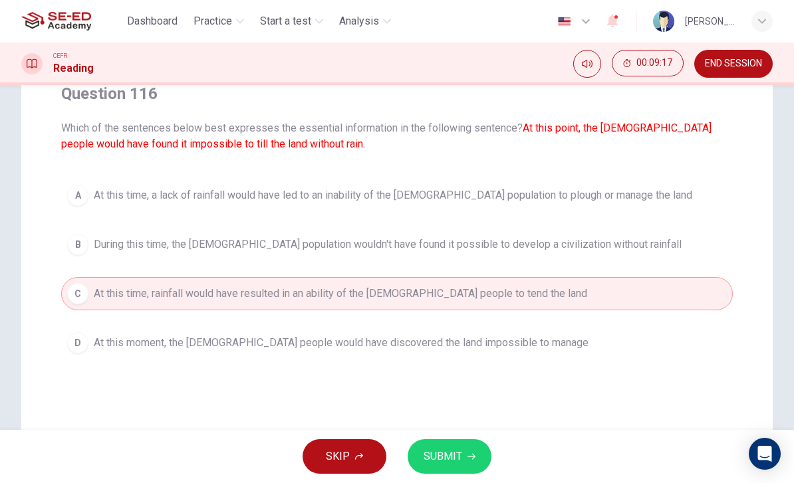
click at [458, 458] on span "SUBMIT" at bounding box center [443, 457] width 39 height 19
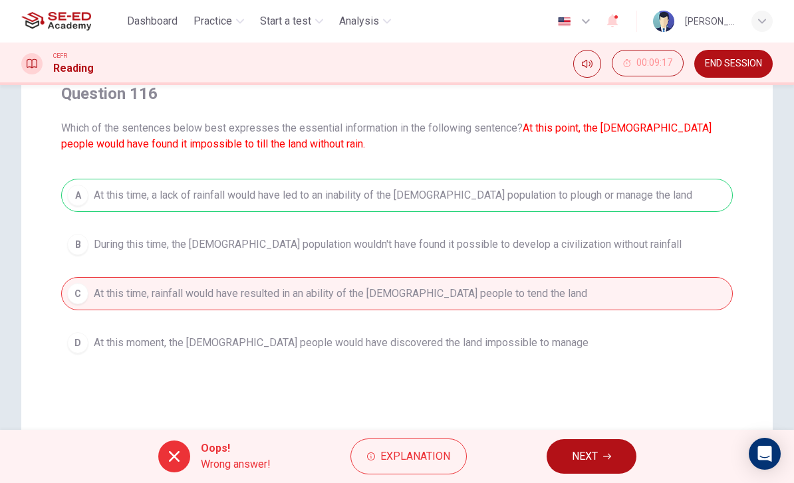
click at [578, 450] on span "NEXT" at bounding box center [585, 457] width 26 height 19
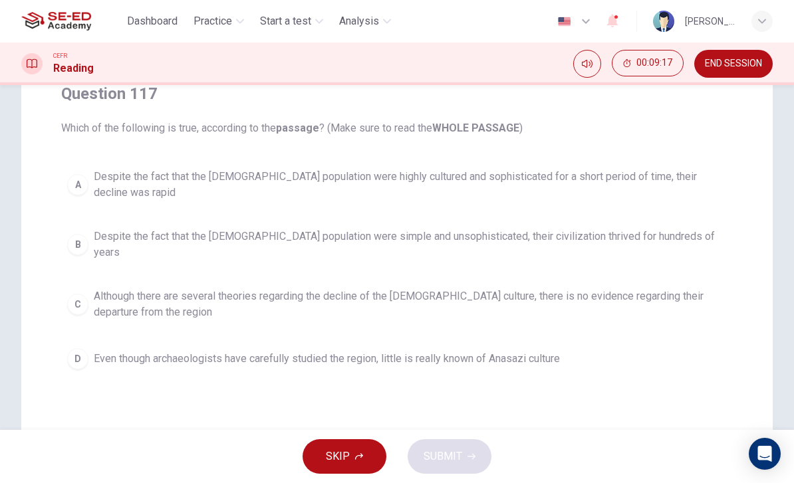
click at [96, 229] on span "Despite the fact that the [DEMOGRAPHIC_DATA] population were simple and unsophi…" at bounding box center [410, 245] width 633 height 32
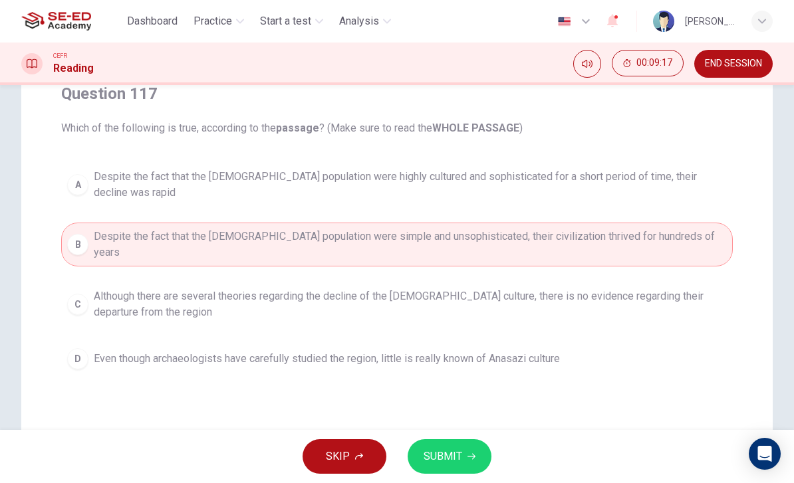
click at [472, 446] on button "SUBMIT" at bounding box center [450, 457] width 84 height 35
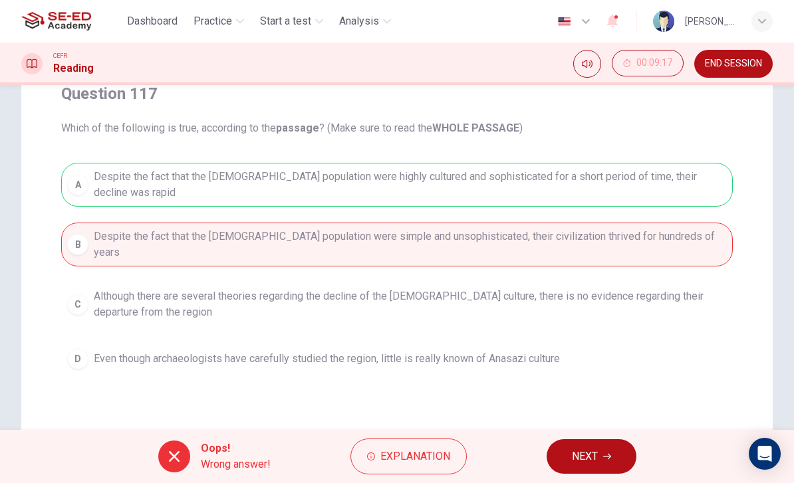
click at [569, 446] on button "NEXT" at bounding box center [592, 457] width 90 height 35
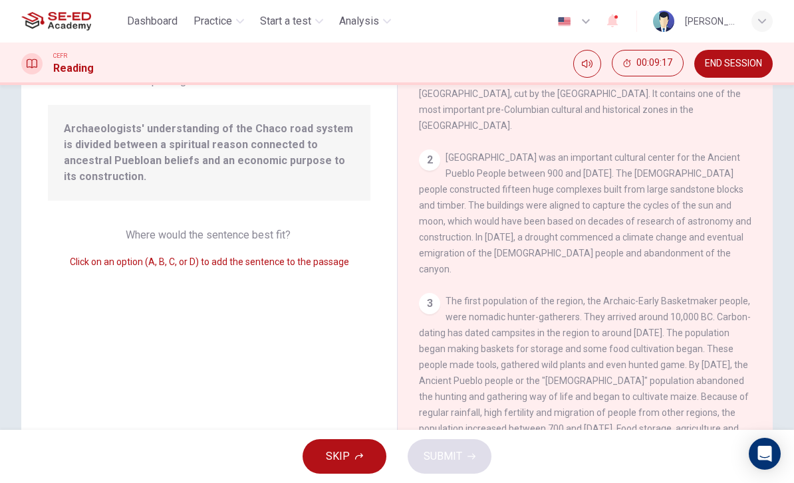
scroll to position [345, 0]
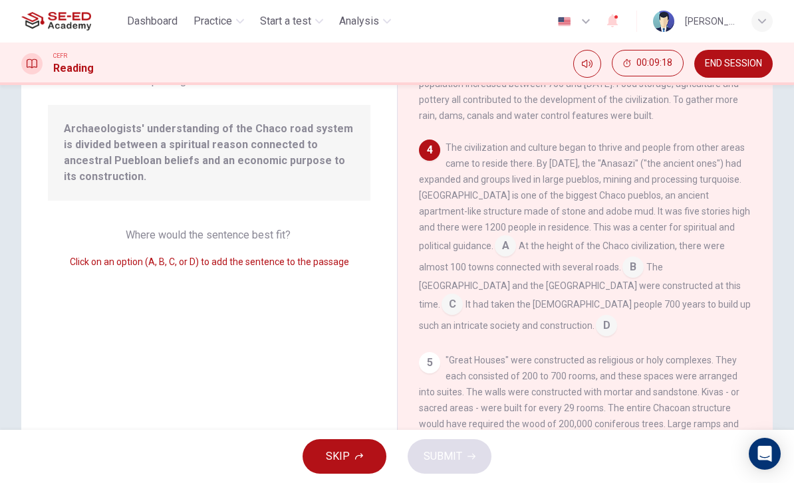
click at [432, 352] on div "5" at bounding box center [429, 362] width 21 height 21
click at [622, 258] on input at bounding box center [632, 268] width 21 height 21
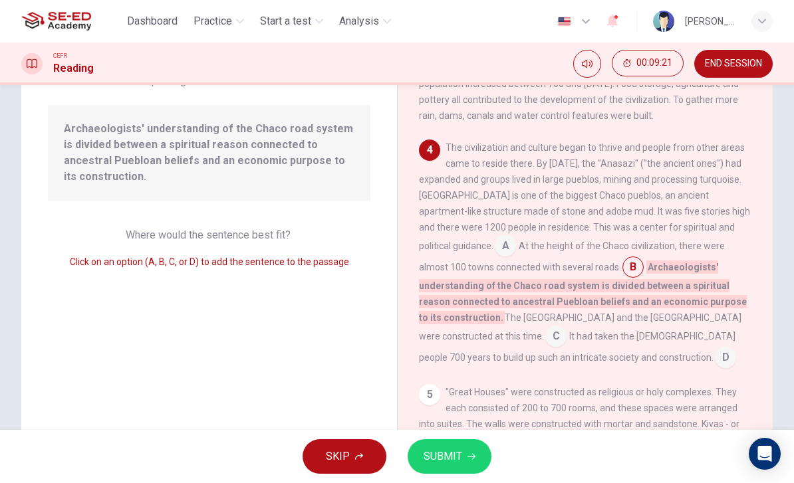
click at [459, 446] on button "SUBMIT" at bounding box center [450, 457] width 84 height 35
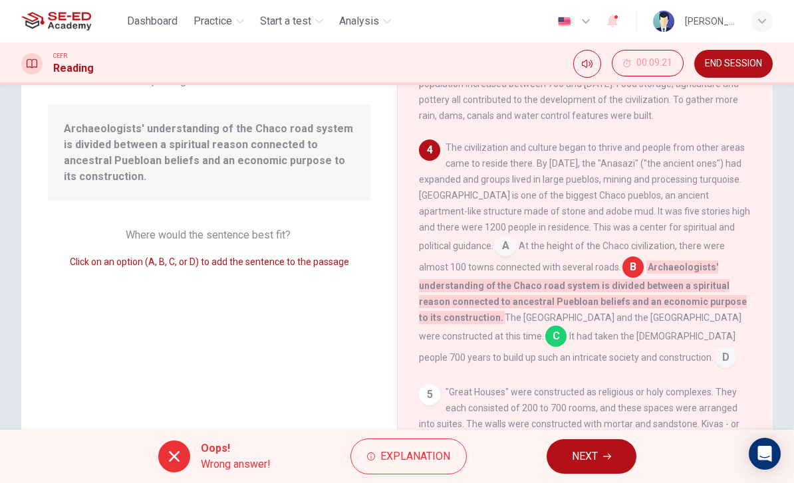
click at [563, 454] on button "NEXT" at bounding box center [592, 457] width 90 height 35
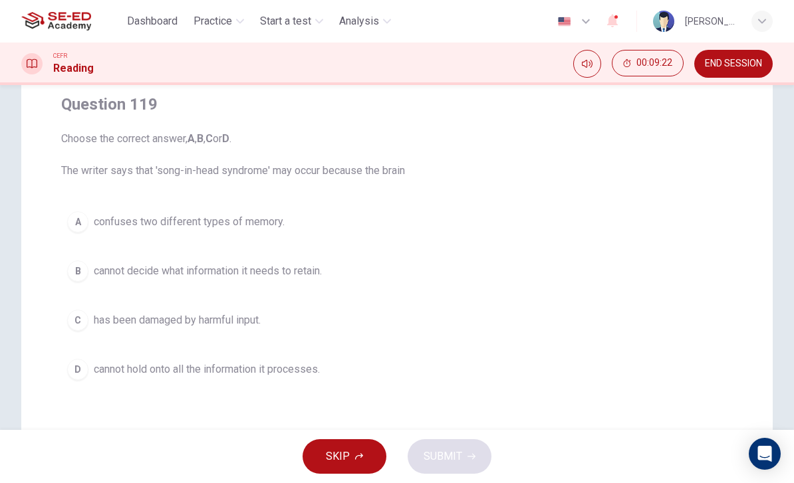
scroll to position [109, 0]
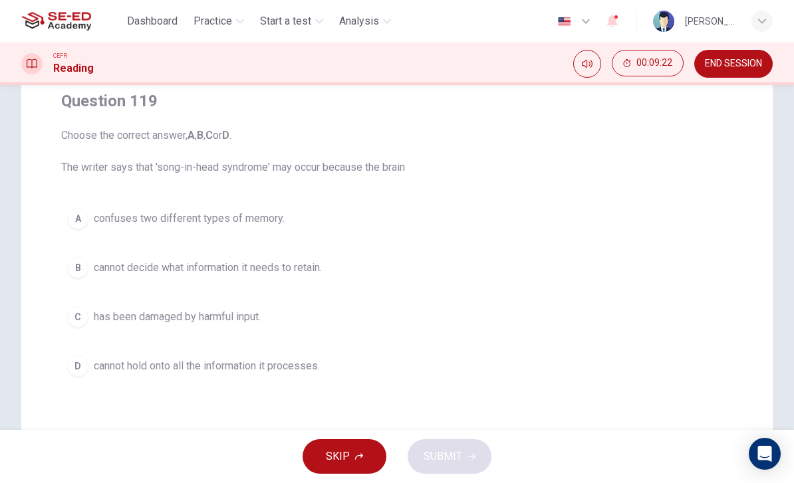
click at [88, 275] on button "B cannot decide what information it needs to retain." at bounding box center [397, 267] width 672 height 33
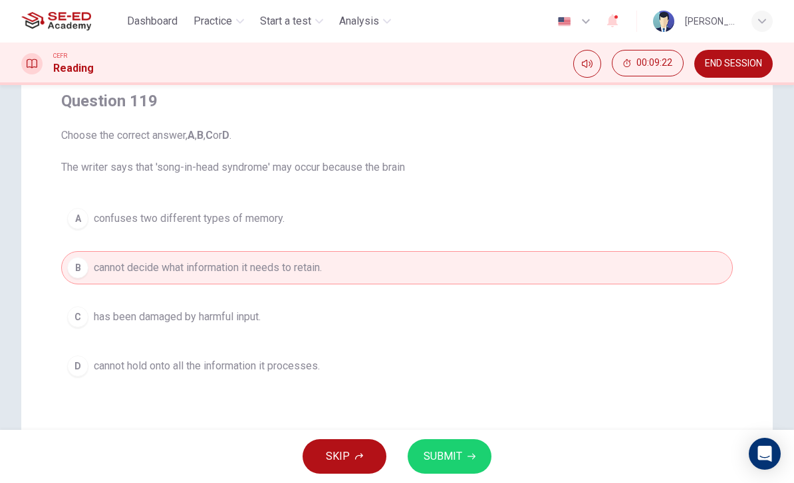
click at [465, 462] on button "SUBMIT" at bounding box center [450, 457] width 84 height 35
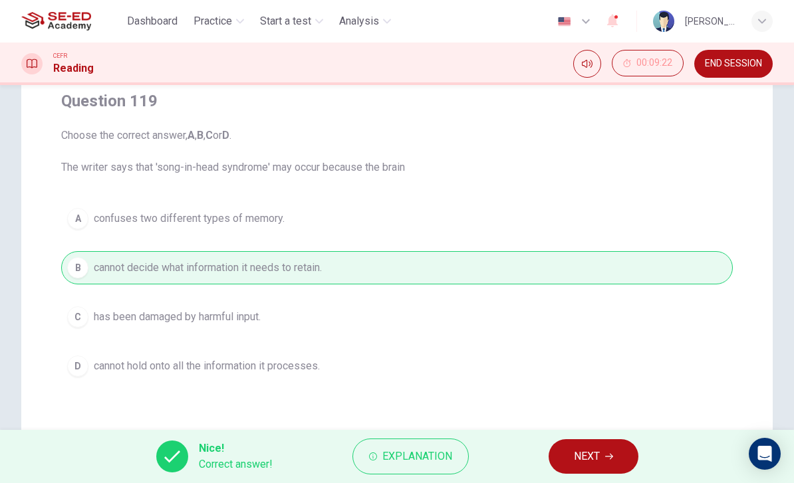
click at [565, 452] on button "NEXT" at bounding box center [594, 457] width 90 height 35
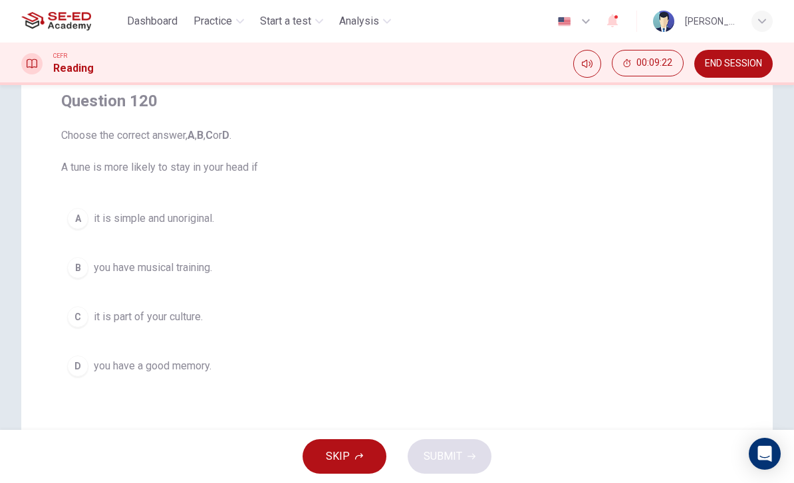
click at [92, 350] on button "D you have a good memory." at bounding box center [397, 366] width 672 height 33
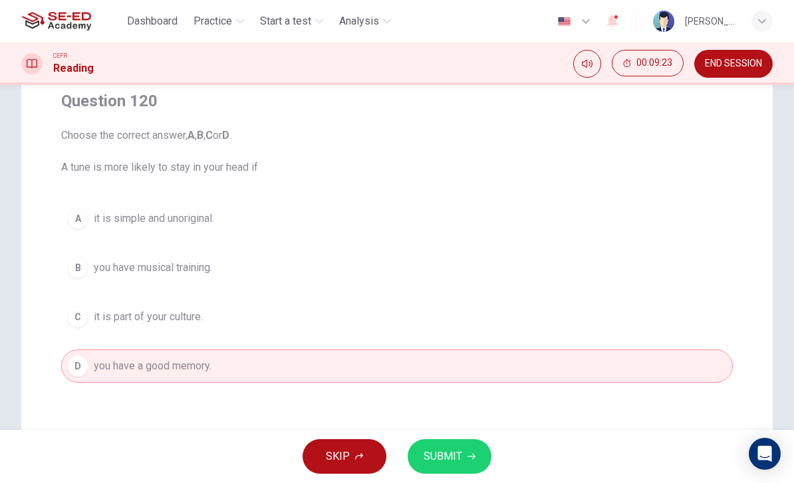
click at [81, 320] on div "C" at bounding box center [77, 317] width 21 height 21
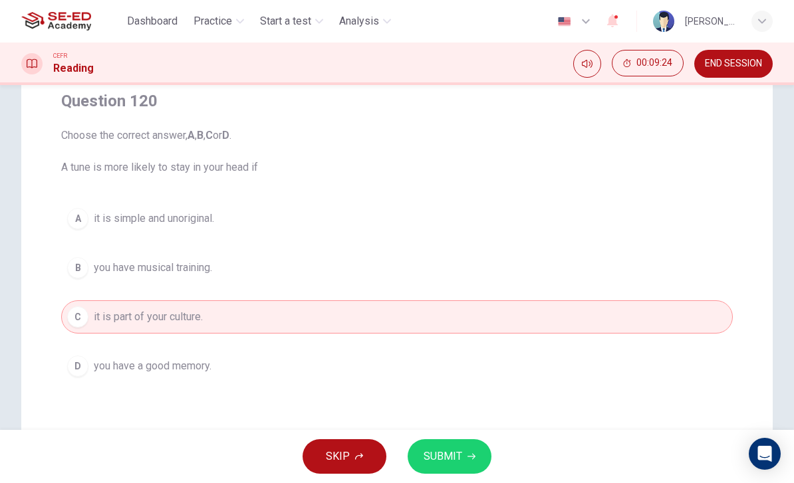
click at [464, 450] on button "SUBMIT" at bounding box center [450, 457] width 84 height 35
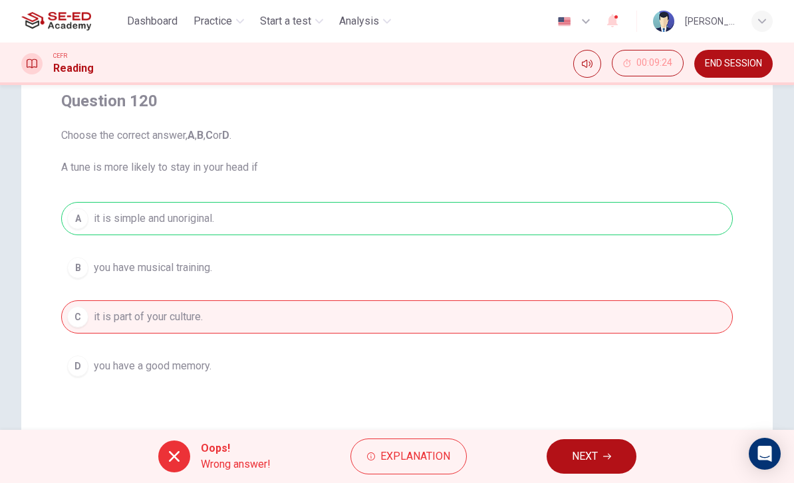
click at [560, 446] on button "NEXT" at bounding box center [592, 457] width 90 height 35
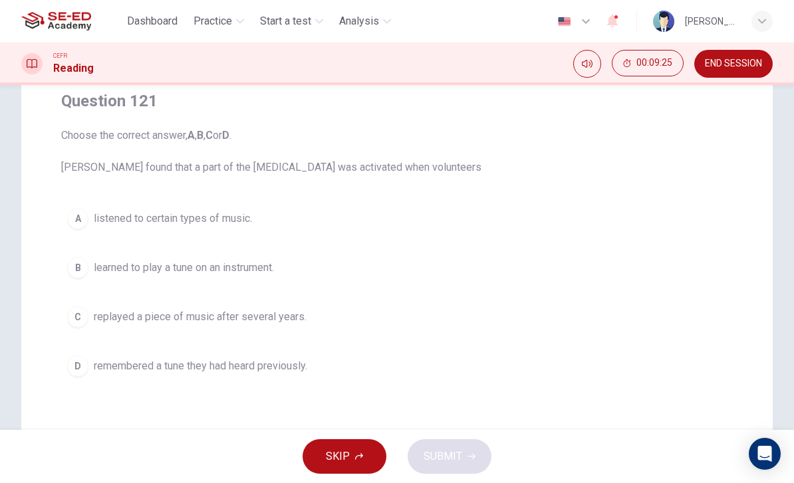
click at [95, 217] on span "listened to certain types of music." at bounding box center [173, 219] width 158 height 16
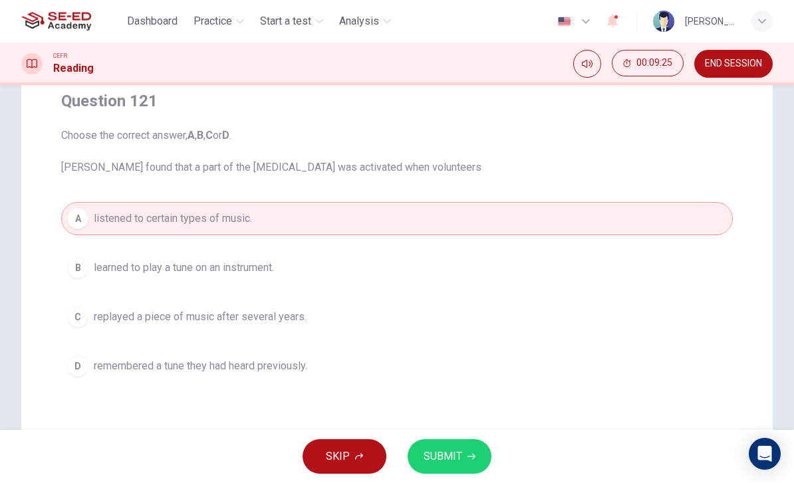
click at [97, 314] on span "replayed a piece of music after several years." at bounding box center [200, 317] width 213 height 16
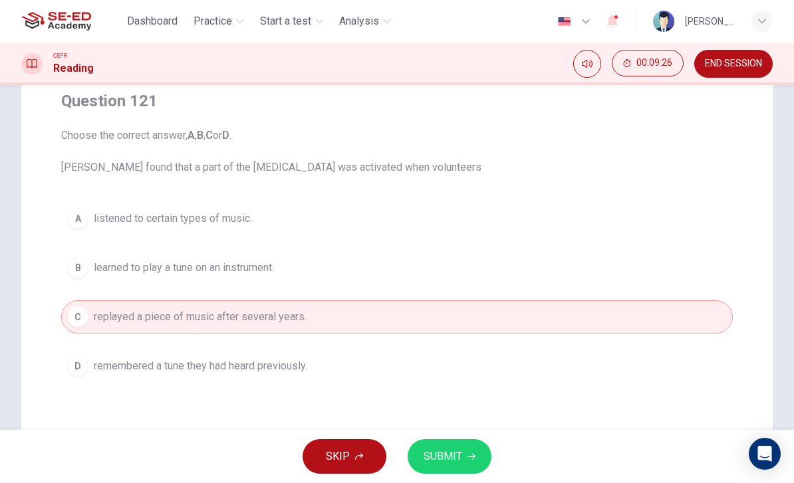
click at [104, 354] on button "D remembered a tune they had heard previously." at bounding box center [397, 366] width 672 height 33
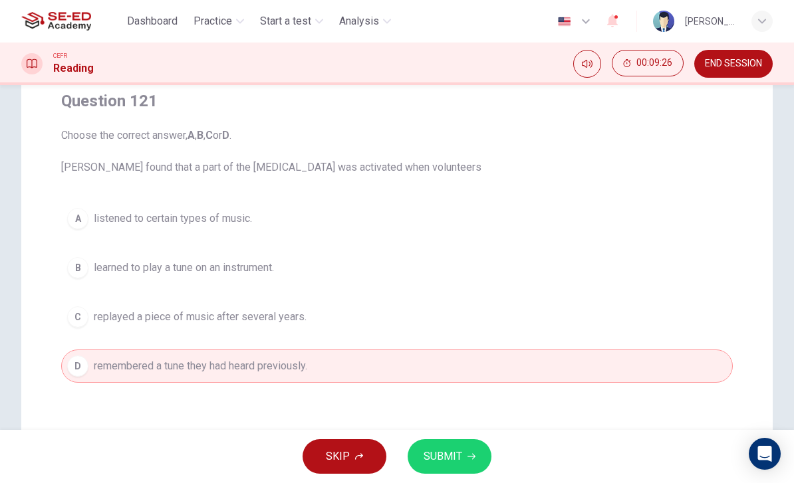
click at [469, 455] on icon "button" at bounding box center [472, 457] width 8 height 8
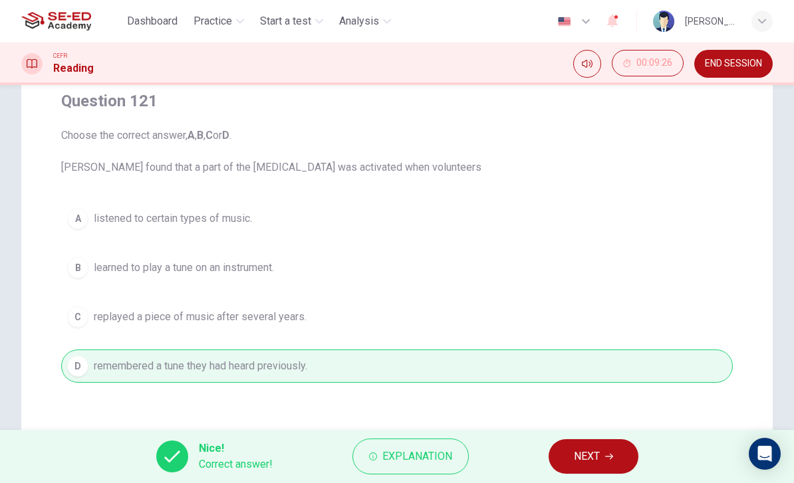
click at [572, 453] on button "NEXT" at bounding box center [594, 457] width 90 height 35
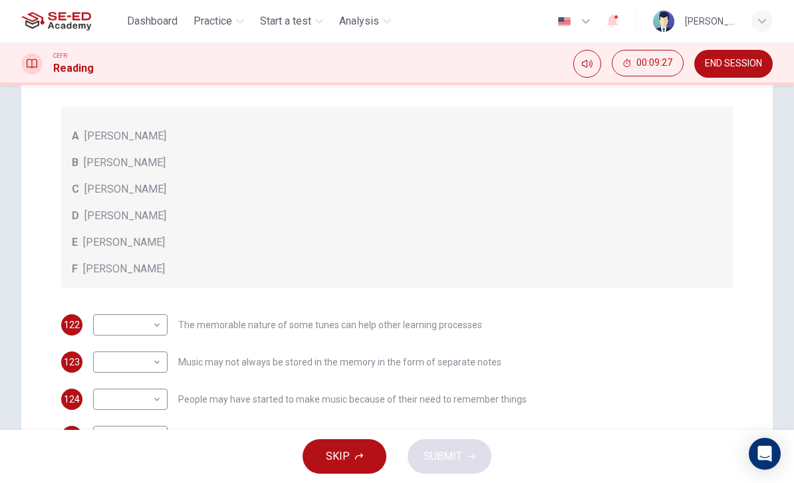
scroll to position [253, 0]
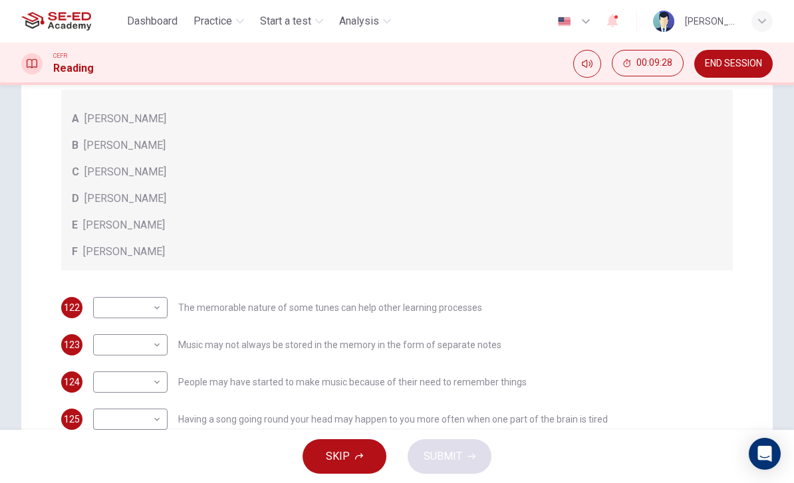
click at [103, 303] on body "This site uses cookies, as explained in our Privacy Policy . If you agree to th…" at bounding box center [397, 241] width 794 height 483
click at [104, 346] on li "B" at bounding box center [130, 350] width 74 height 21
type input "B"
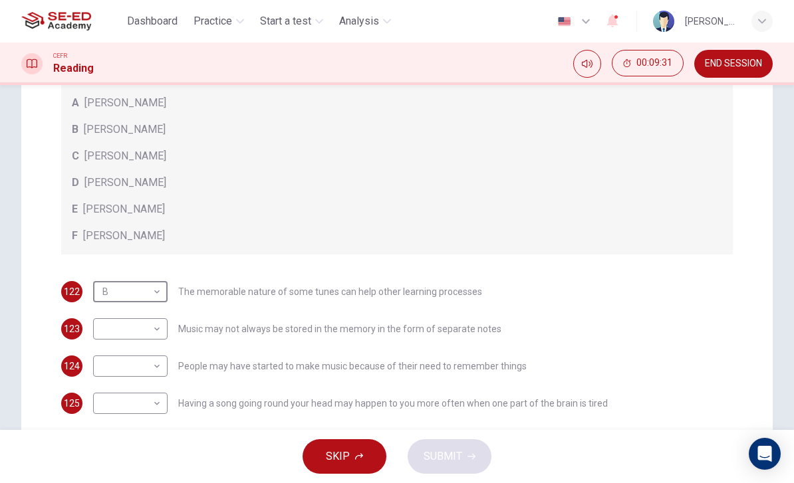
scroll to position [268, 0]
click at [109, 346] on body "This site uses cookies, as explained in our Privacy Policy . If you agree to th…" at bounding box center [397, 241] width 794 height 483
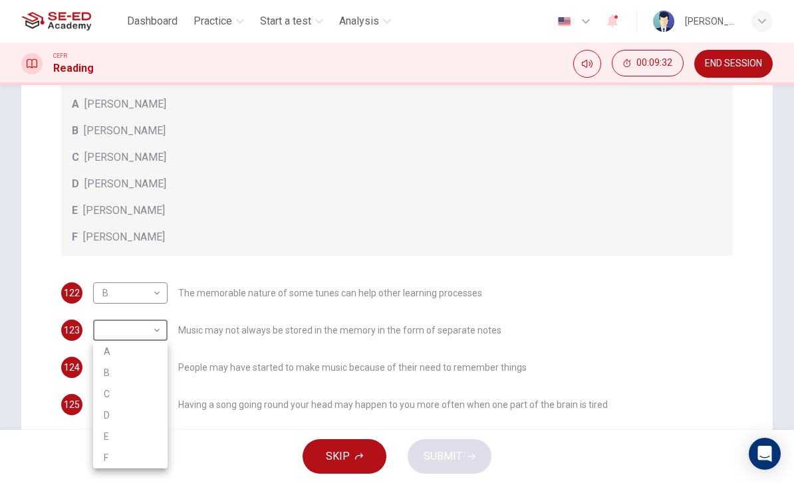
click at [106, 388] on li "C" at bounding box center [130, 394] width 74 height 21
type input "C"
click at [103, 359] on body "This site uses cookies, as explained in our Privacy Policy . If you agree to th…" at bounding box center [397, 241] width 794 height 483
click at [104, 454] on li "F" at bounding box center [130, 462] width 74 height 21
type input "F"
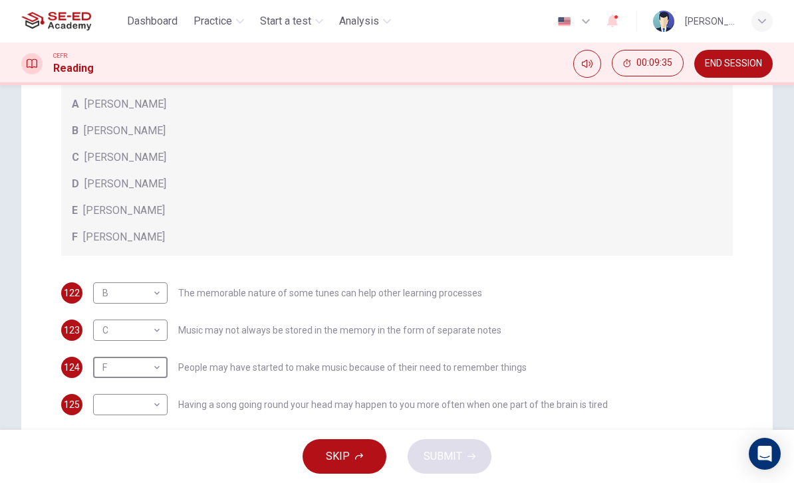
click at [106, 399] on body "This site uses cookies, as explained in our Privacy Policy . If you agree to th…" at bounding box center [397, 241] width 794 height 483
click at [102, 350] on li "A" at bounding box center [130, 355] width 74 height 21
type input "A"
click at [461, 454] on span "SUBMIT" at bounding box center [443, 457] width 39 height 19
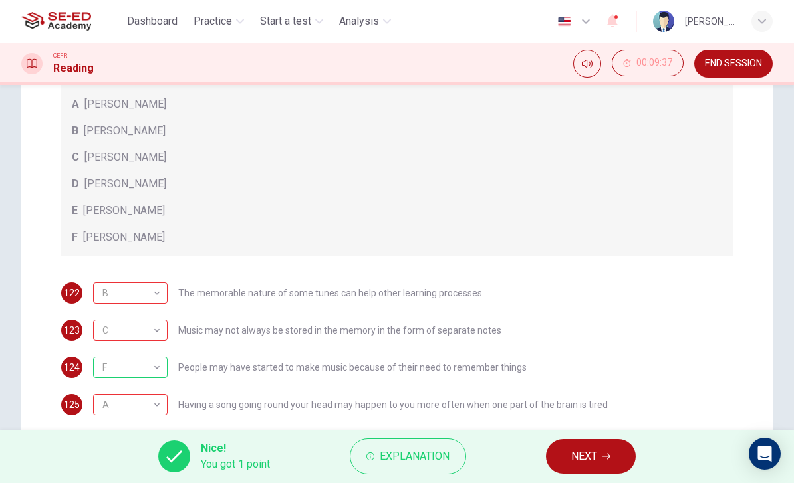
click at [591, 453] on span "NEXT" at bounding box center [584, 457] width 26 height 19
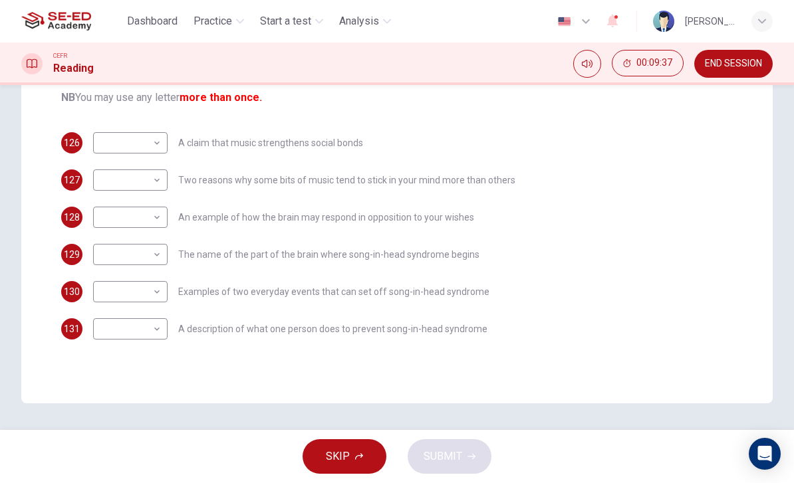
click at [116, 151] on body "This site uses cookies, as explained in our Privacy Policy . If you agree to th…" at bounding box center [397, 241] width 794 height 483
click at [106, 226] on li "D" at bounding box center [130, 227] width 74 height 21
type input "D"
click at [110, 174] on body "This site uses cookies, as explained in our Privacy Policy . If you agree to th…" at bounding box center [397, 241] width 794 height 483
click at [105, 346] on li "H" at bounding box center [130, 350] width 74 height 21
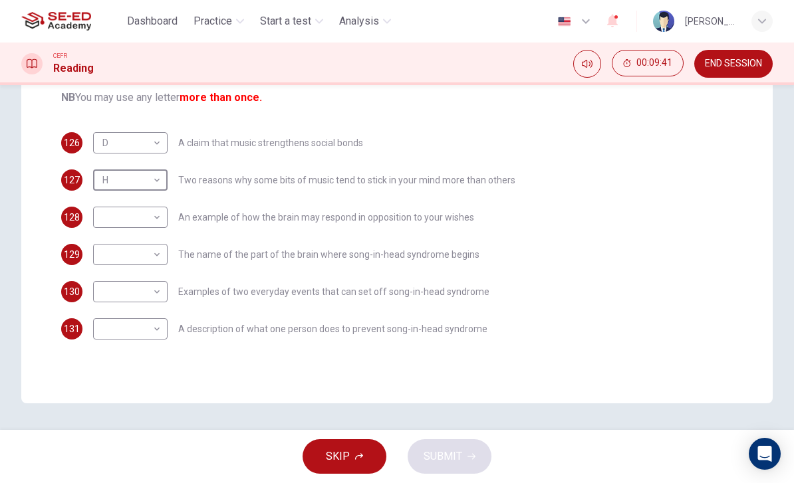
type input "H"
click at [105, 214] on body "This site uses cookies, as explained in our Privacy Policy . If you agree to th…" at bounding box center [397, 241] width 794 height 483
click at [107, 234] on li "A" at bounding box center [130, 238] width 74 height 21
type input "A"
click at [109, 259] on body "This site uses cookies, as explained in our Privacy Policy . If you agree to th…" at bounding box center [397, 241] width 794 height 483
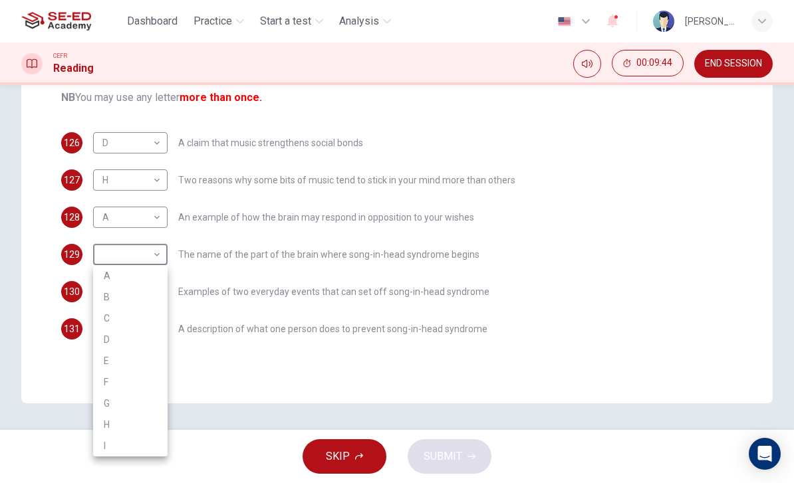
click at [104, 313] on li "C" at bounding box center [130, 318] width 74 height 21
type input "C"
click at [105, 289] on body "This site uses cookies, as explained in our Privacy Policy . If you agree to th…" at bounding box center [397, 241] width 794 height 483
click at [110, 370] on li "E" at bounding box center [130, 376] width 74 height 21
type input "E"
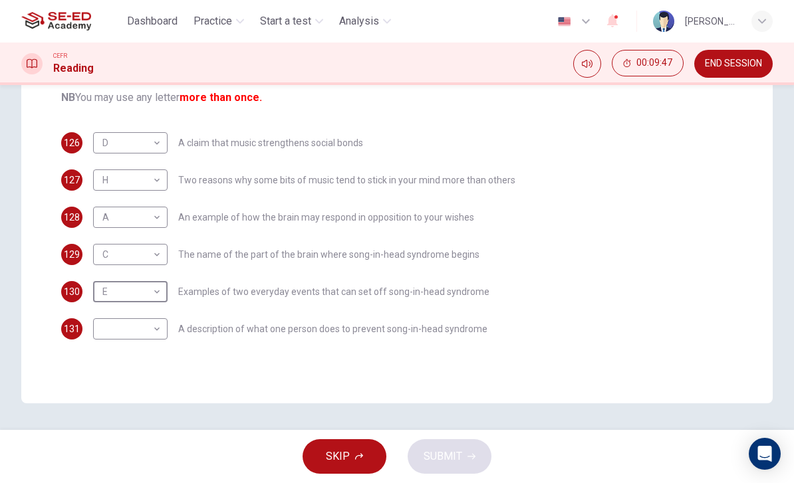
click at [108, 335] on body "This site uses cookies, as explained in our Privacy Policy . If you agree to th…" at bounding box center [397, 241] width 794 height 483
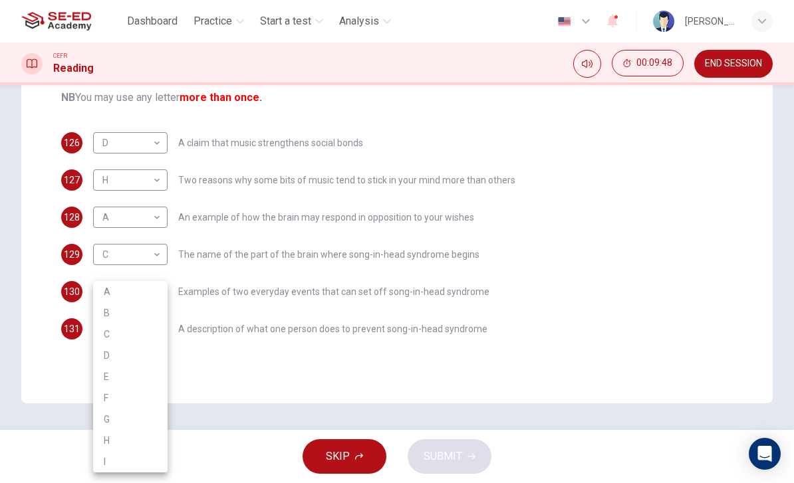
click at [98, 303] on li "B" at bounding box center [130, 313] width 74 height 21
type input "B"
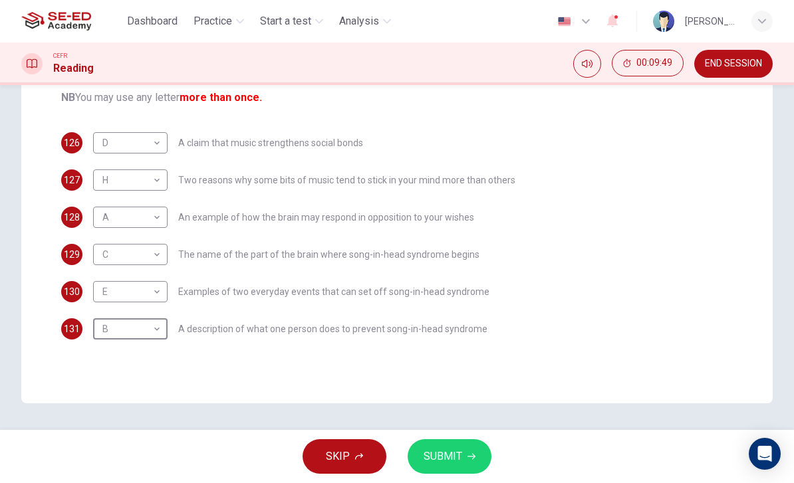
click at [455, 462] on span "SUBMIT" at bounding box center [443, 457] width 39 height 19
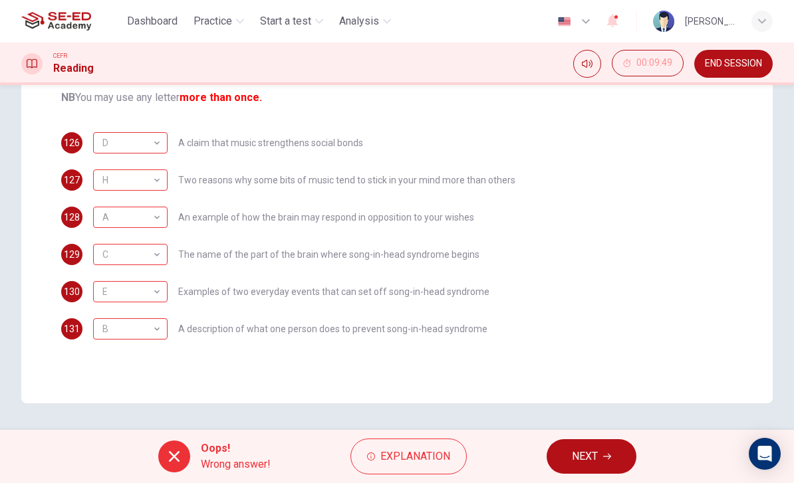
click at [585, 429] on div "Questions 126 - 131 The Reading Passage has nine paragraphs labelled A-l . Whic…" at bounding box center [397, 257] width 794 height 345
click at [601, 456] on button "NEXT" at bounding box center [592, 457] width 90 height 35
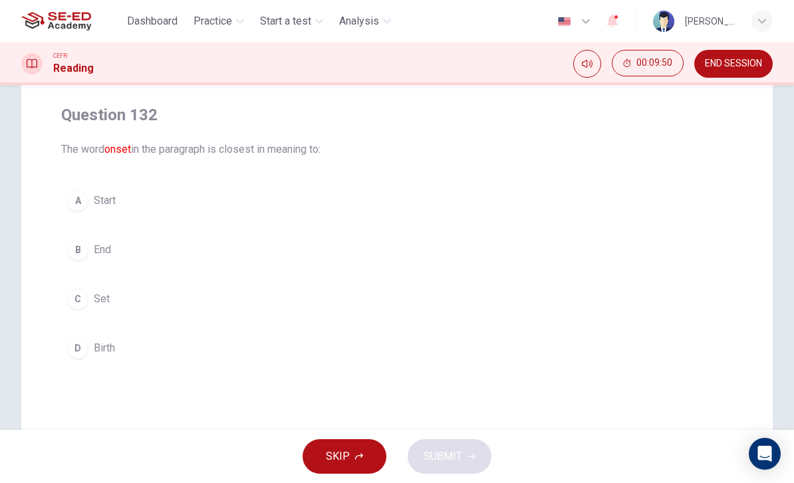
scroll to position [112, 0]
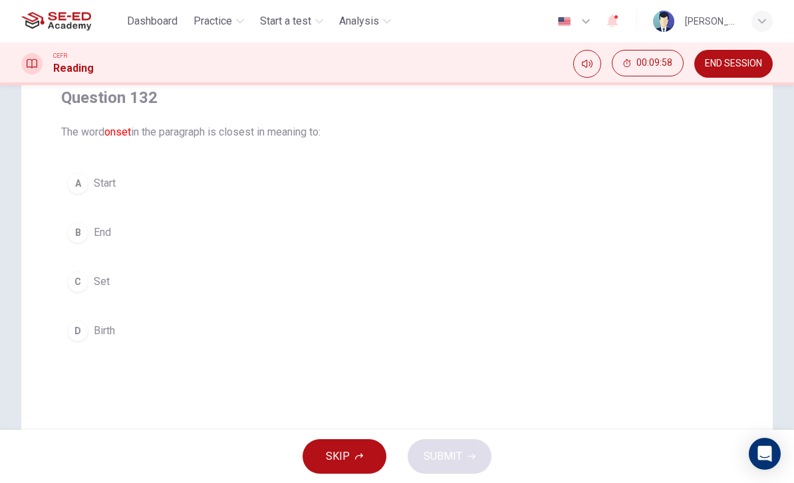
click at [76, 192] on div "A" at bounding box center [77, 183] width 21 height 21
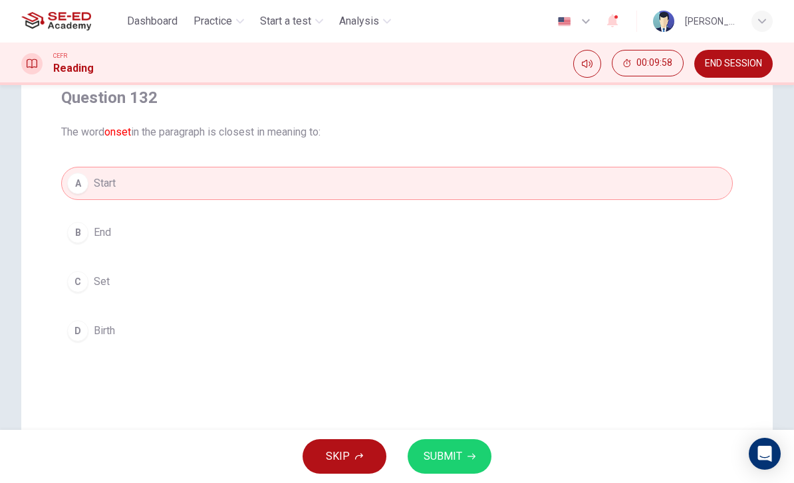
click at [452, 452] on span "SUBMIT" at bounding box center [443, 457] width 39 height 19
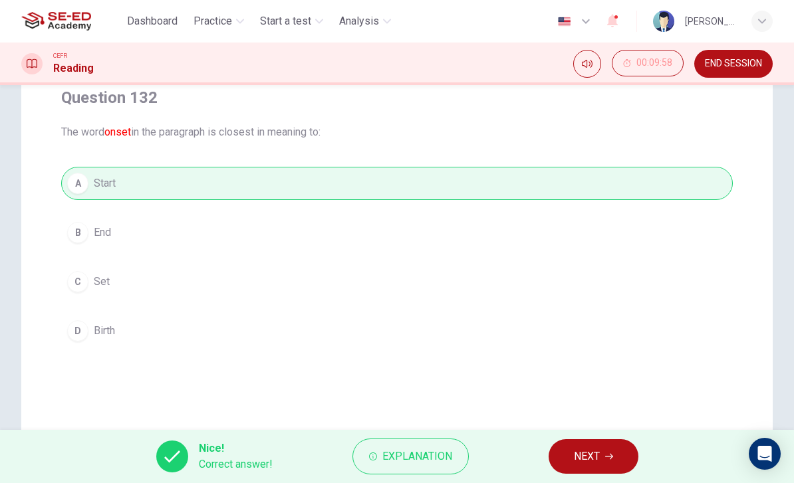
click at [544, 448] on div "Nice! Correct answer! Explanation NEXT" at bounding box center [397, 456] width 794 height 53
click at [581, 446] on button "NEXT" at bounding box center [594, 457] width 90 height 35
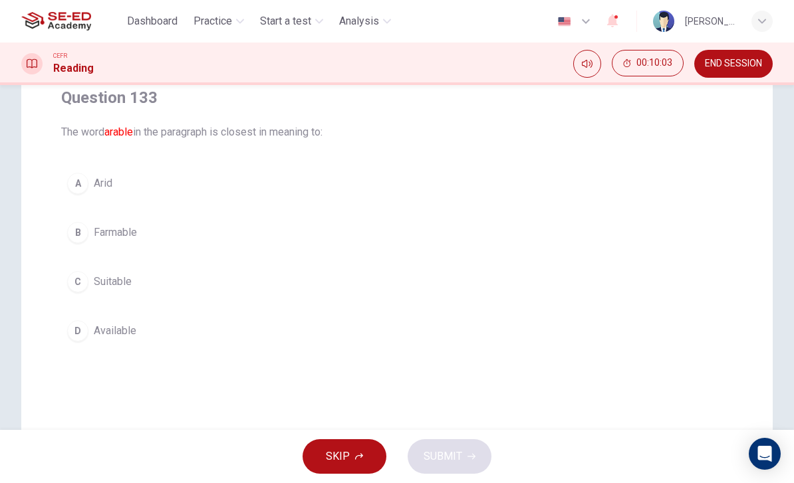
click at [86, 331] on div "D" at bounding box center [77, 331] width 21 height 21
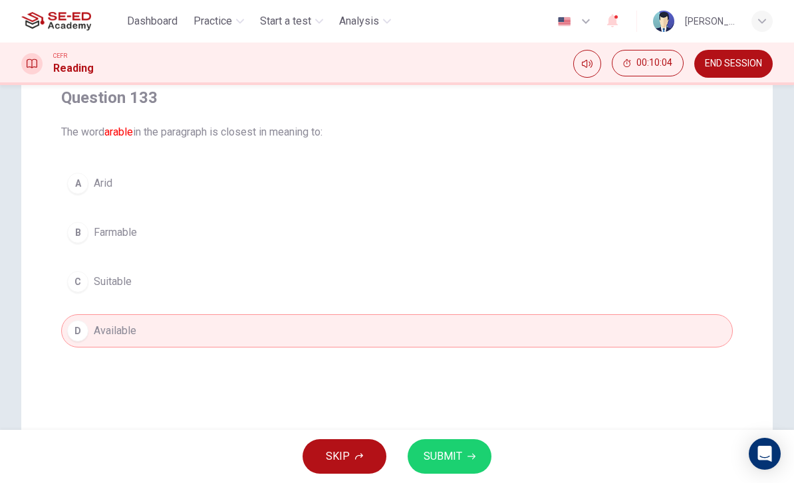
click at [78, 275] on div "C" at bounding box center [77, 281] width 21 height 21
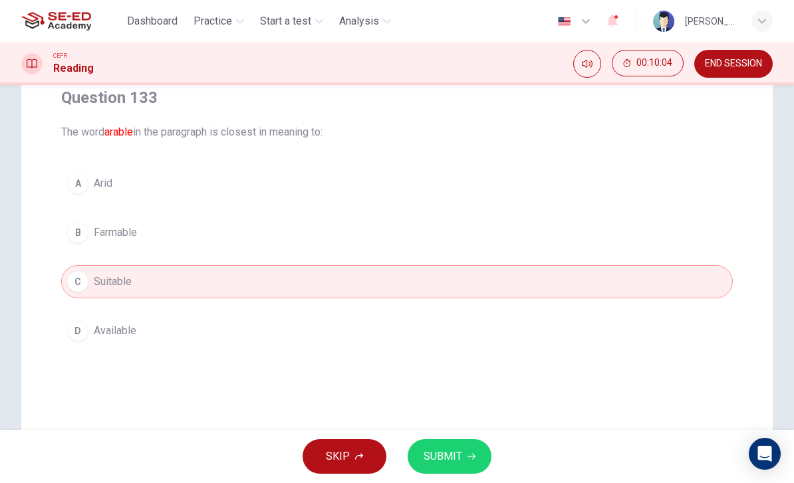
click at [448, 455] on span "SUBMIT" at bounding box center [443, 457] width 39 height 19
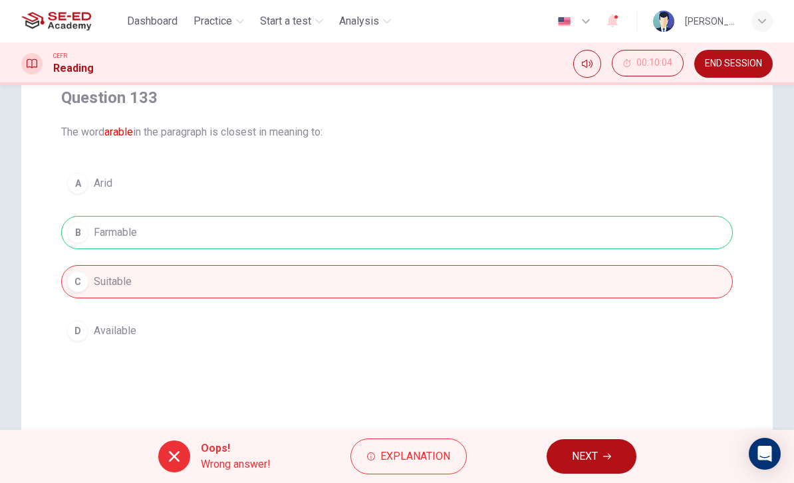
click at [578, 441] on button "NEXT" at bounding box center [592, 457] width 90 height 35
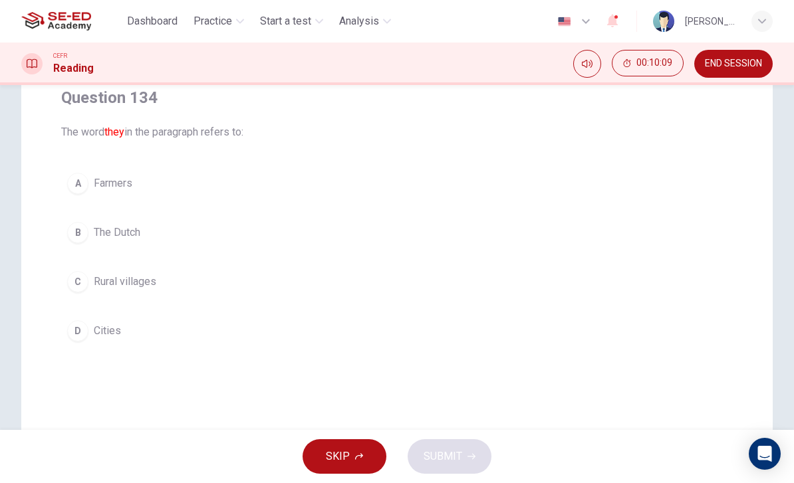
click at [84, 230] on div "B" at bounding box center [77, 232] width 21 height 21
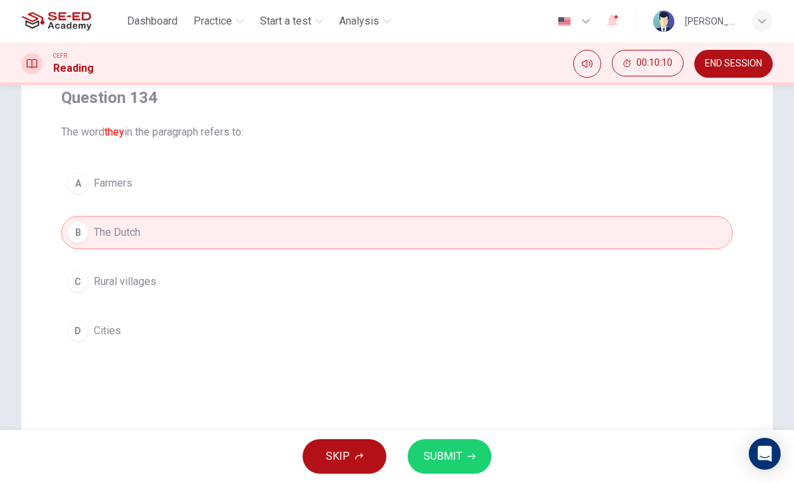
click at [466, 446] on button "SUBMIT" at bounding box center [450, 457] width 84 height 35
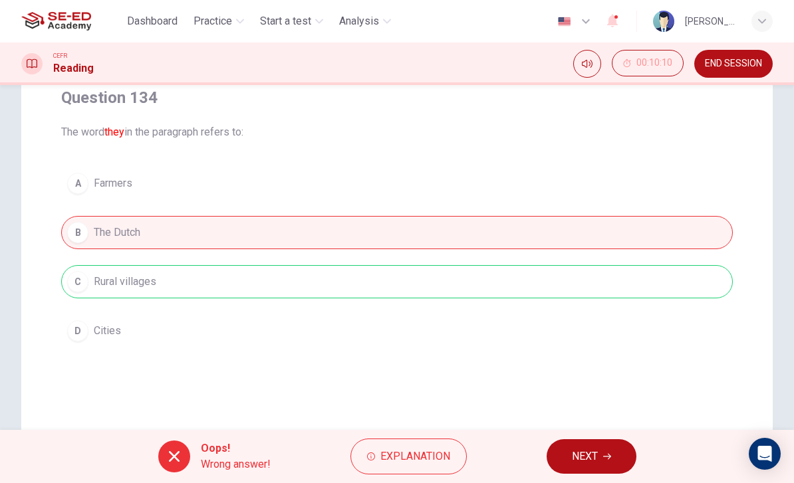
click at [520, 454] on div "Oops! Wrong answer! Explanation NEXT" at bounding box center [397, 456] width 794 height 53
click at [553, 445] on button "NEXT" at bounding box center [592, 457] width 90 height 35
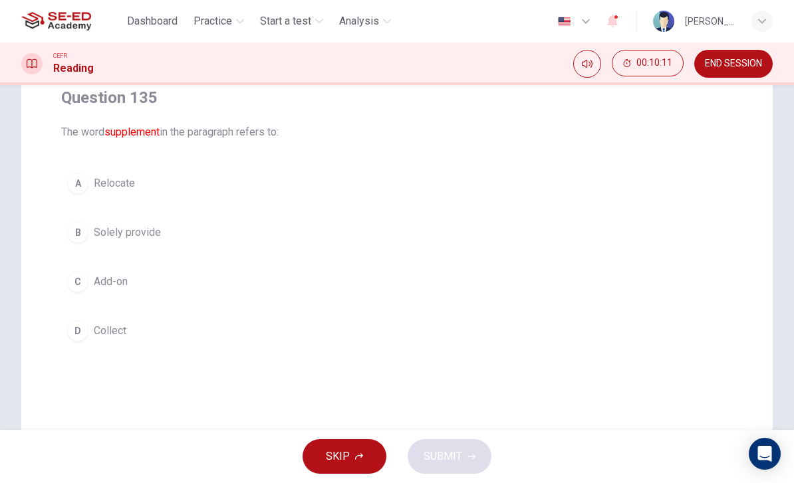
click at [79, 274] on div "C" at bounding box center [77, 281] width 21 height 21
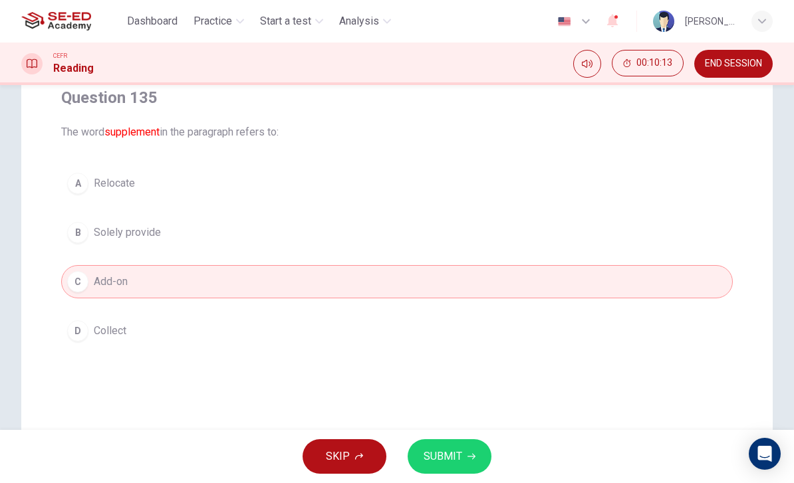
click at [462, 456] on button "SUBMIT" at bounding box center [450, 457] width 84 height 35
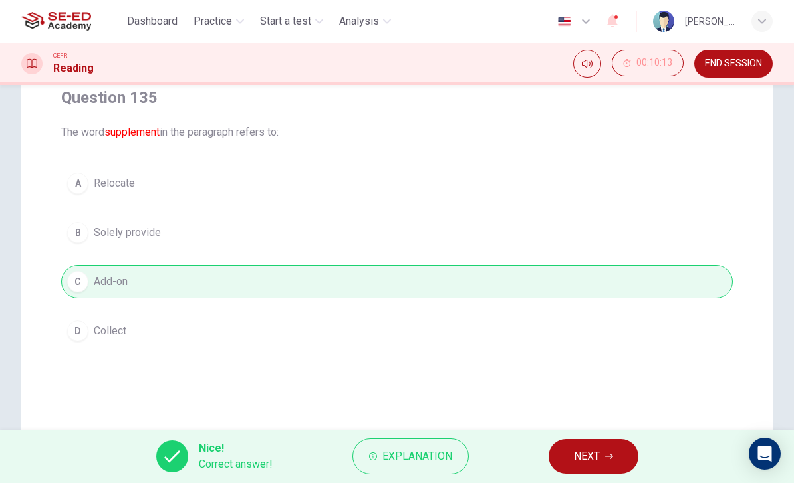
click at [581, 441] on button "NEXT" at bounding box center [594, 457] width 90 height 35
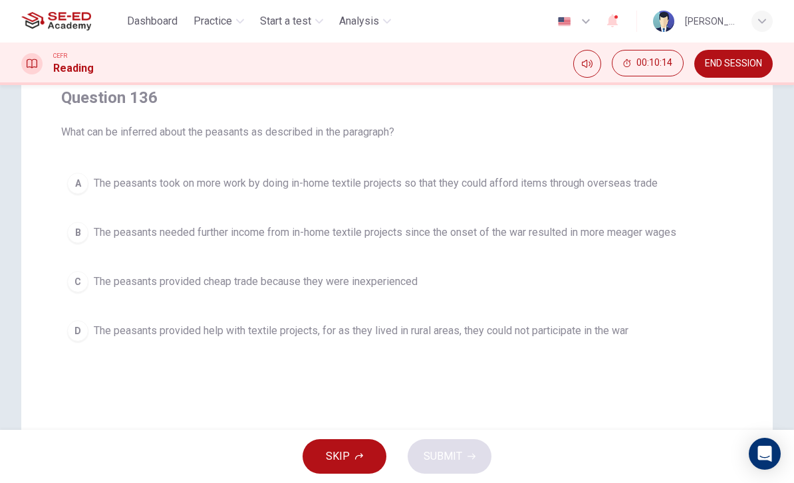
click at [100, 182] on span "The peasants took on more work by doing in-home textile projects so that they c…" at bounding box center [376, 184] width 564 height 16
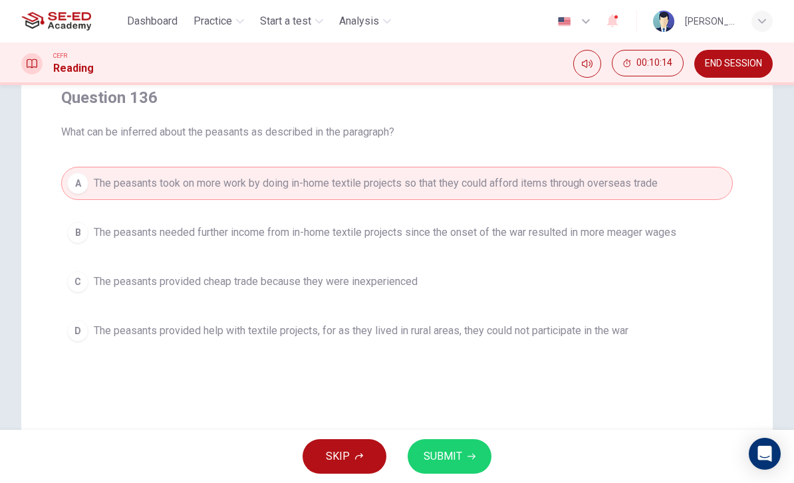
click at [448, 462] on span "SUBMIT" at bounding box center [443, 457] width 39 height 19
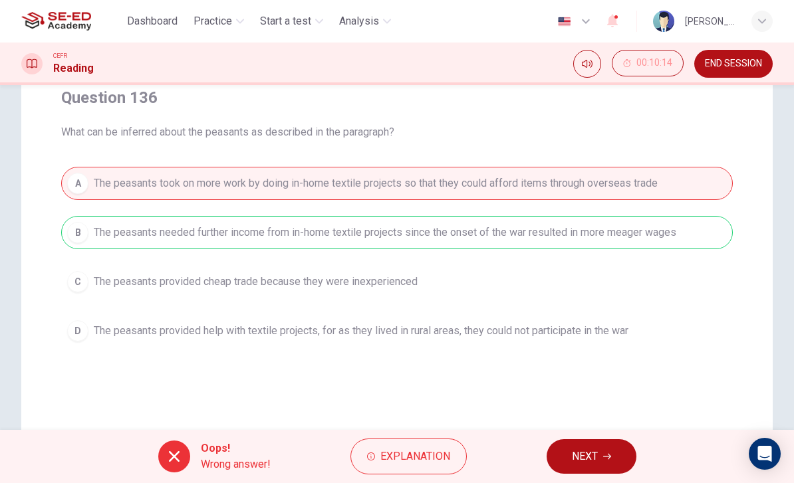
click at [589, 444] on button "NEXT" at bounding box center [592, 457] width 90 height 35
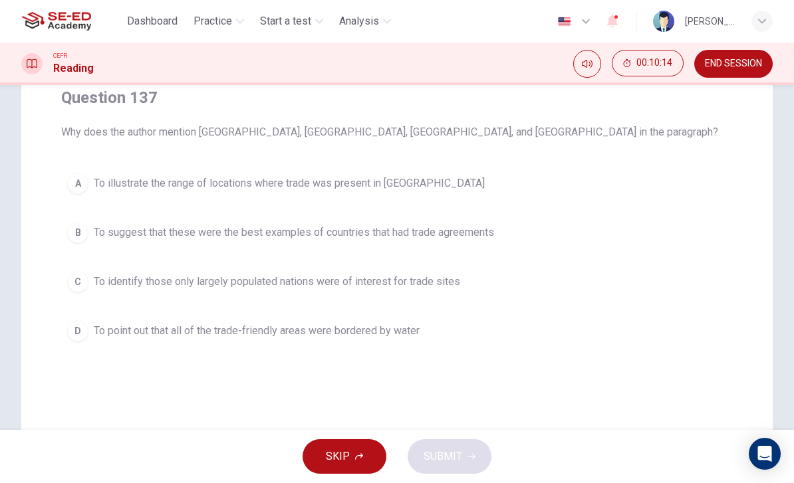
click at [100, 187] on span "To illustrate the range of locations where trade was present in [GEOGRAPHIC_DAT…" at bounding box center [289, 184] width 391 height 16
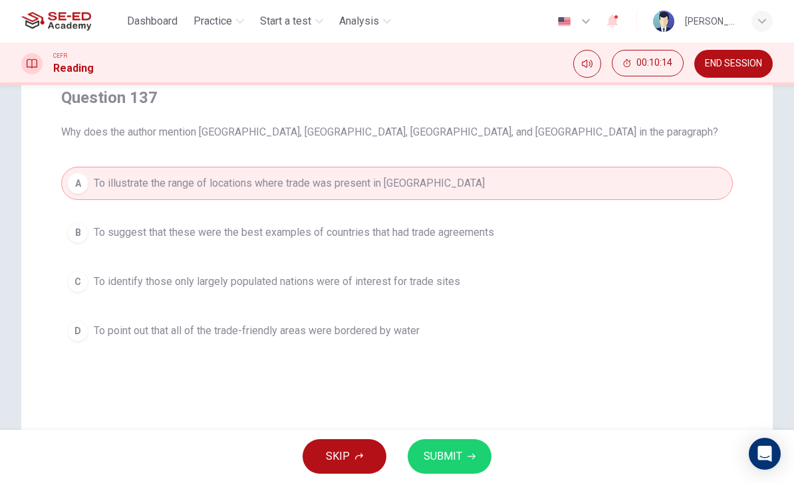
click at [466, 443] on button "SUBMIT" at bounding box center [450, 457] width 84 height 35
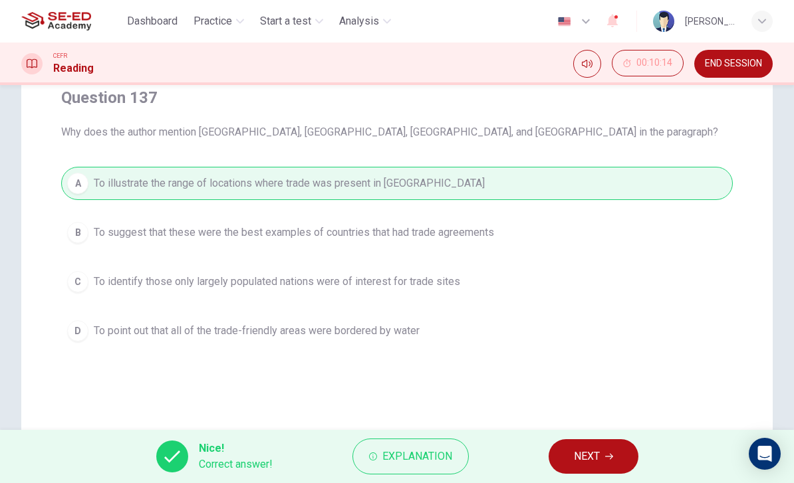
click at [595, 446] on button "NEXT" at bounding box center [594, 457] width 90 height 35
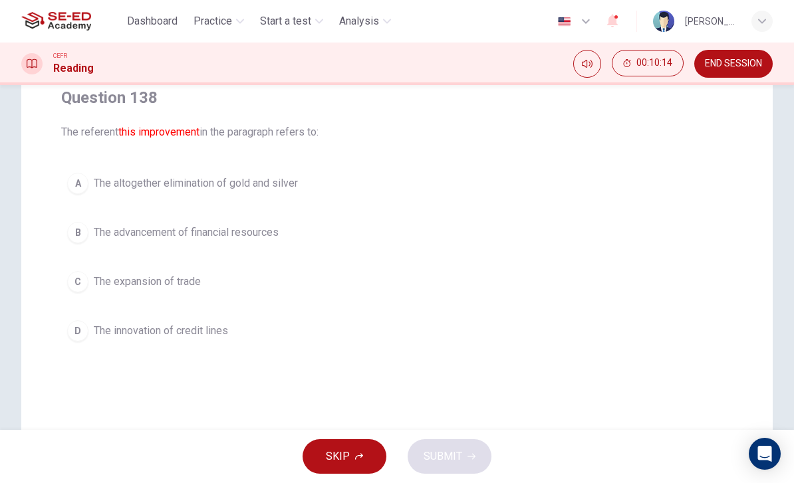
click at [109, 321] on button "D The innovation of credit lines" at bounding box center [397, 331] width 672 height 33
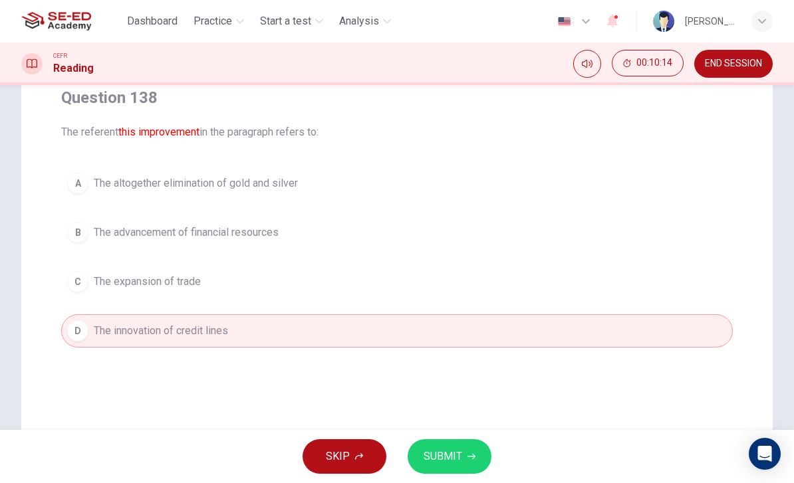
click at [480, 454] on button "SUBMIT" at bounding box center [450, 457] width 84 height 35
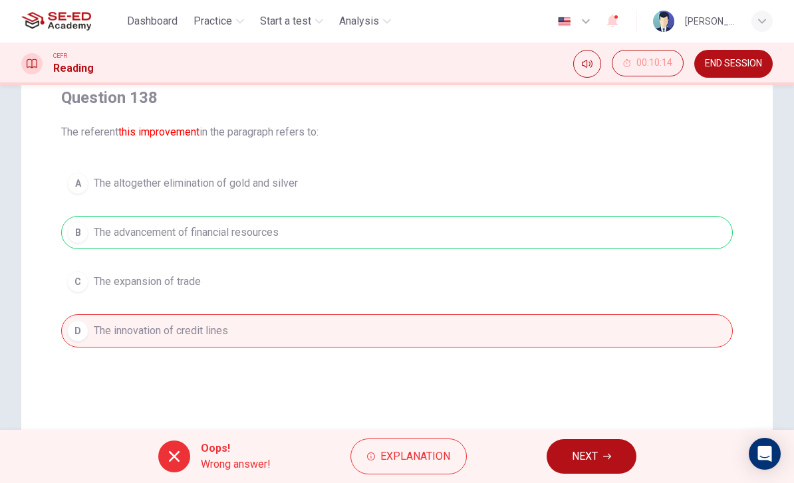
click at [579, 441] on button "NEXT" at bounding box center [592, 457] width 90 height 35
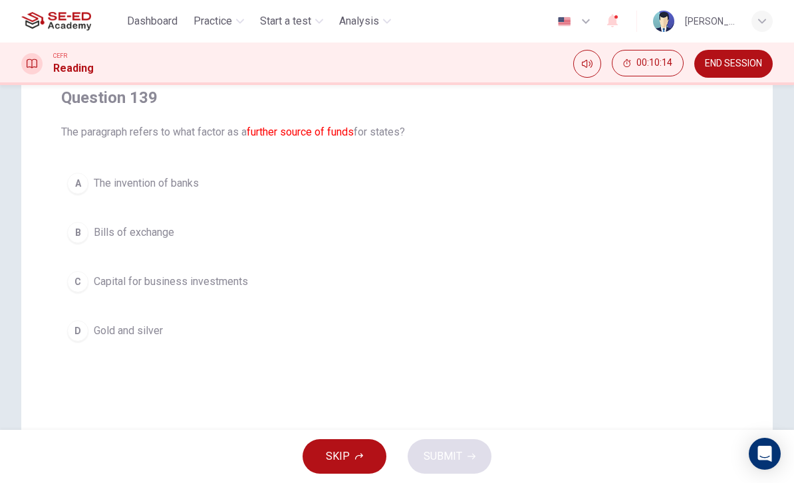
click at [96, 323] on span "Gold and silver" at bounding box center [128, 331] width 69 height 16
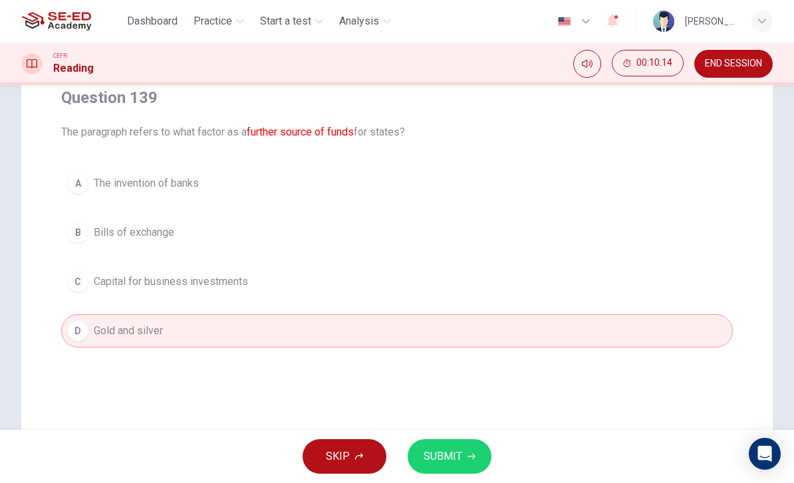
click at [474, 446] on button "SUBMIT" at bounding box center [450, 457] width 84 height 35
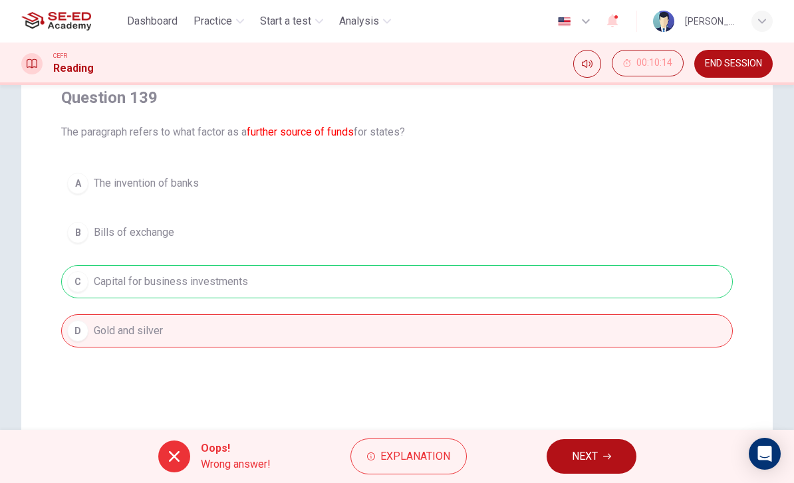
click at [555, 442] on button "NEXT" at bounding box center [592, 457] width 90 height 35
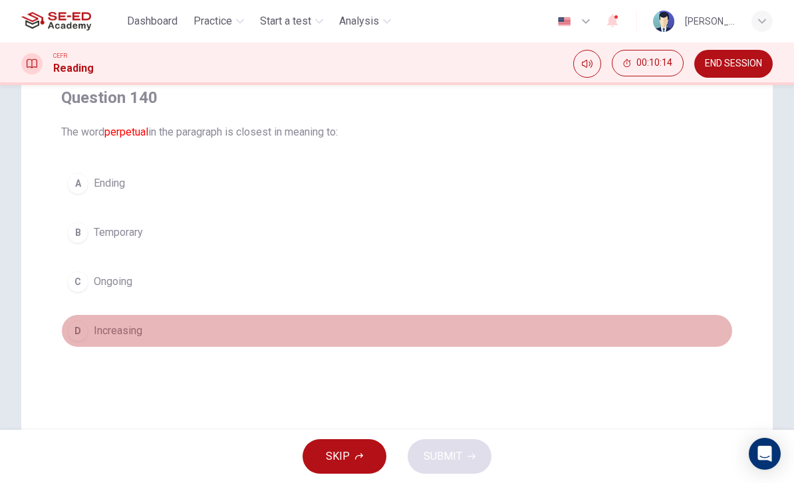
click at [88, 319] on button "D Increasing" at bounding box center [397, 331] width 672 height 33
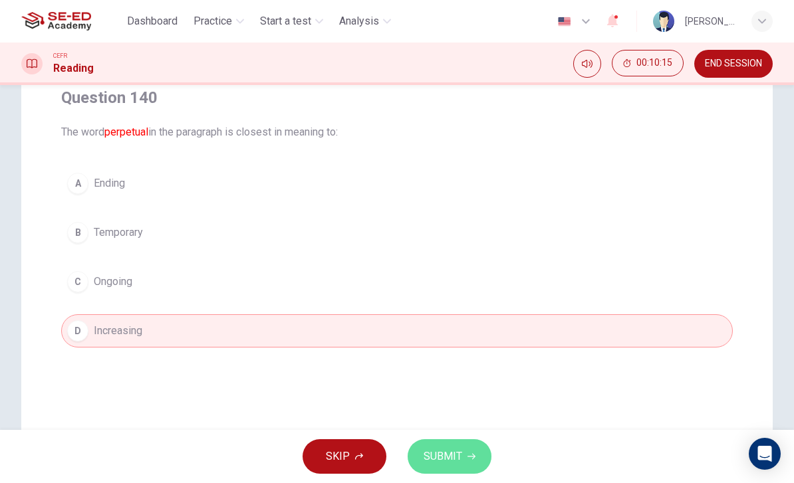
click at [481, 447] on button "SUBMIT" at bounding box center [450, 457] width 84 height 35
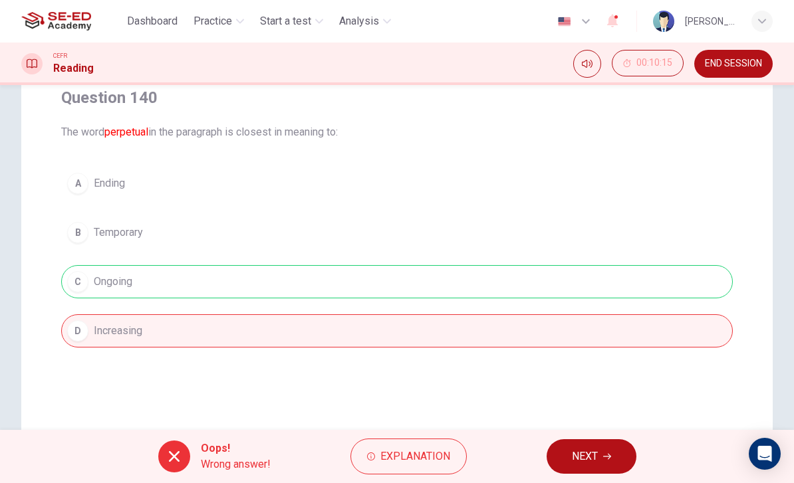
click at [565, 446] on button "NEXT" at bounding box center [592, 457] width 90 height 35
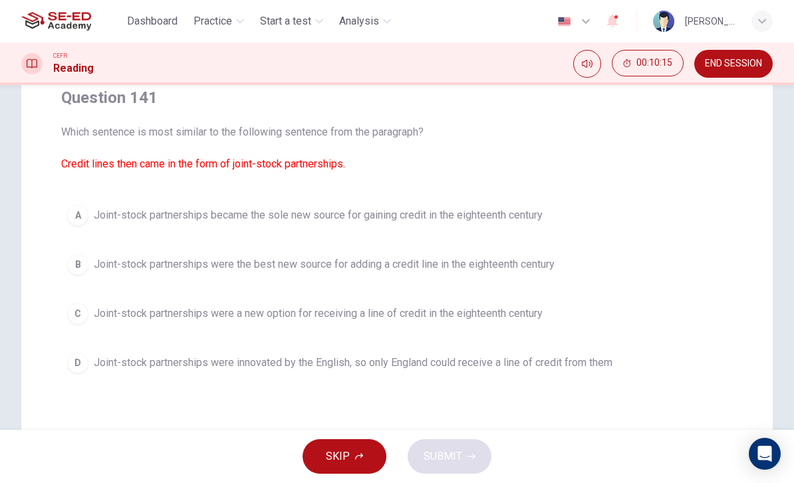
click at [91, 346] on button "D Joint-stock partnerships were innovated by the English, so only England could…" at bounding box center [397, 362] width 672 height 33
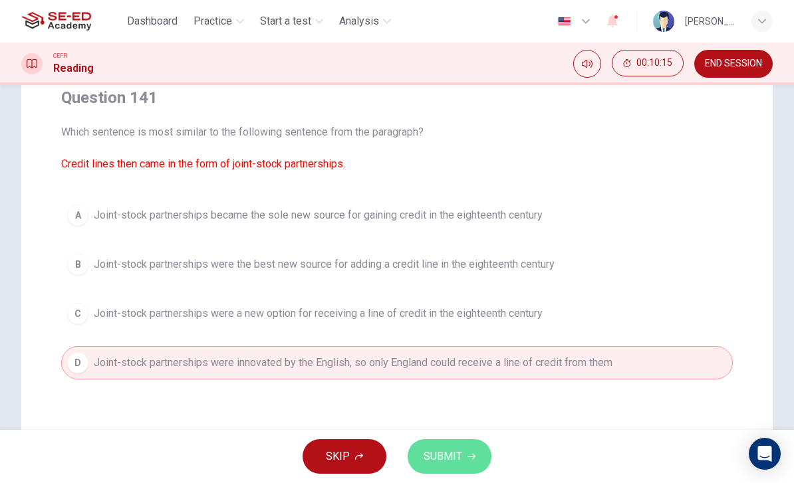
click at [460, 448] on span "SUBMIT" at bounding box center [443, 457] width 39 height 19
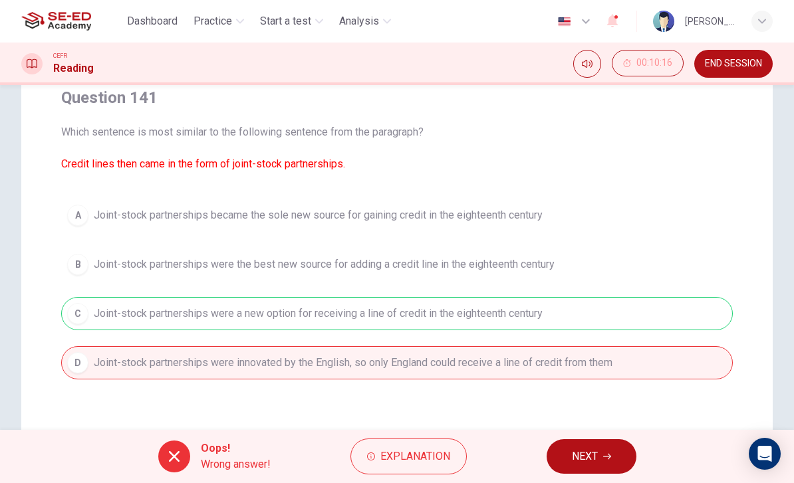
click at [566, 442] on button "NEXT" at bounding box center [592, 457] width 90 height 35
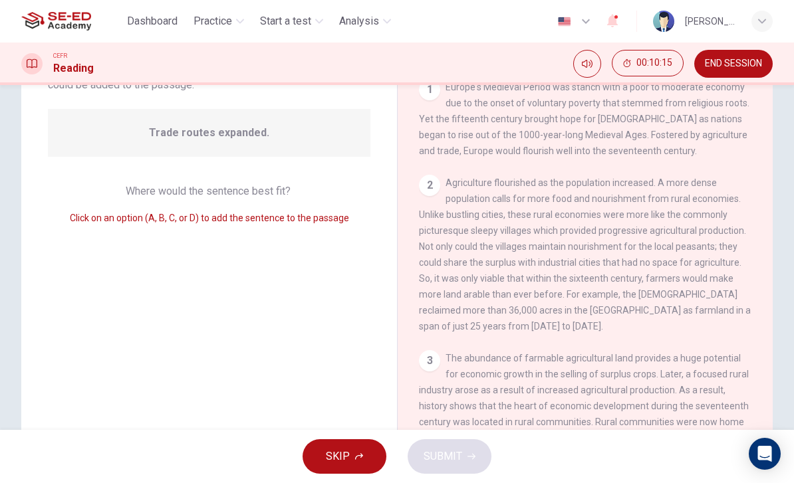
scroll to position [315, 0]
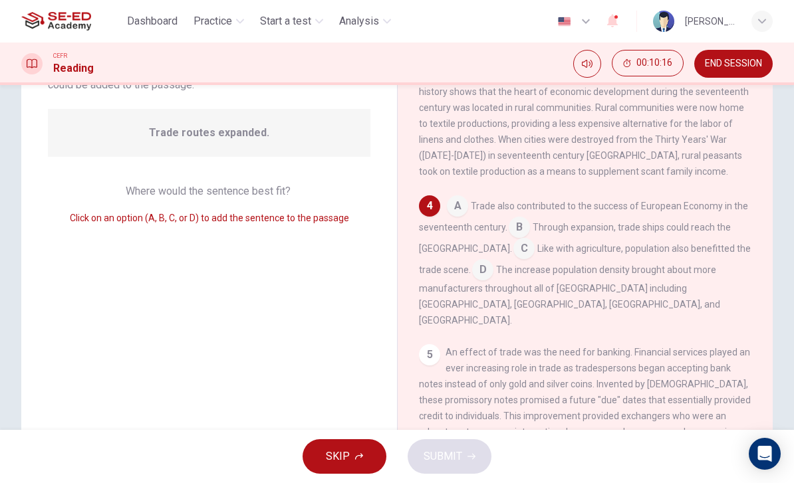
click at [486, 265] on input at bounding box center [482, 271] width 21 height 21
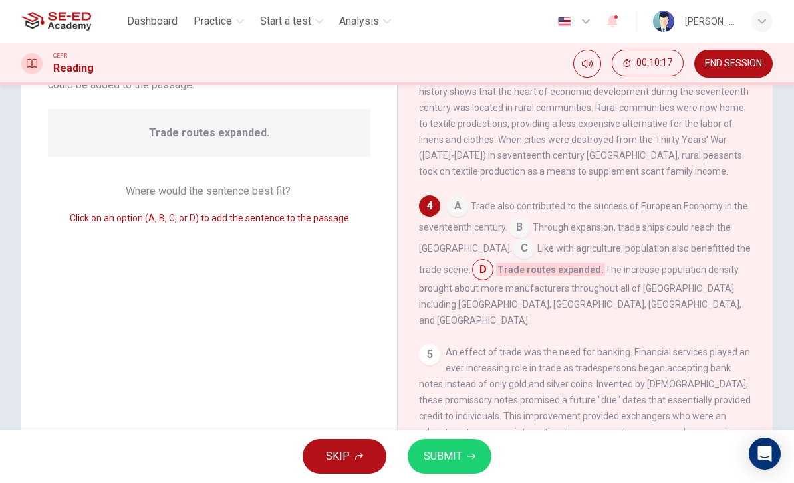
click at [460, 458] on span "SUBMIT" at bounding box center [443, 457] width 39 height 19
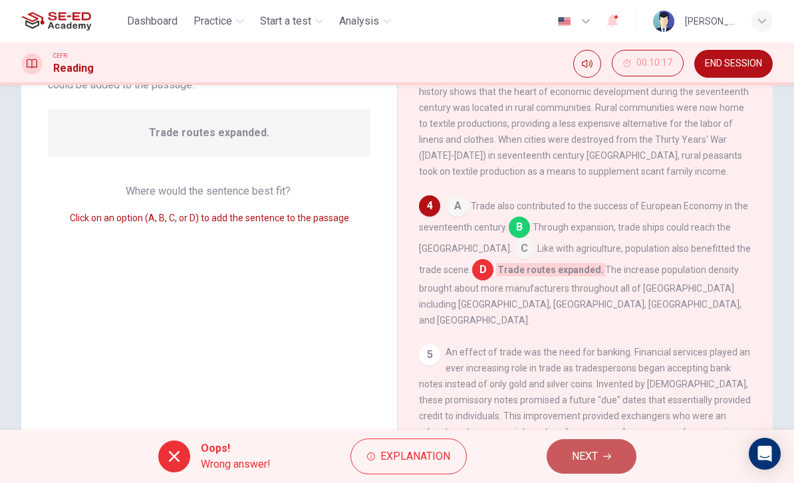
click at [569, 450] on button "NEXT" at bounding box center [592, 457] width 90 height 35
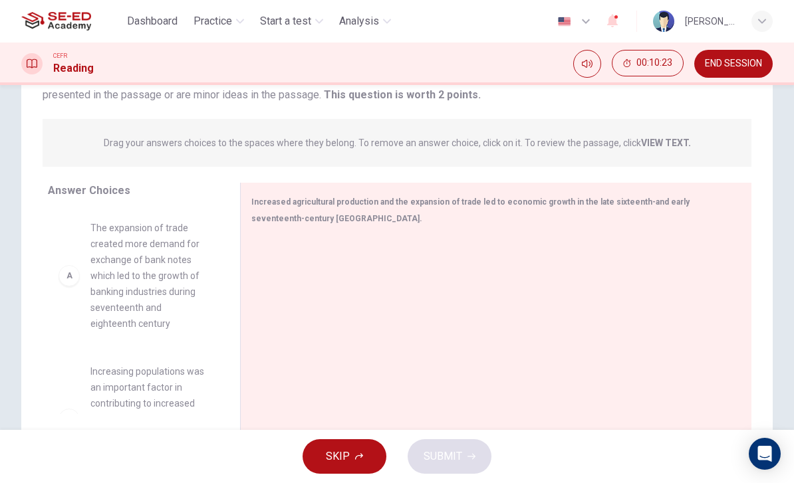
scroll to position [127, 0]
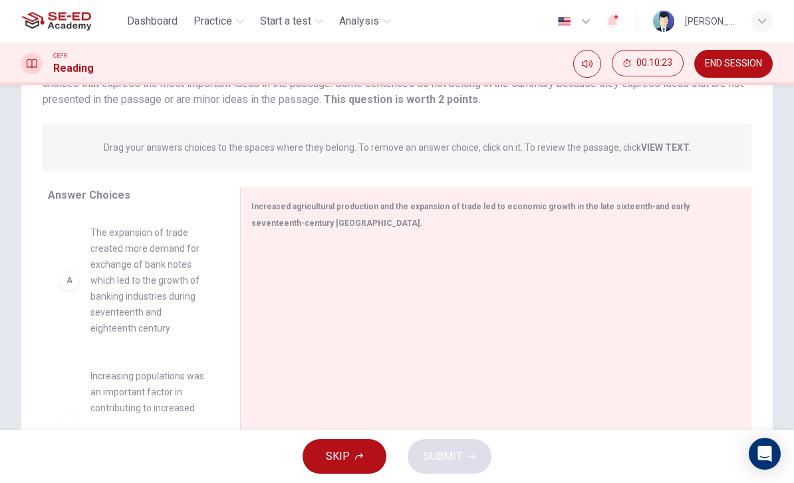
click at [158, 265] on span "The expansion of trade created more demand for exchange of bank notes which led…" at bounding box center [149, 281] width 118 height 112
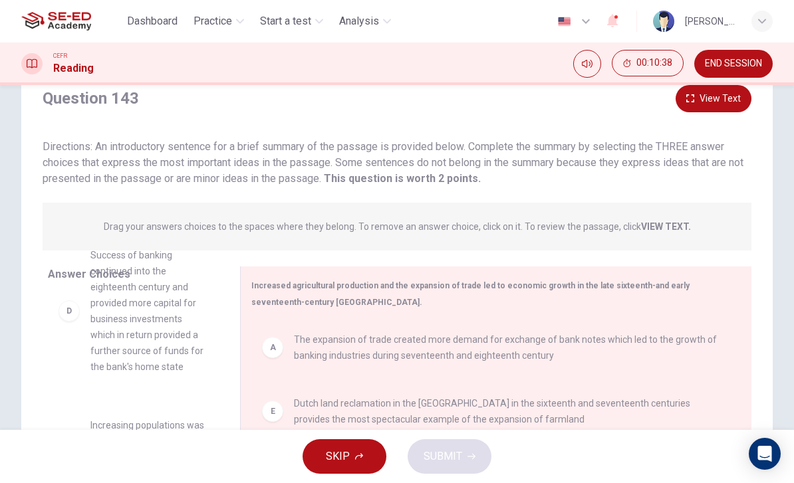
scroll to position [0, 0]
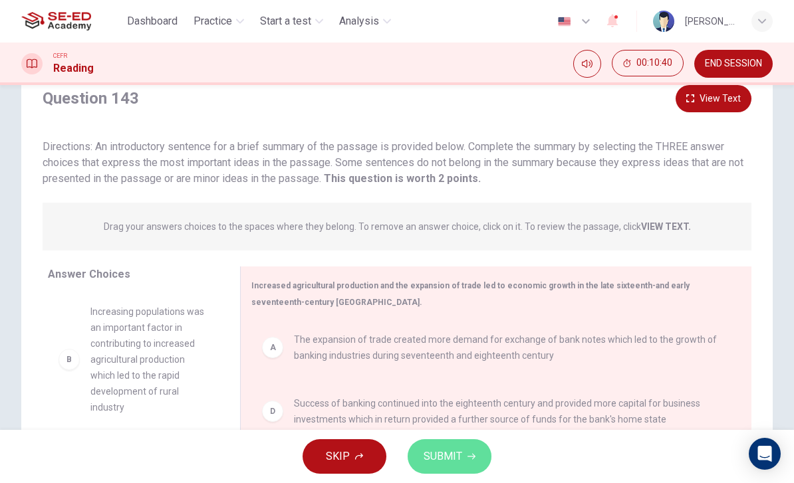
click at [460, 452] on span "SUBMIT" at bounding box center [443, 457] width 39 height 19
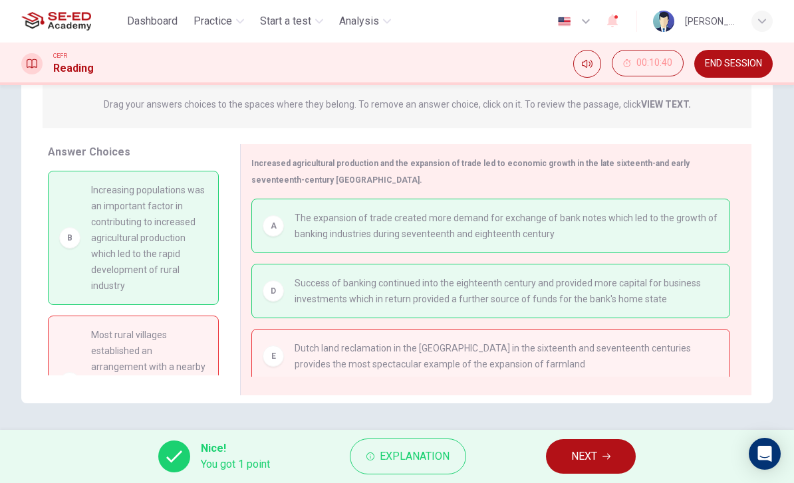
scroll to position [171, 0]
click at [605, 454] on icon "button" at bounding box center [607, 457] width 8 height 8
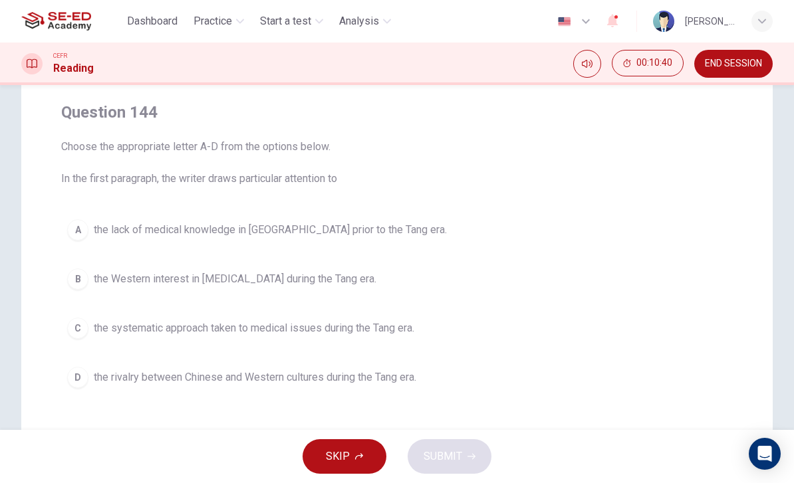
scroll to position [99, 0]
click at [80, 275] on div "B" at bounding box center [77, 277] width 21 height 21
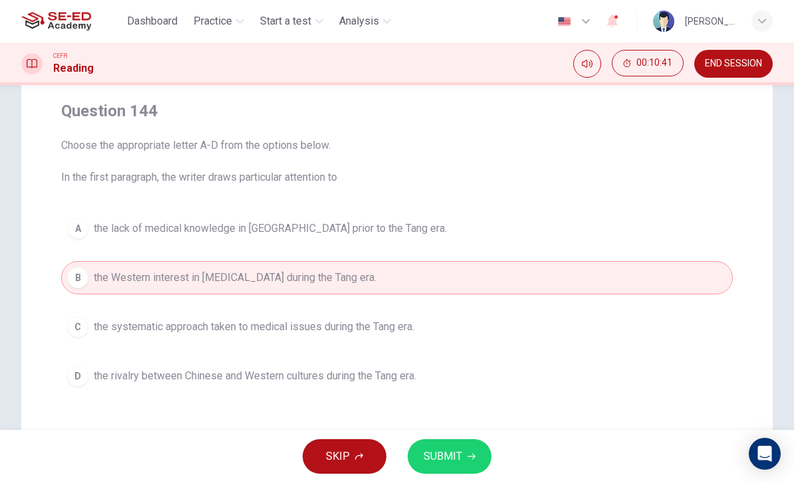
click at [89, 326] on button "C the systematic approach taken to medical issues during the Tang era." at bounding box center [397, 327] width 672 height 33
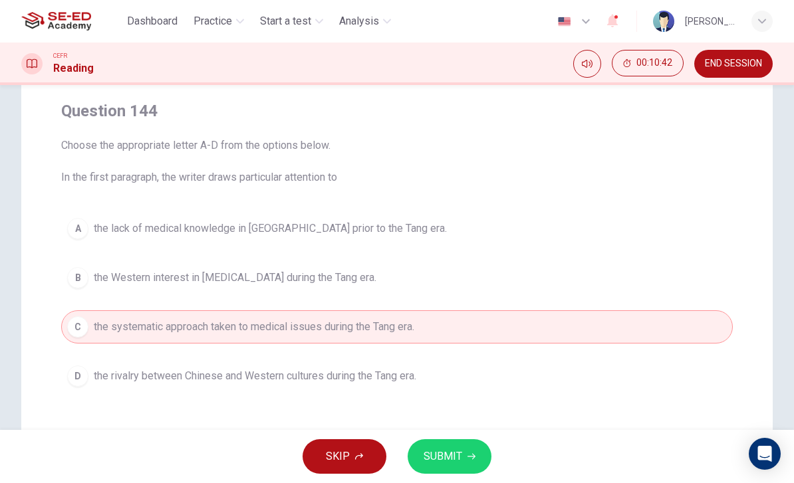
click at [464, 456] on button "SUBMIT" at bounding box center [450, 457] width 84 height 35
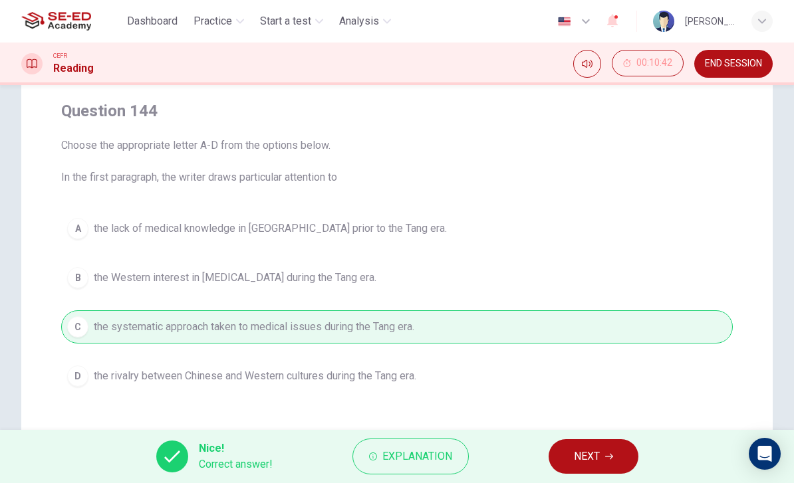
click at [589, 447] on button "NEXT" at bounding box center [594, 457] width 90 height 35
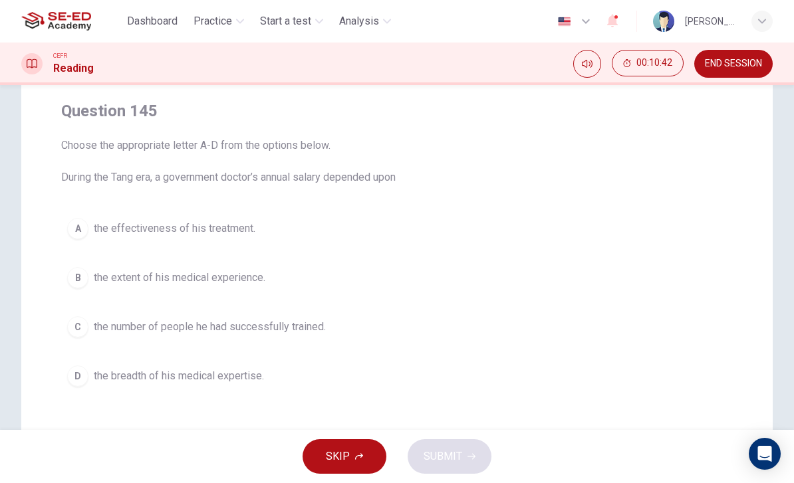
click at [82, 236] on div "A" at bounding box center [77, 228] width 21 height 21
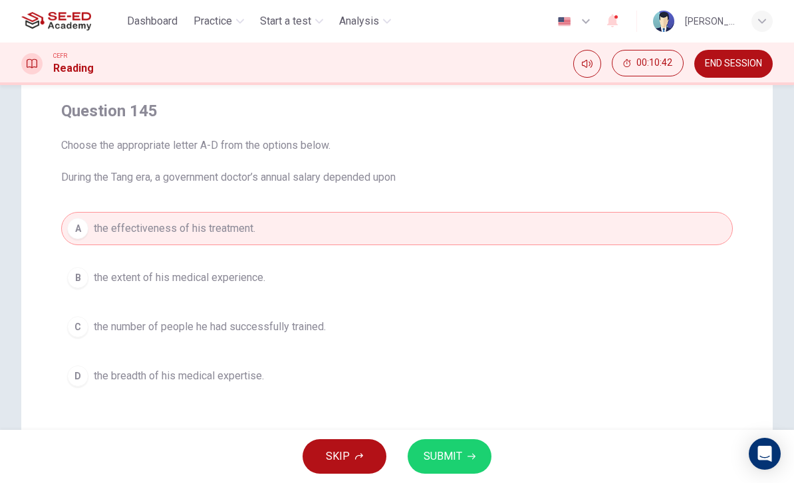
click at [470, 447] on button "SUBMIT" at bounding box center [450, 457] width 84 height 35
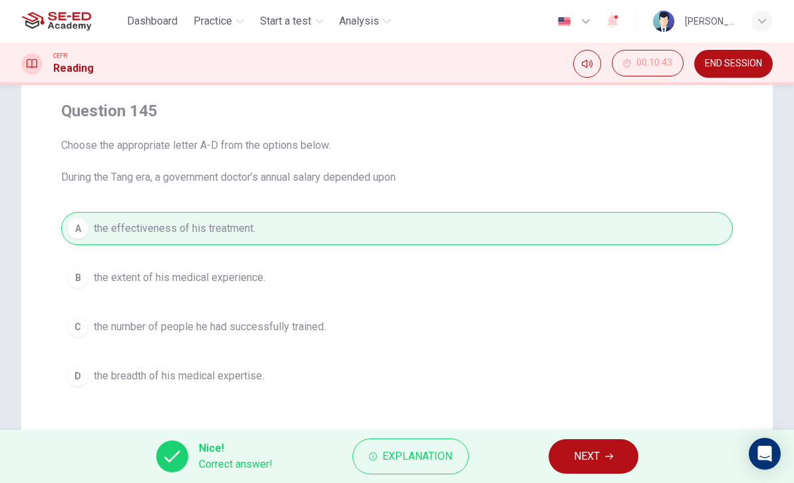
click at [593, 443] on button "NEXT" at bounding box center [594, 457] width 90 height 35
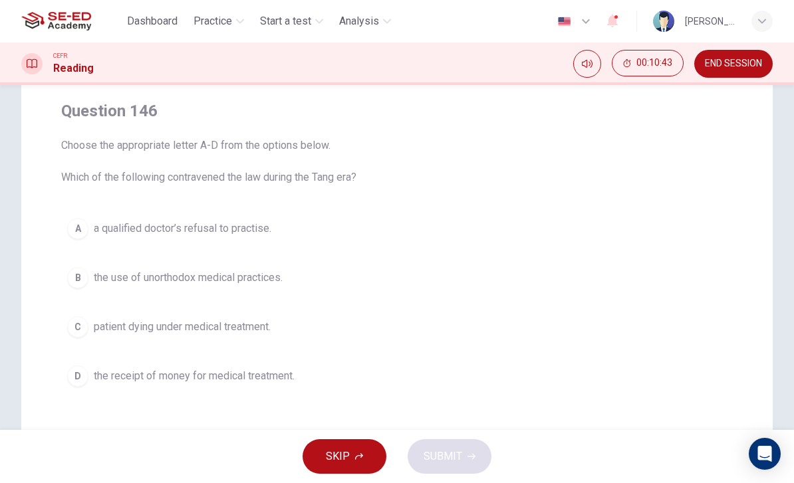
click at [97, 364] on button "D the receipt of money for medical treatment." at bounding box center [397, 376] width 672 height 33
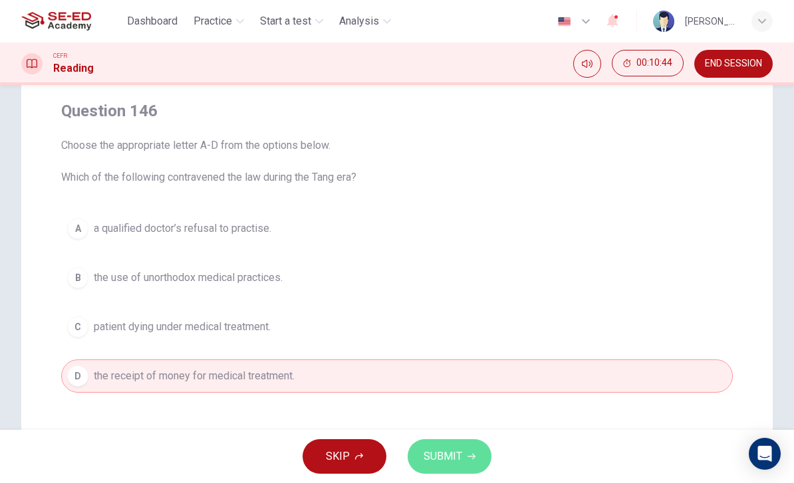
click at [452, 450] on span "SUBMIT" at bounding box center [443, 457] width 39 height 19
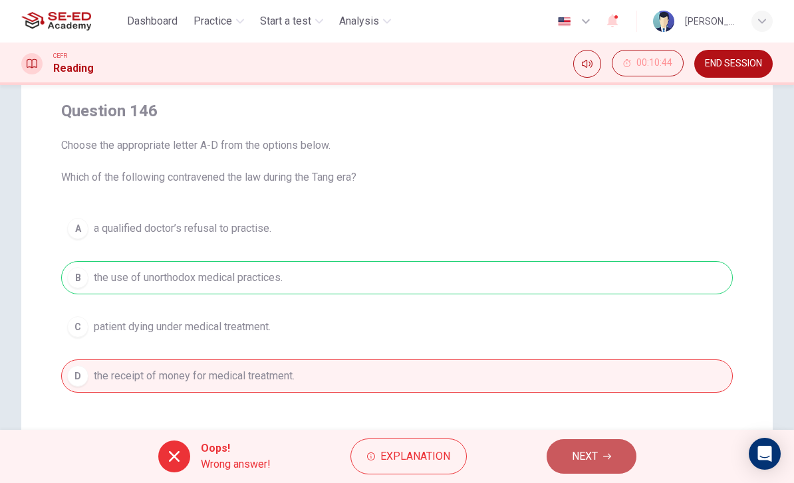
click at [575, 440] on button "NEXT" at bounding box center [592, 457] width 90 height 35
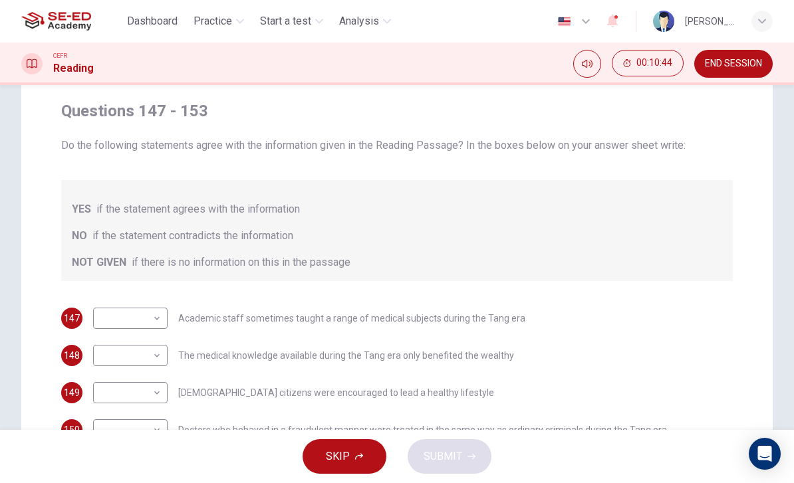
click at [571, 453] on div "SKIP SUBMIT" at bounding box center [397, 456] width 794 height 53
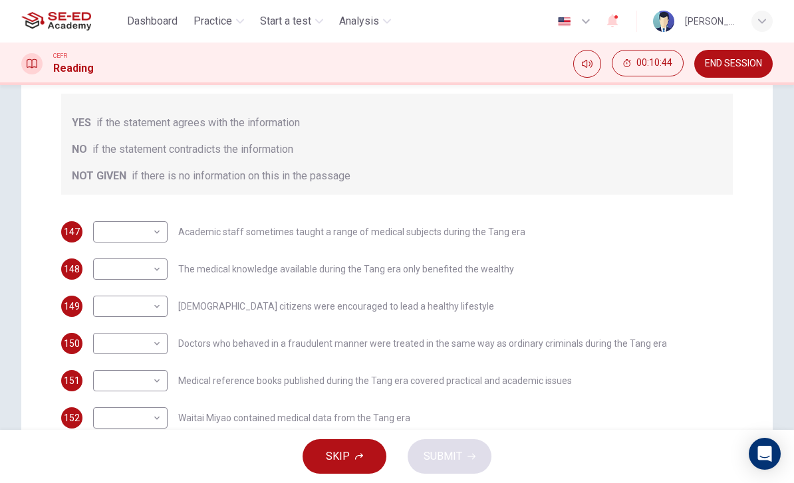
scroll to position [190, 0]
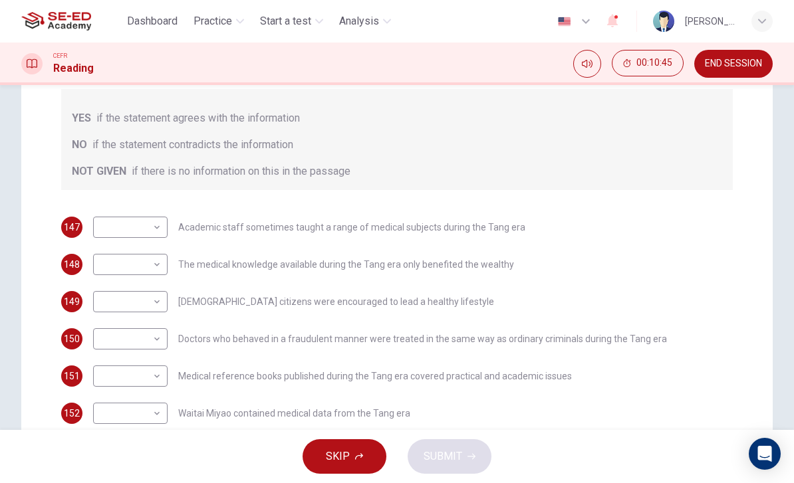
click at [108, 213] on body "This site uses cookies, as explained in our Privacy Policy . If you agree to th…" at bounding box center [397, 241] width 794 height 483
click at [110, 243] on li "YES" at bounding box center [130, 248] width 74 height 21
type input "YES"
click at [107, 267] on body "This site uses cookies, as explained in our Privacy Policy . If you agree to th…" at bounding box center [397, 241] width 794 height 483
click at [110, 283] on li "YES" at bounding box center [130, 285] width 74 height 21
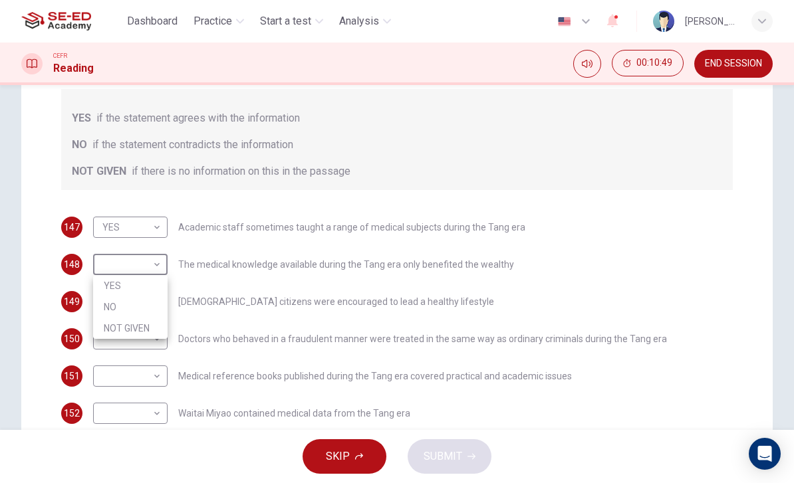
type input "YES"
click at [109, 302] on body "This site uses cookies, as explained in our Privacy Policy . If you agree to th…" at bounding box center [397, 241] width 794 height 483
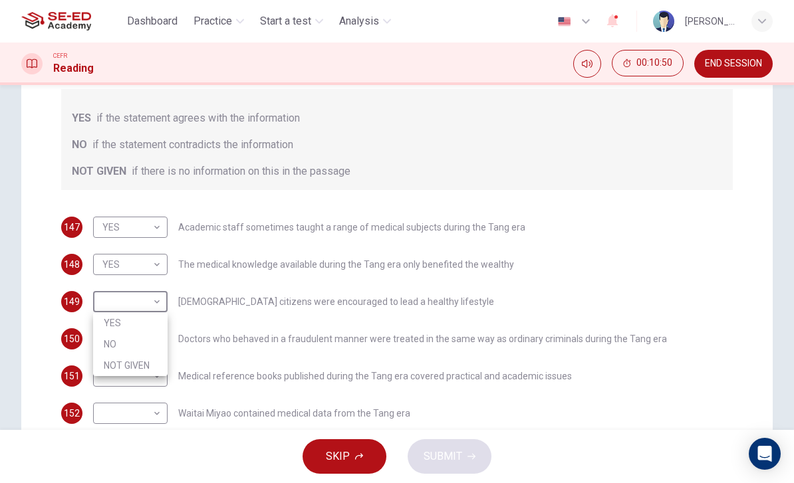
click at [112, 358] on li "NOT GIVEN" at bounding box center [130, 365] width 74 height 21
type input "NOT GIVEN"
click at [110, 337] on body "This site uses cookies, as explained in our Privacy Policy . If you agree to th…" at bounding box center [397, 241] width 794 height 483
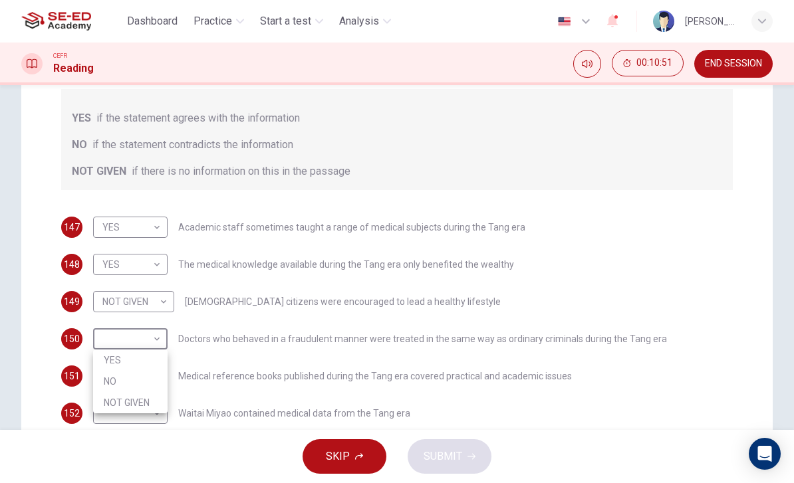
click at [107, 372] on li "NO" at bounding box center [130, 381] width 74 height 21
type input "NO"
click at [113, 378] on body "This site uses cookies, as explained in our Privacy Policy . If you agree to th…" at bounding box center [397, 241] width 794 height 483
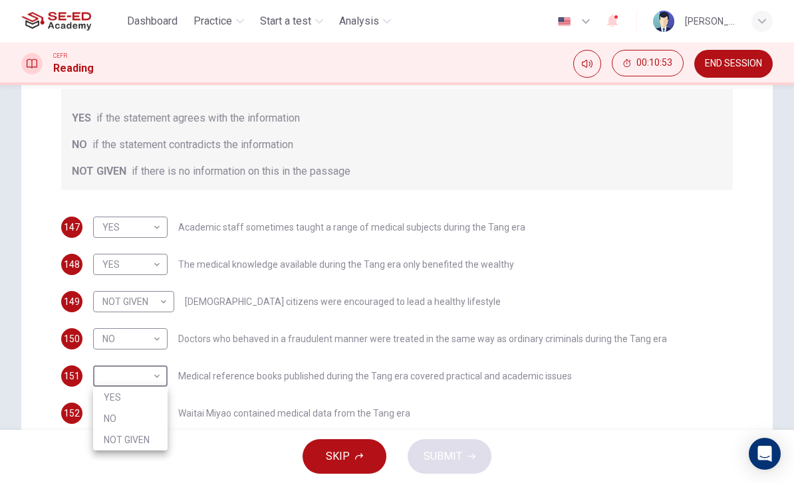
click at [116, 413] on li "NO" at bounding box center [130, 418] width 74 height 21
type input "NO"
click at [111, 407] on body "This site uses cookies, as explained in our Privacy Policy . If you agree to th…" at bounding box center [397, 241] width 794 height 483
click at [116, 416] on li "YES" at bounding box center [130, 419] width 74 height 21
type input "YES"
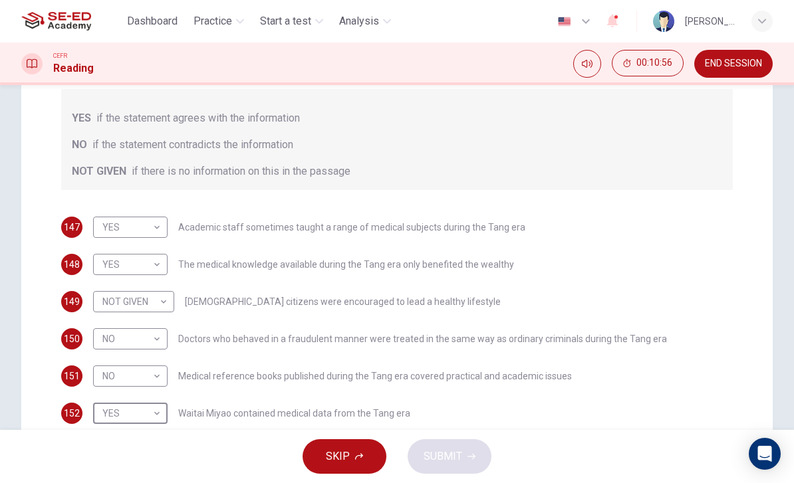
scroll to position [193, 0]
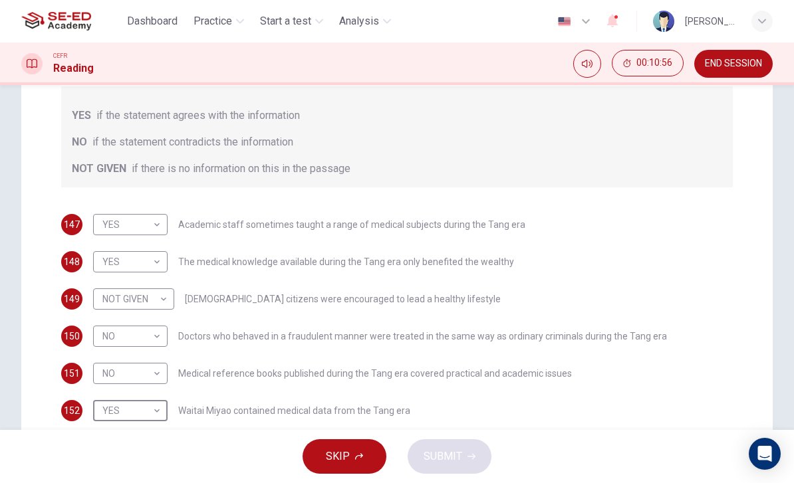
click at [452, 463] on div "SKIP SUBMIT" at bounding box center [397, 456] width 794 height 53
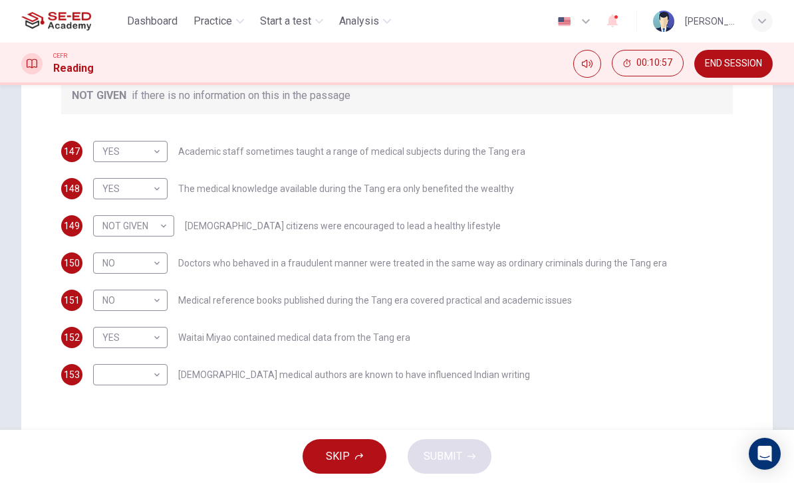
scroll to position [268, 0]
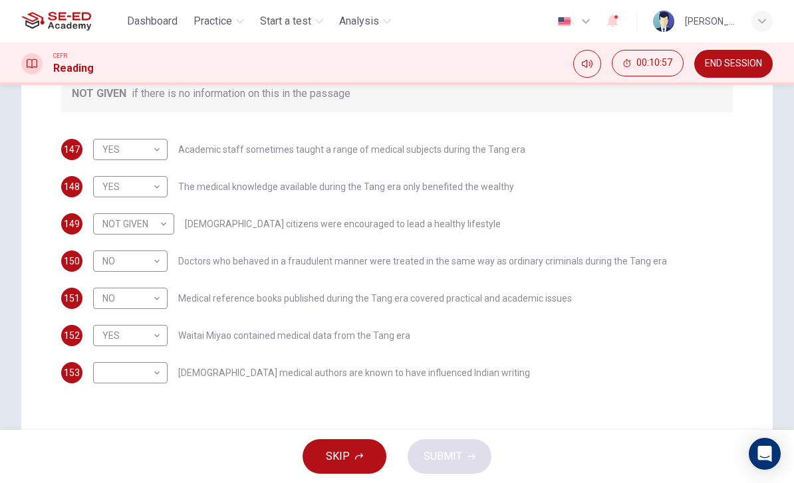
click at [116, 375] on body "This site uses cookies, as explained in our Privacy Policy . If you agree to th…" at bounding box center [397, 241] width 794 height 483
click at [111, 432] on li "NOT GIVEN" at bounding box center [130, 436] width 74 height 21
type input "NOT GIVEN"
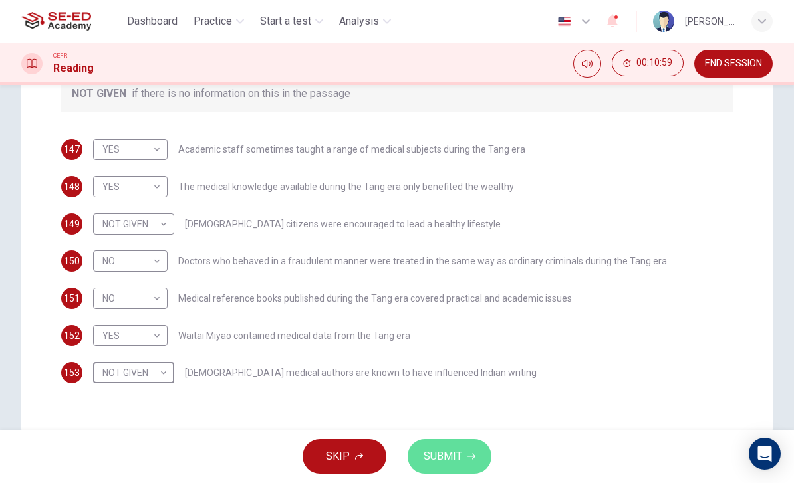
click at [464, 458] on button "SUBMIT" at bounding box center [450, 457] width 84 height 35
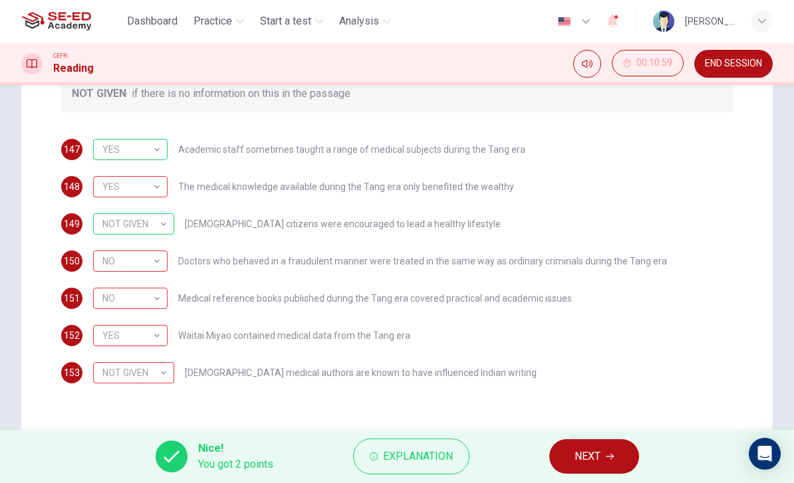
click at [600, 436] on div "Nice! You got 2 points Explanation NEXT" at bounding box center [397, 456] width 794 height 53
click at [618, 450] on button "NEXT" at bounding box center [594, 457] width 90 height 35
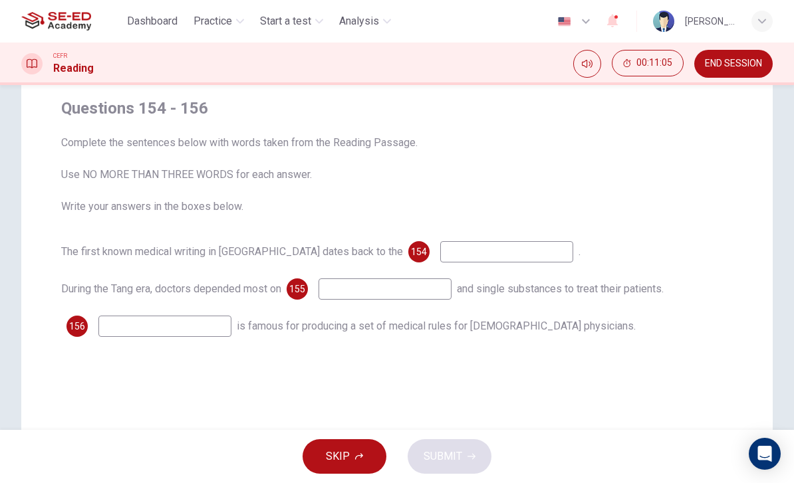
scroll to position [102, 0]
click at [444, 255] on input at bounding box center [506, 251] width 133 height 21
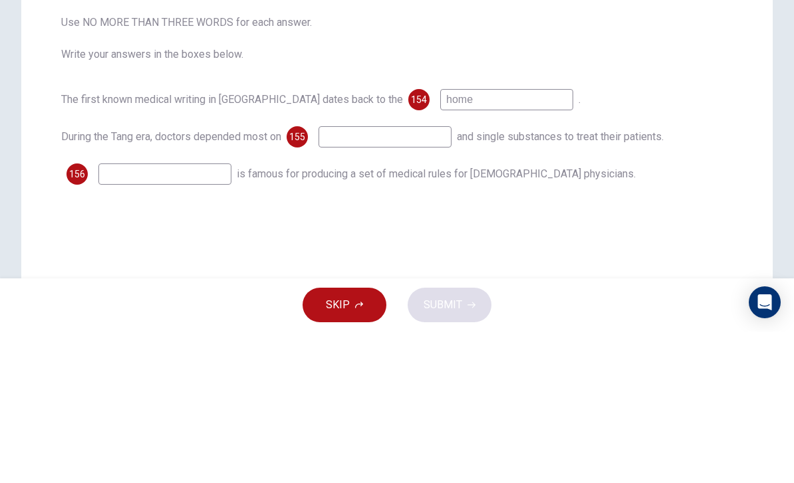
type input "home"
click at [434, 278] on input at bounding box center [385, 288] width 133 height 21
click at [115, 315] on input at bounding box center [164, 325] width 133 height 21
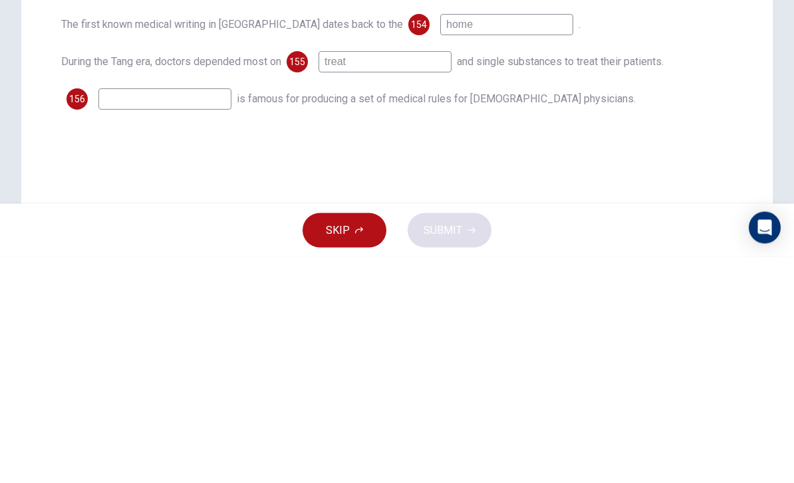
click at [434, 278] on input "treat" at bounding box center [385, 288] width 133 height 21
type input "treating"
click at [112, 315] on input at bounding box center [164, 325] width 133 height 21
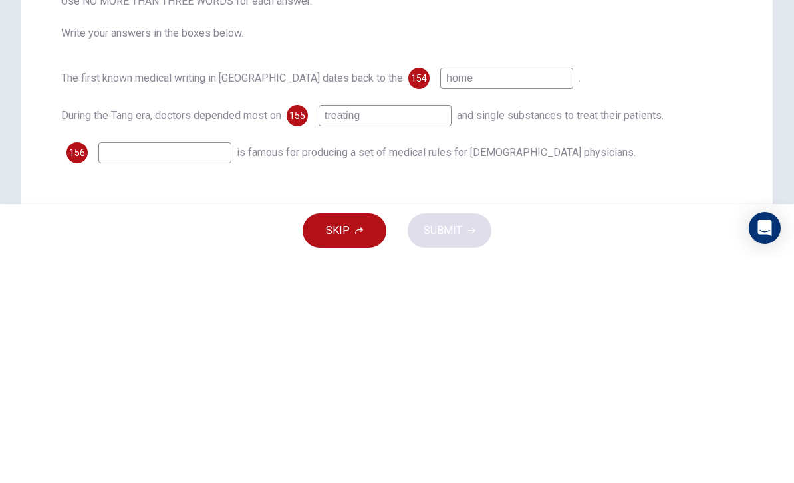
scroll to position [61, 0]
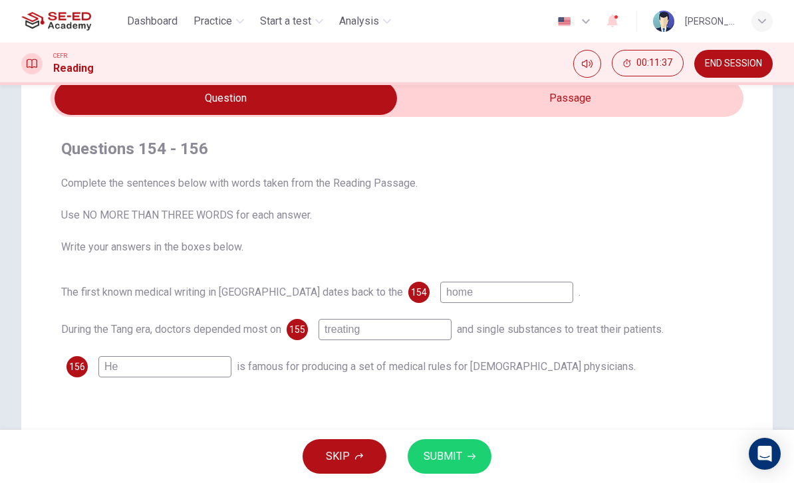
type input "He"
click at [462, 459] on button "SUBMIT" at bounding box center [450, 457] width 84 height 35
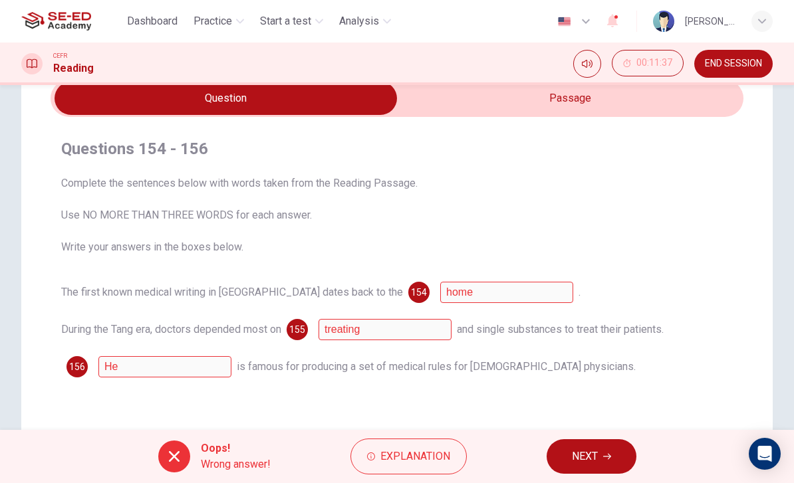
click at [599, 442] on button "NEXT" at bounding box center [592, 457] width 90 height 35
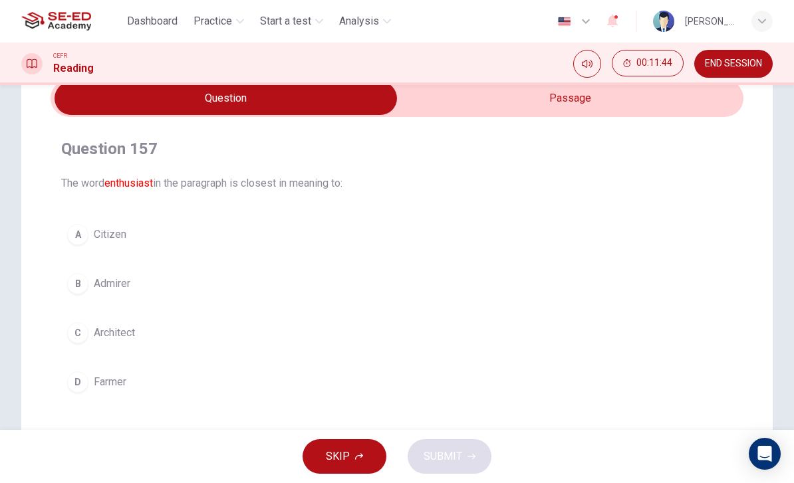
click at [78, 332] on div "C" at bounding box center [77, 333] width 21 height 21
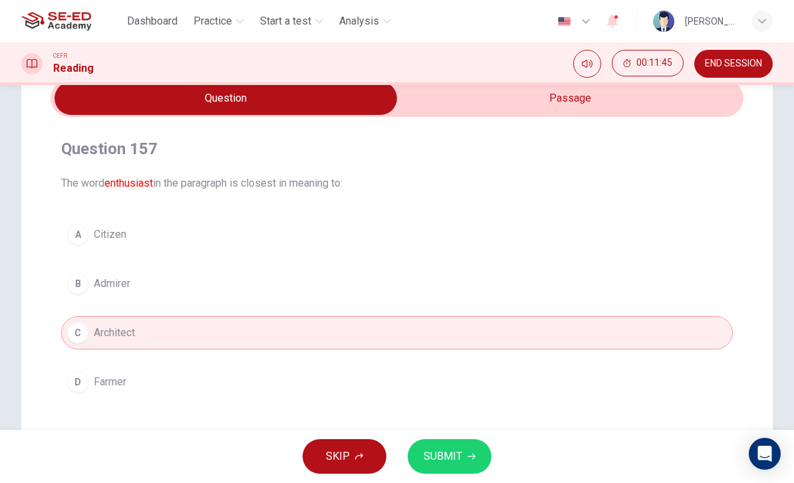
click at [465, 452] on button "SUBMIT" at bounding box center [450, 457] width 84 height 35
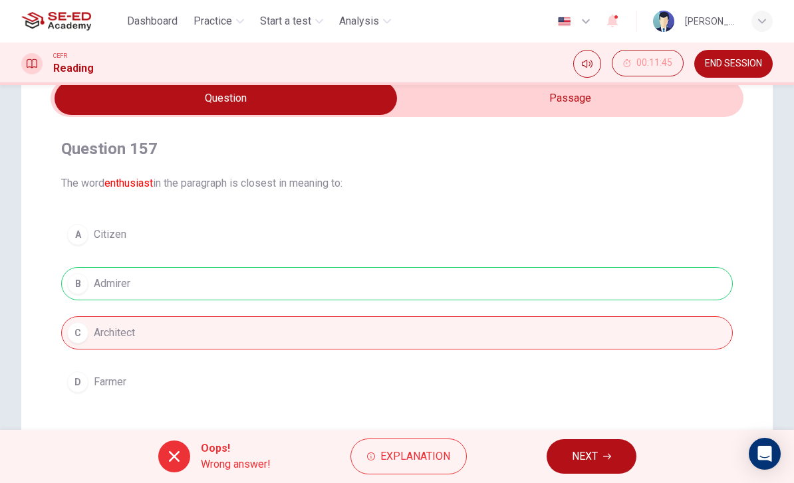
click at [605, 454] on icon "button" at bounding box center [607, 457] width 8 height 8
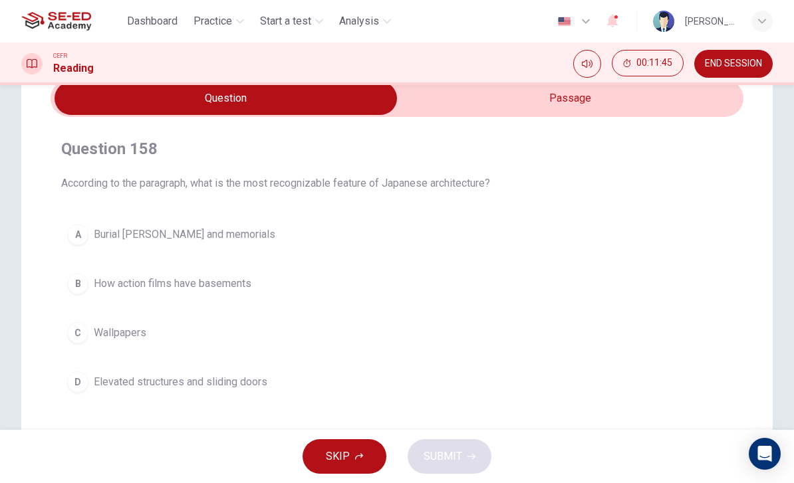
click at [83, 285] on div "B" at bounding box center [77, 283] width 21 height 21
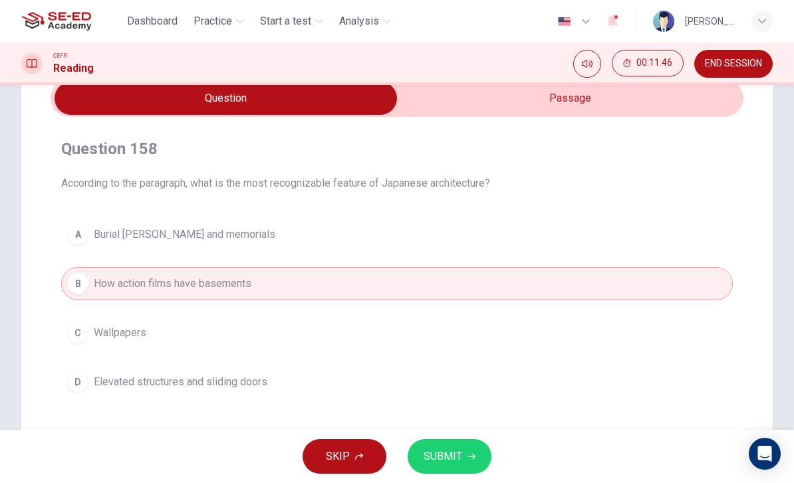
click at [79, 329] on div "C" at bounding box center [77, 333] width 21 height 21
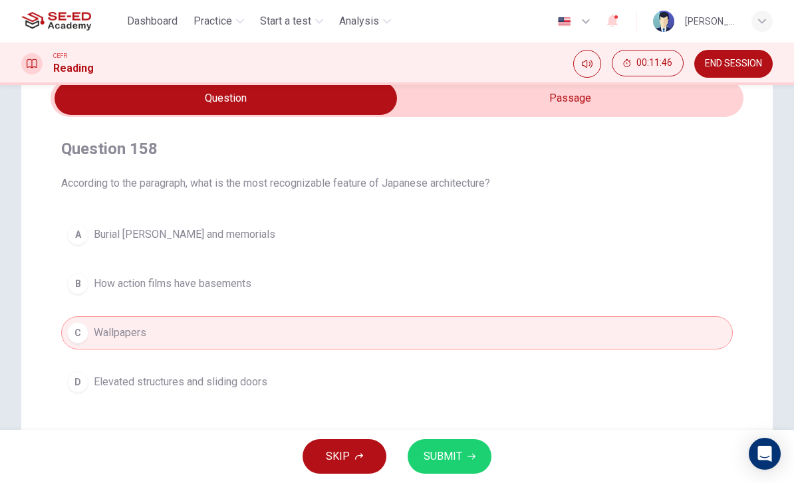
click at [452, 450] on span "SUBMIT" at bounding box center [443, 457] width 39 height 19
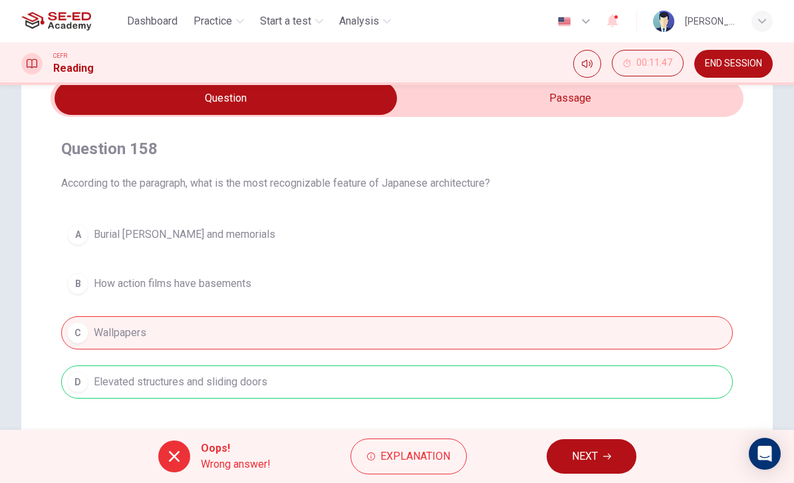
click at [578, 448] on span "NEXT" at bounding box center [585, 457] width 26 height 19
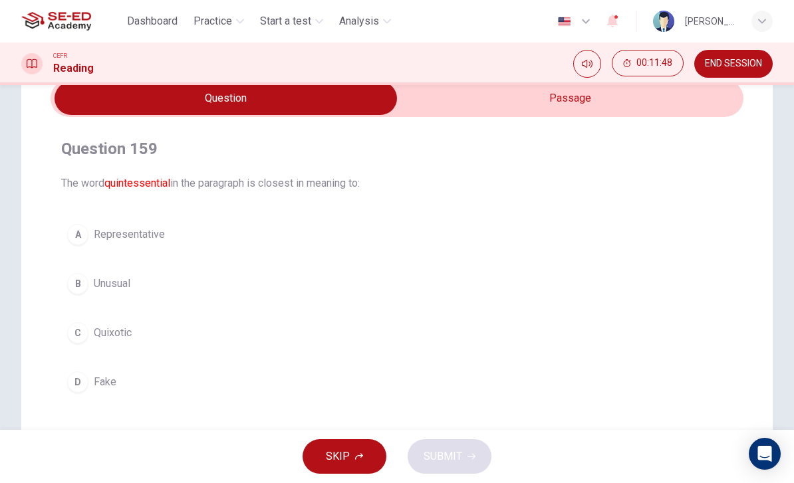
click at [99, 238] on span "Representative" at bounding box center [129, 235] width 71 height 16
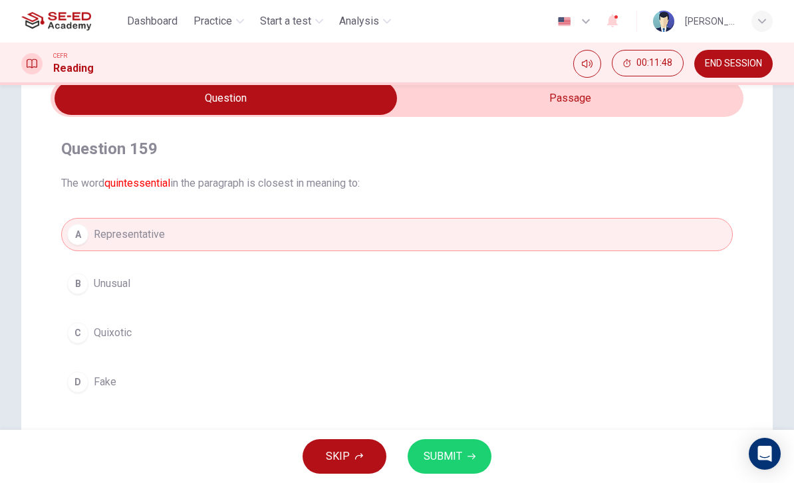
click at [446, 444] on button "SUBMIT" at bounding box center [450, 457] width 84 height 35
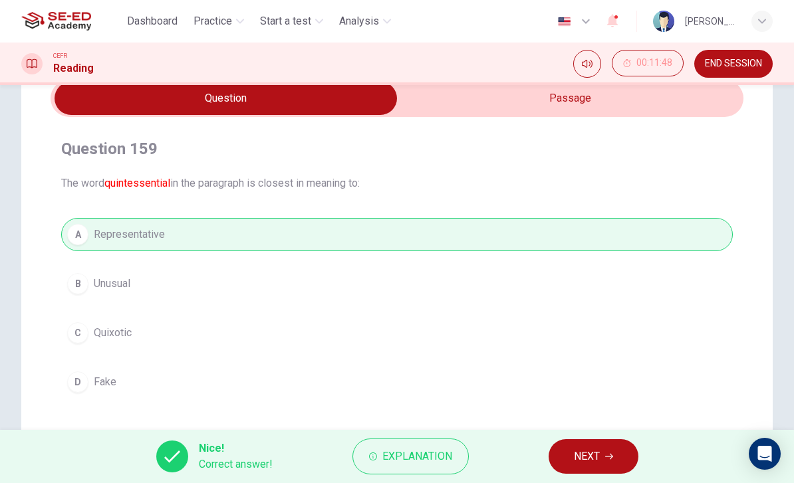
click at [595, 458] on span "NEXT" at bounding box center [587, 457] width 26 height 19
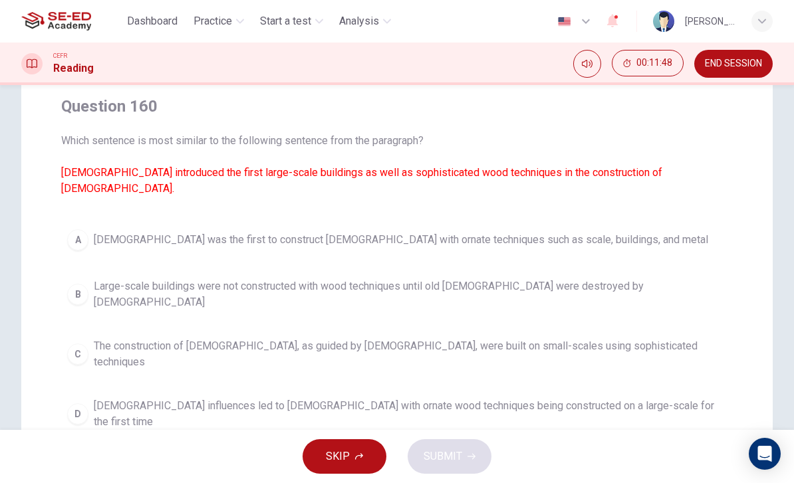
scroll to position [109, 0]
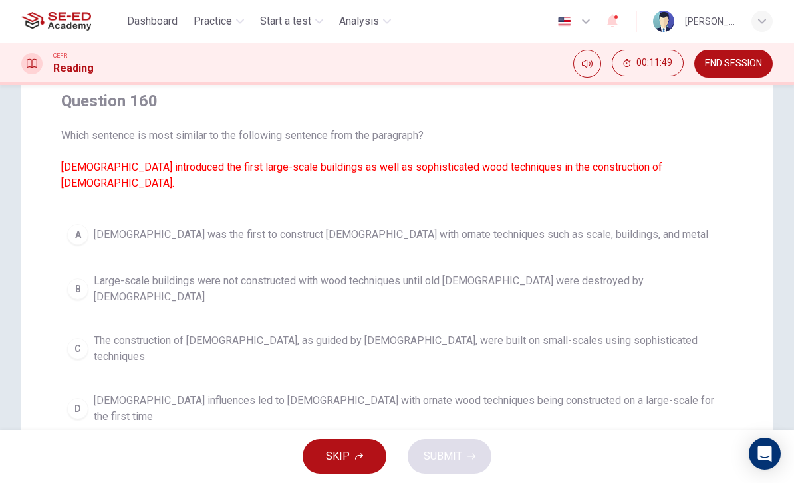
click at [86, 339] on div "C" at bounding box center [77, 349] width 21 height 21
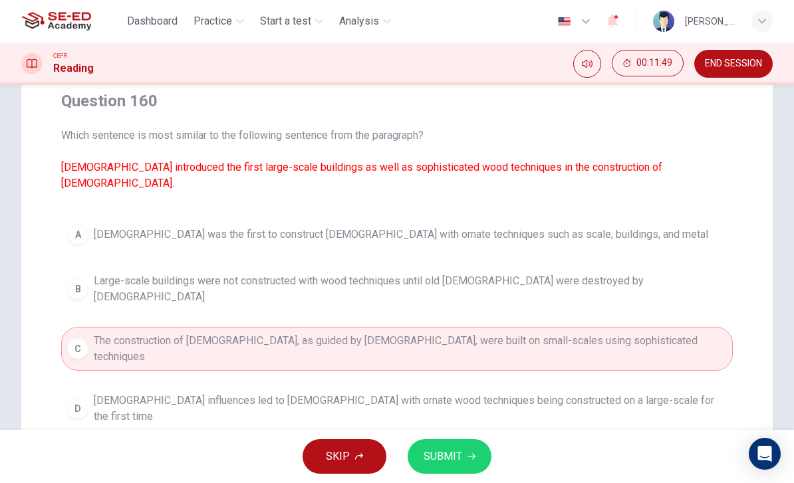
click at [464, 450] on button "SUBMIT" at bounding box center [450, 457] width 84 height 35
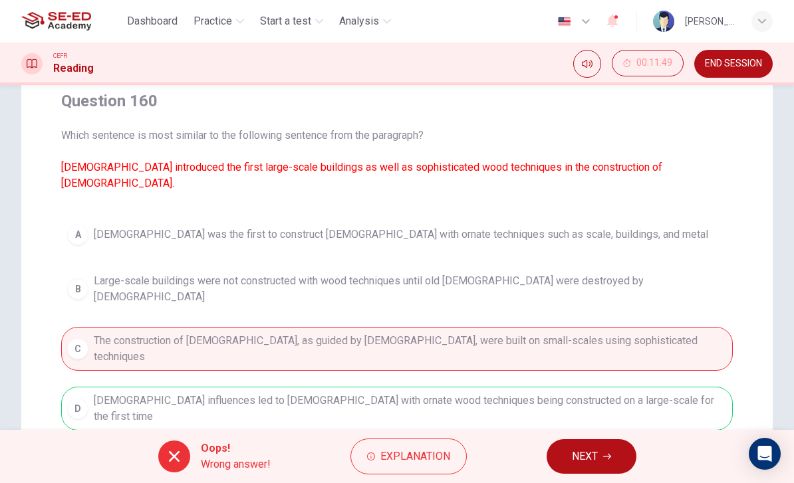
click at [601, 455] on button "NEXT" at bounding box center [592, 457] width 90 height 35
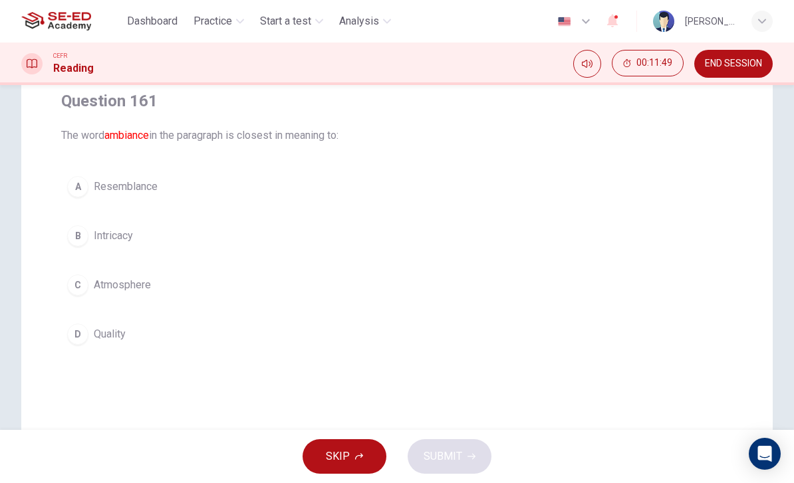
click at [82, 333] on div "D" at bounding box center [77, 334] width 21 height 21
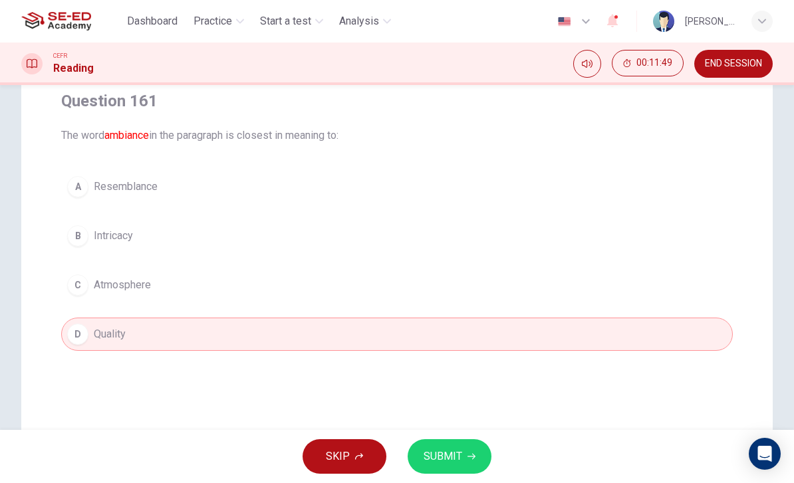
click at [90, 284] on button "C Atmosphere" at bounding box center [397, 285] width 672 height 33
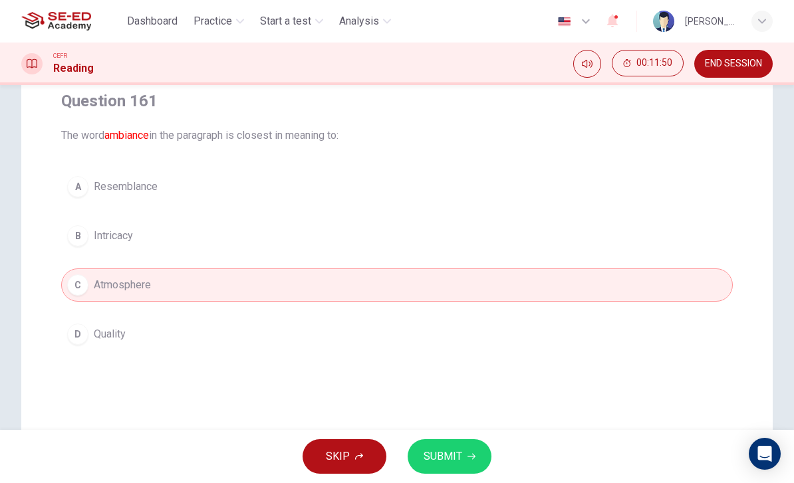
click at [90, 228] on button "B Intricacy" at bounding box center [397, 235] width 672 height 33
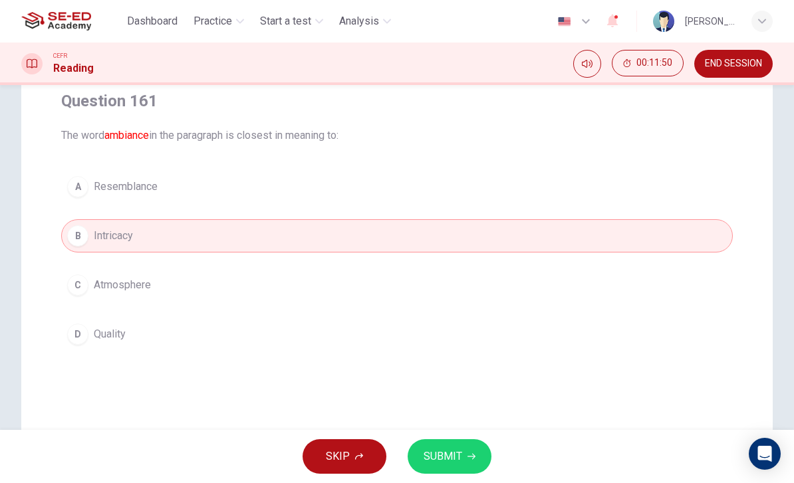
click at [468, 450] on button "SUBMIT" at bounding box center [450, 457] width 84 height 35
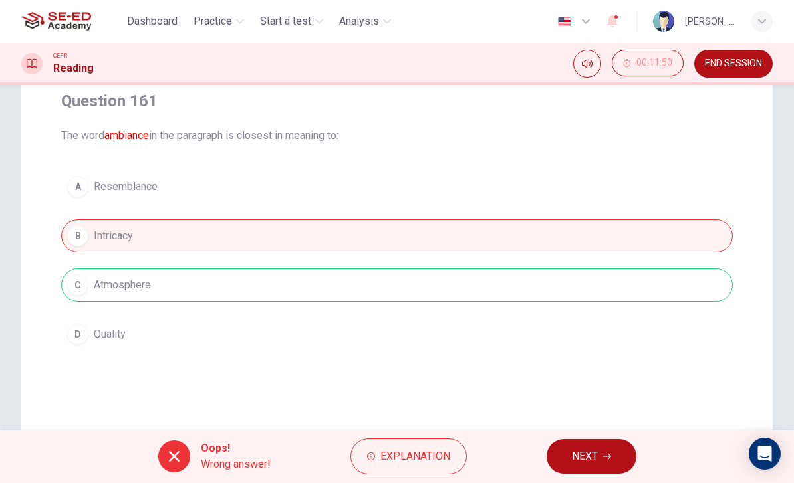
click at [595, 447] on button "NEXT" at bounding box center [592, 457] width 90 height 35
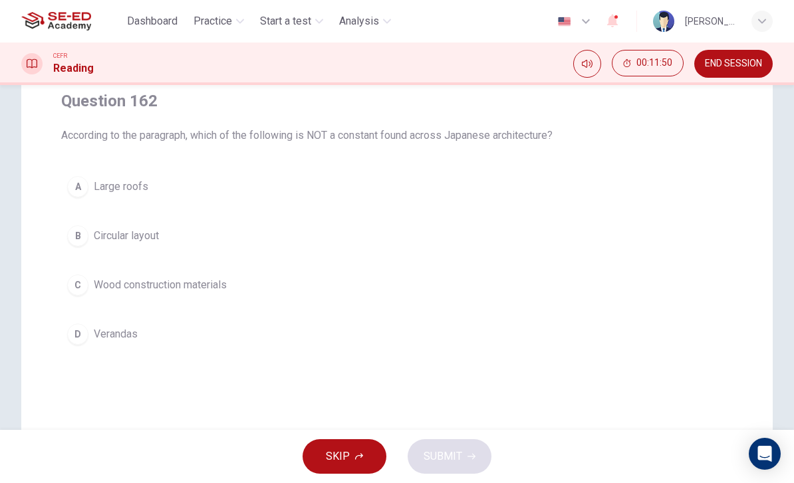
click at [89, 281] on button "C Wood construction materials" at bounding box center [397, 285] width 672 height 33
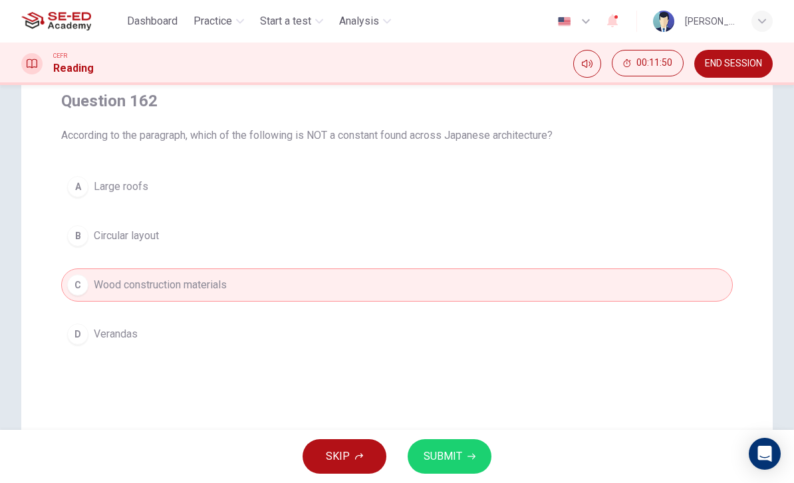
click at [92, 237] on button "B Circular layout" at bounding box center [397, 235] width 672 height 33
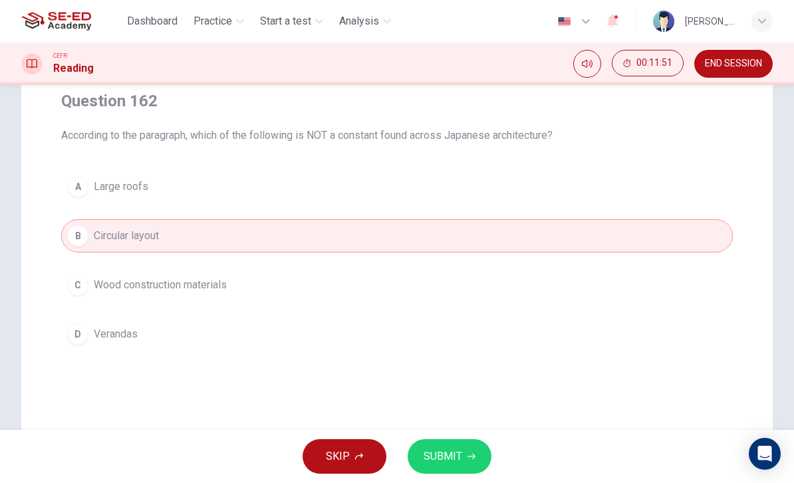
click at [466, 444] on button "SUBMIT" at bounding box center [450, 457] width 84 height 35
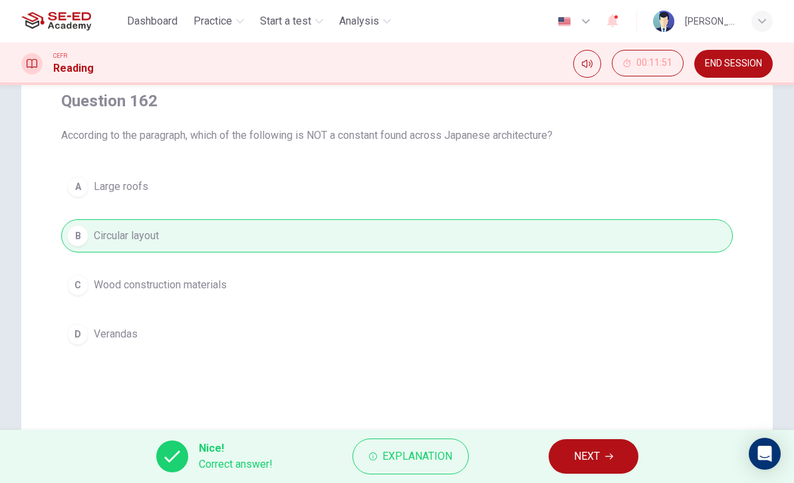
click at [579, 451] on span "NEXT" at bounding box center [587, 457] width 26 height 19
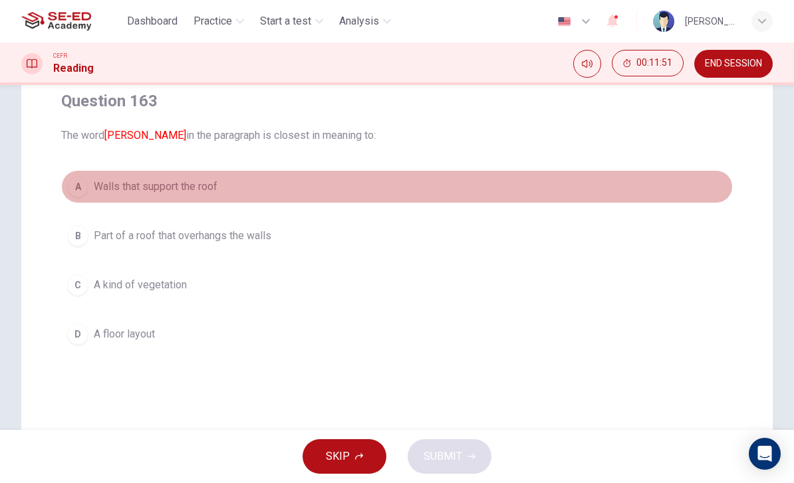
click at [87, 193] on button "A Walls that support the roof" at bounding box center [397, 186] width 672 height 33
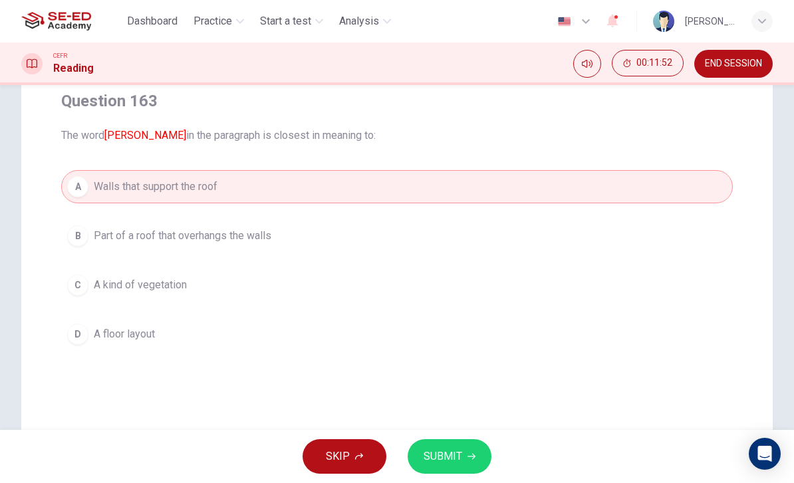
click at [86, 285] on div "C" at bounding box center [77, 285] width 21 height 21
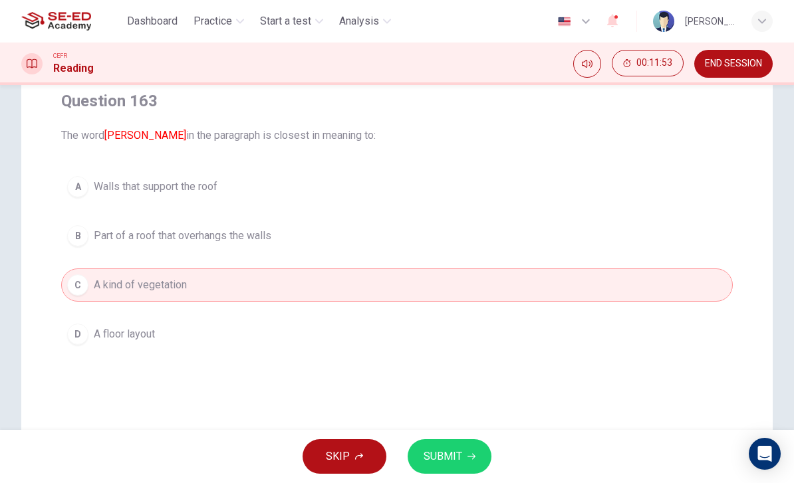
click at [468, 453] on icon "button" at bounding box center [472, 457] width 8 height 8
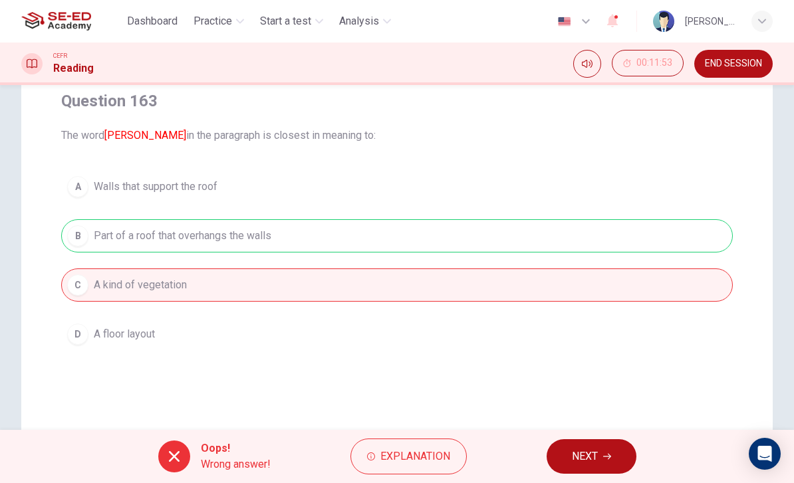
click at [587, 446] on button "NEXT" at bounding box center [592, 457] width 90 height 35
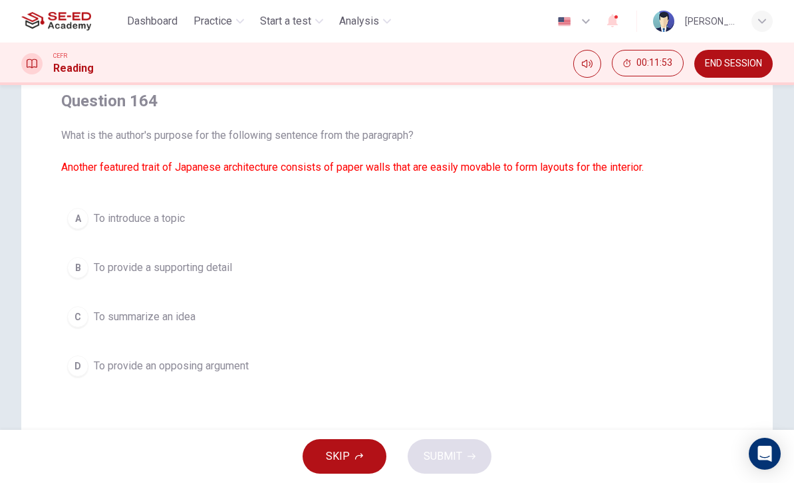
click at [92, 215] on button "A To introduce a topic" at bounding box center [397, 218] width 672 height 33
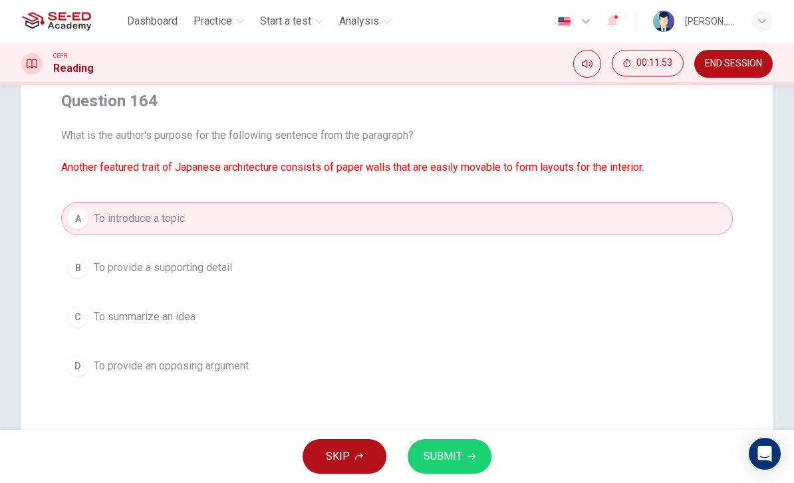
click at [468, 448] on button "SUBMIT" at bounding box center [450, 457] width 84 height 35
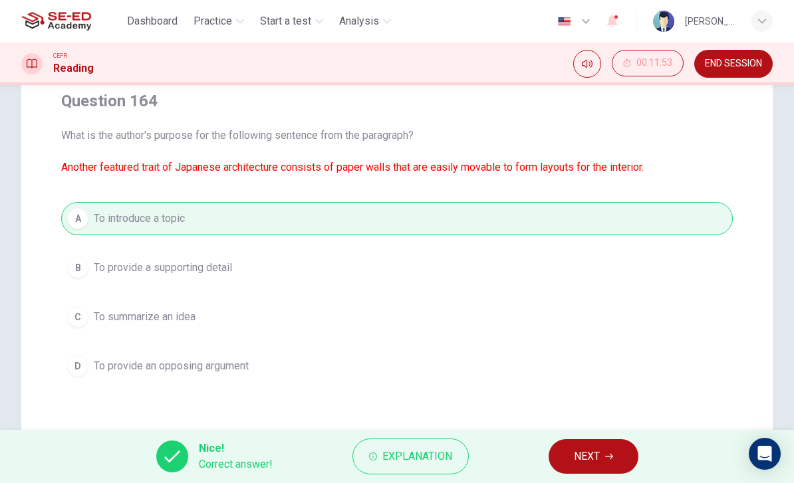
click at [570, 445] on button "NEXT" at bounding box center [594, 457] width 90 height 35
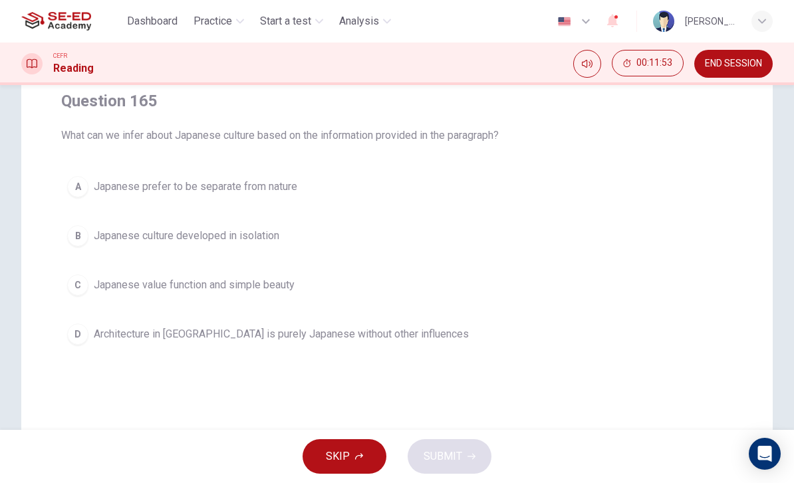
click at [88, 332] on button "D Architecture in [GEOGRAPHIC_DATA] is purely Japanese without other influences" at bounding box center [397, 334] width 672 height 33
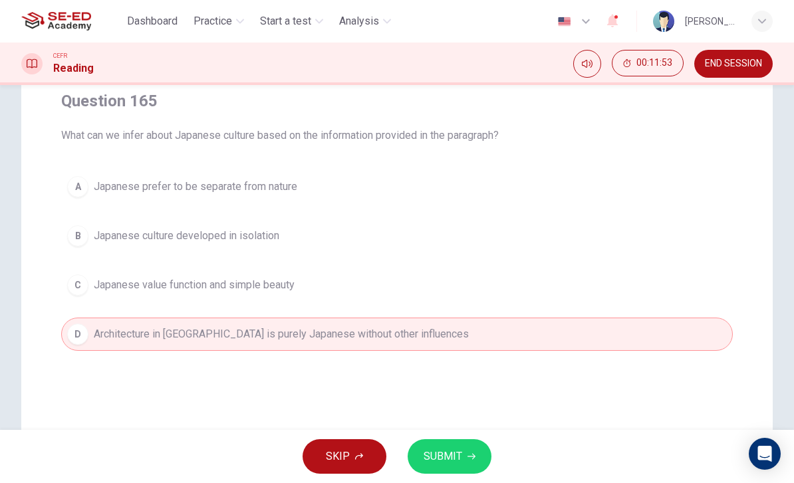
click at [454, 454] on span "SUBMIT" at bounding box center [443, 457] width 39 height 19
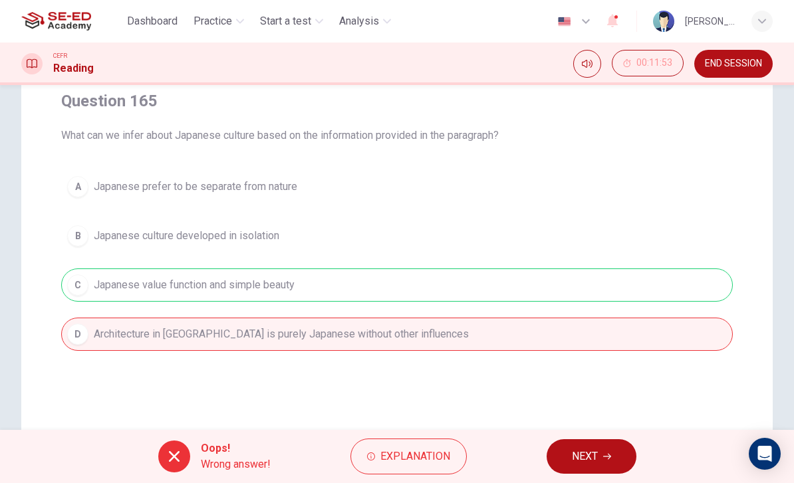
click at [582, 450] on span "NEXT" at bounding box center [585, 457] width 26 height 19
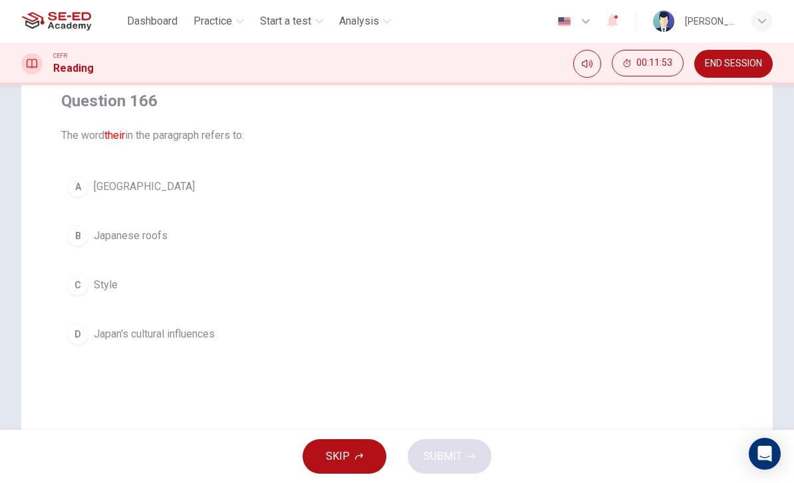
click at [87, 283] on div "C" at bounding box center [77, 285] width 21 height 21
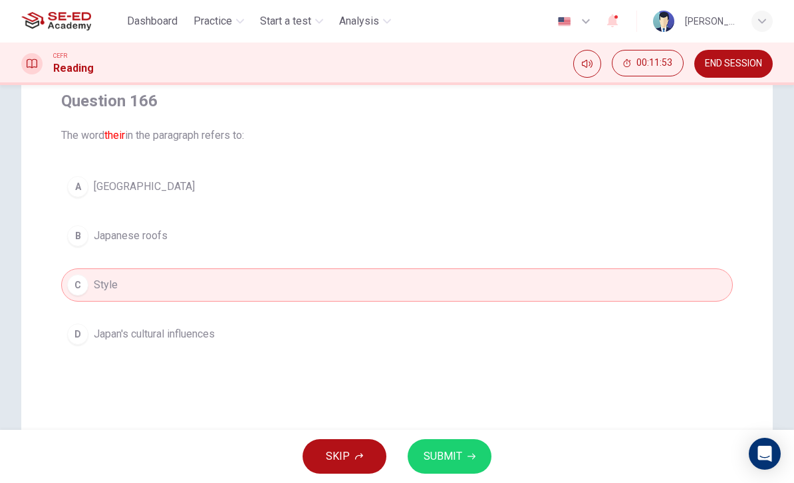
click at [79, 327] on div "D" at bounding box center [77, 334] width 21 height 21
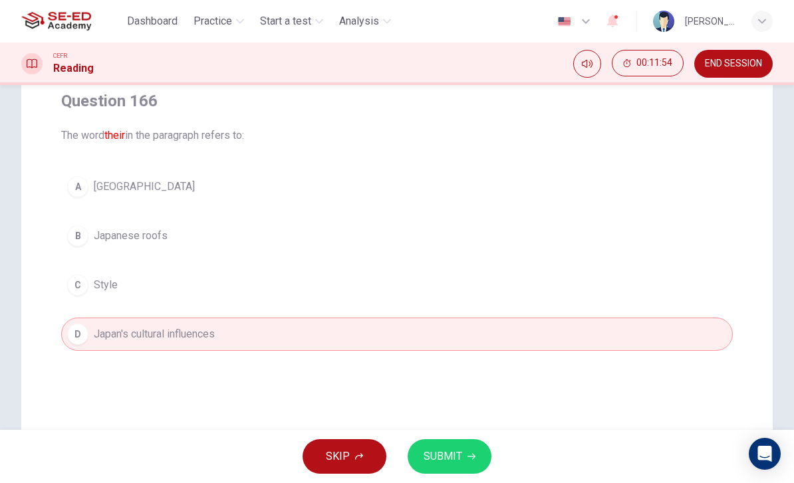
click at [474, 452] on button "SUBMIT" at bounding box center [450, 457] width 84 height 35
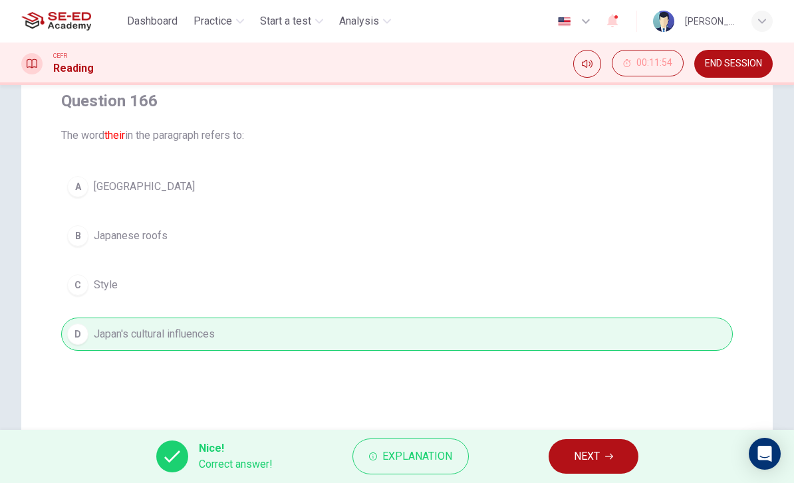
click at [569, 450] on button "NEXT" at bounding box center [594, 457] width 90 height 35
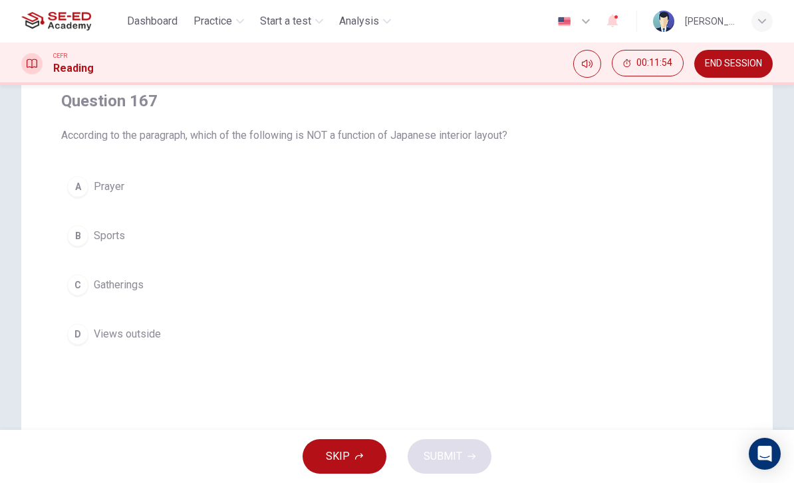
click at [83, 234] on div "B" at bounding box center [77, 235] width 21 height 21
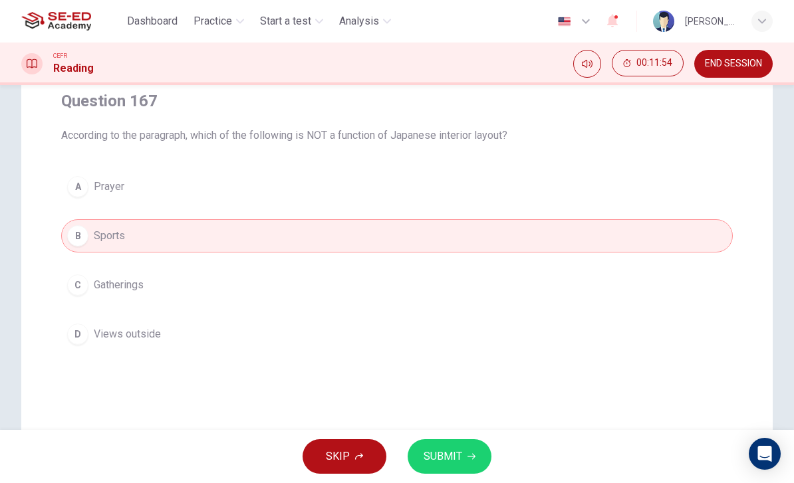
click at [468, 458] on icon "button" at bounding box center [472, 457] width 8 height 8
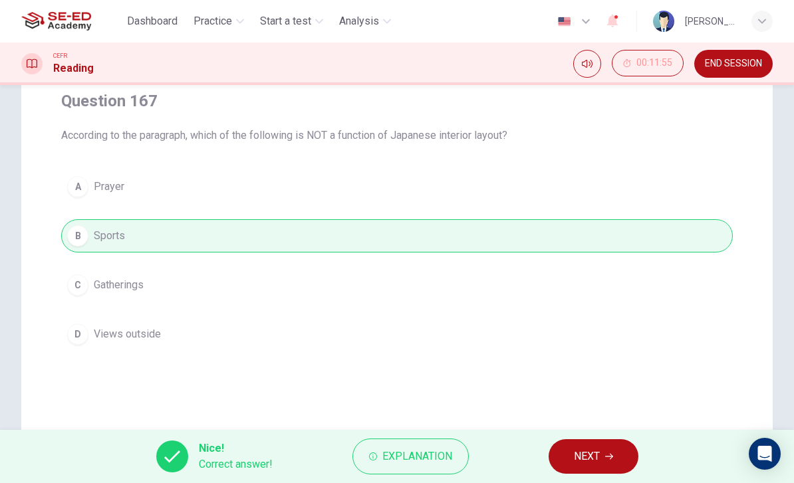
click at [577, 449] on span "NEXT" at bounding box center [587, 457] width 26 height 19
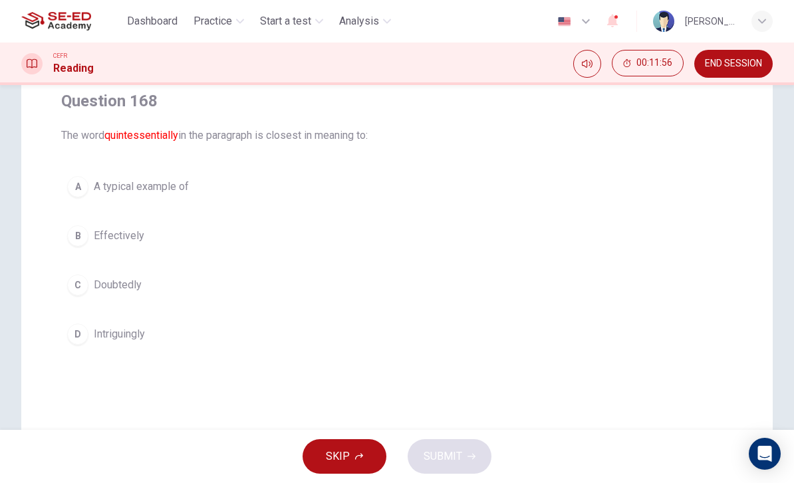
click at [90, 281] on button "C Doubtedly" at bounding box center [397, 285] width 672 height 33
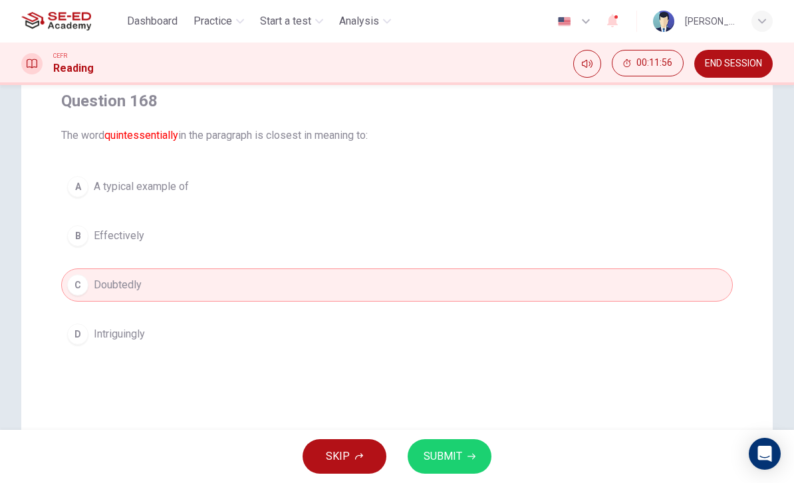
click at [474, 453] on icon "button" at bounding box center [472, 457] width 8 height 8
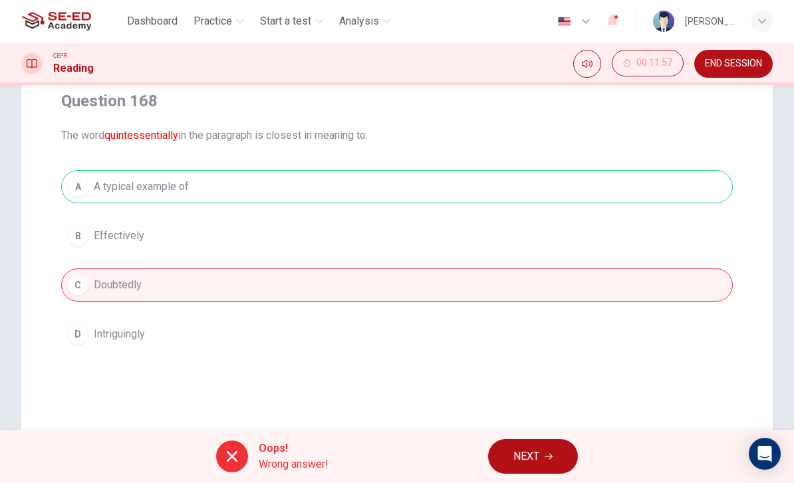
click at [522, 456] on span "NEXT" at bounding box center [526, 457] width 26 height 19
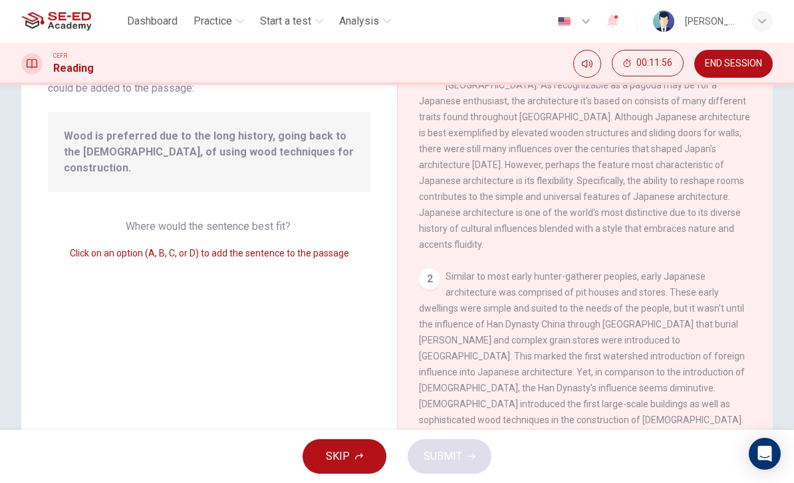
scroll to position [315, 0]
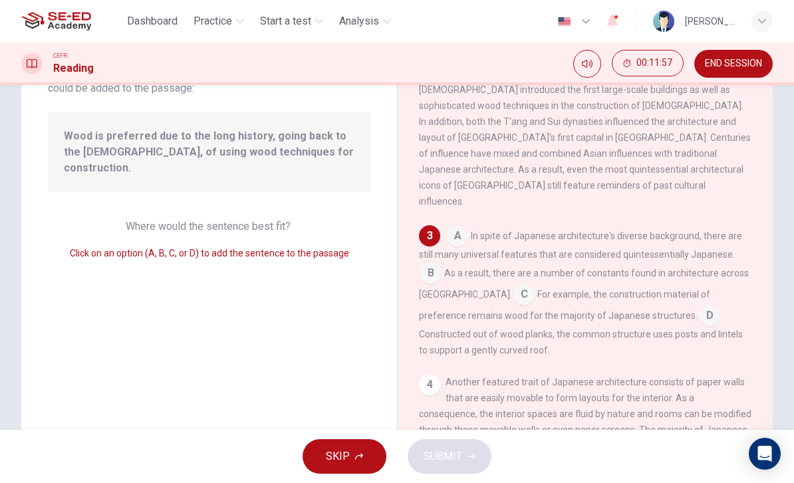
click at [436, 264] on input at bounding box center [430, 274] width 21 height 21
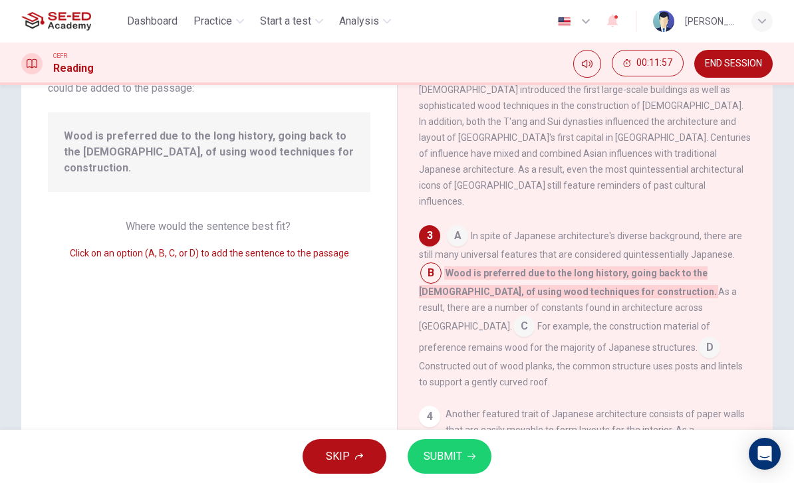
click at [462, 454] on button "SUBMIT" at bounding box center [450, 457] width 84 height 35
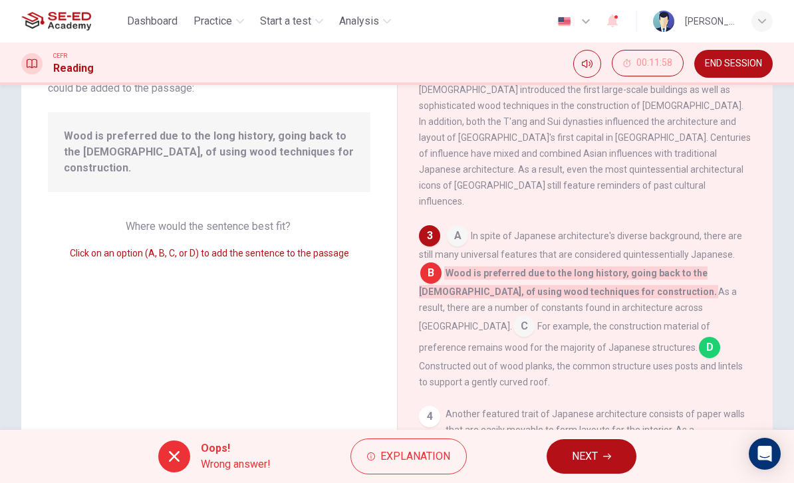
click at [603, 454] on icon "button" at bounding box center [607, 457] width 8 height 8
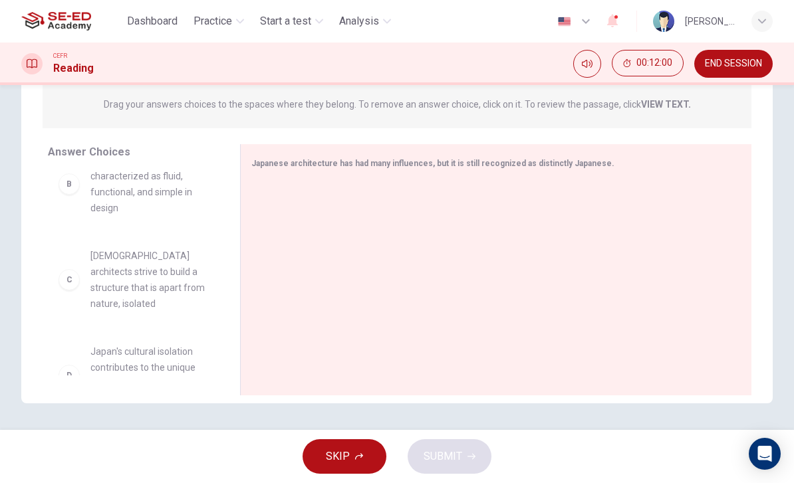
scroll to position [111, 0]
click at [110, 190] on span "Japanese interiors are best characterized as fluid, functional, and simple in d…" at bounding box center [149, 182] width 118 height 64
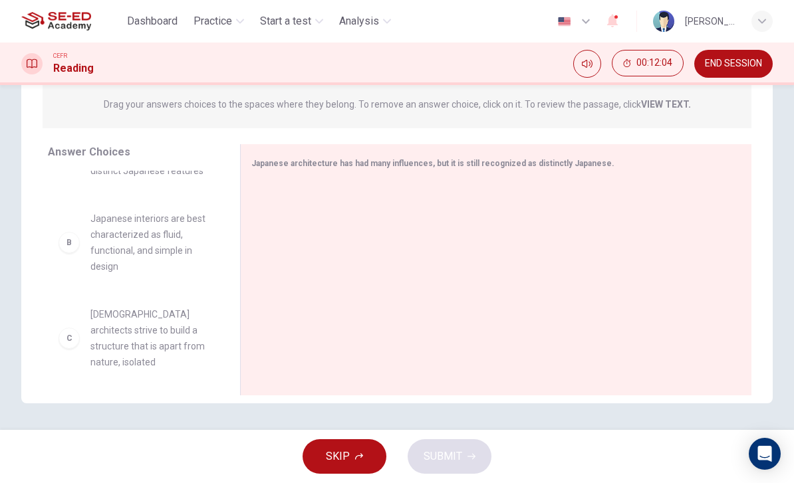
scroll to position [48, 0]
click at [74, 252] on div "B" at bounding box center [69, 245] width 21 height 21
click at [74, 251] on div "B" at bounding box center [69, 245] width 21 height 21
click at [382, 253] on div at bounding box center [490, 271] width 479 height 178
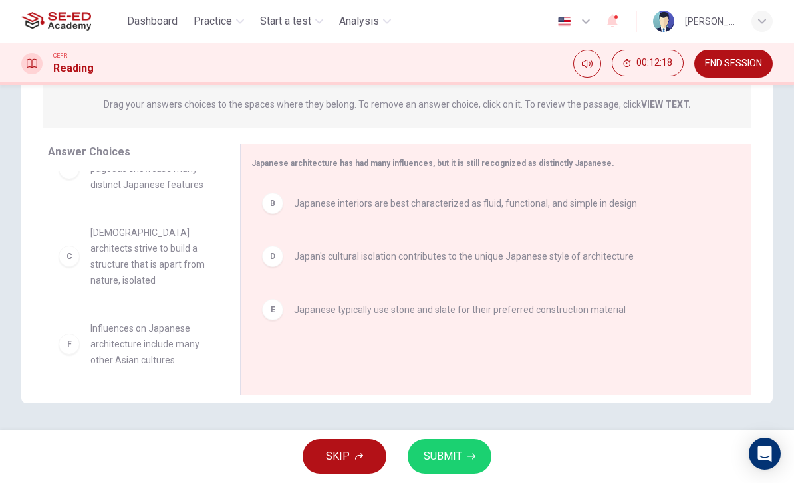
scroll to position [24, 0]
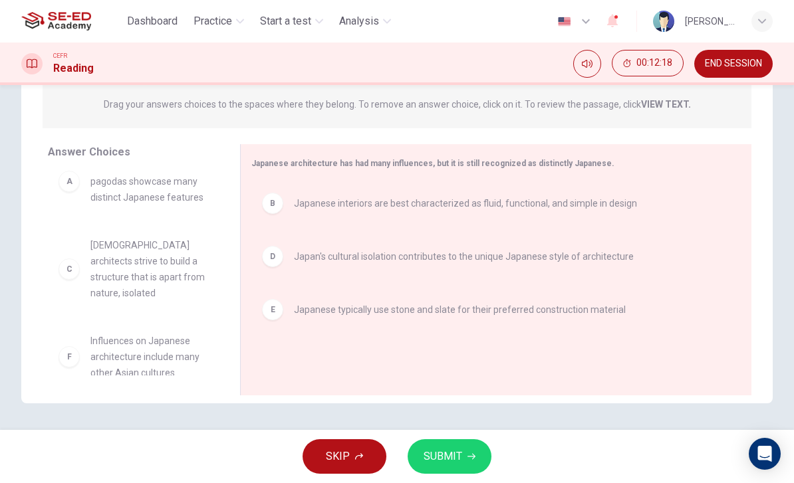
click at [464, 453] on button "SUBMIT" at bounding box center [450, 457] width 84 height 35
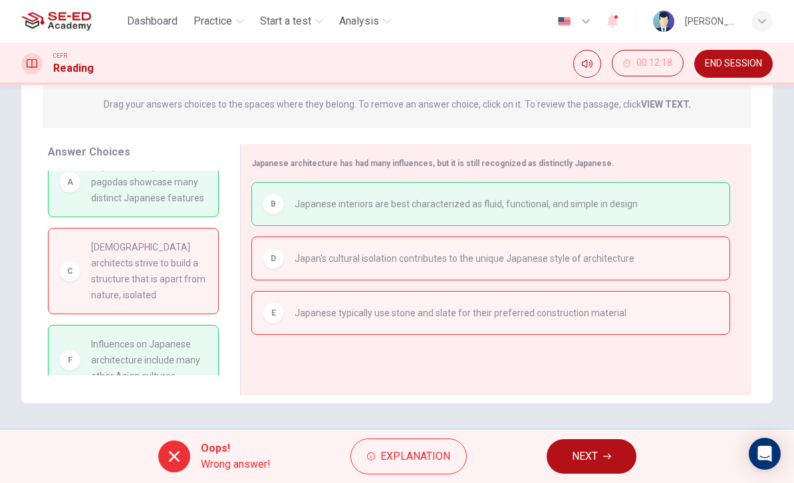
click at [584, 454] on span "NEXT" at bounding box center [585, 457] width 26 height 19
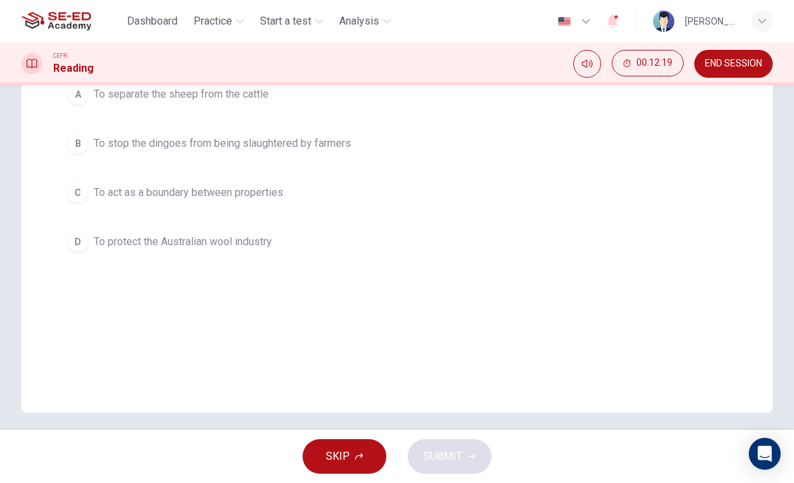
scroll to position [233, 0]
click at [722, 66] on span "END SESSION" at bounding box center [733, 64] width 57 height 11
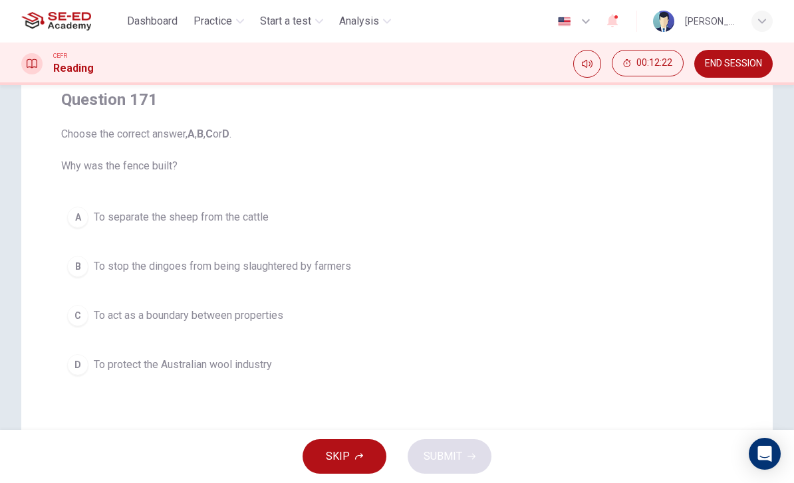
click at [746, 70] on button "END SESSION" at bounding box center [733, 64] width 78 height 28
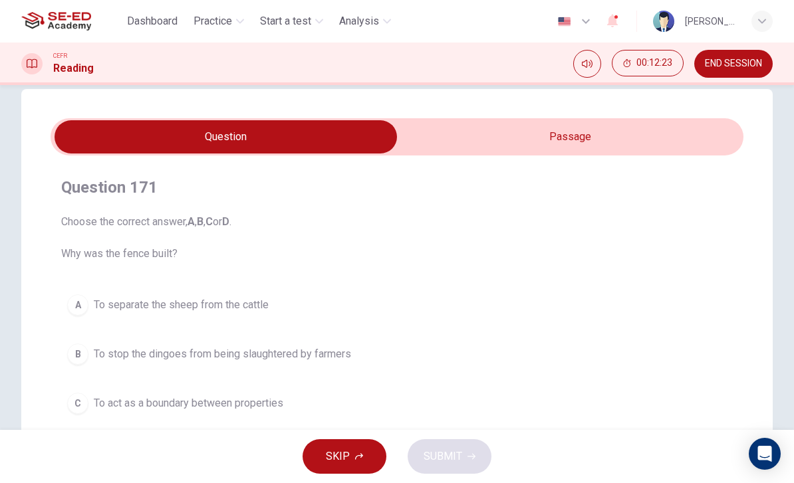
click at [745, 70] on button "END SESSION" at bounding box center [733, 64] width 78 height 28
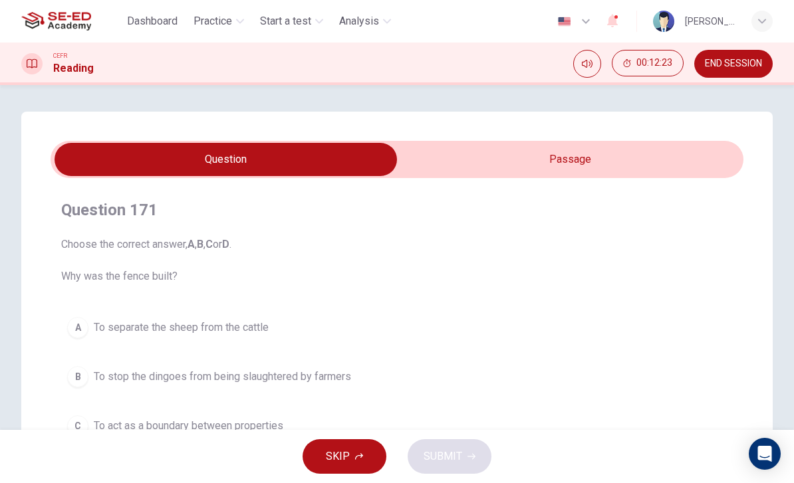
scroll to position [0, 0]
click at [749, 67] on span "END SESSION" at bounding box center [733, 64] width 57 height 11
click at [750, 62] on span "END SESSION" at bounding box center [733, 64] width 57 height 11
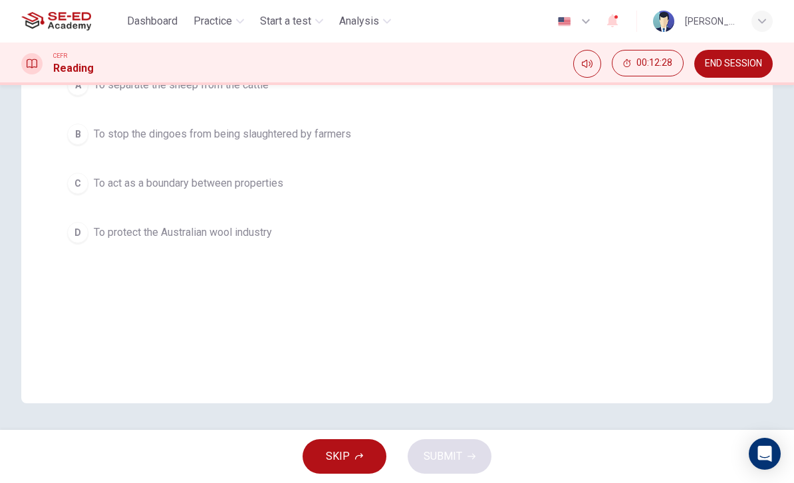
scroll to position [243, 0]
click at [82, 229] on div "D" at bounding box center [77, 232] width 21 height 21
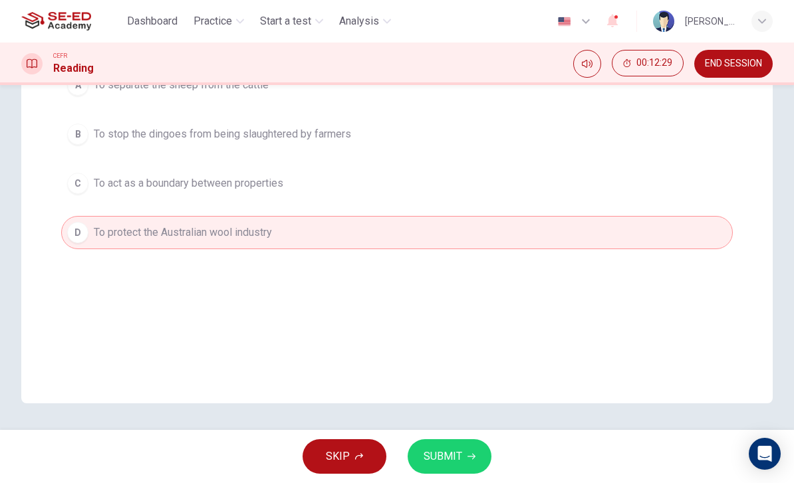
click at [458, 454] on span "SUBMIT" at bounding box center [443, 457] width 39 height 19
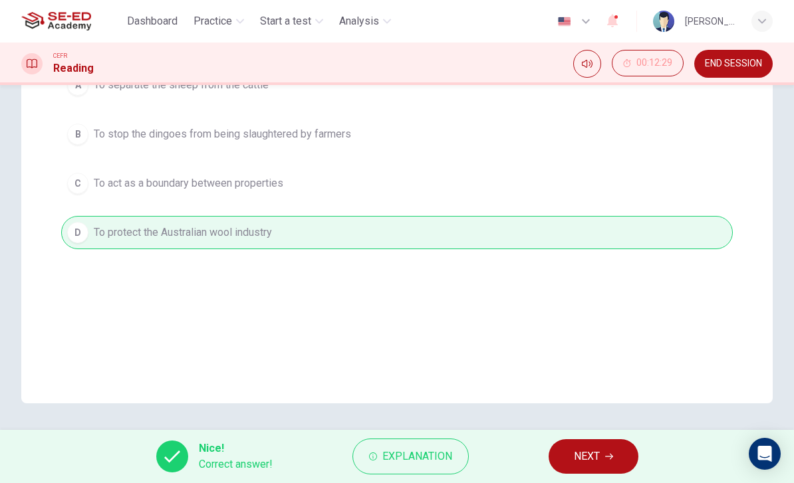
click at [599, 445] on button "NEXT" at bounding box center [594, 457] width 90 height 35
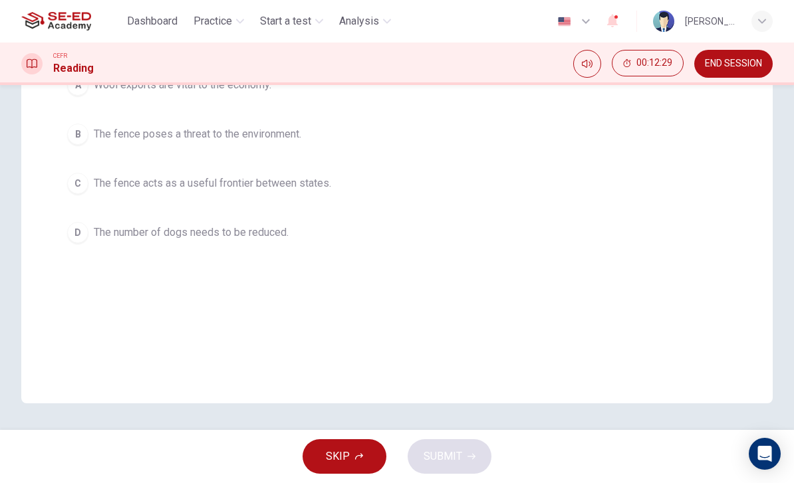
click at [84, 134] on div "B" at bounding box center [77, 134] width 21 height 21
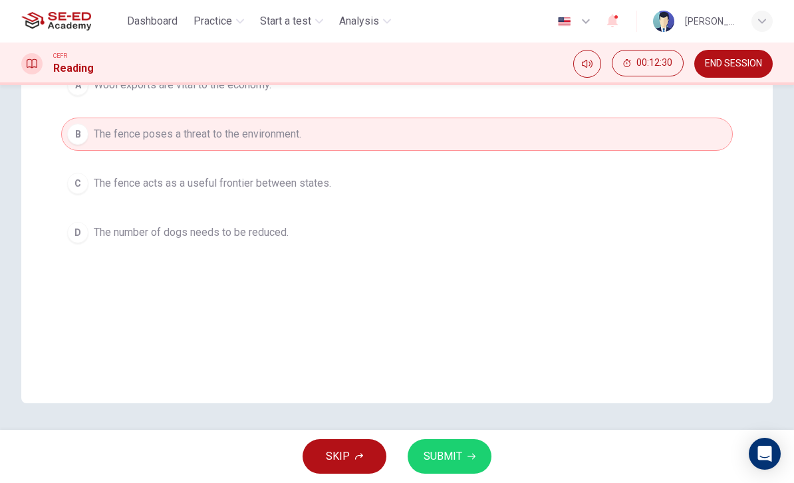
click at [468, 455] on icon "button" at bounding box center [472, 457] width 8 height 8
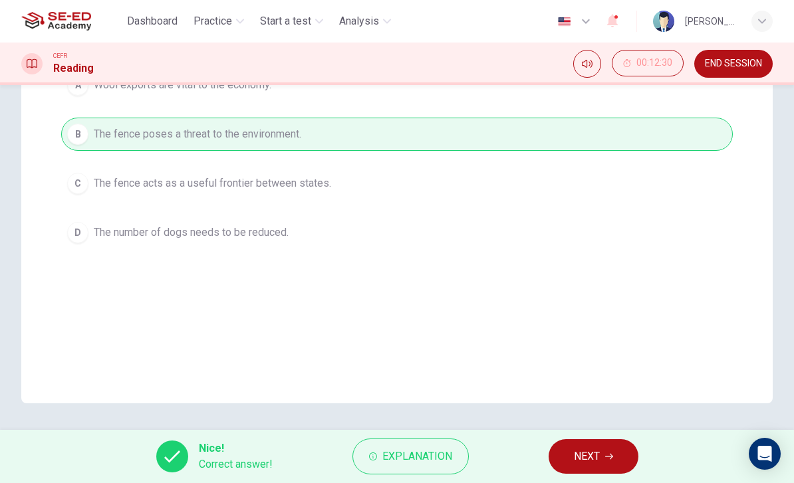
click at [577, 454] on span "NEXT" at bounding box center [587, 457] width 26 height 19
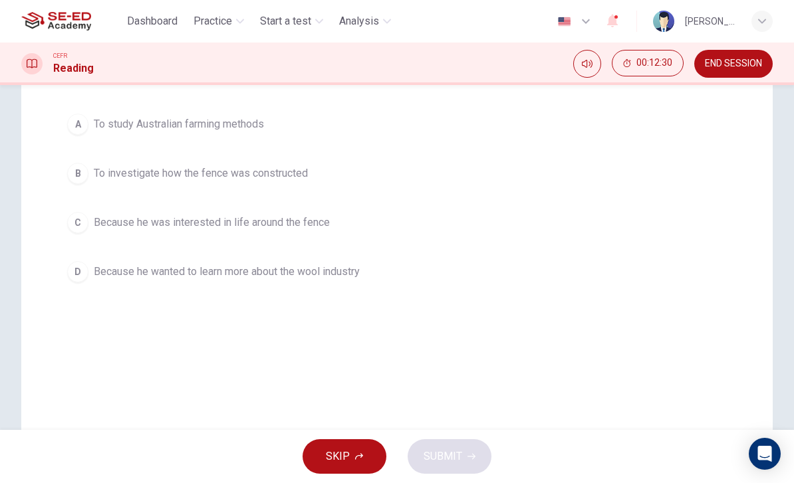
scroll to position [191, 0]
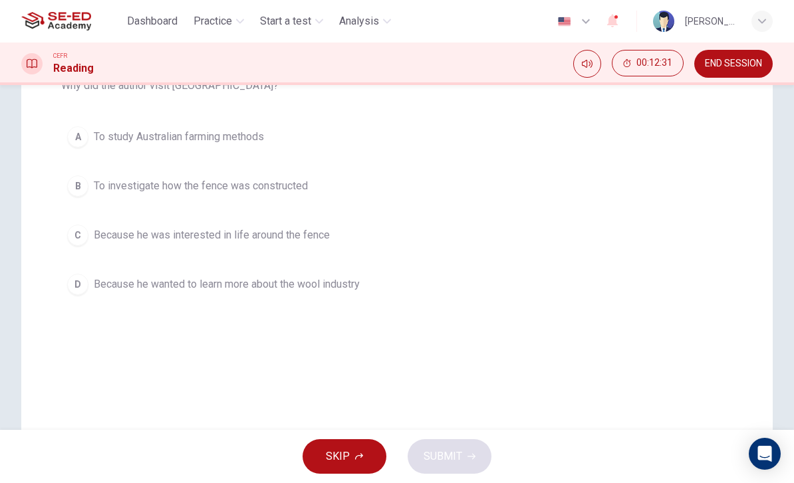
click at [78, 136] on div "A" at bounding box center [77, 136] width 21 height 21
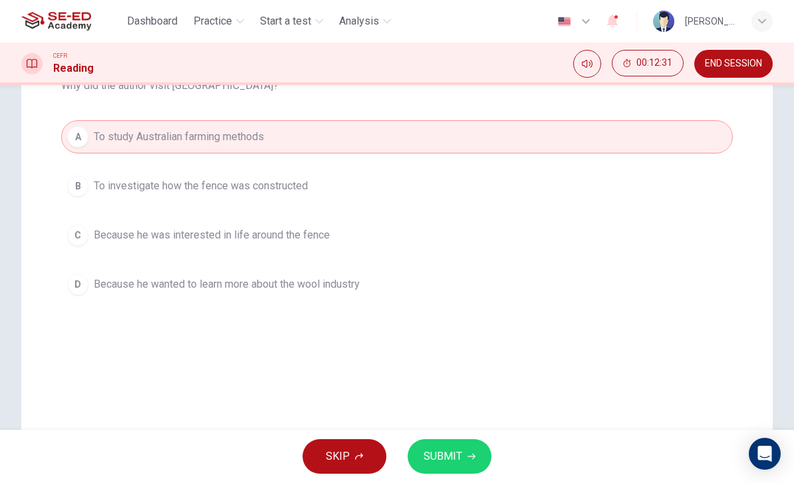
click at [469, 454] on icon "button" at bounding box center [472, 457] width 8 height 8
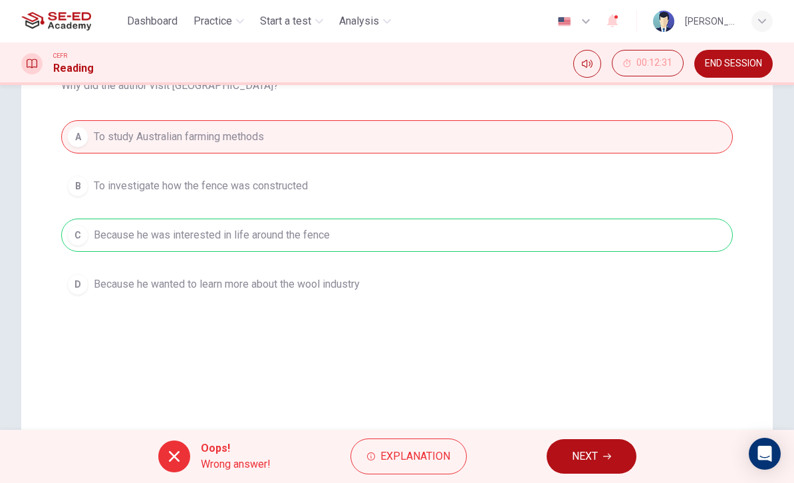
click at [579, 449] on span "NEXT" at bounding box center [585, 457] width 26 height 19
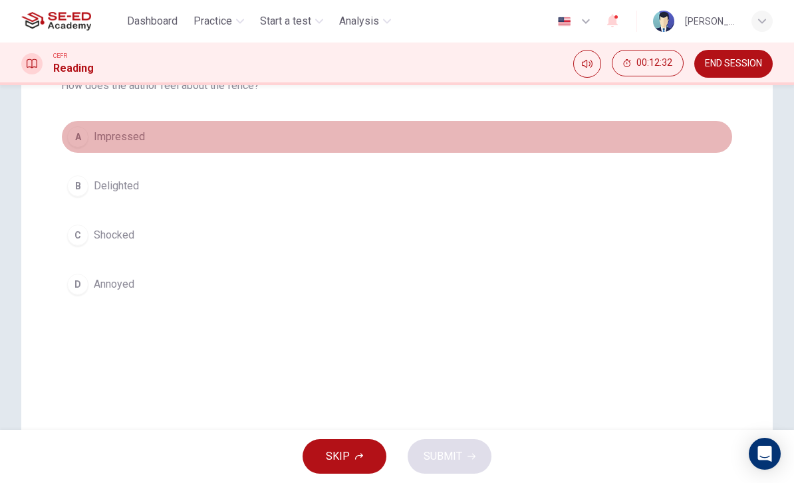
click at [83, 137] on div "A" at bounding box center [77, 136] width 21 height 21
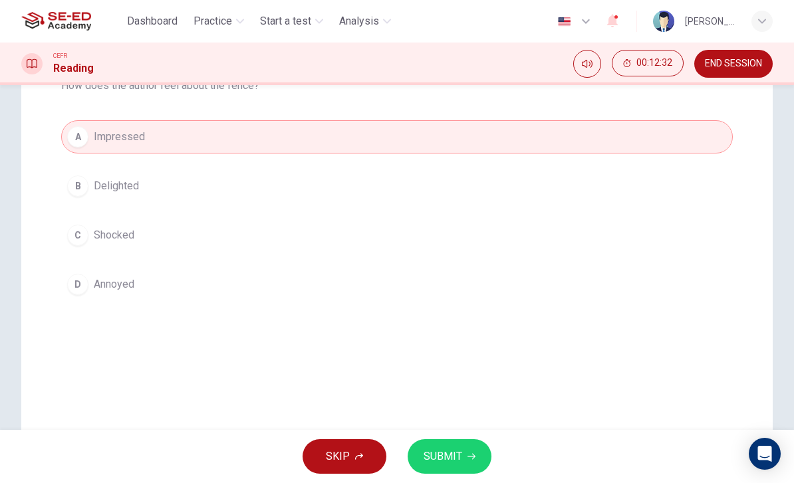
click at [485, 442] on div "SKIP SUBMIT" at bounding box center [397, 456] width 794 height 53
click at [468, 462] on button "SUBMIT" at bounding box center [450, 457] width 84 height 35
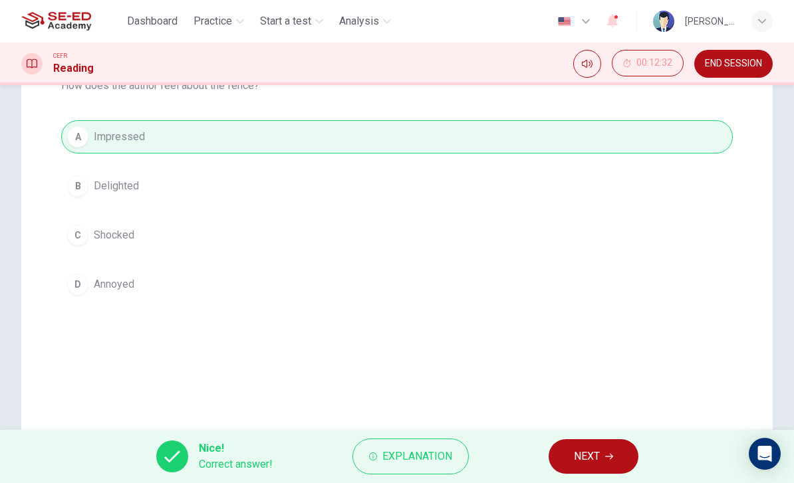
click at [595, 446] on button "NEXT" at bounding box center [594, 457] width 90 height 35
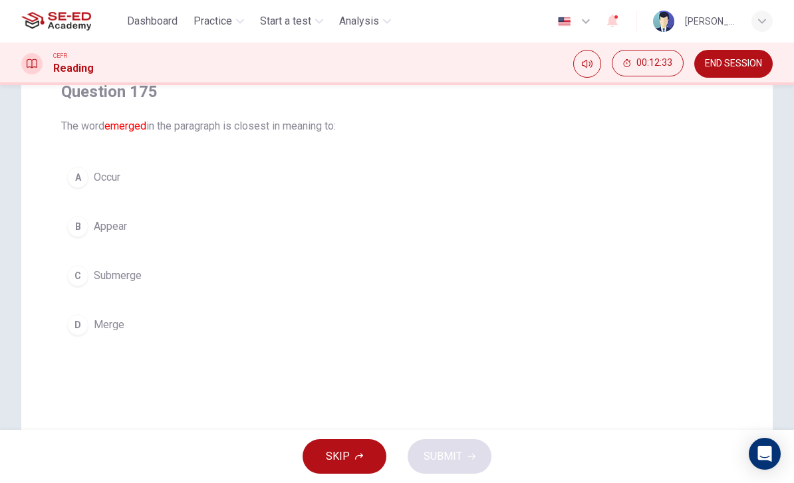
scroll to position [119, 0]
click at [84, 227] on div "B" at bounding box center [77, 225] width 21 height 21
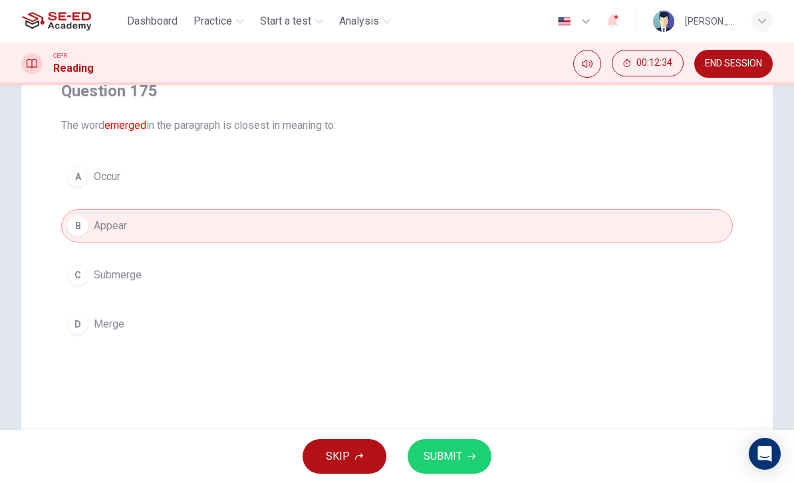
click at [463, 460] on button "SUBMIT" at bounding box center [450, 457] width 84 height 35
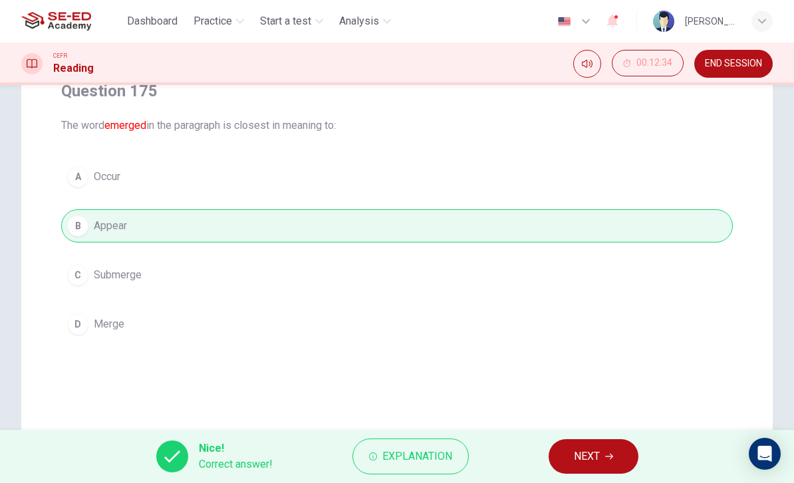
click at [567, 448] on button "NEXT" at bounding box center [594, 457] width 90 height 35
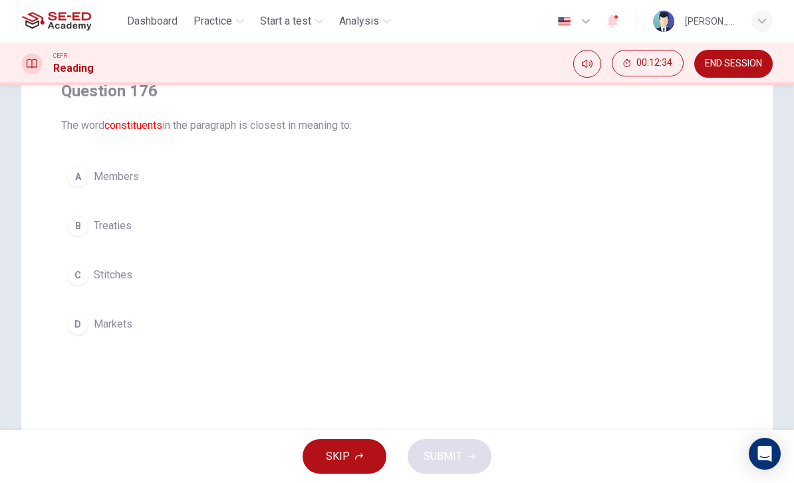
click at [85, 312] on button "D Markets" at bounding box center [397, 324] width 672 height 33
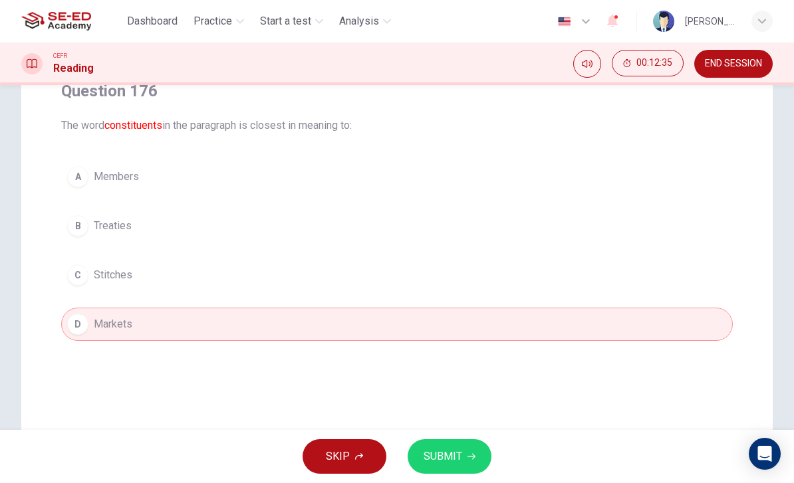
click at [473, 456] on icon "button" at bounding box center [472, 457] width 8 height 6
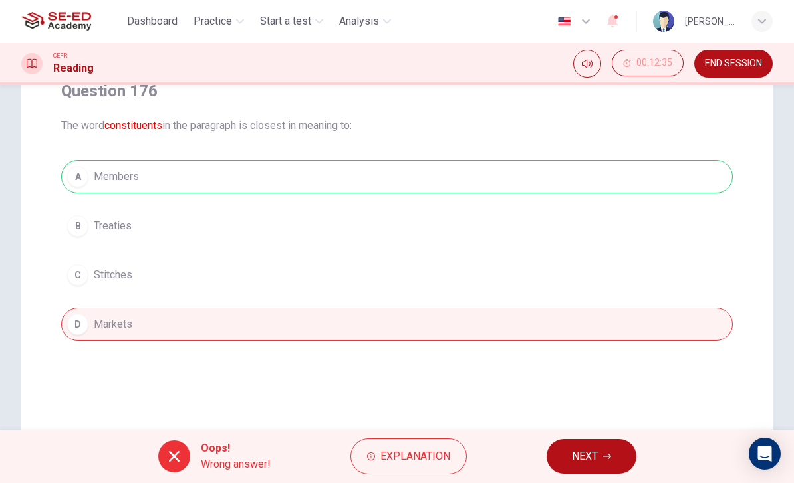
click at [581, 447] on button "NEXT" at bounding box center [592, 457] width 90 height 35
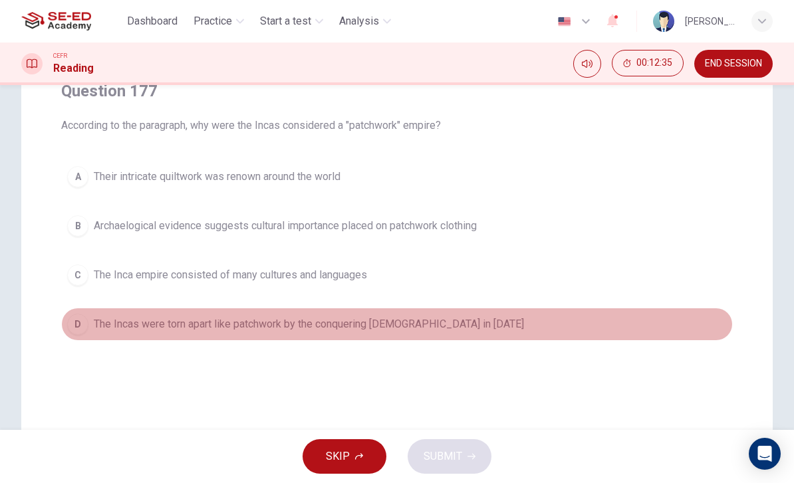
click at [74, 315] on div "D" at bounding box center [77, 324] width 21 height 21
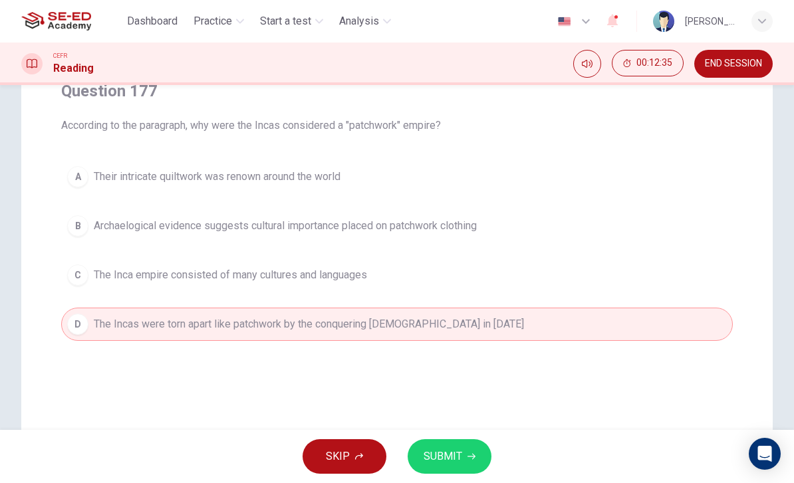
click at [467, 448] on button "SUBMIT" at bounding box center [450, 457] width 84 height 35
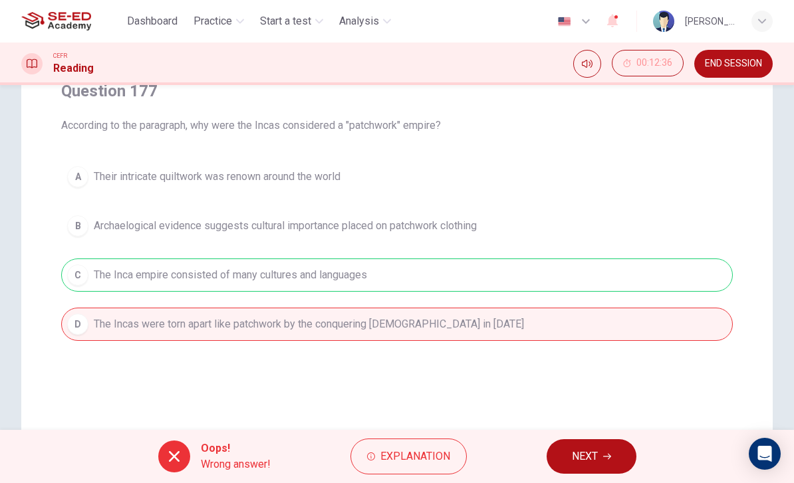
click at [569, 447] on button "NEXT" at bounding box center [592, 457] width 90 height 35
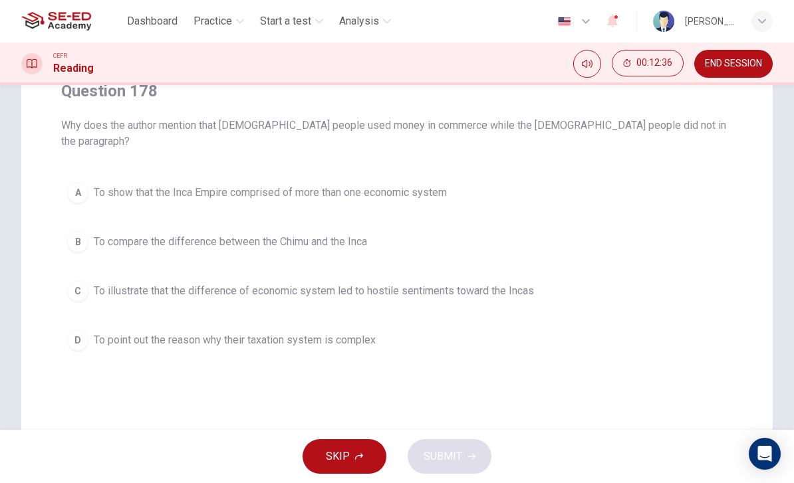
click at [78, 330] on div "D" at bounding box center [77, 340] width 21 height 21
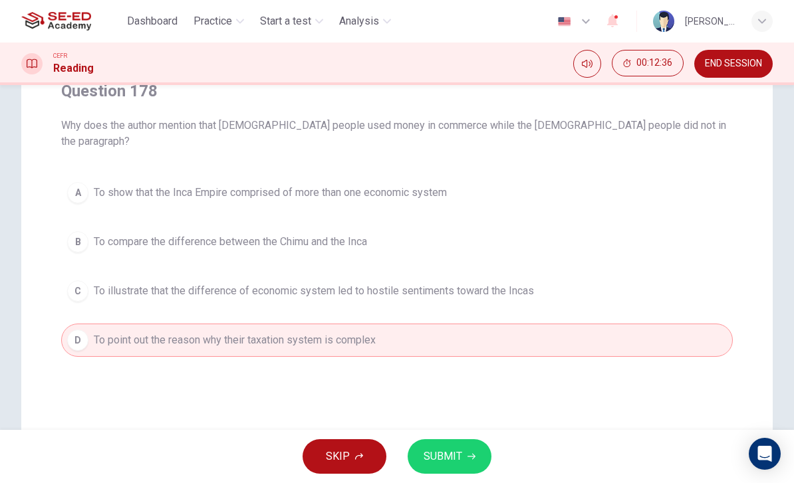
click at [464, 446] on button "SUBMIT" at bounding box center [450, 457] width 84 height 35
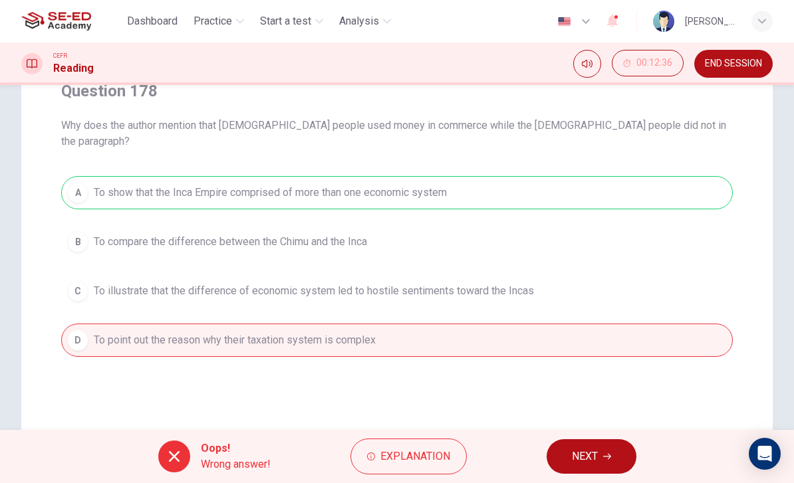
click at [562, 444] on button "NEXT" at bounding box center [592, 457] width 90 height 35
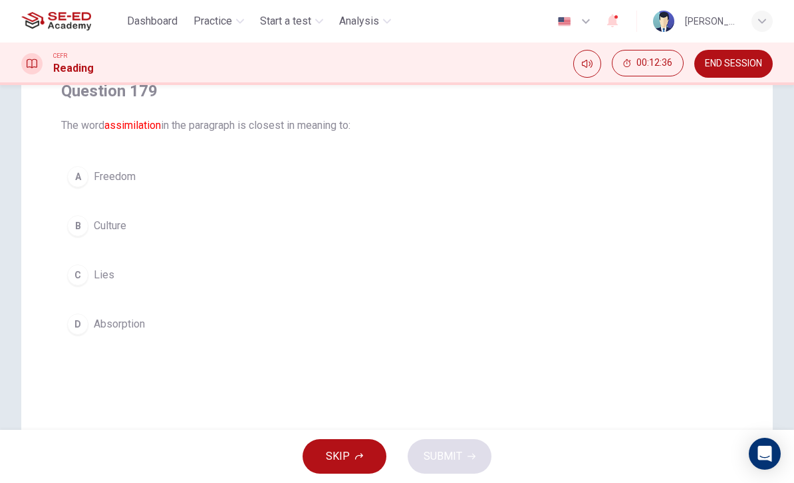
click at [90, 219] on button "B Culture" at bounding box center [397, 225] width 672 height 33
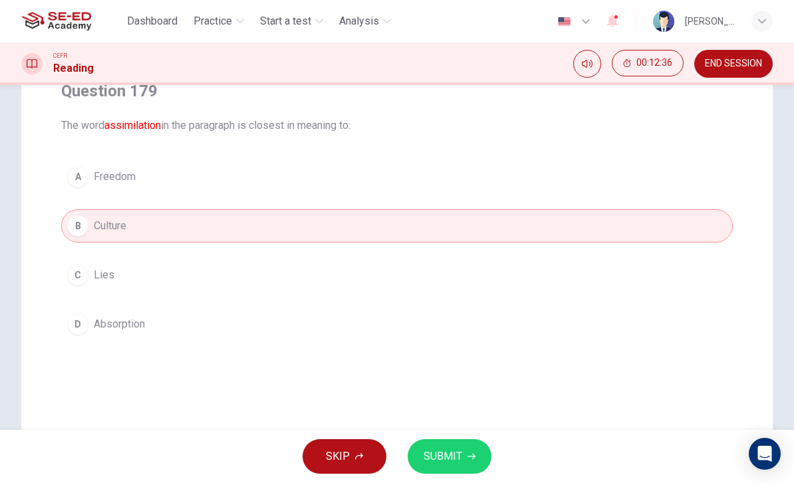
click at [472, 440] on button "SUBMIT" at bounding box center [450, 457] width 84 height 35
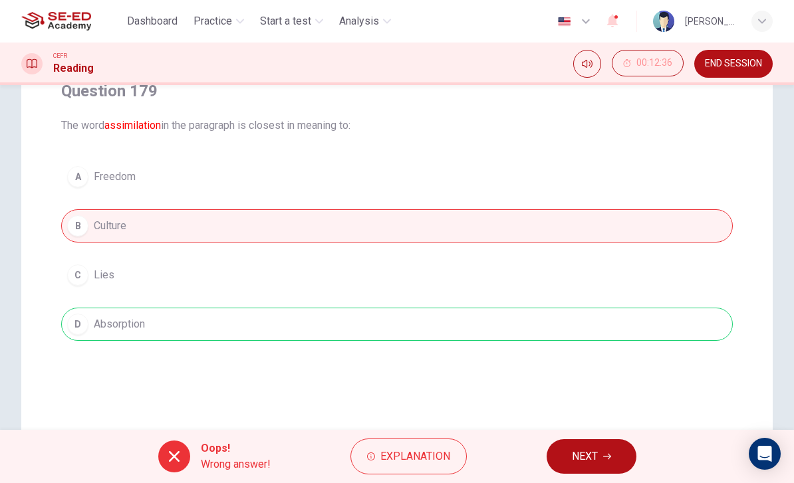
click at [577, 445] on button "NEXT" at bounding box center [592, 457] width 90 height 35
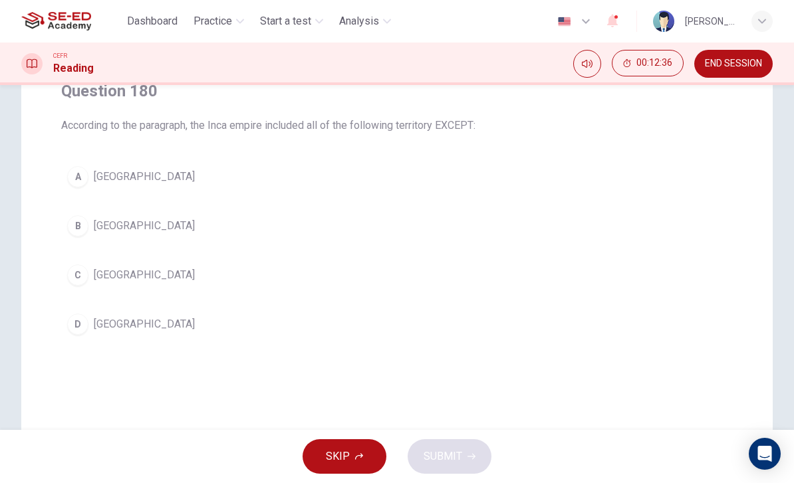
click at [90, 192] on button "A [GEOGRAPHIC_DATA]" at bounding box center [397, 176] width 672 height 33
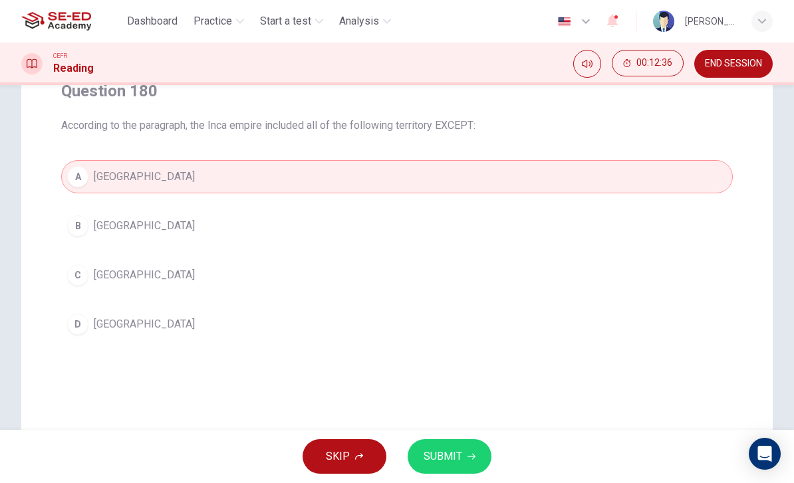
click at [468, 443] on button "SUBMIT" at bounding box center [450, 457] width 84 height 35
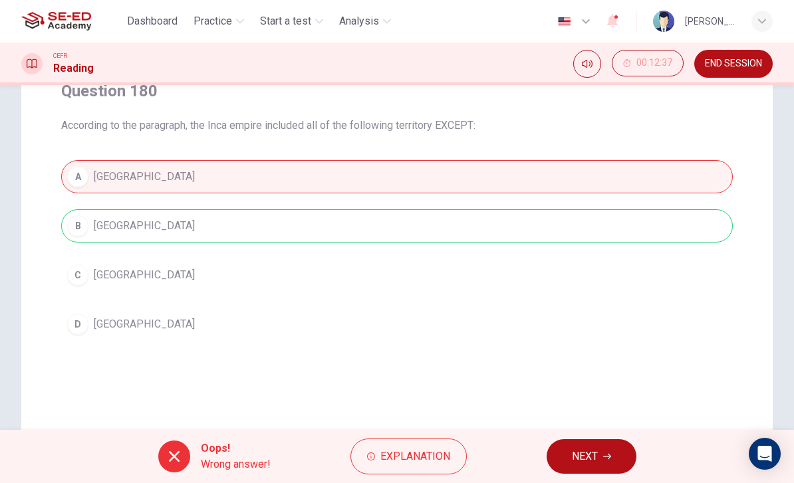
click at [552, 447] on button "NEXT" at bounding box center [592, 457] width 90 height 35
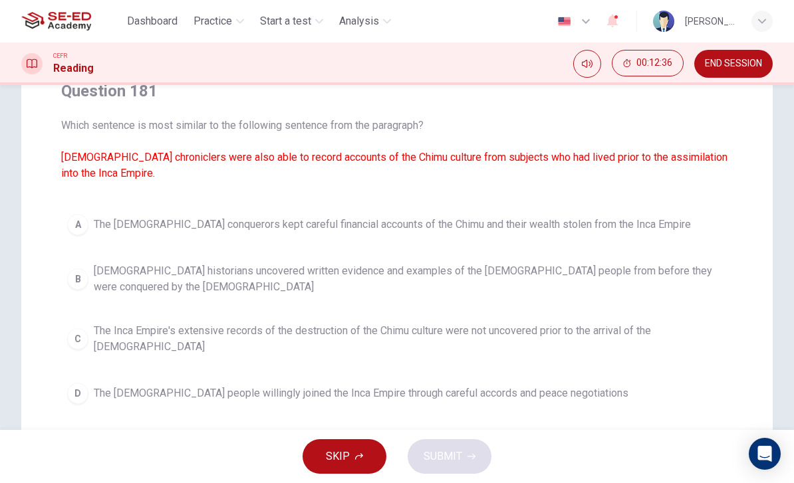
click at [84, 289] on button "B [DEMOGRAPHIC_DATA] historians uncovered written evidence and examples of the …" at bounding box center [397, 279] width 672 height 44
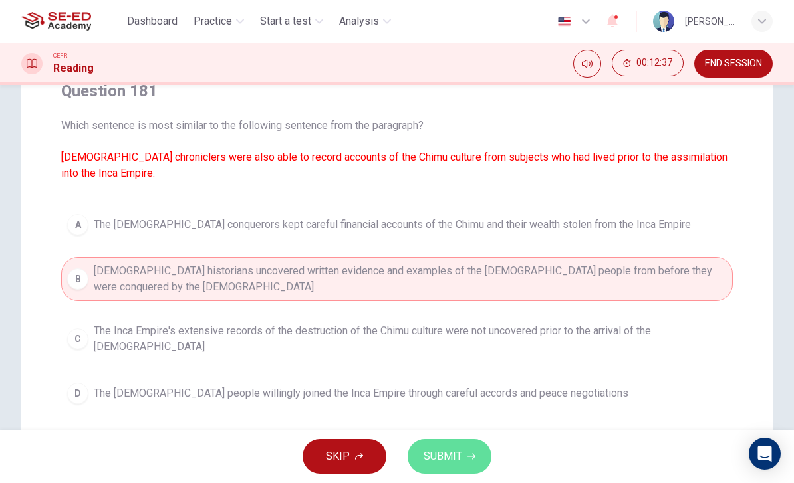
click at [474, 452] on button "SUBMIT" at bounding box center [450, 457] width 84 height 35
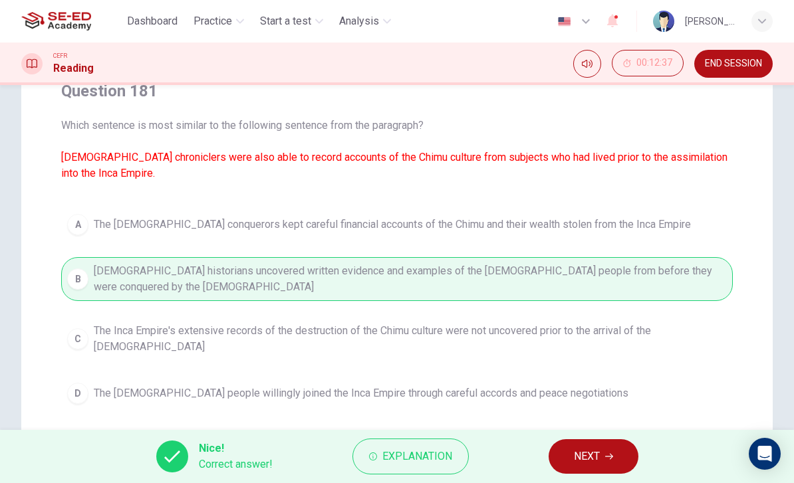
click at [576, 441] on button "NEXT" at bounding box center [594, 457] width 90 height 35
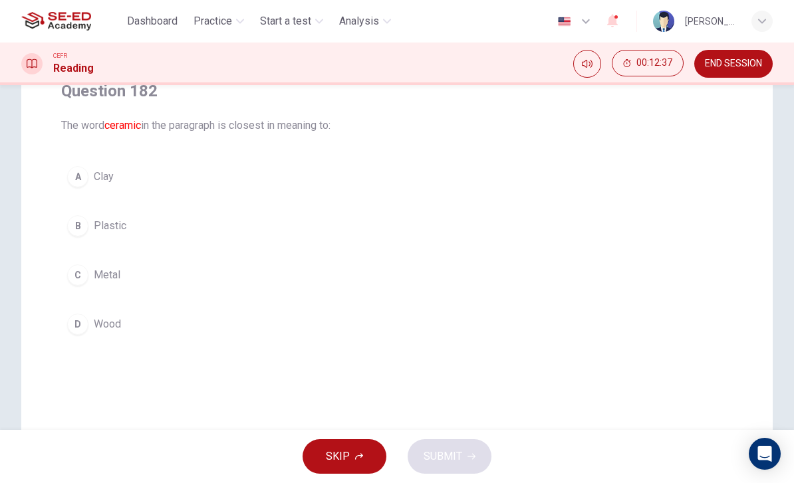
click at [98, 278] on span "Metal" at bounding box center [107, 275] width 27 height 16
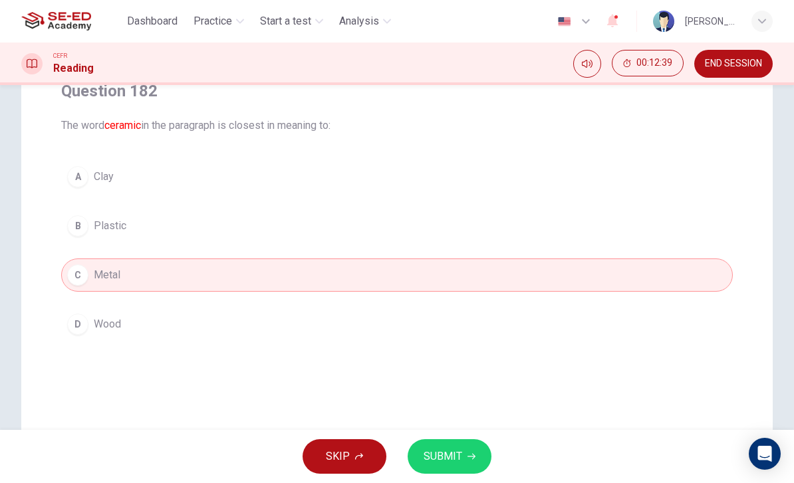
click at [86, 182] on div "A" at bounding box center [77, 176] width 21 height 21
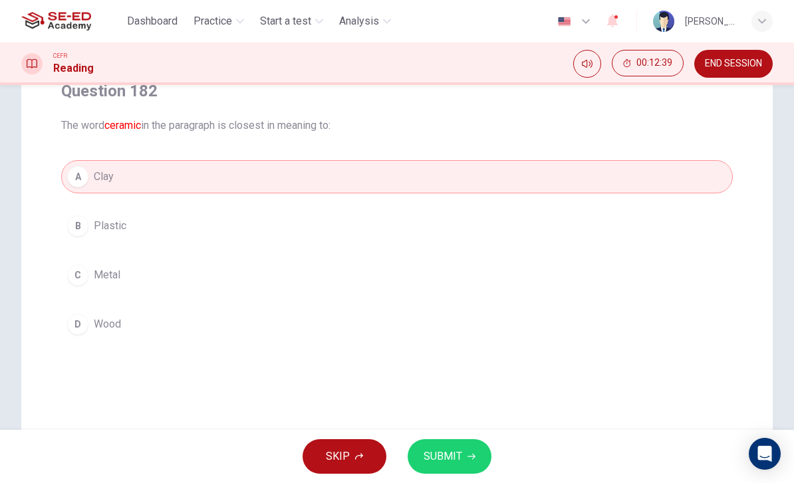
click at [476, 450] on button "SUBMIT" at bounding box center [450, 457] width 84 height 35
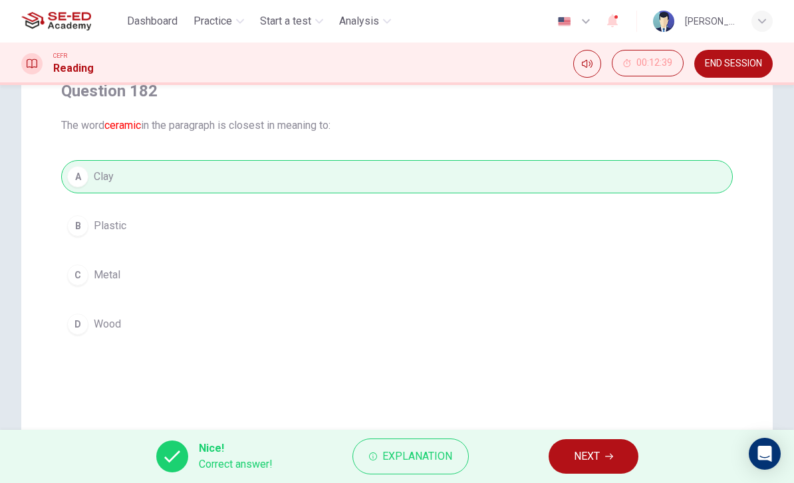
click at [535, 455] on div "Nice! Correct answer! Explanation NEXT" at bounding box center [397, 456] width 794 height 53
click at [572, 445] on button "NEXT" at bounding box center [594, 457] width 90 height 35
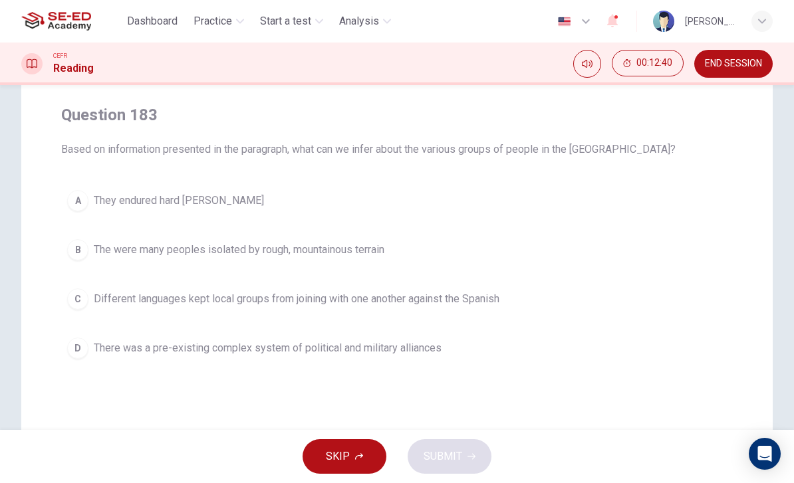
scroll to position [94, 0]
click at [90, 295] on button "C Different languages kept local groups from joining with one another against t…" at bounding box center [397, 299] width 672 height 33
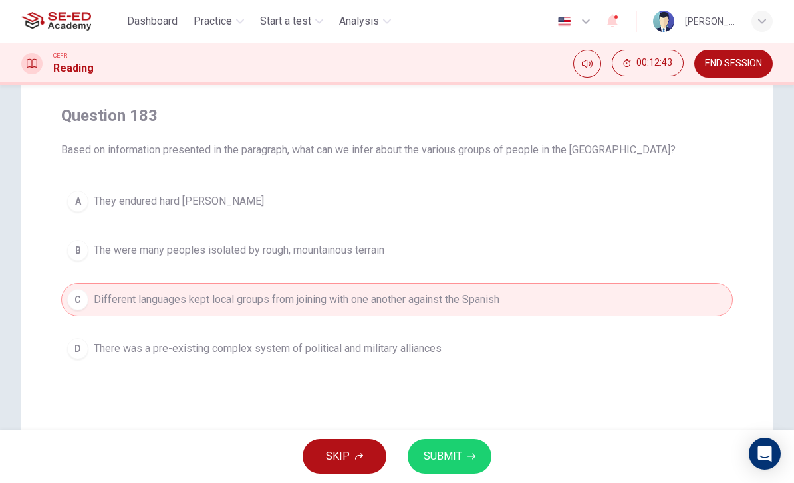
click at [84, 252] on div "B" at bounding box center [77, 250] width 21 height 21
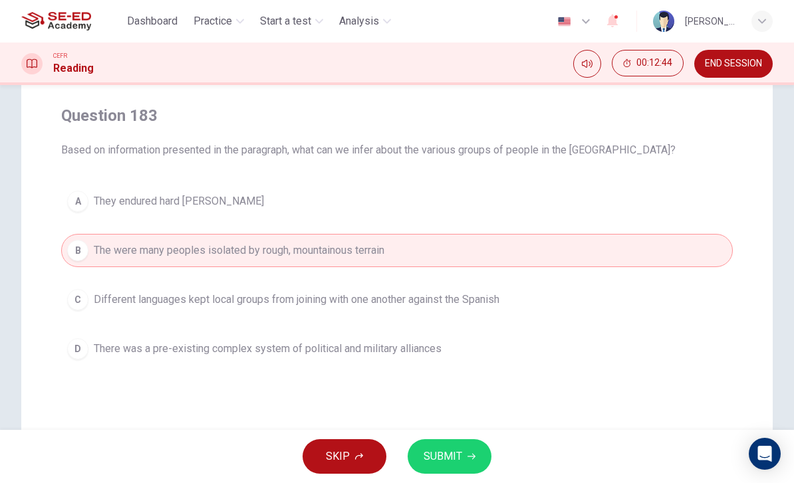
click at [470, 448] on button "SUBMIT" at bounding box center [450, 457] width 84 height 35
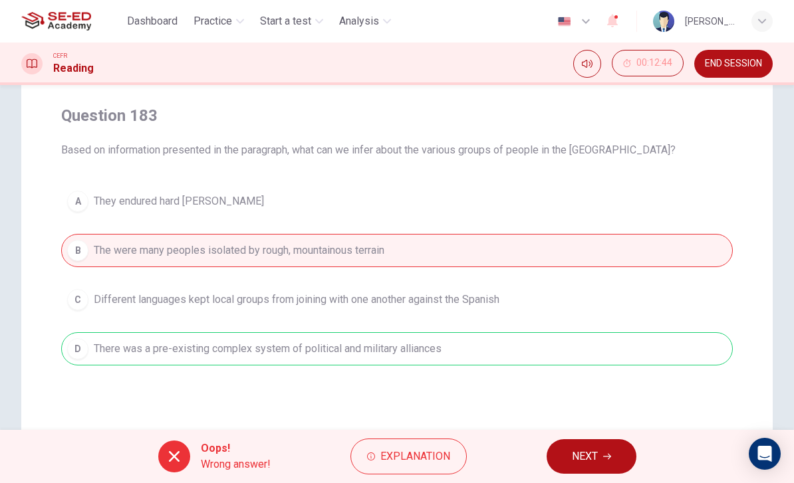
click at [578, 442] on button "NEXT" at bounding box center [592, 457] width 90 height 35
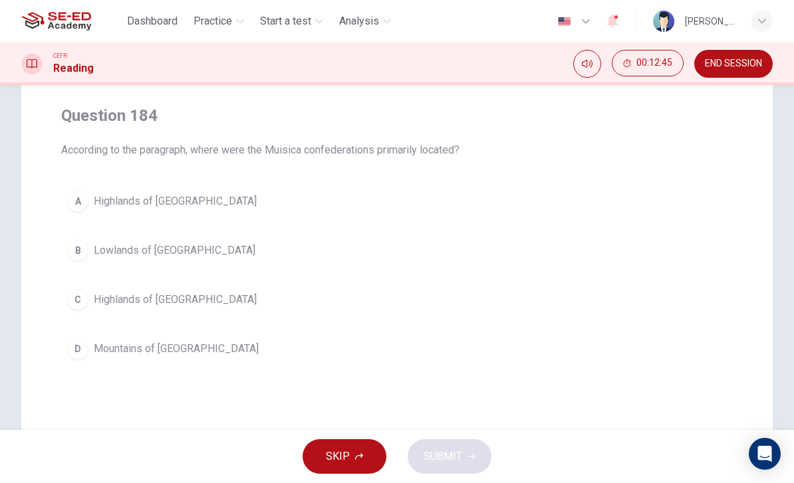
click at [110, 333] on button "D Mountains of [GEOGRAPHIC_DATA]" at bounding box center [397, 349] width 672 height 33
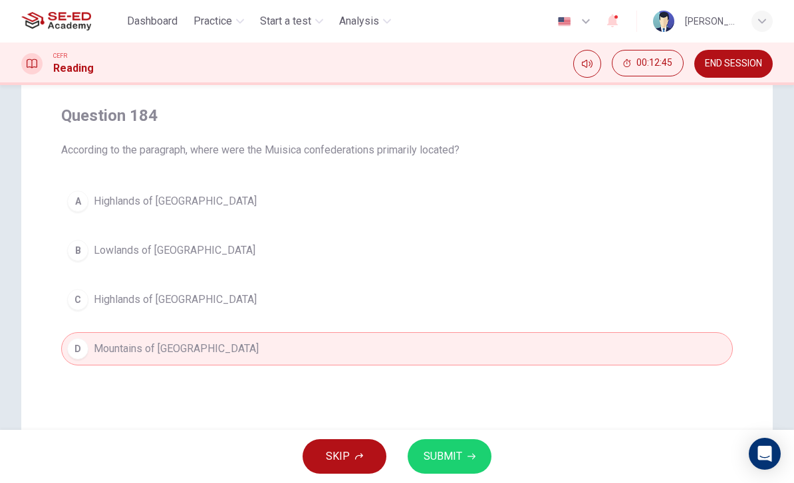
click at [469, 456] on icon "button" at bounding box center [472, 457] width 8 height 8
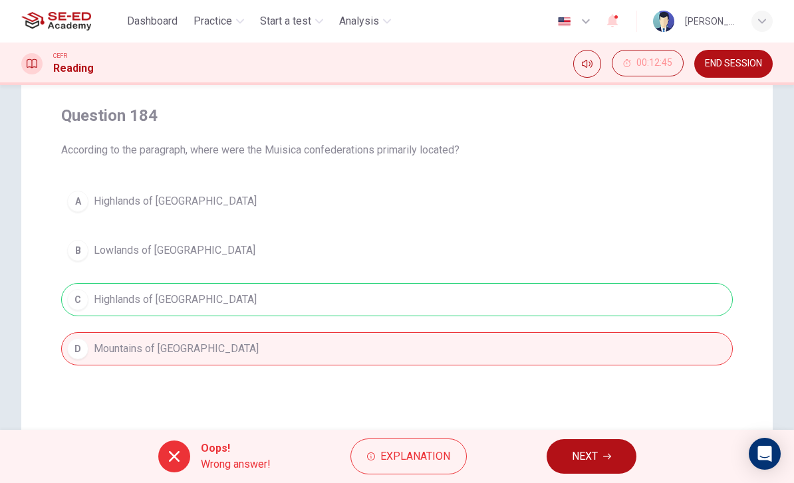
click at [598, 446] on button "NEXT" at bounding box center [592, 457] width 90 height 35
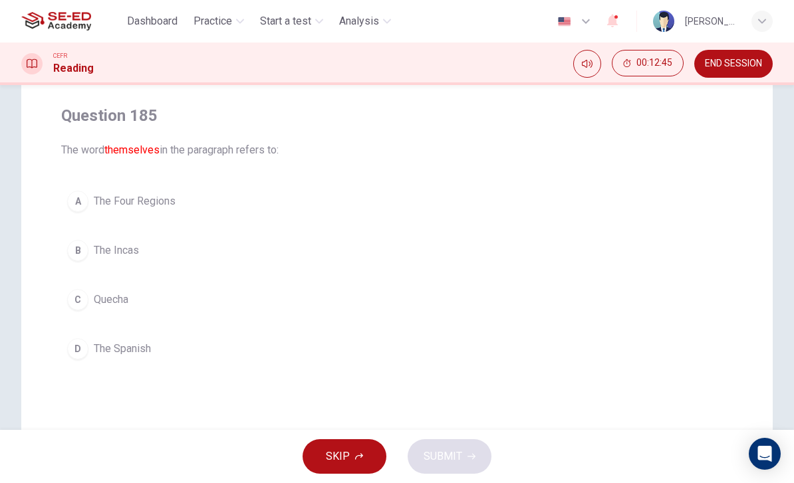
click at [755, 63] on span "END SESSION" at bounding box center [733, 64] width 57 height 11
click at [88, 198] on button "A The Four Regions" at bounding box center [397, 201] width 672 height 33
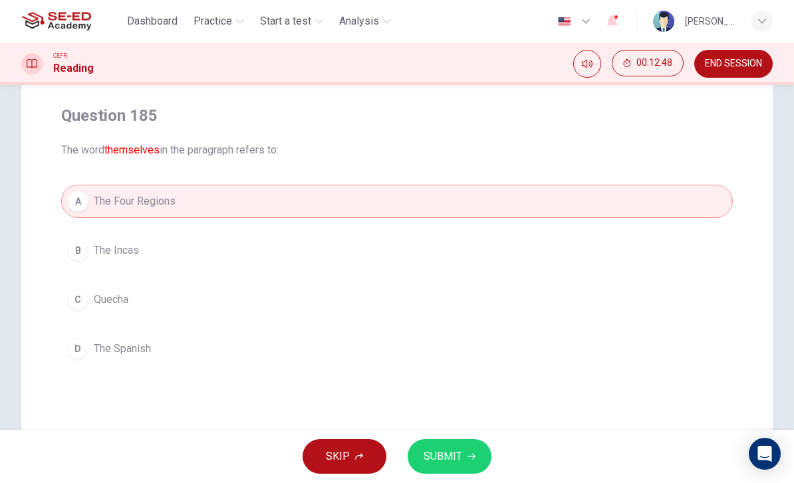
click at [461, 461] on span "SUBMIT" at bounding box center [443, 457] width 39 height 19
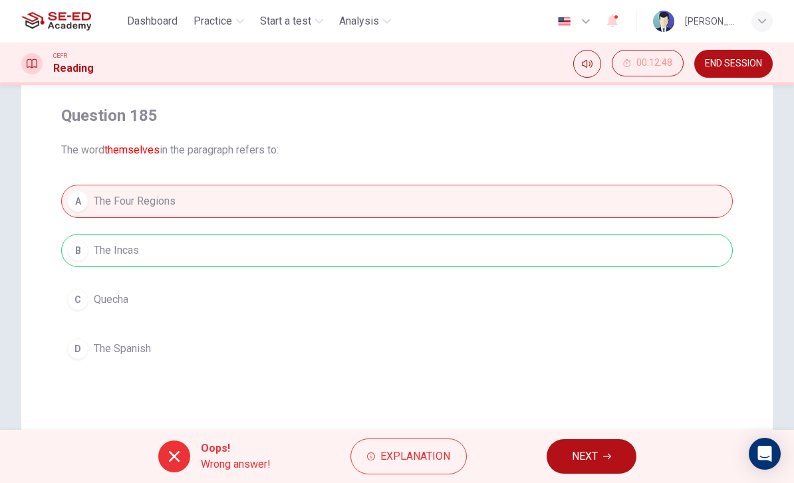
click at [595, 444] on button "NEXT" at bounding box center [592, 457] width 90 height 35
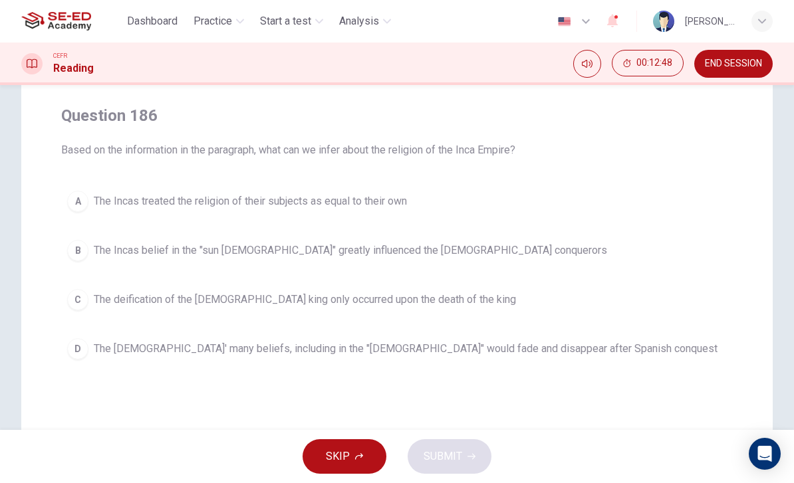
click at [86, 264] on button "B The Incas belief in the "sun [DEMOGRAPHIC_DATA]" greatly influenced the [DEMO…" at bounding box center [397, 250] width 672 height 33
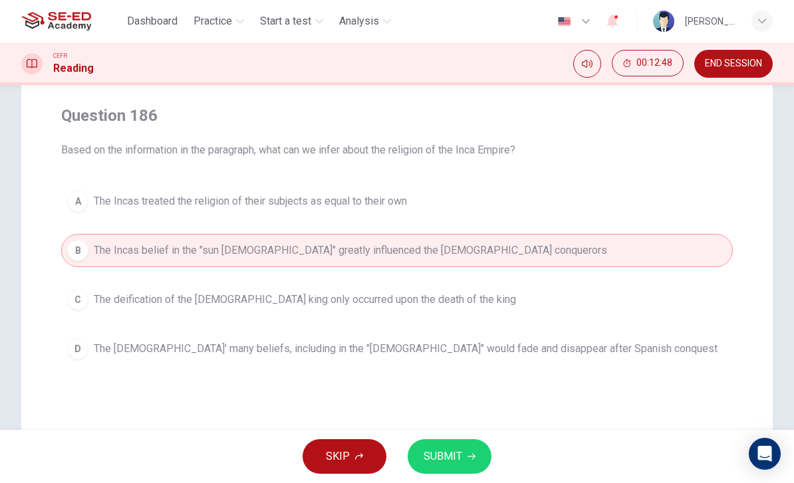
click at [473, 445] on button "SUBMIT" at bounding box center [450, 457] width 84 height 35
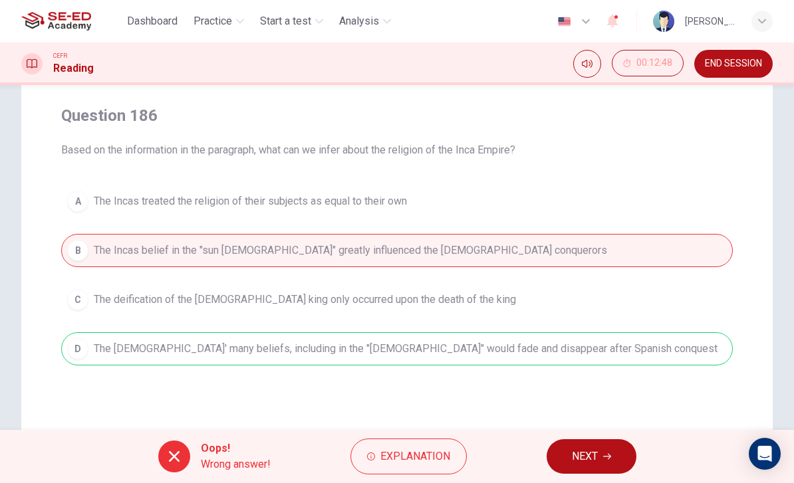
click at [85, 315] on div "A The Incas treated the religion of their subjects as equal to their own B The …" at bounding box center [397, 275] width 672 height 181
click at [577, 442] on button "NEXT" at bounding box center [592, 457] width 90 height 35
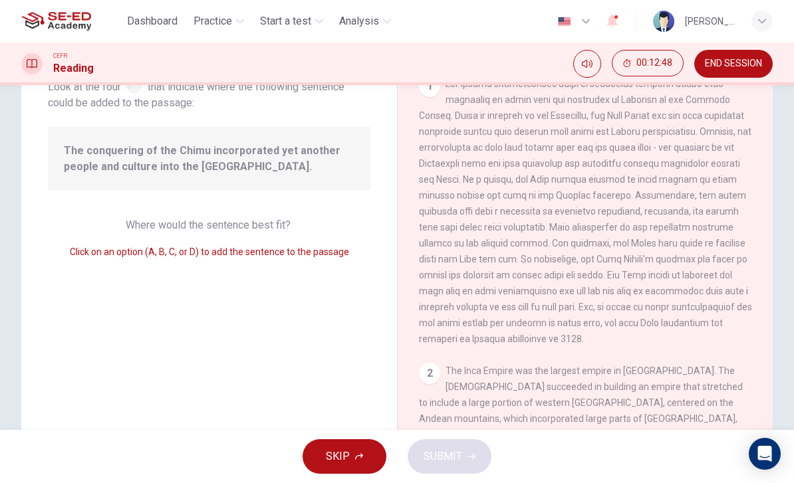
scroll to position [397, 0]
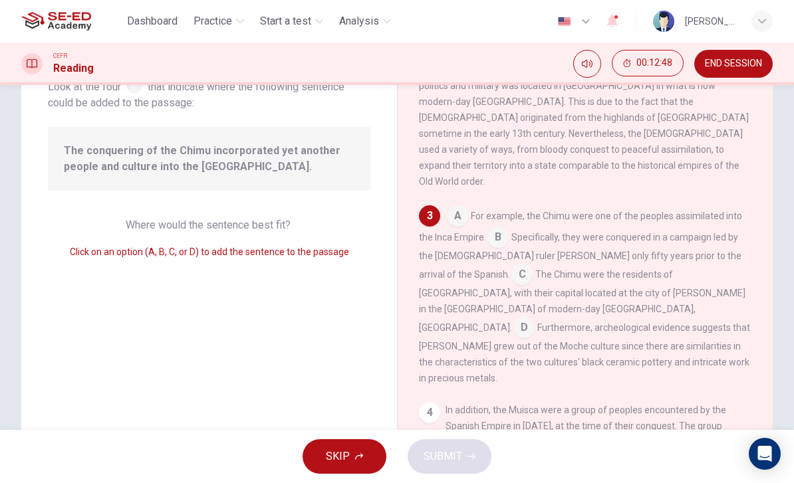
click at [513, 319] on input at bounding box center [523, 329] width 21 height 21
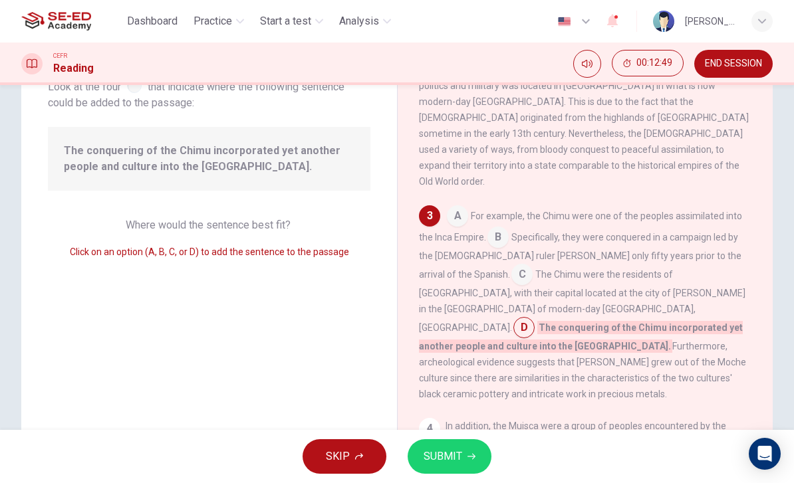
click at [465, 458] on button "SUBMIT" at bounding box center [450, 457] width 84 height 35
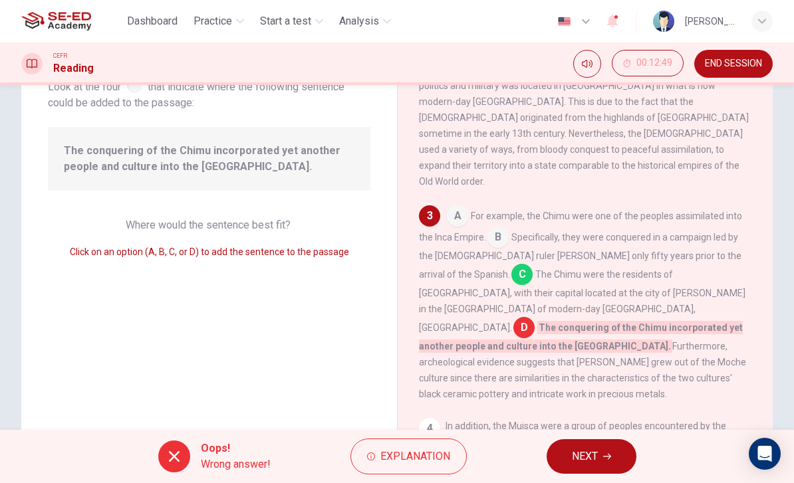
click at [579, 446] on button "NEXT" at bounding box center [592, 457] width 90 height 35
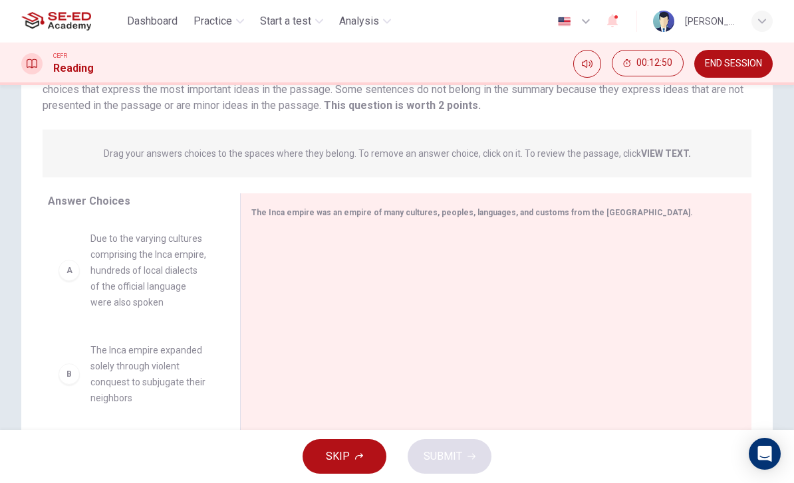
scroll to position [164, 0]
